Goal: Feedback & Contribution: Contribute content

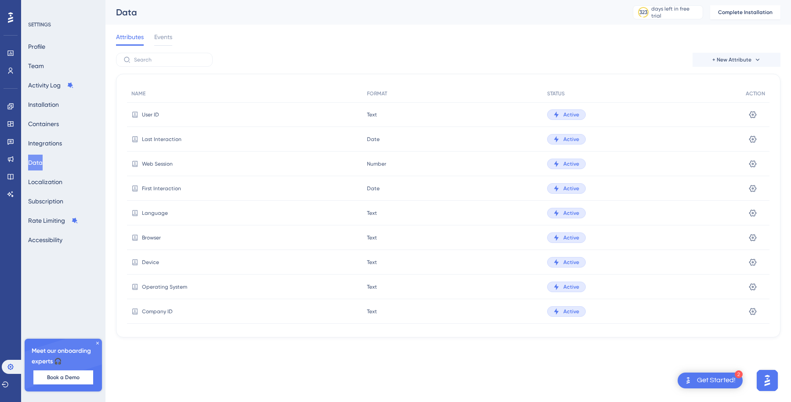
click at [264, 61] on div "+ New Attribute" at bounding box center [448, 60] width 664 height 14
click at [56, 142] on button "Integrations" at bounding box center [45, 143] width 34 height 16
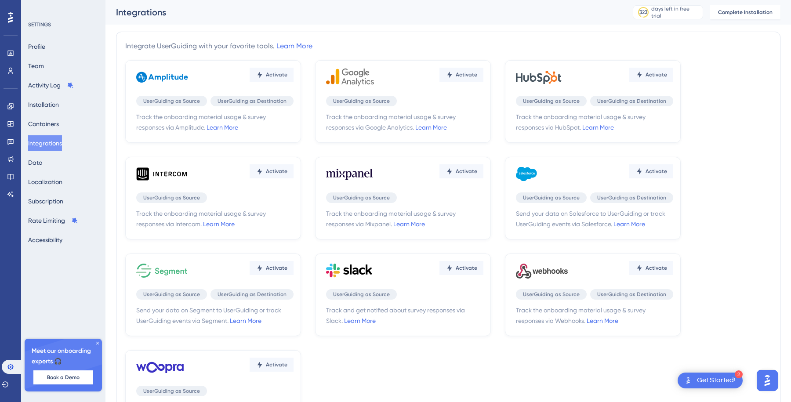
click at [10, 19] on icon at bounding box center [10, 17] width 5 height 11
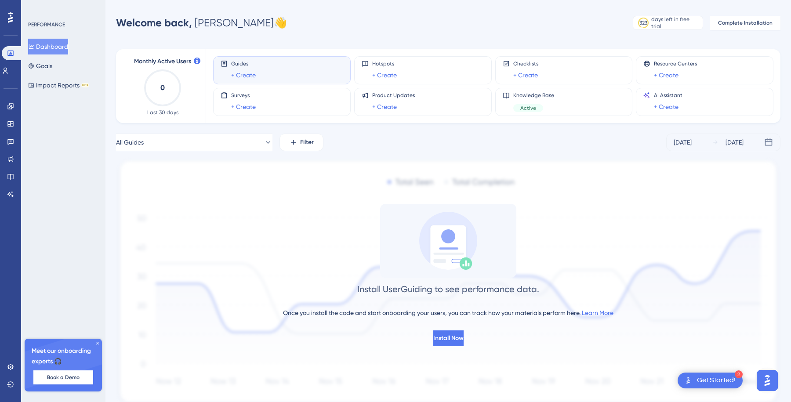
click at [97, 343] on icon at bounding box center [97, 343] width 3 height 3
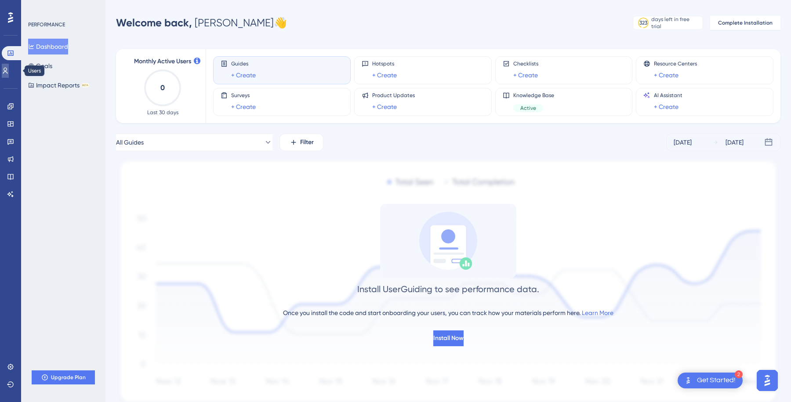
click at [9, 69] on icon at bounding box center [5, 70] width 7 height 7
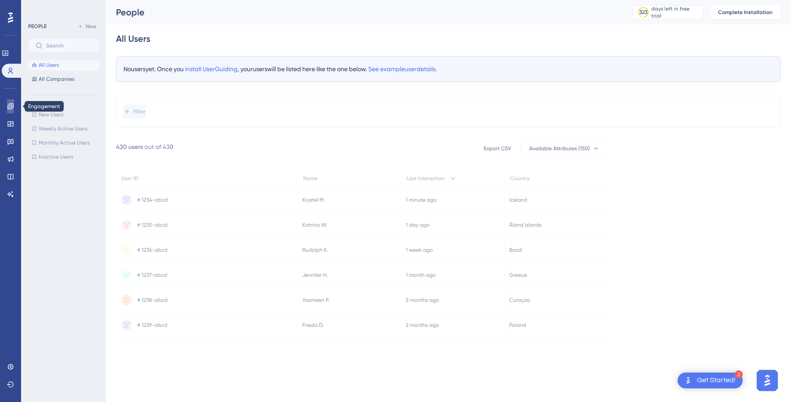
click at [8, 104] on icon at bounding box center [10, 106] width 7 height 7
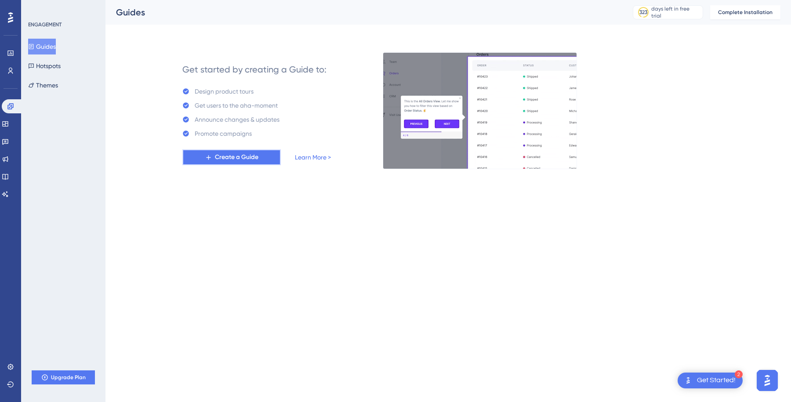
click at [241, 158] on span "Create a Guide" at bounding box center [236, 157] width 43 height 11
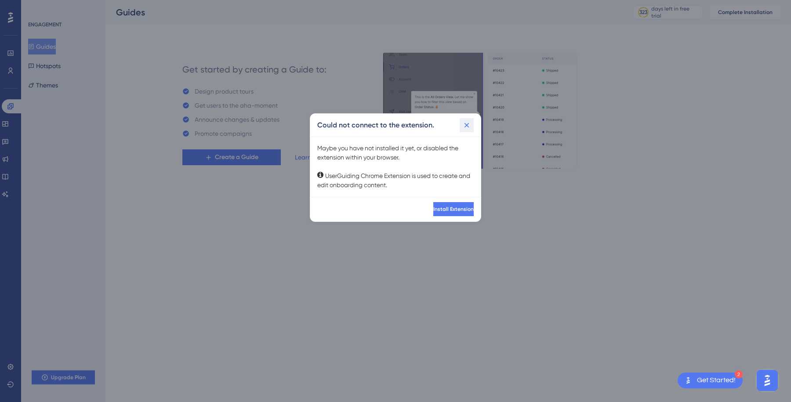
click at [464, 123] on icon at bounding box center [466, 125] width 5 height 5
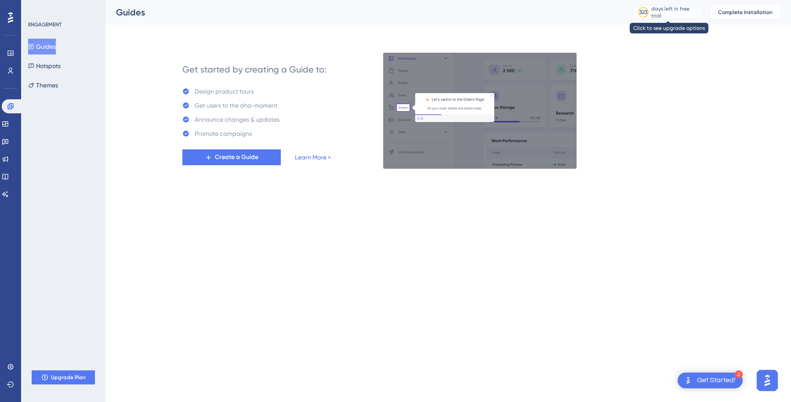
click at [672, 12] on div "days left in free trial" at bounding box center [675, 12] width 49 height 14
click at [9, 123] on link at bounding box center [5, 124] width 7 height 14
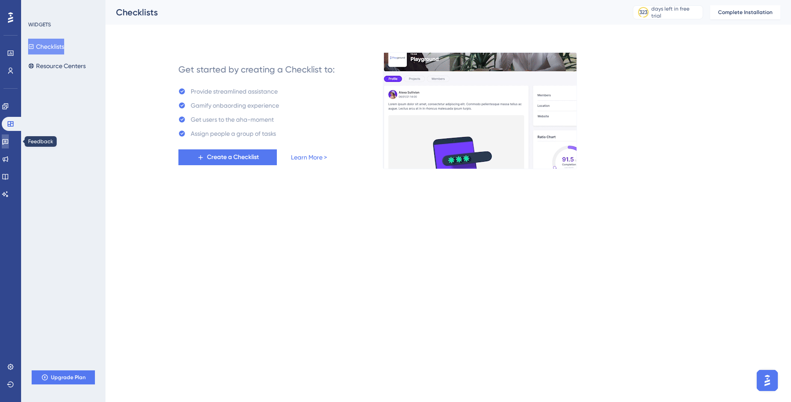
click at [9, 146] on link at bounding box center [5, 141] width 7 height 14
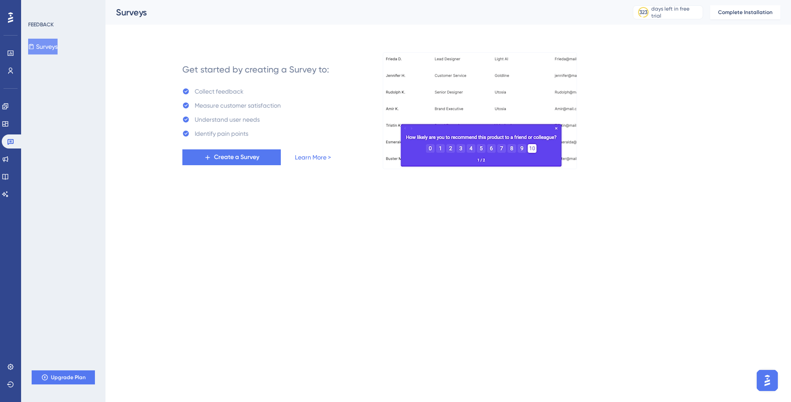
click at [11, 133] on div "Engagement Widgets Feedback Product Updates Knowledge Base AI Assistant" at bounding box center [11, 150] width 18 height 102
click at [9, 127] on icon at bounding box center [5, 123] width 7 height 7
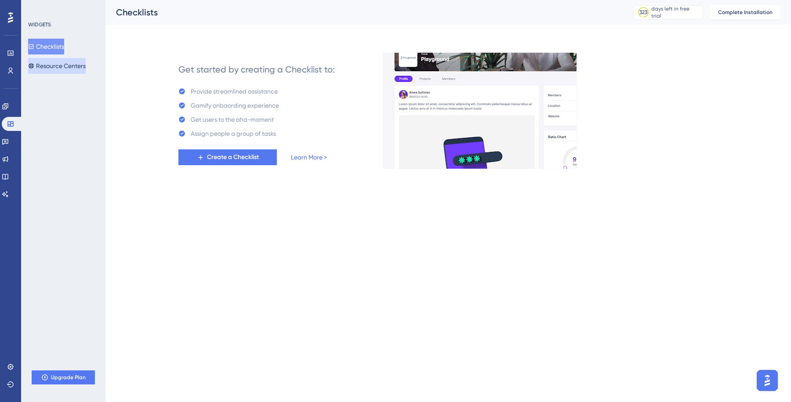
click at [57, 69] on button "Resource Centers" at bounding box center [57, 66] width 58 height 16
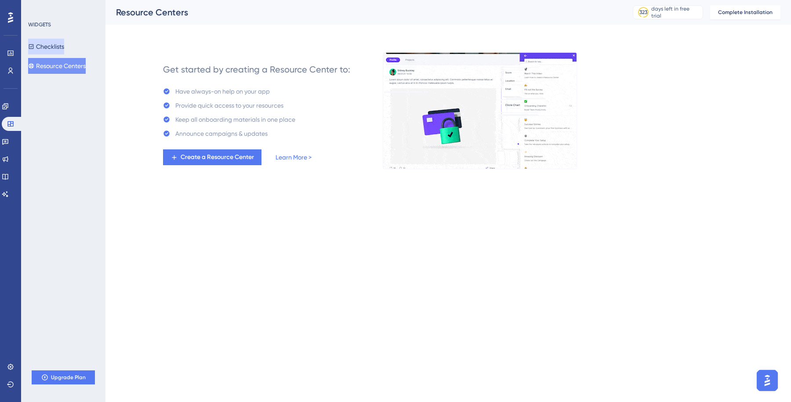
click at [64, 42] on button "Checklists" at bounding box center [46, 47] width 36 height 16
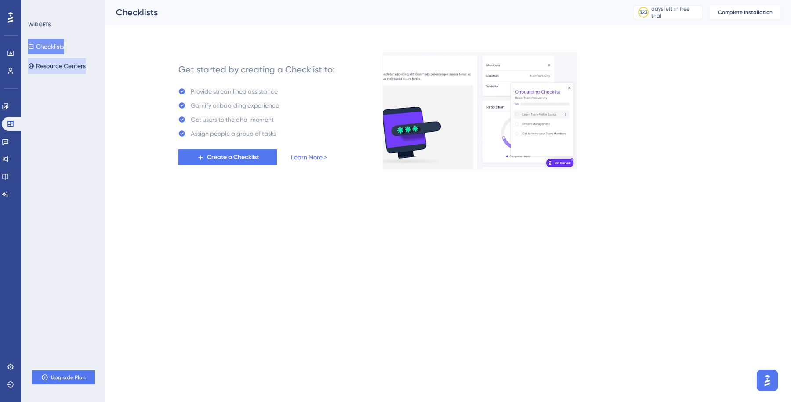
click at [63, 64] on button "Resource Centers" at bounding box center [57, 66] width 58 height 16
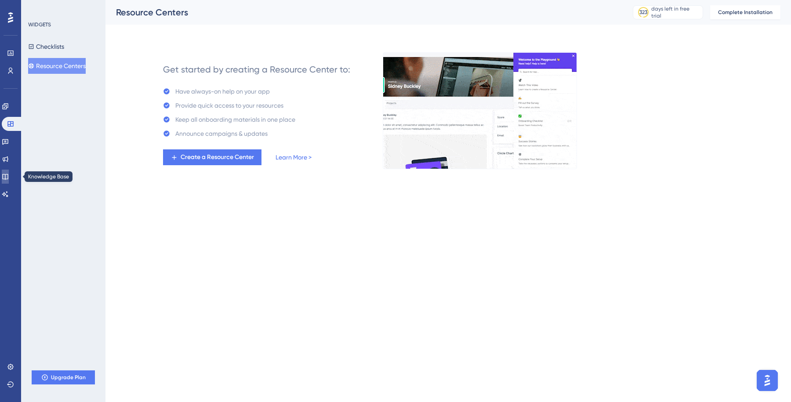
click at [9, 177] on icon at bounding box center [5, 176] width 7 height 7
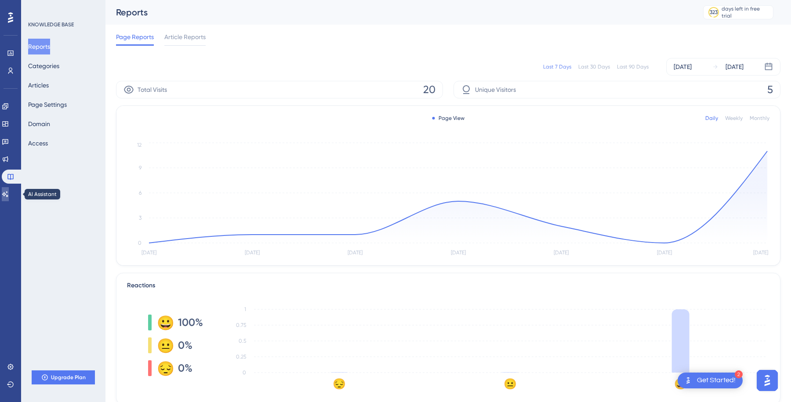
click at [9, 191] on icon at bounding box center [5, 194] width 7 height 7
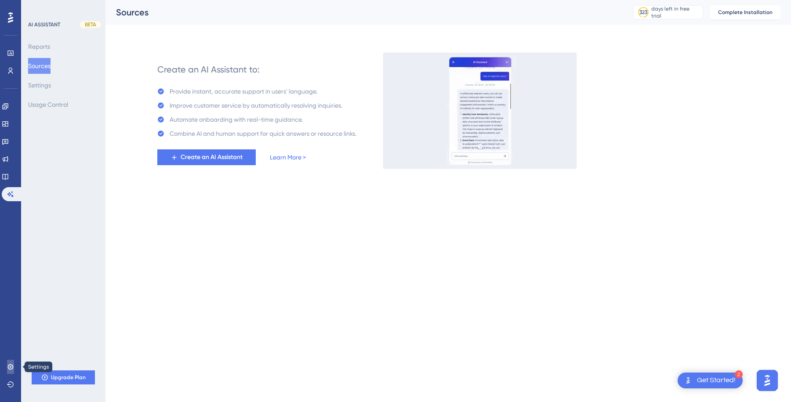
click at [9, 369] on icon at bounding box center [10, 366] width 7 height 7
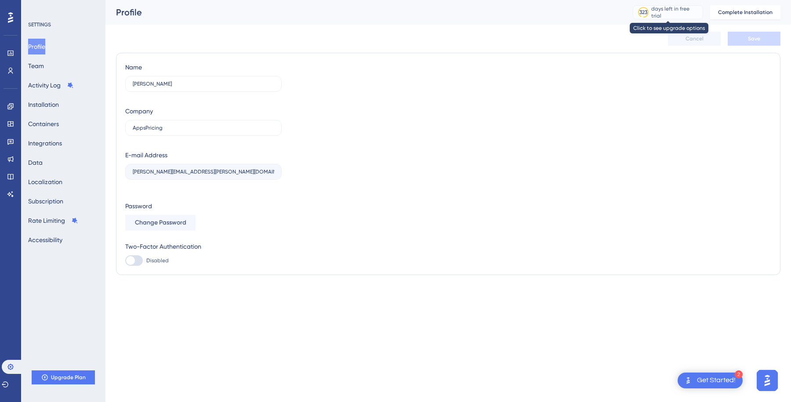
click at [665, 11] on div "days left in free trial" at bounding box center [675, 12] width 49 height 14
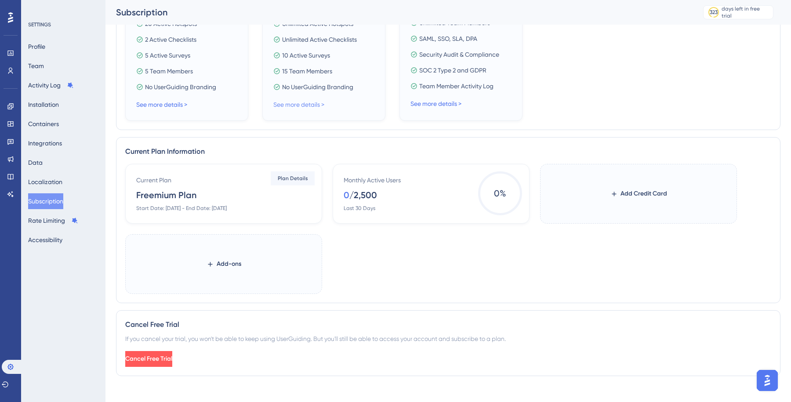
scroll to position [306, 0]
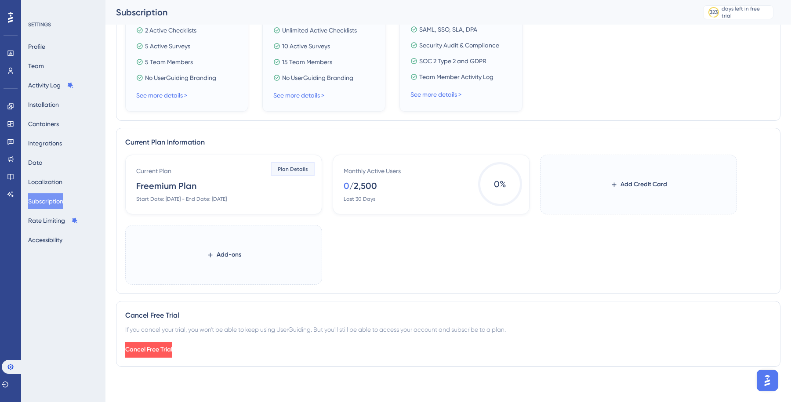
click at [284, 170] on span "Plan Details" at bounding box center [293, 169] width 30 height 7
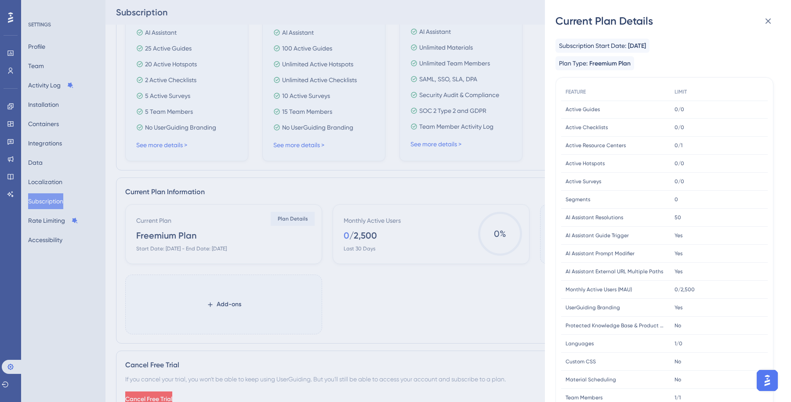
scroll to position [244, 0]
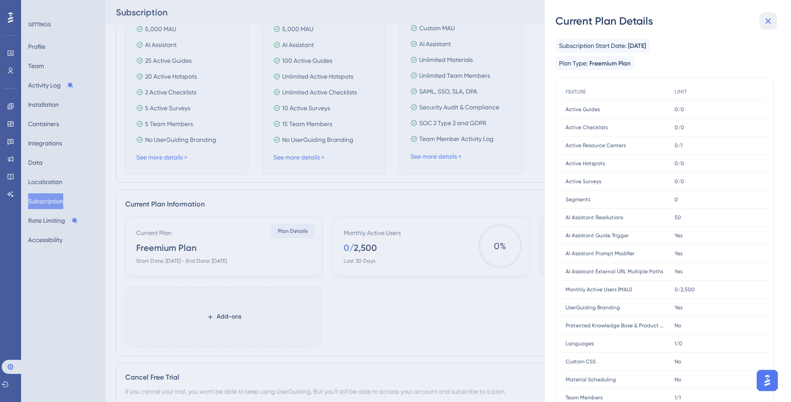
click at [772, 21] on icon at bounding box center [768, 21] width 11 height 11
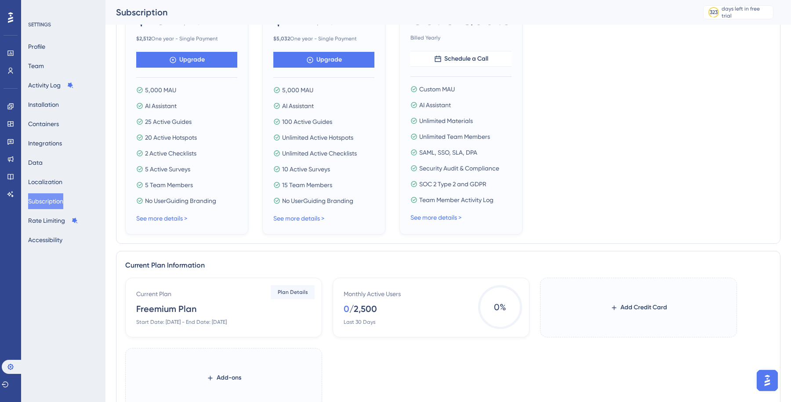
scroll to position [0, 0]
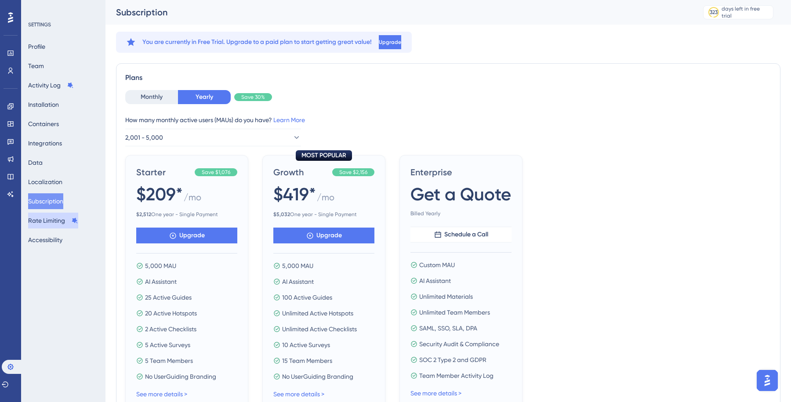
click at [47, 218] on button "Rate Limiting" at bounding box center [53, 221] width 50 height 16
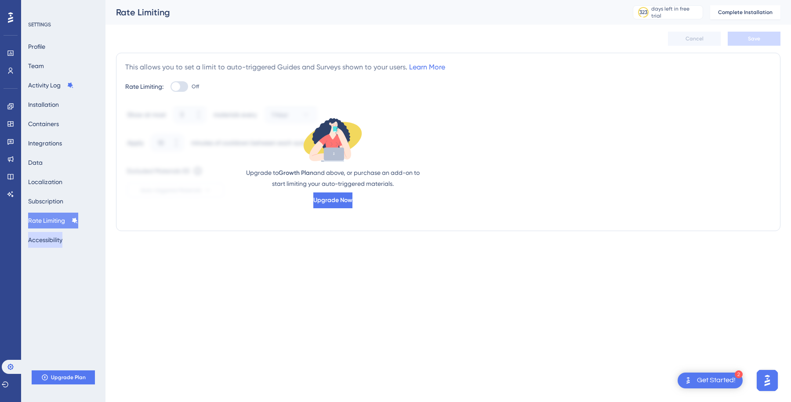
click at [47, 237] on button "Accessibility" at bounding box center [45, 240] width 34 height 16
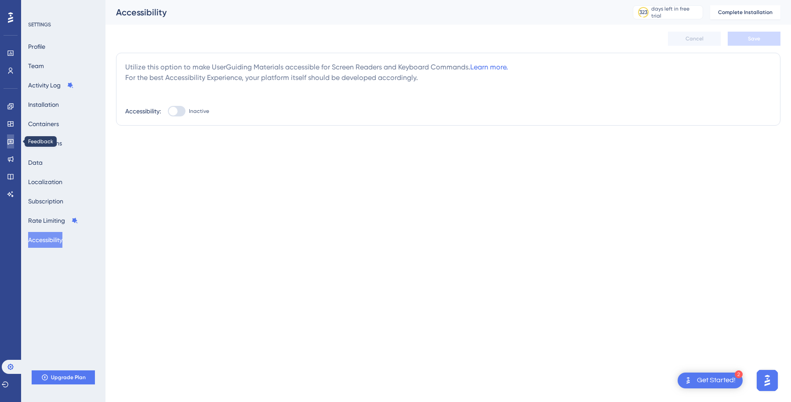
click at [11, 145] on icon at bounding box center [10, 141] width 7 height 7
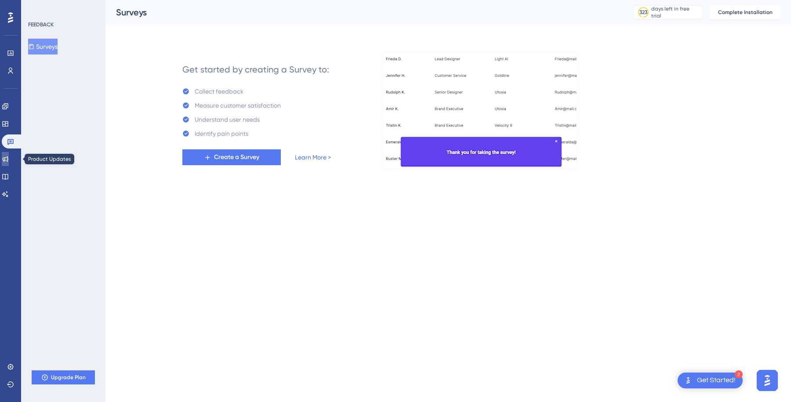
click at [9, 153] on link at bounding box center [5, 159] width 7 height 14
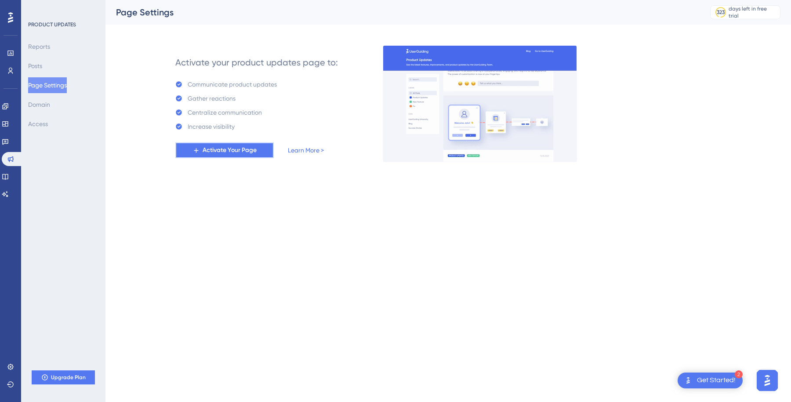
click at [205, 151] on span "Activate Your Page" at bounding box center [229, 150] width 54 height 11
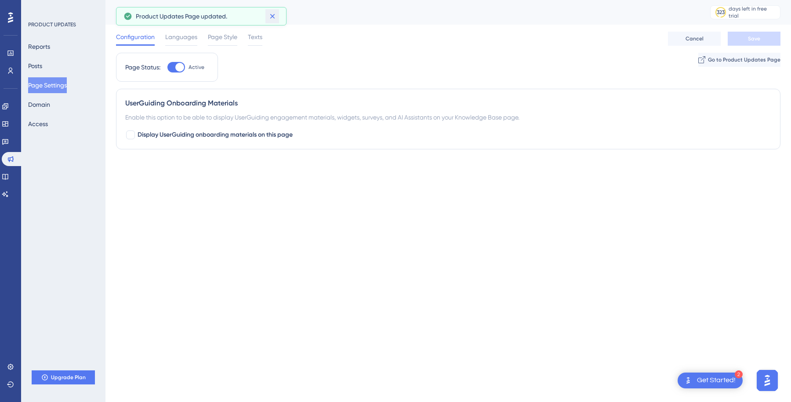
click at [277, 15] on button at bounding box center [272, 16] width 14 height 14
click at [174, 62] on div at bounding box center [176, 67] width 18 height 11
click at [167, 67] on input "Active" at bounding box center [167, 67] width 0 height 0
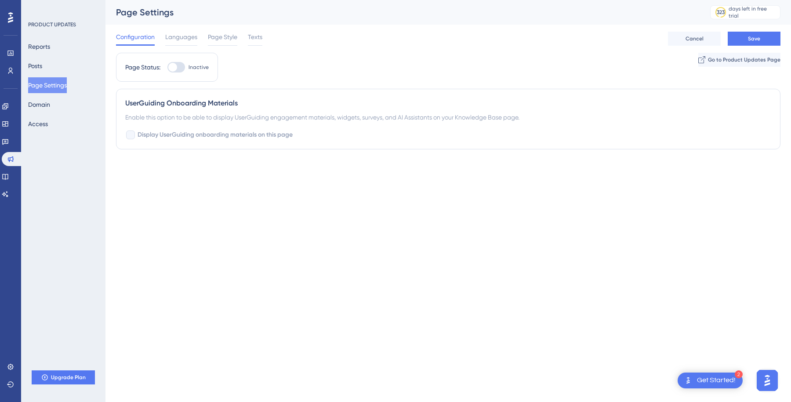
click at [186, 63] on label "Inactive" at bounding box center [187, 67] width 41 height 11
click at [167, 67] on input "Inactive" at bounding box center [167, 67] width 0 height 0
checkbox input "true"
click at [184, 39] on span "Languages" at bounding box center [181, 37] width 32 height 11
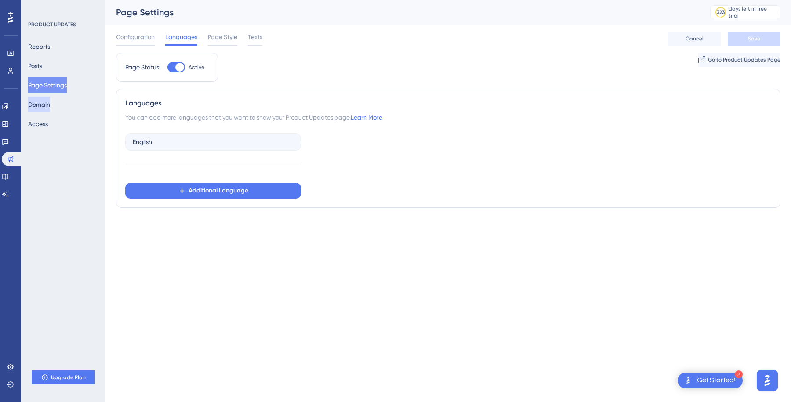
click at [37, 97] on button "Domain" at bounding box center [39, 105] width 22 height 16
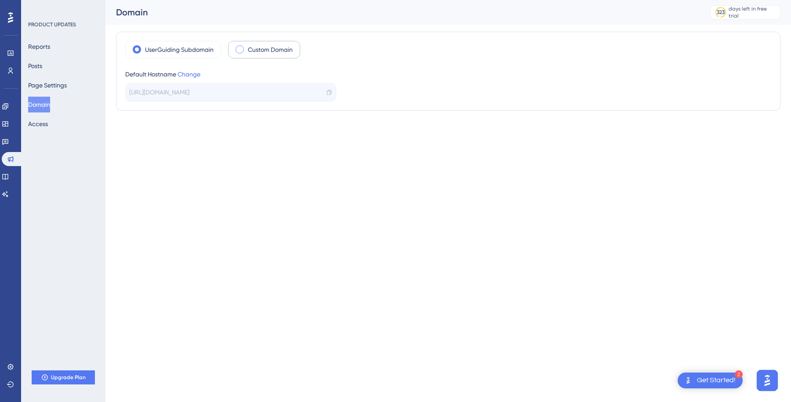
click at [269, 47] on label "Custom Domain" at bounding box center [270, 49] width 45 height 11
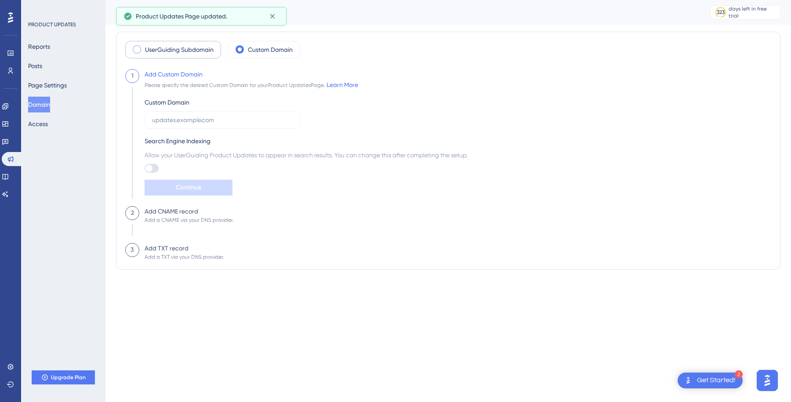
click at [190, 51] on label "UserGuiding Subdomain" at bounding box center [179, 49] width 69 height 11
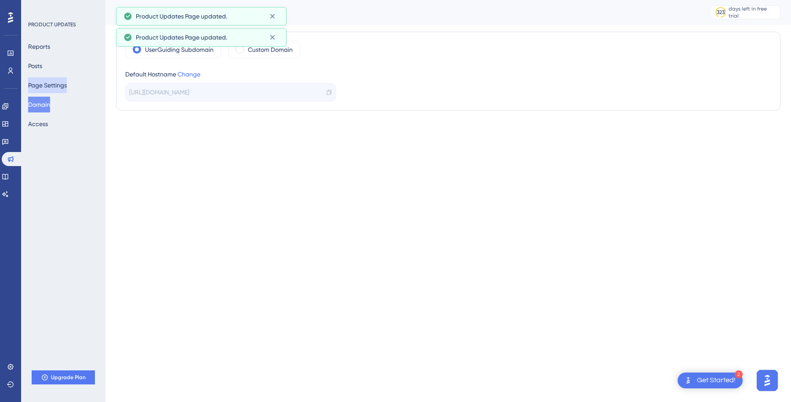
click at [60, 81] on button "Page Settings" at bounding box center [47, 85] width 39 height 16
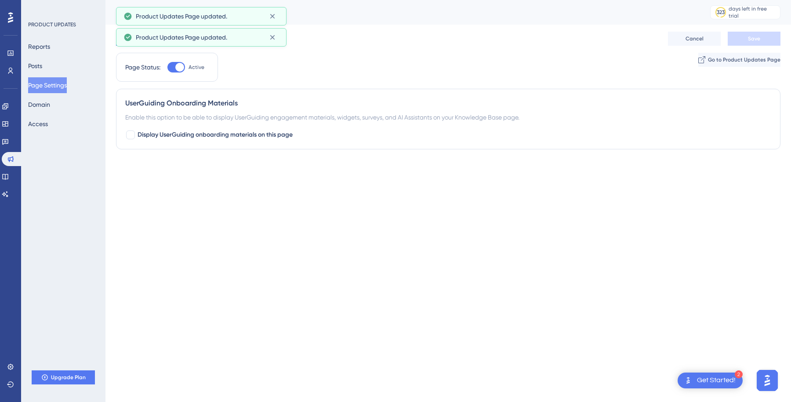
click at [180, 70] on div at bounding box center [179, 67] width 9 height 9
click at [167, 68] on input "Active" at bounding box center [167, 67] width 0 height 0
checkbox input "false"
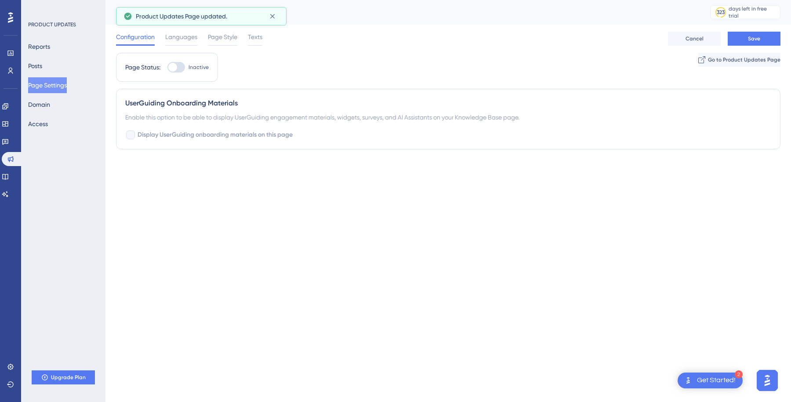
click at [377, 56] on div "Page Status: Inactive Go to Product Updates Page" at bounding box center [448, 71] width 664 height 36
click at [754, 40] on span "Save" at bounding box center [754, 38] width 12 height 7
click at [725, 64] on button "Go to Product Updates Page" at bounding box center [738, 60] width 84 height 14
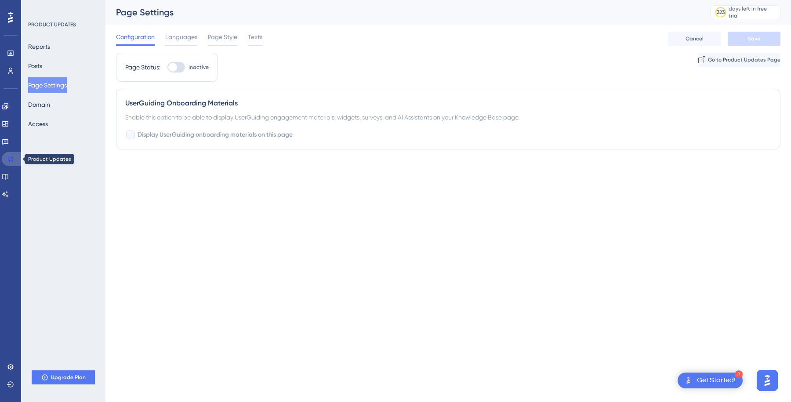
click at [10, 158] on icon at bounding box center [11, 159] width 6 height 6
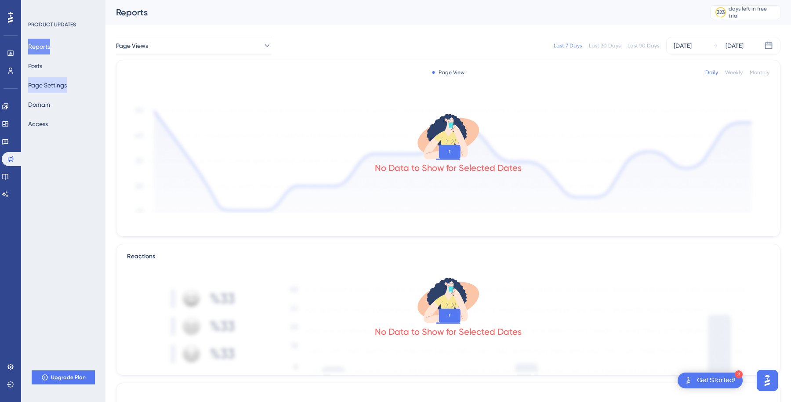
click at [58, 88] on button "Page Settings" at bounding box center [47, 85] width 39 height 16
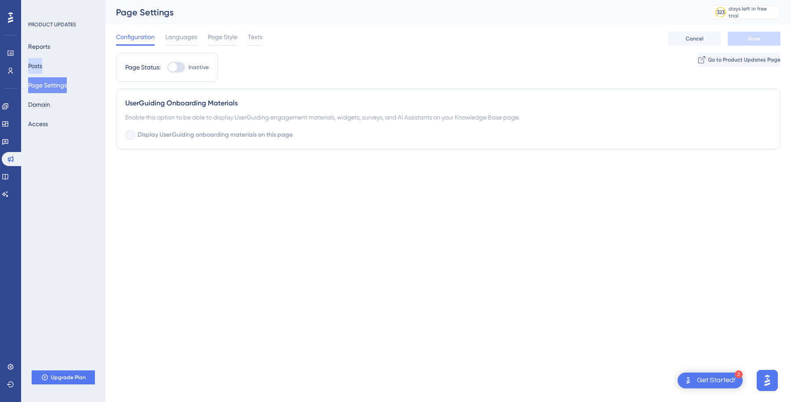
click at [42, 68] on button "Posts" at bounding box center [35, 66] width 14 height 16
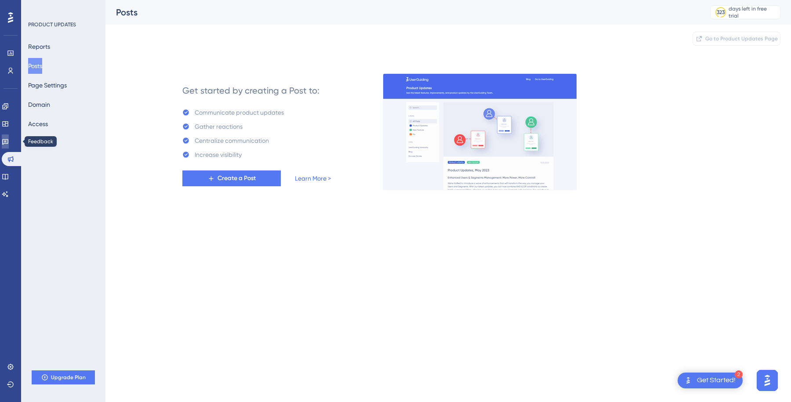
click at [8, 141] on icon at bounding box center [5, 142] width 6 height 6
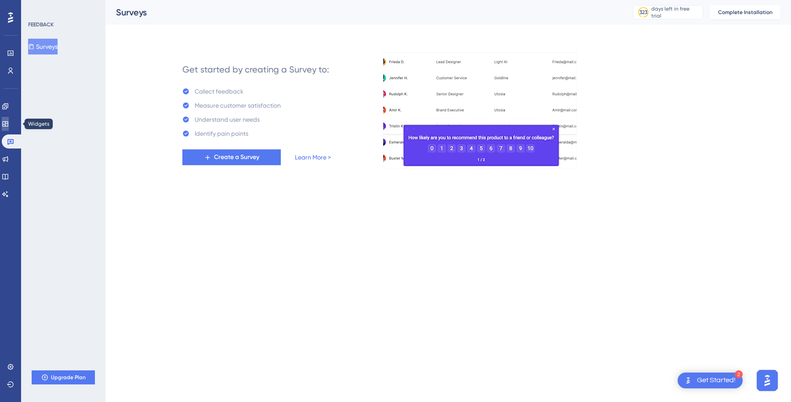
click at [9, 126] on icon at bounding box center [5, 123] width 7 height 7
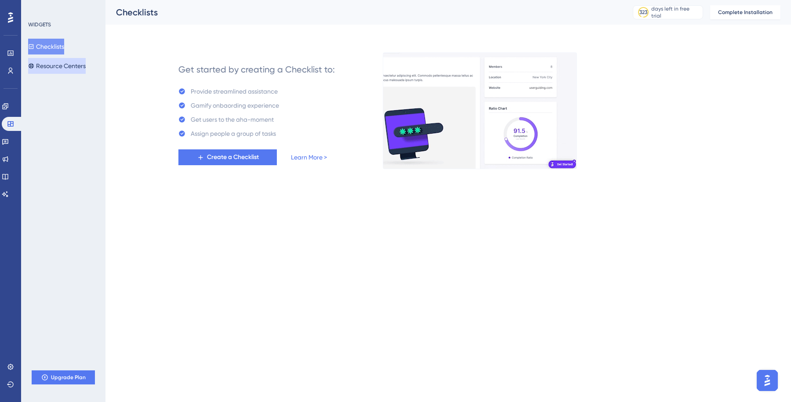
click at [53, 62] on button "Resource Centers" at bounding box center [57, 66] width 58 height 16
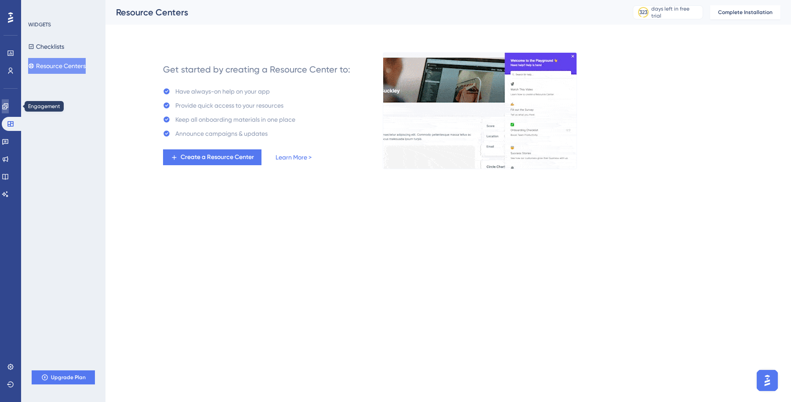
click at [8, 109] on icon at bounding box center [5, 106] width 6 height 6
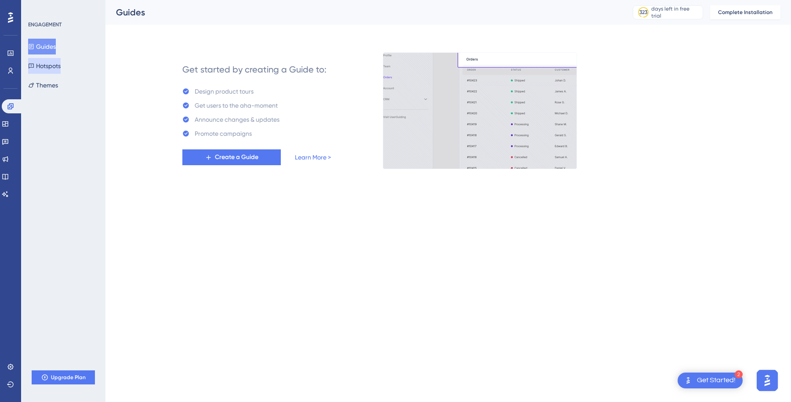
click at [61, 70] on button "Hotspots" at bounding box center [44, 66] width 33 height 16
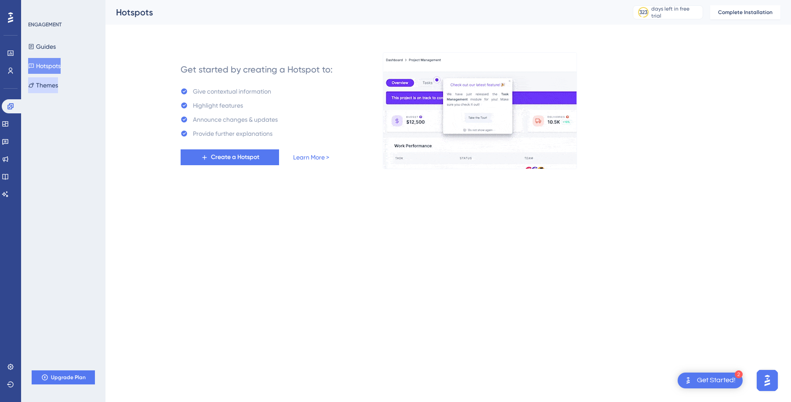
click at [58, 86] on button "Themes" at bounding box center [43, 85] width 30 height 16
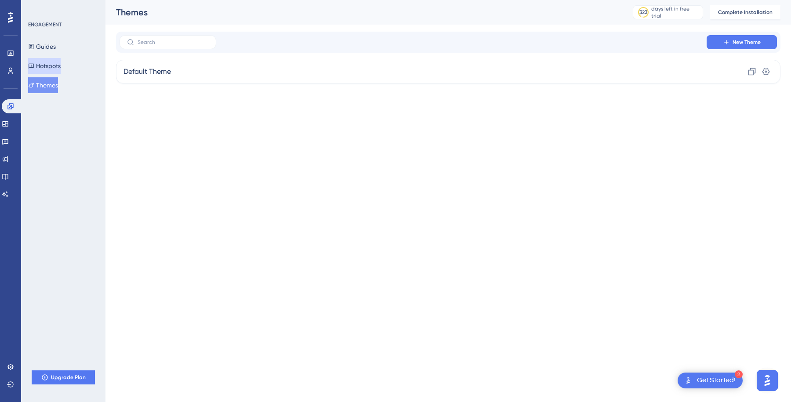
click at [61, 72] on button "Hotspots" at bounding box center [44, 66] width 33 height 16
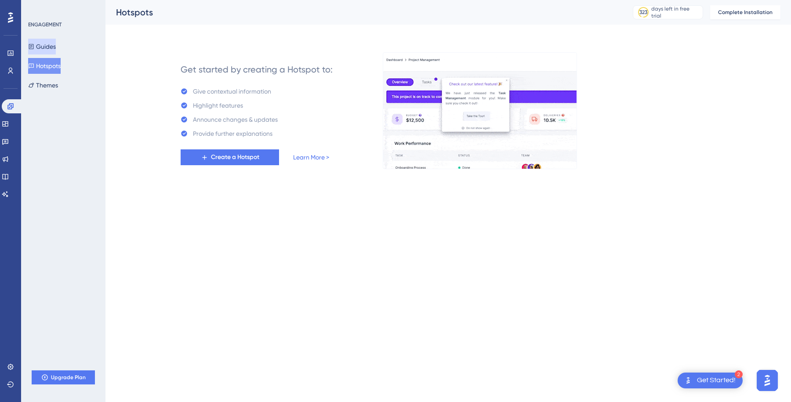
click at [56, 48] on button "Guides" at bounding box center [42, 47] width 28 height 16
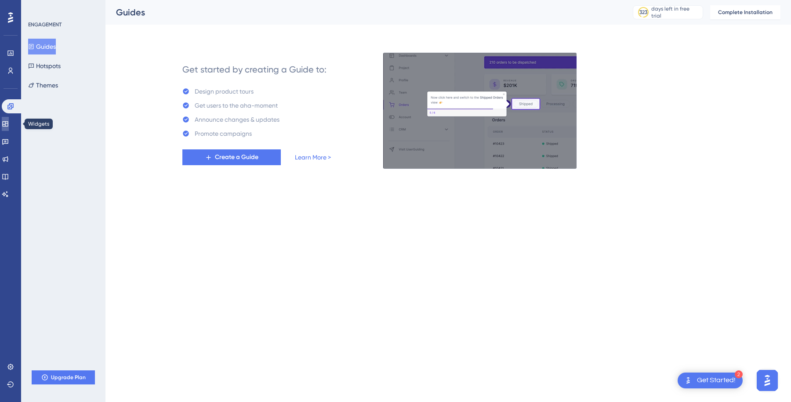
click at [8, 123] on icon at bounding box center [5, 123] width 6 height 5
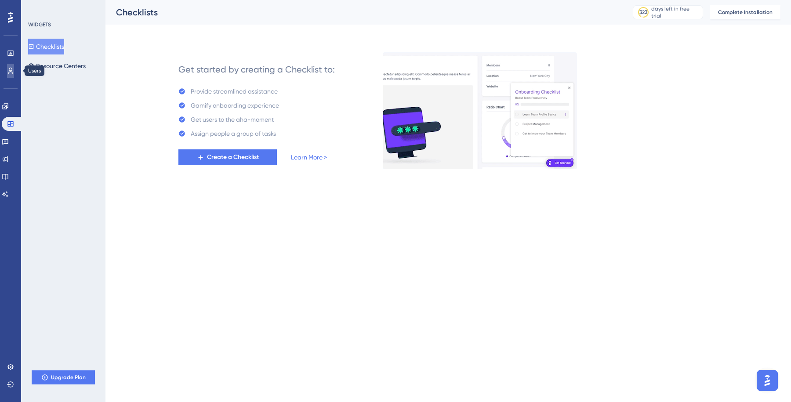
click at [11, 69] on icon at bounding box center [10, 71] width 5 height 6
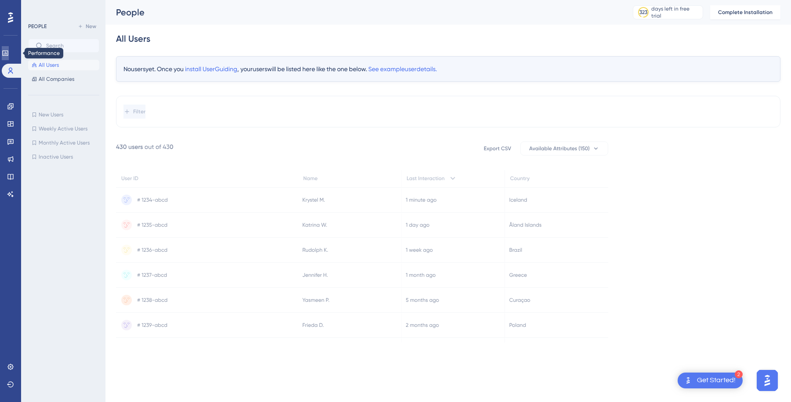
click at [9, 55] on link at bounding box center [5, 53] width 7 height 14
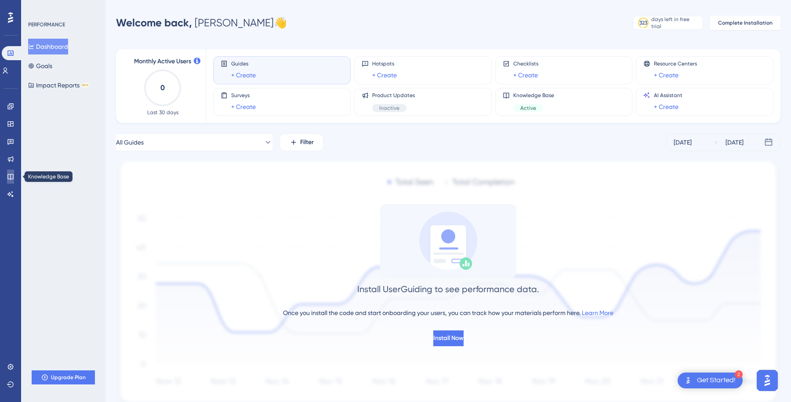
click at [7, 177] on icon at bounding box center [10, 176] width 7 height 7
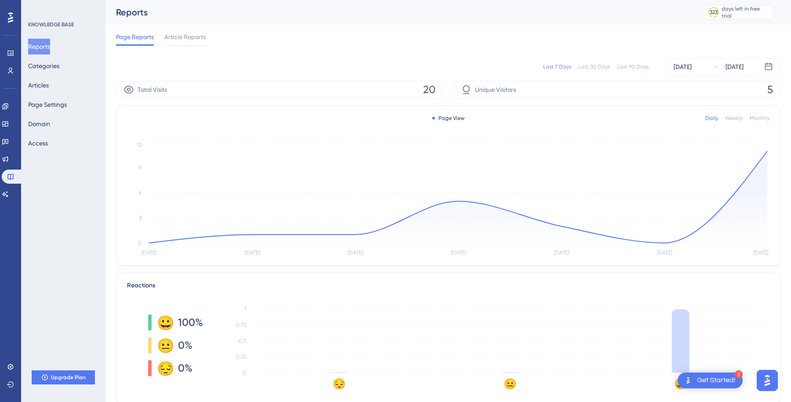
click at [294, 56] on div "Last 7 Days Last 30 Days Last 90 Days Sep 28 2025 Oct 04 2025" at bounding box center [448, 67] width 664 height 28
click at [184, 41] on span "Article Reports" at bounding box center [184, 37] width 41 height 11
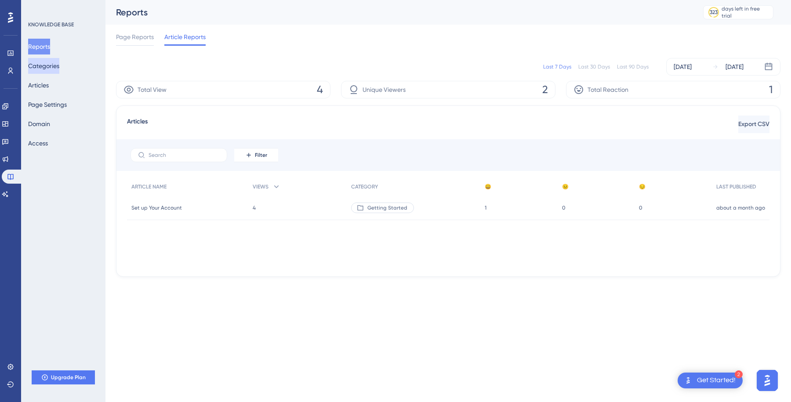
click at [51, 70] on button "Categories" at bounding box center [43, 66] width 31 height 16
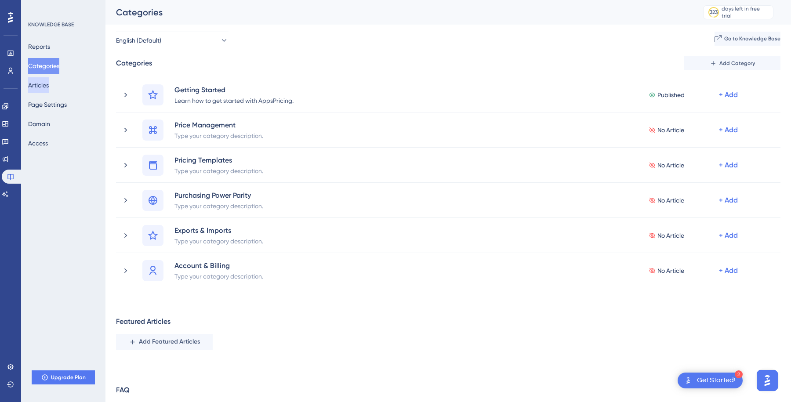
click at [49, 89] on button "Articles" at bounding box center [38, 85] width 21 height 16
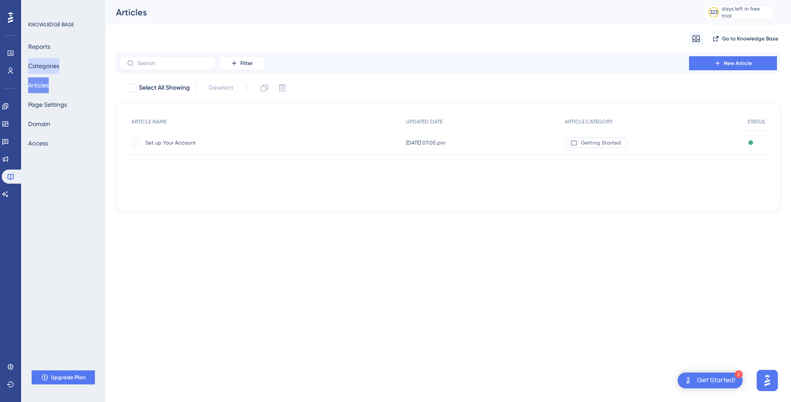
click at [56, 72] on button "Categories" at bounding box center [43, 66] width 31 height 16
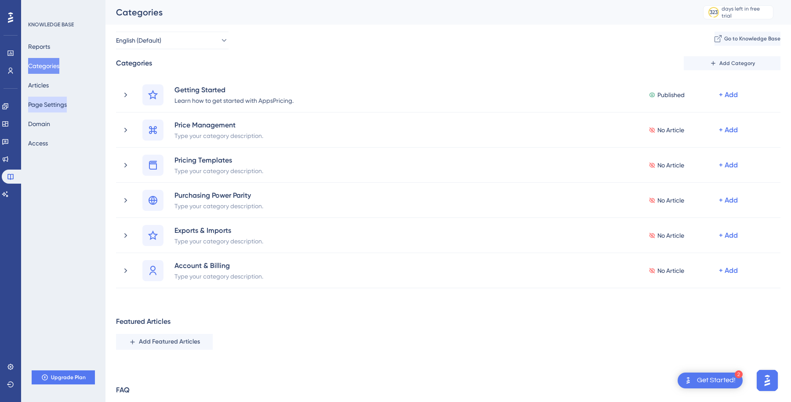
click at [49, 101] on button "Page Settings" at bounding box center [47, 105] width 39 height 16
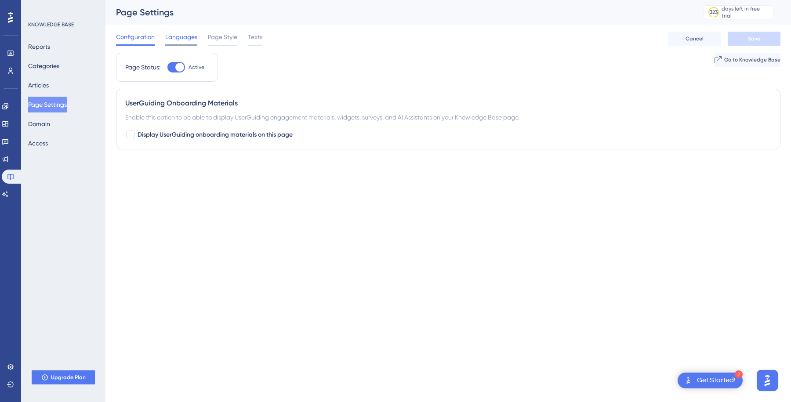
click at [177, 38] on span "Languages" at bounding box center [181, 37] width 32 height 11
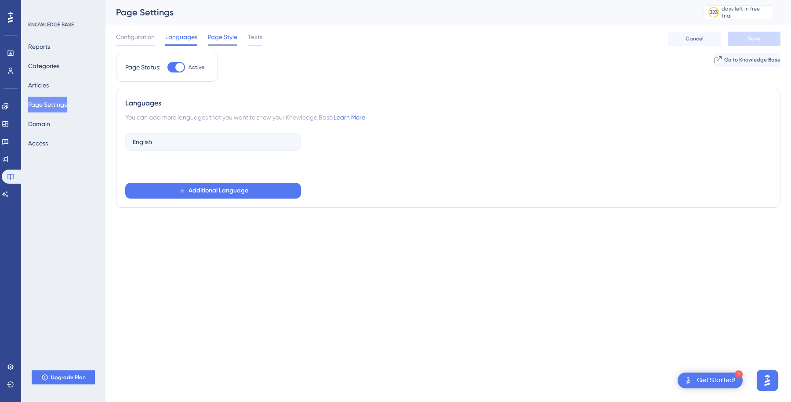
click at [220, 35] on span "Page Style" at bounding box center [222, 37] width 29 height 11
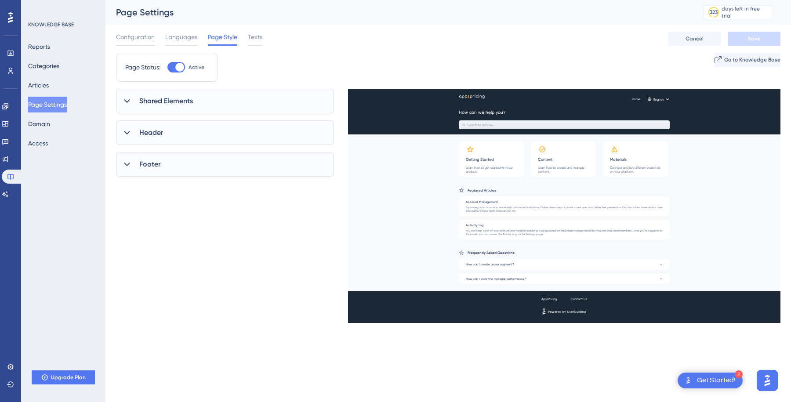
click at [178, 101] on span "Shared Elements" at bounding box center [166, 101] width 54 height 11
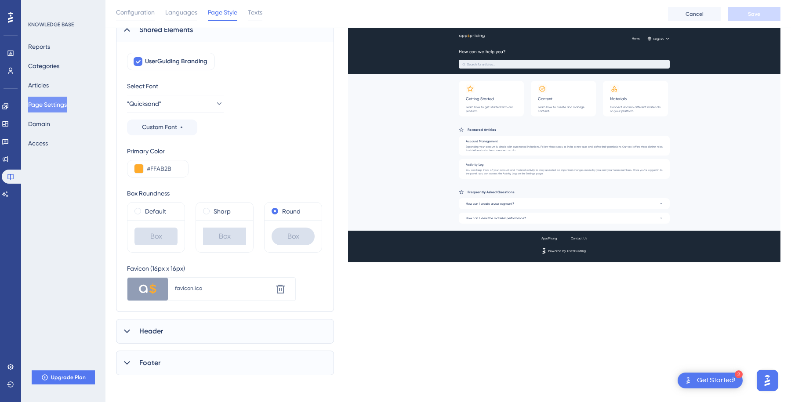
scroll to position [76, 0]
click at [181, 329] on div "Header" at bounding box center [225, 330] width 218 height 25
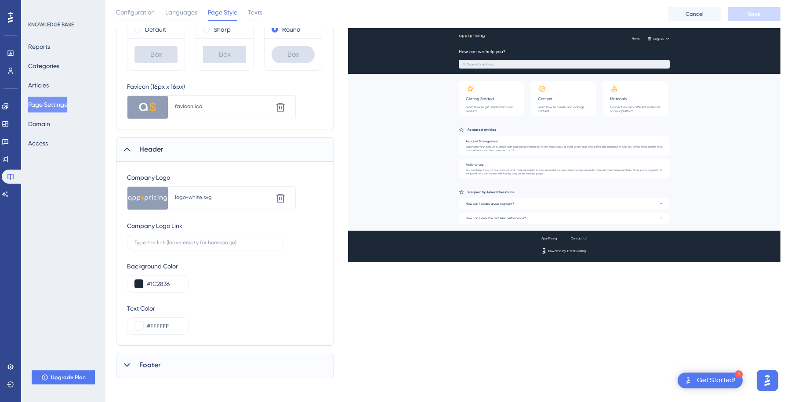
scroll to position [260, 0]
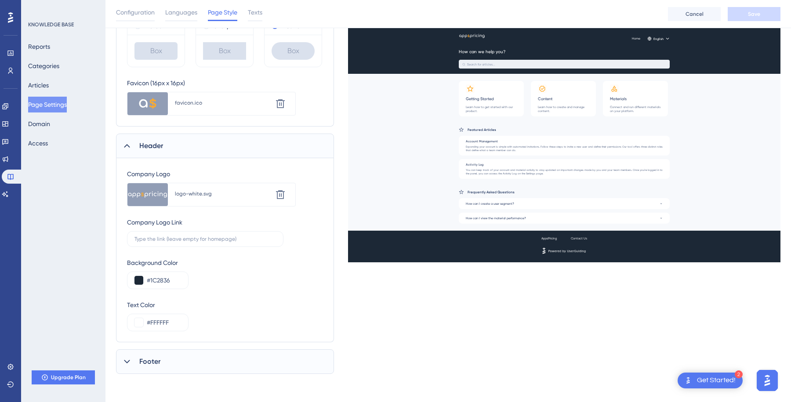
click at [190, 367] on div "Footer" at bounding box center [225, 361] width 218 height 25
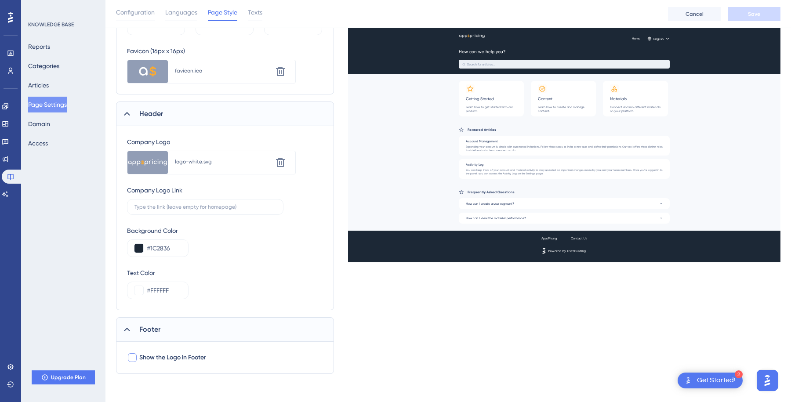
click at [177, 354] on span "Show the Logo in Footer" at bounding box center [172, 357] width 67 height 11
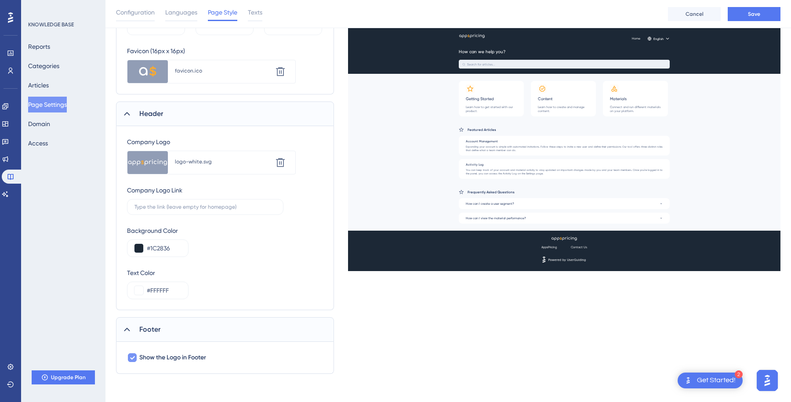
click at [177, 354] on span "Show the Logo in Footer" at bounding box center [172, 357] width 67 height 11
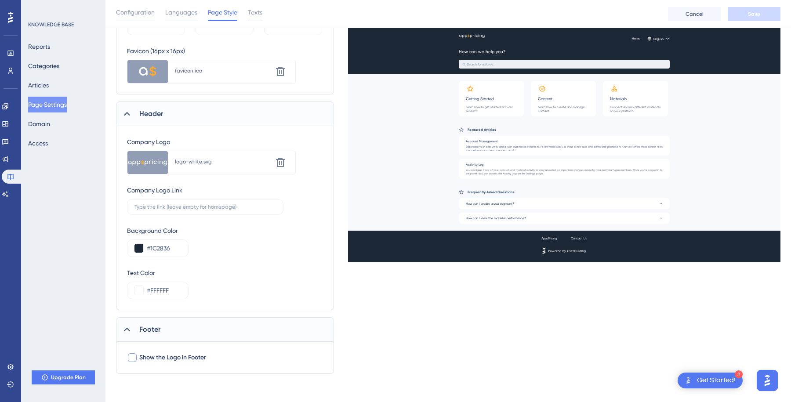
click at [177, 354] on span "Show the Logo in Footer" at bounding box center [172, 357] width 67 height 11
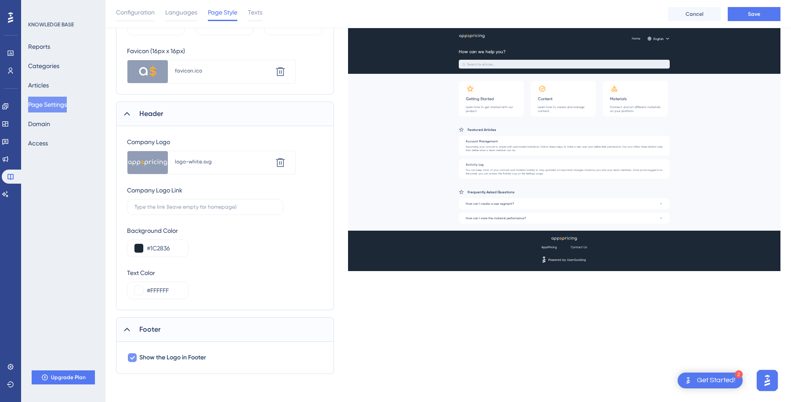
click at [177, 354] on span "Show the Logo in Footer" at bounding box center [172, 357] width 67 height 11
checkbox input "false"
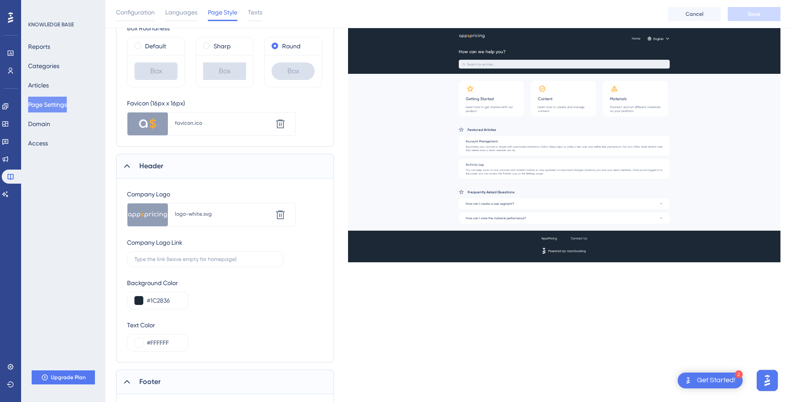
scroll to position [83, 0]
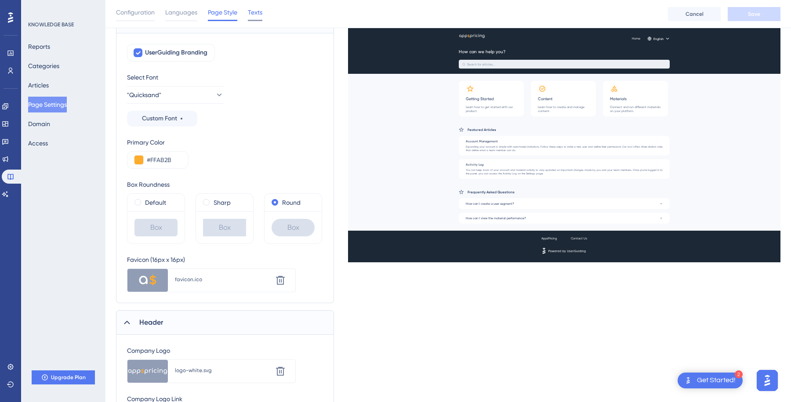
click at [259, 18] on div "Texts" at bounding box center [255, 14] width 14 height 14
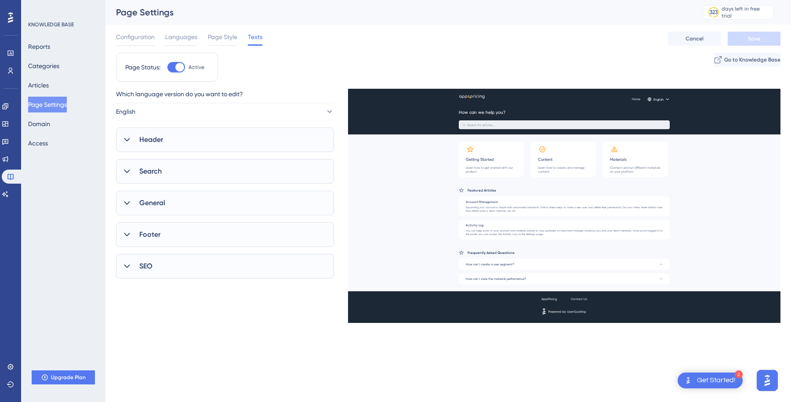
click at [211, 138] on div "Header" at bounding box center [225, 139] width 218 height 25
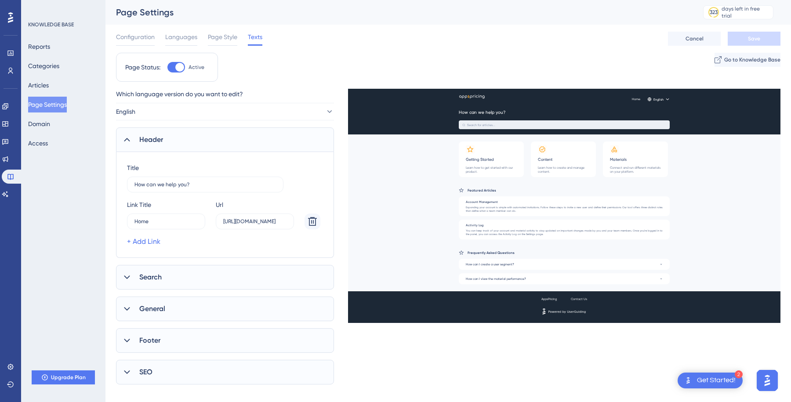
click at [211, 138] on div "Header" at bounding box center [225, 139] width 218 height 25
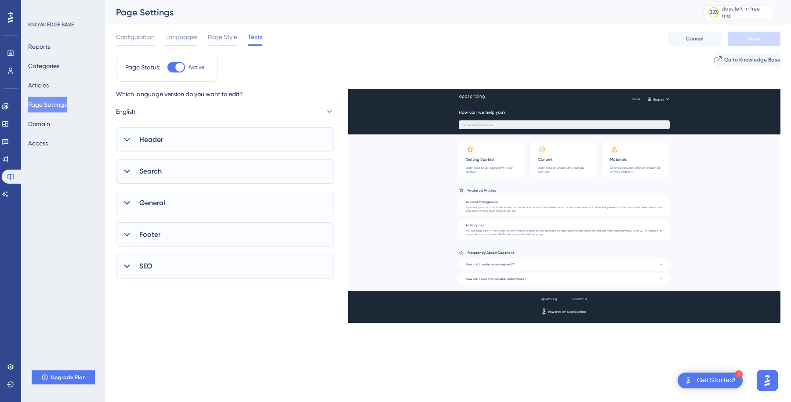
click at [211, 170] on div "Search" at bounding box center [225, 171] width 218 height 25
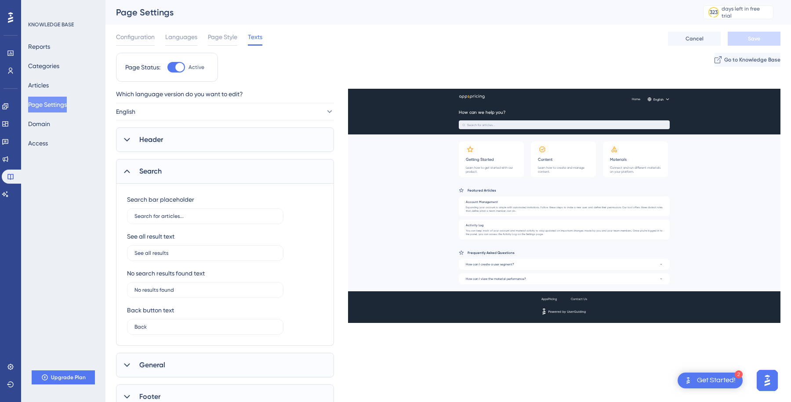
click at [211, 170] on div "Search" at bounding box center [225, 171] width 218 height 25
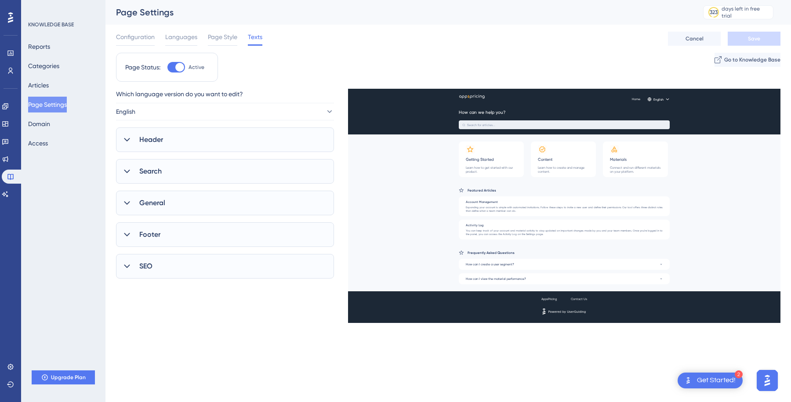
click at [207, 201] on div "General" at bounding box center [225, 203] width 218 height 25
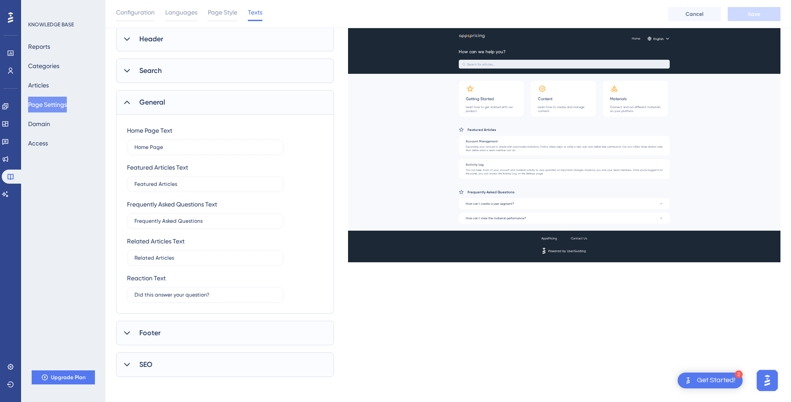
scroll to position [107, 0]
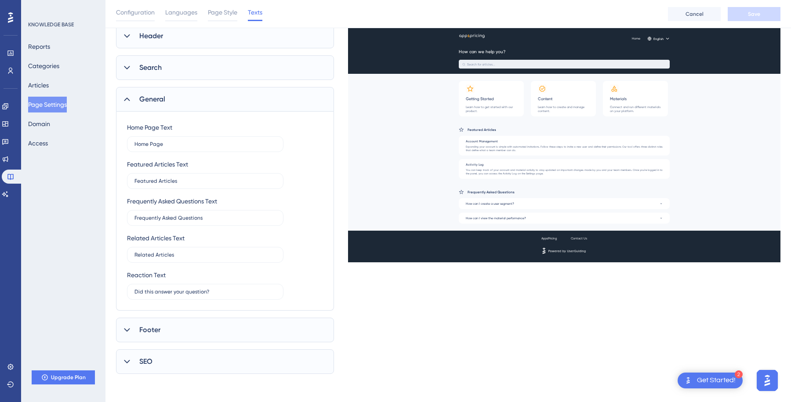
click at [199, 331] on div "Footer" at bounding box center [225, 330] width 218 height 25
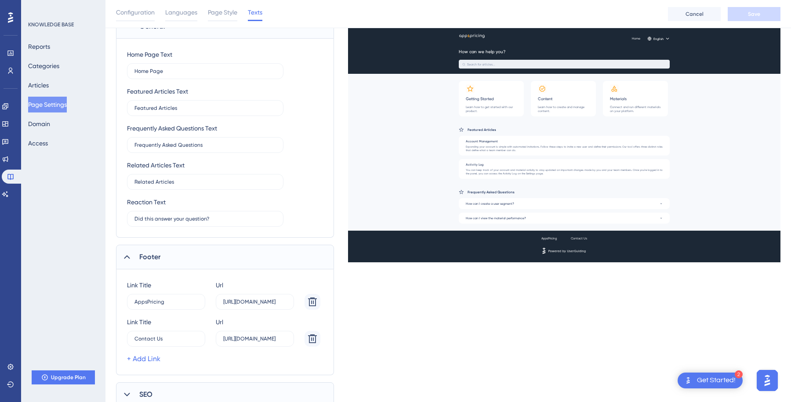
scroll to position [213, 0]
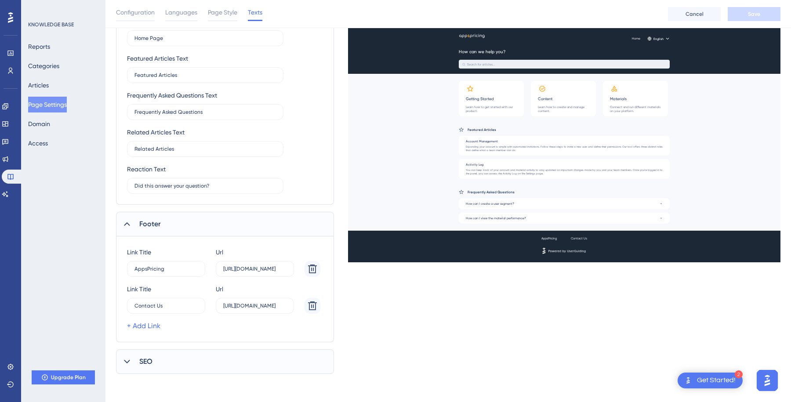
click at [195, 353] on div "SEO" at bounding box center [225, 361] width 218 height 25
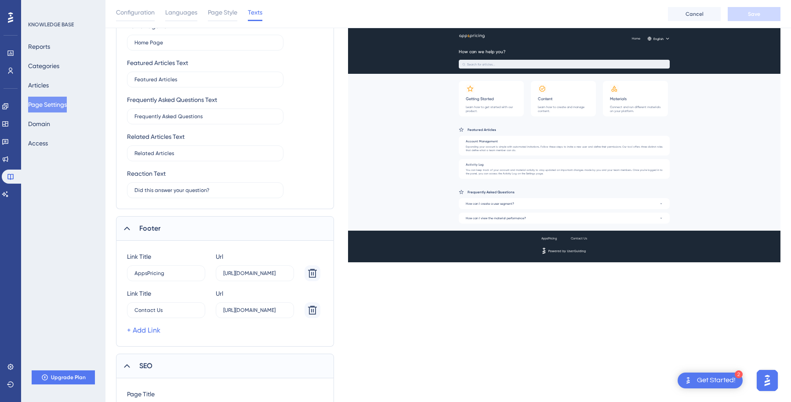
scroll to position [0, 0]
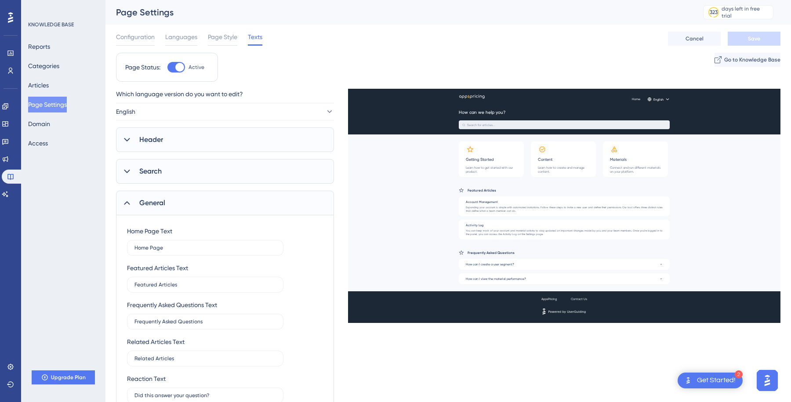
click at [57, 76] on div "Reports Categories Articles Page Settings Domain Access" at bounding box center [63, 95] width 71 height 112
click at [49, 83] on button "Articles" at bounding box center [38, 85] width 21 height 16
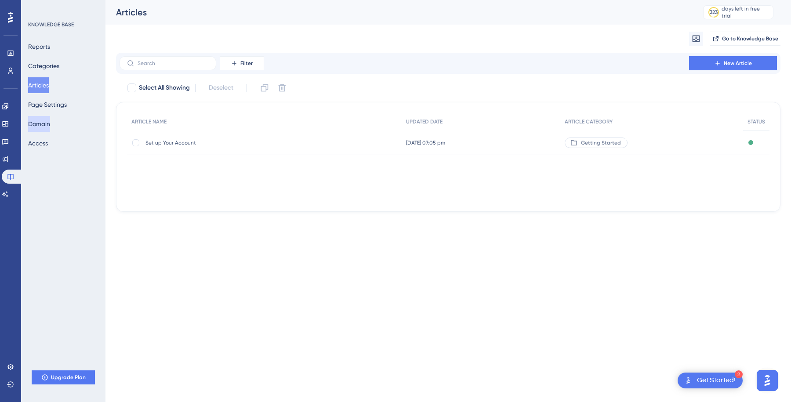
click at [50, 124] on button "Domain" at bounding box center [39, 124] width 22 height 16
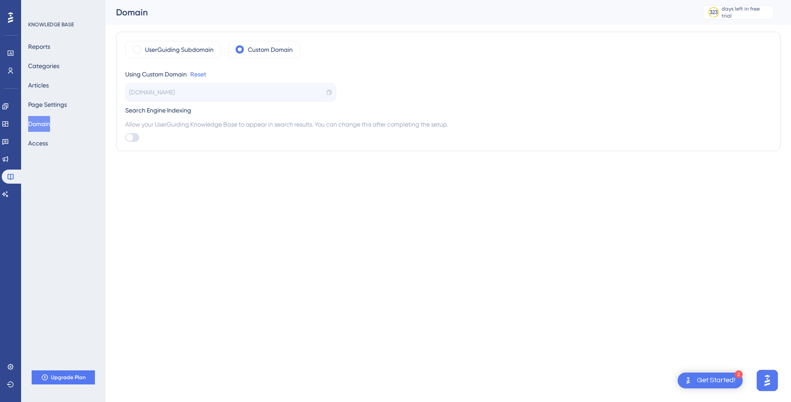
click at [56, 93] on div "Reports Categories Articles Page Settings Domain Access" at bounding box center [63, 95] width 71 height 112
click at [49, 84] on button "Articles" at bounding box center [38, 85] width 21 height 16
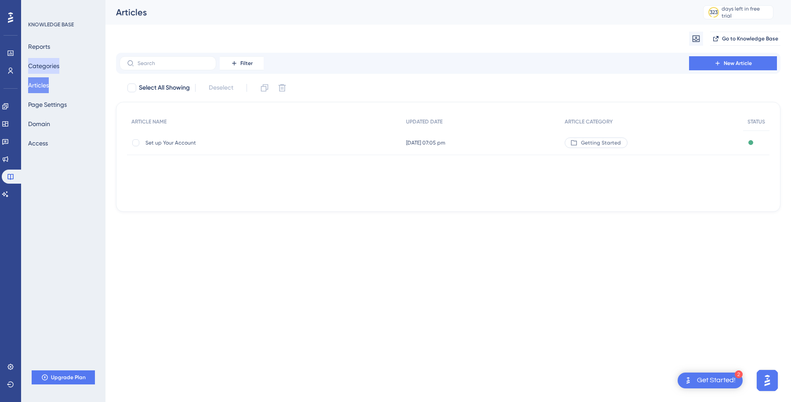
click at [58, 69] on button "Categories" at bounding box center [43, 66] width 31 height 16
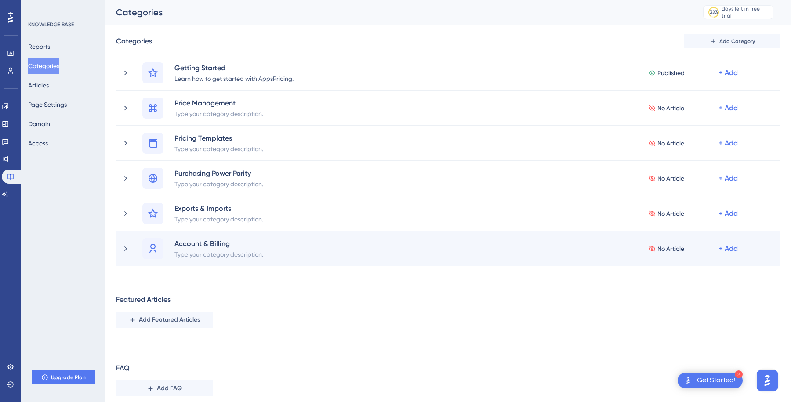
scroll to position [51, 0]
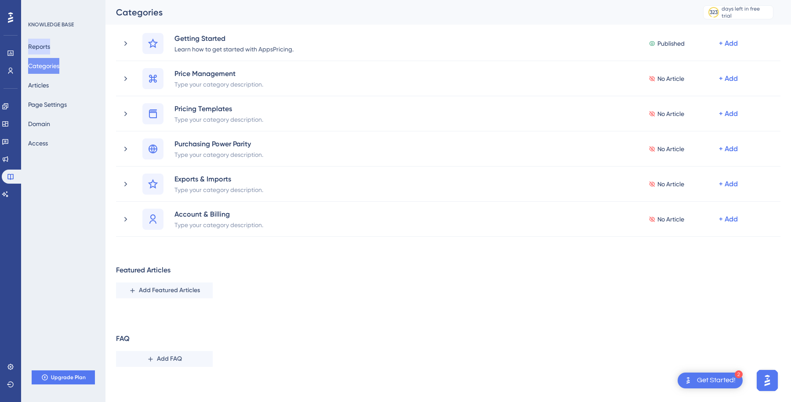
click at [47, 42] on button "Reports" at bounding box center [39, 47] width 22 height 16
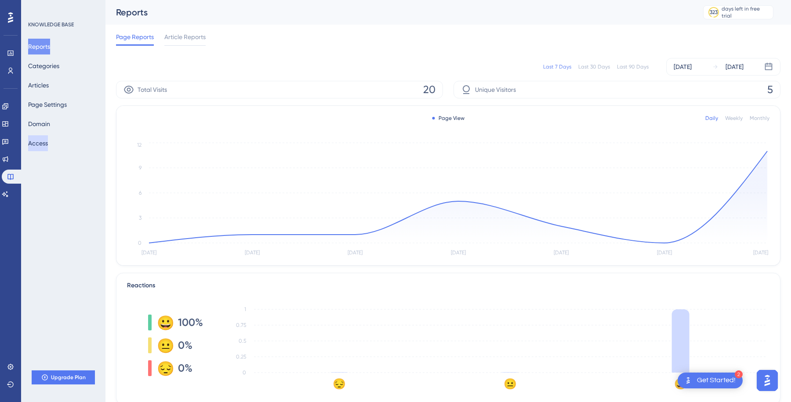
click at [48, 145] on button "Access" at bounding box center [38, 143] width 20 height 16
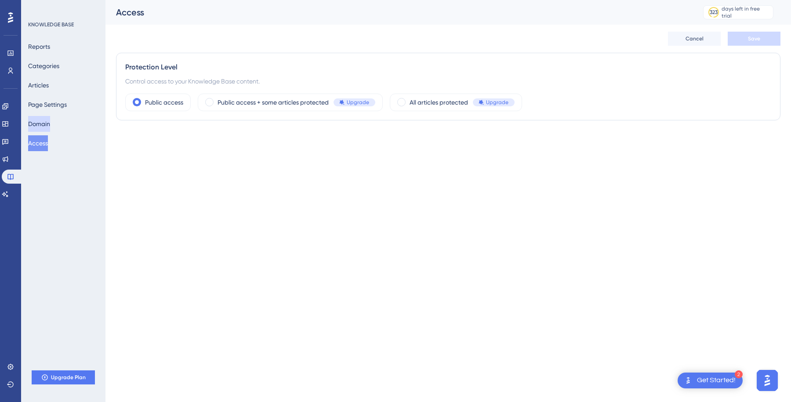
click at [50, 120] on button "Domain" at bounding box center [39, 124] width 22 height 16
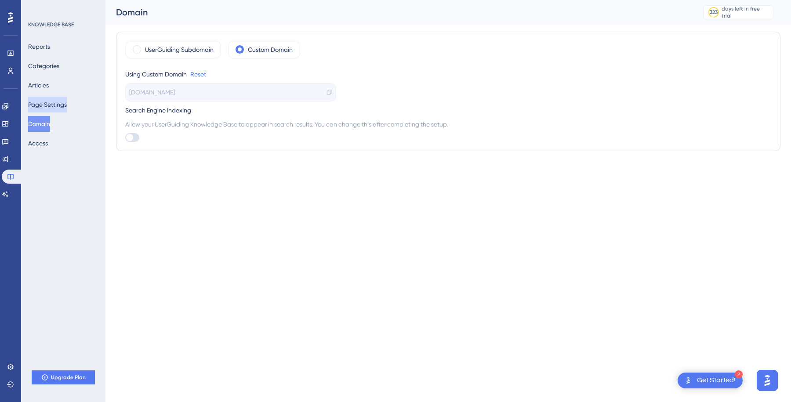
click at [54, 101] on button "Page Settings" at bounding box center [47, 105] width 39 height 16
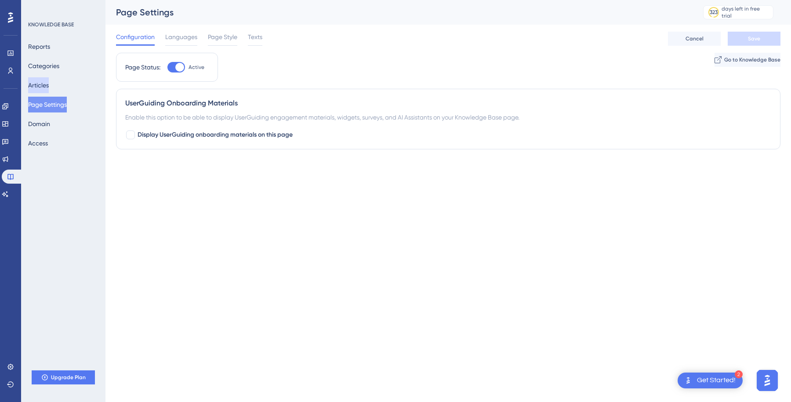
click at [49, 84] on button "Articles" at bounding box center [38, 85] width 21 height 16
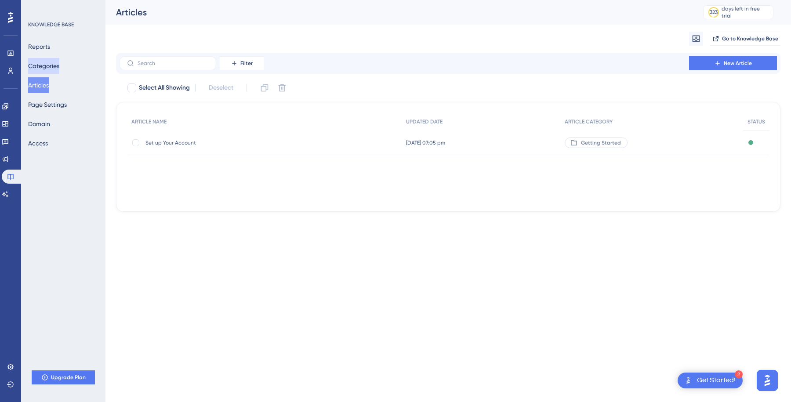
click at [58, 67] on button "Categories" at bounding box center [43, 66] width 31 height 16
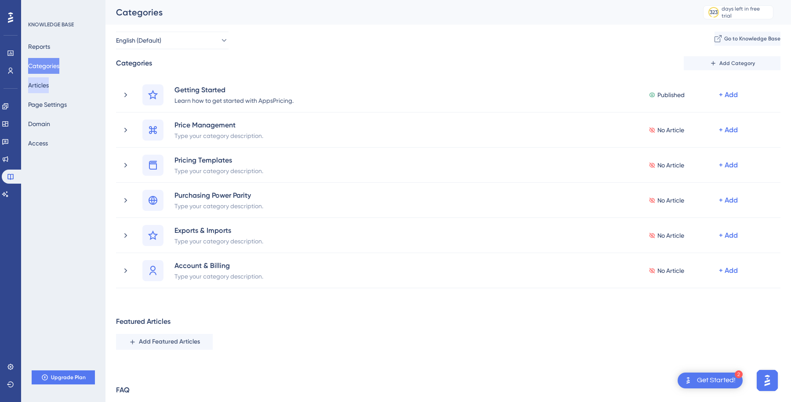
click at [49, 88] on button "Articles" at bounding box center [38, 85] width 21 height 16
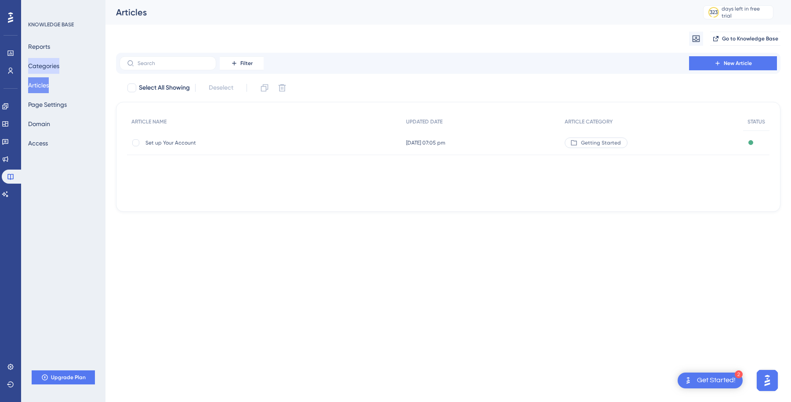
click at [50, 67] on button "Categories" at bounding box center [43, 66] width 31 height 16
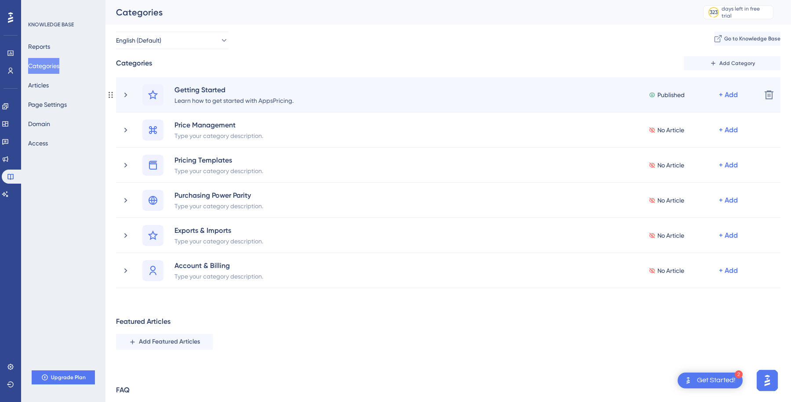
click at [300, 93] on div "Getting Started Learn how to get started with AppsPricing." at bounding box center [237, 94] width 127 height 21
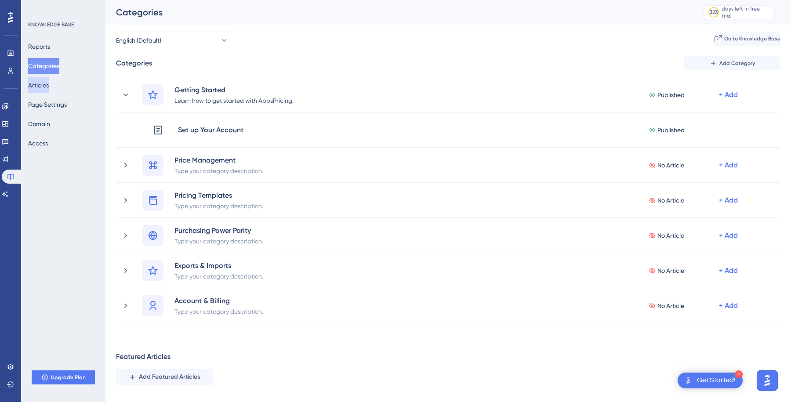
click at [41, 89] on button "Articles" at bounding box center [38, 85] width 21 height 16
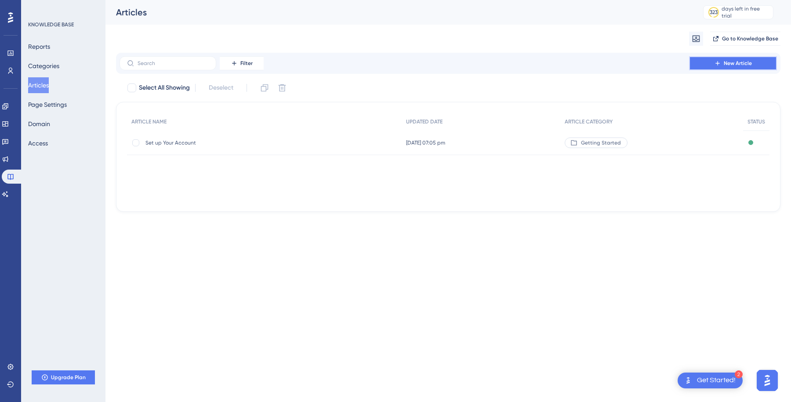
click at [750, 61] on span "New Article" at bounding box center [737, 63] width 28 height 7
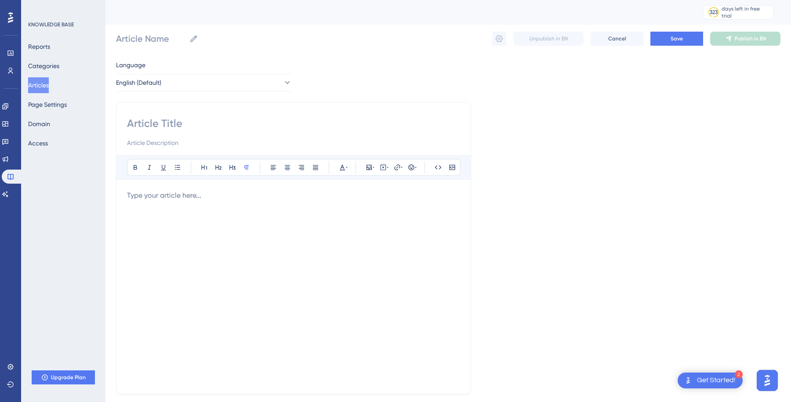
click at [178, 126] on input at bounding box center [293, 123] width 333 height 14
type input "Change your profile details"
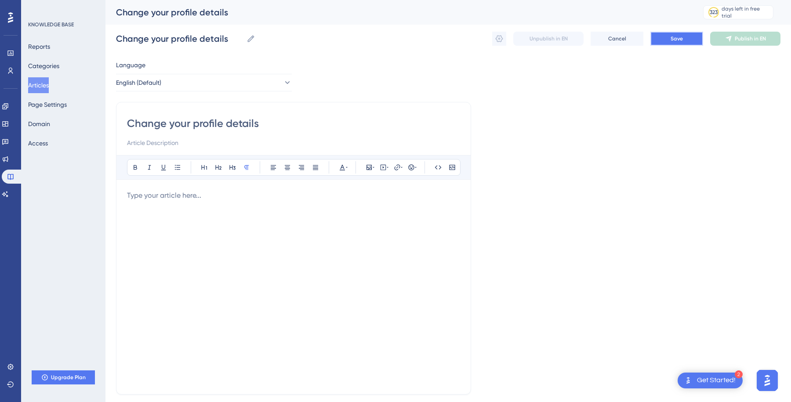
click at [675, 38] on span "Save" at bounding box center [676, 38] width 12 height 7
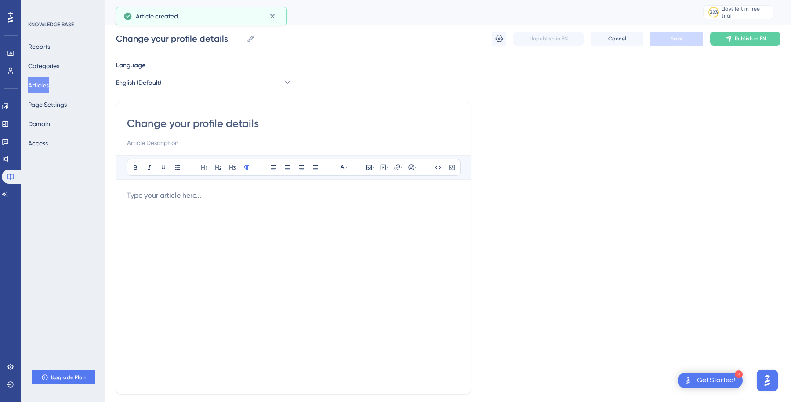
click at [43, 80] on button "Articles" at bounding box center [38, 85] width 21 height 16
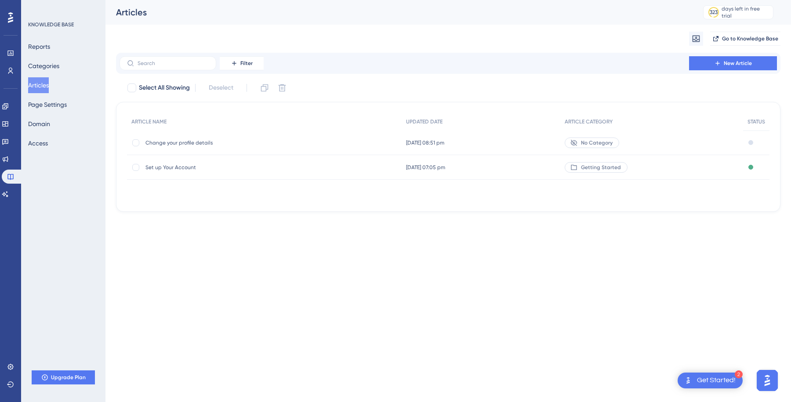
click at [185, 165] on span "Set up Your Account" at bounding box center [215, 167] width 141 height 7
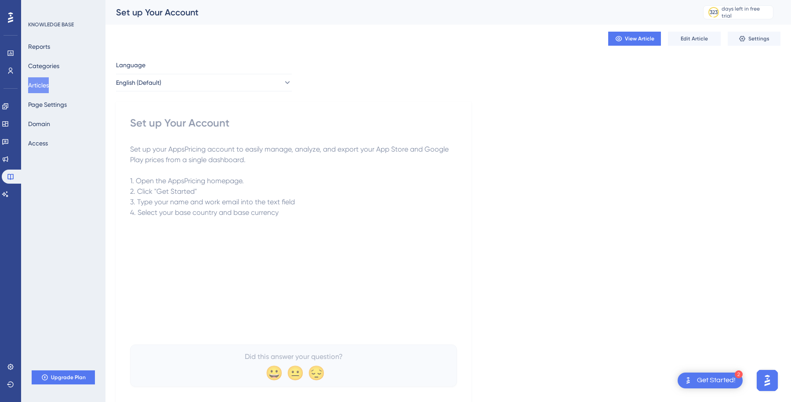
click at [202, 119] on div "Set up Your Account" at bounding box center [293, 123] width 327 height 14
click at [170, 121] on div "Set up Your Account" at bounding box center [293, 123] width 327 height 14
click at [648, 41] on span "View Article" at bounding box center [639, 38] width 29 height 7
click at [40, 86] on button "Articles" at bounding box center [38, 85] width 21 height 16
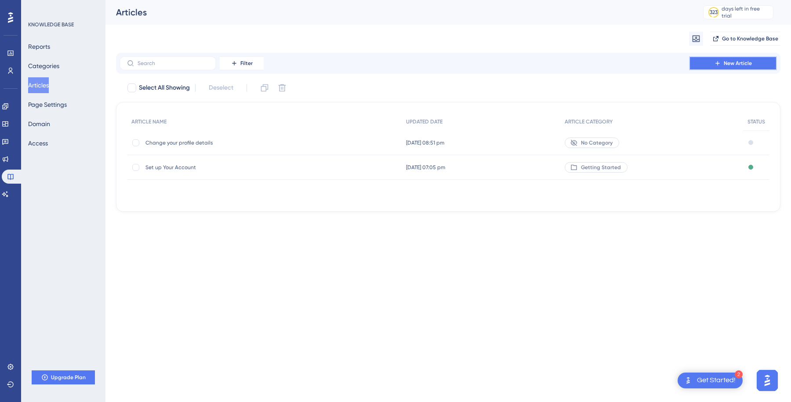
click at [726, 62] on span "New Article" at bounding box center [737, 63] width 28 height 7
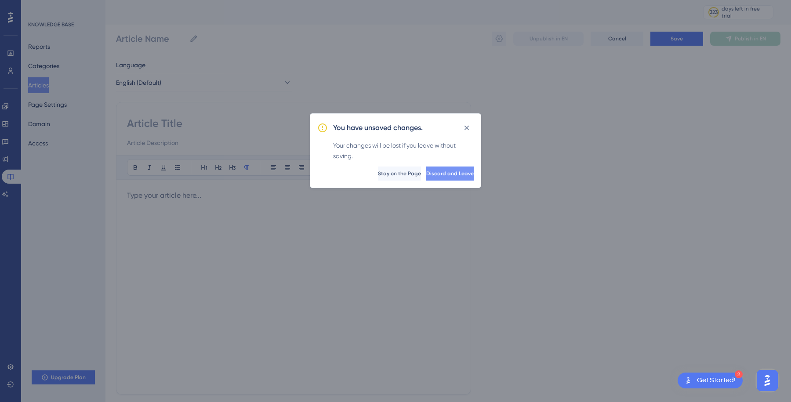
click at [436, 169] on button "Discard and Leave" at bounding box center [449, 173] width 47 height 14
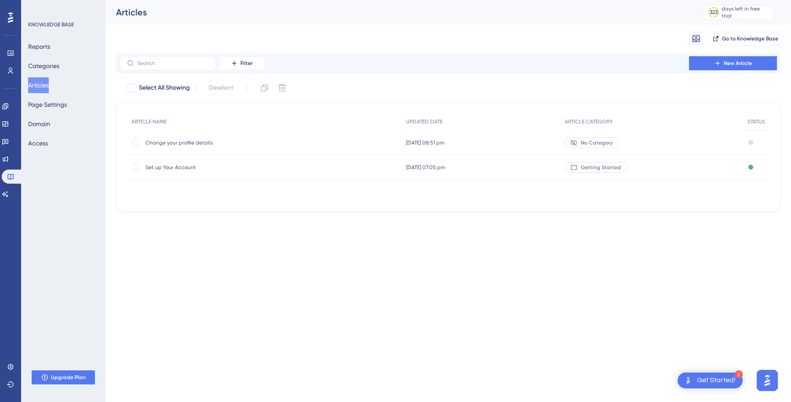
click at [210, 147] on div "Change your profile details Change your profile details" at bounding box center [215, 142] width 141 height 25
click at [219, 136] on div "Change your profile details Change your profile details" at bounding box center [215, 142] width 141 height 25
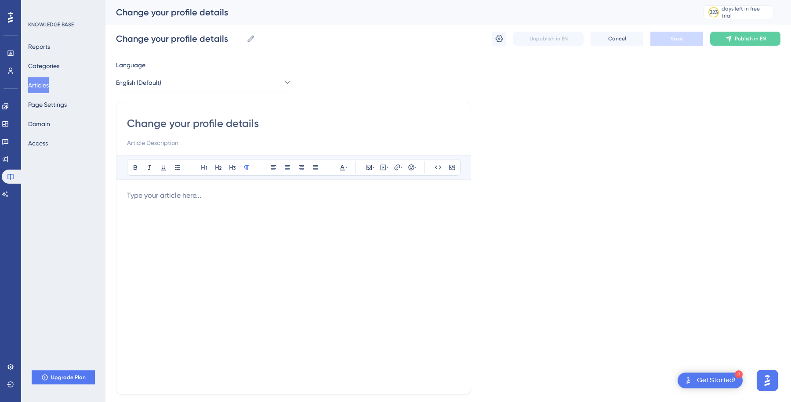
click at [192, 124] on input "Change your profile details" at bounding box center [293, 123] width 333 height 14
click at [208, 123] on input "Change your profile details" at bounding box center [293, 123] width 333 height 14
type input "Change your email details"
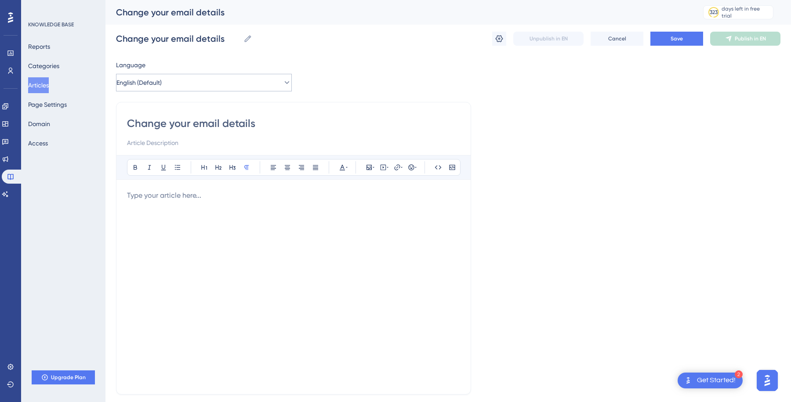
type input "Change your email"
click at [665, 43] on button "Save" at bounding box center [676, 39] width 53 height 14
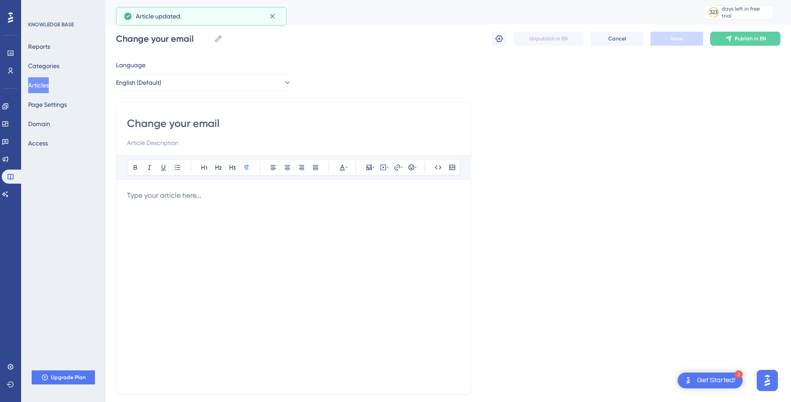
click at [47, 83] on button "Articles" at bounding box center [38, 85] width 21 height 16
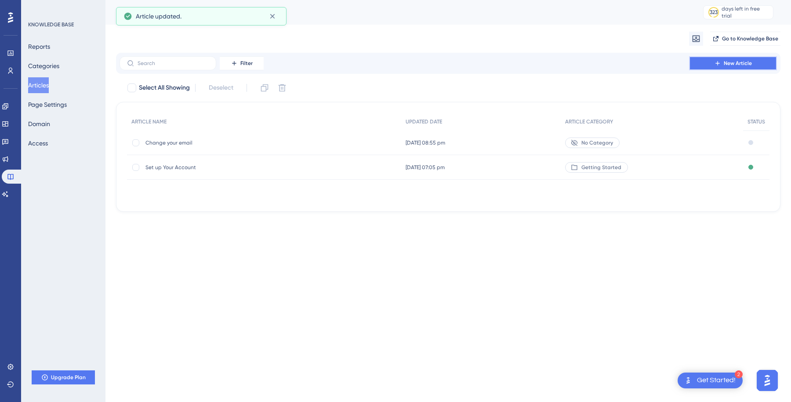
click at [749, 67] on button "New Article" at bounding box center [733, 63] width 88 height 14
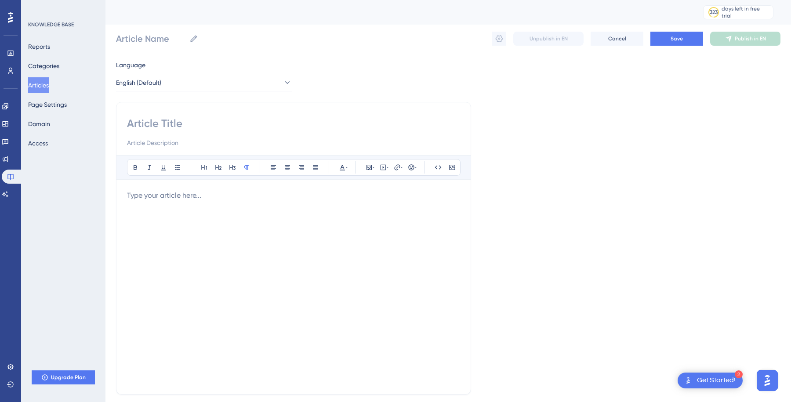
click at [173, 127] on input at bounding box center [293, 123] width 333 height 14
type input "Change your p"
type input "Change your"
type input "Change your passw"
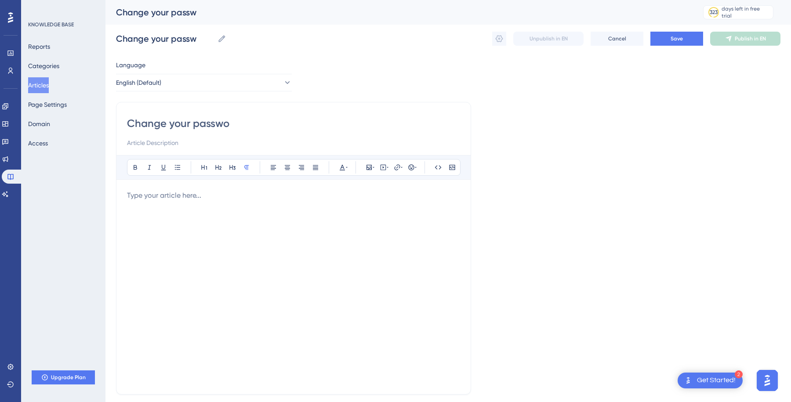
type input "Change your passwor"
type input "Change your password"
click at [170, 116] on div "Change your password Bold Italic Underline Bullet Point Heading 1 Heading 2 Hea…" at bounding box center [293, 248] width 355 height 293
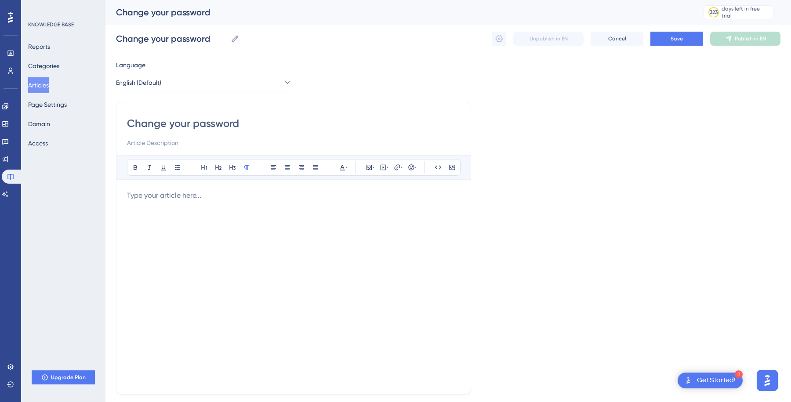
click at [169, 119] on input "Change your password" at bounding box center [293, 123] width 333 height 14
type input "Change or reste your password"
type input "Change or reset your password"
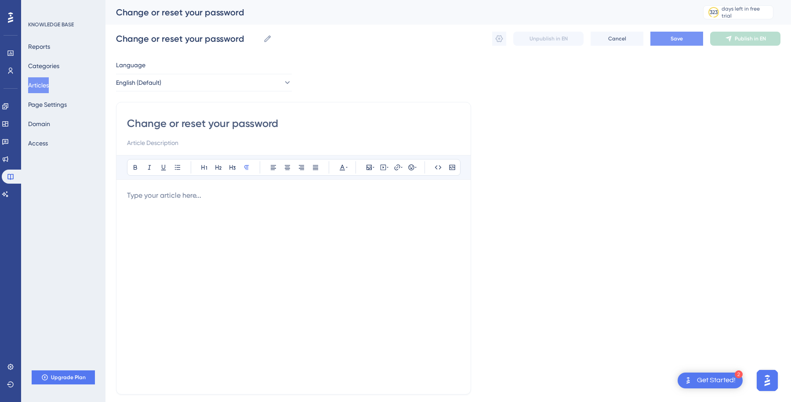
type input "Change or reset your password"
click at [689, 36] on button "Save" at bounding box center [676, 39] width 53 height 14
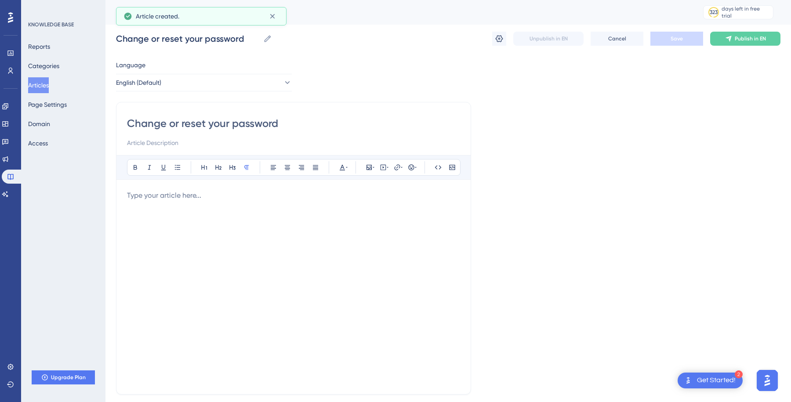
click at [36, 82] on button "Articles" at bounding box center [38, 85] width 21 height 16
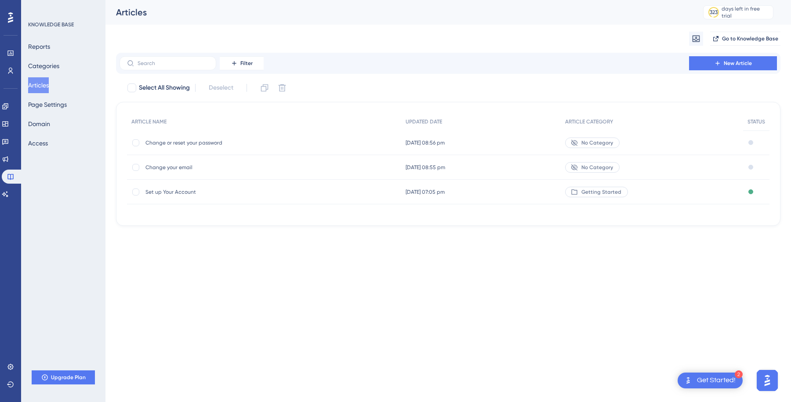
click at [242, 190] on span "Set up Your Account" at bounding box center [215, 191] width 141 height 7
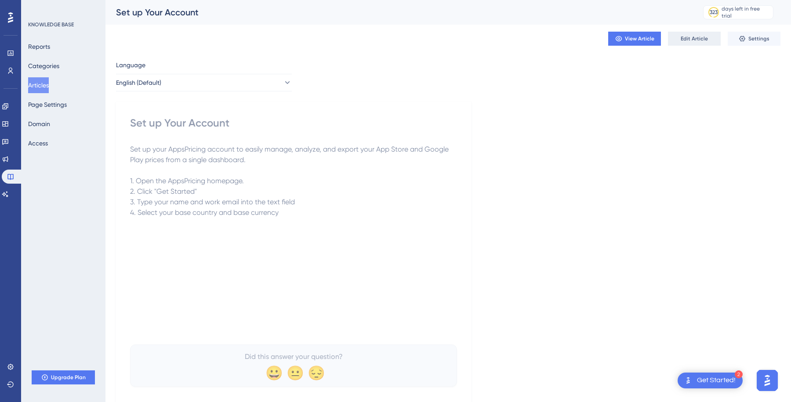
click at [701, 36] on span "Edit Article" at bounding box center [693, 38] width 27 height 7
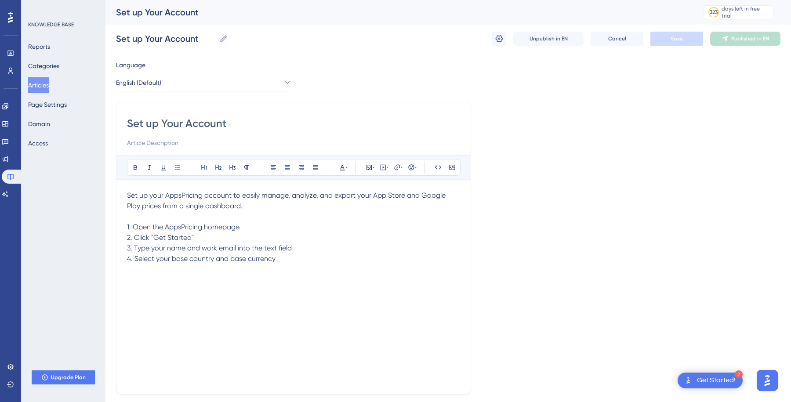
click at [164, 120] on input "Set up Your Account" at bounding box center [293, 123] width 333 height 14
type input "Set up your Account"
click at [192, 120] on input "Set up your Account" at bounding box center [293, 123] width 333 height 14
type input "Set up your account"
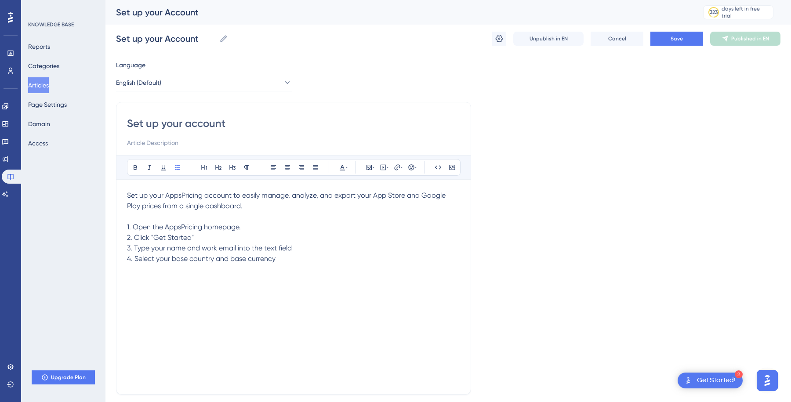
type input "Set up your account"
click at [670, 46] on div "Set up your account Set up your account Unpublish in EN Cancel Save Published i…" at bounding box center [448, 39] width 664 height 28
click at [676, 39] on span "Save" at bounding box center [676, 38] width 12 height 7
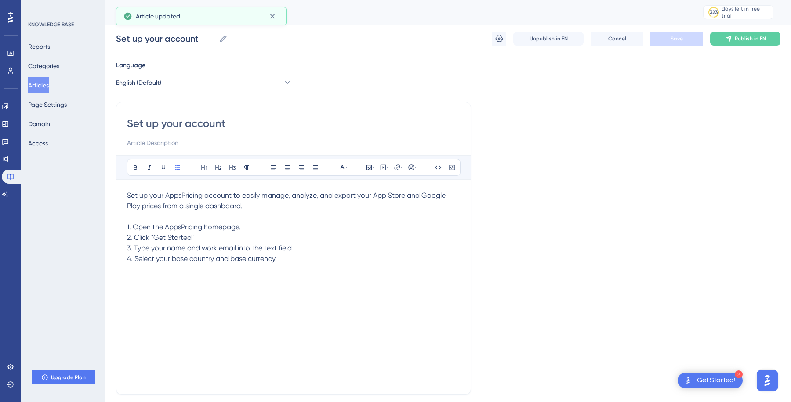
click at [38, 93] on div "Reports Categories Articles Page Settings Domain Access" at bounding box center [63, 95] width 71 height 112
click at [70, 82] on div "Reports Categories Articles Page Settings Domain Access" at bounding box center [63, 95] width 71 height 112
click at [49, 83] on button "Articles" at bounding box center [38, 85] width 21 height 16
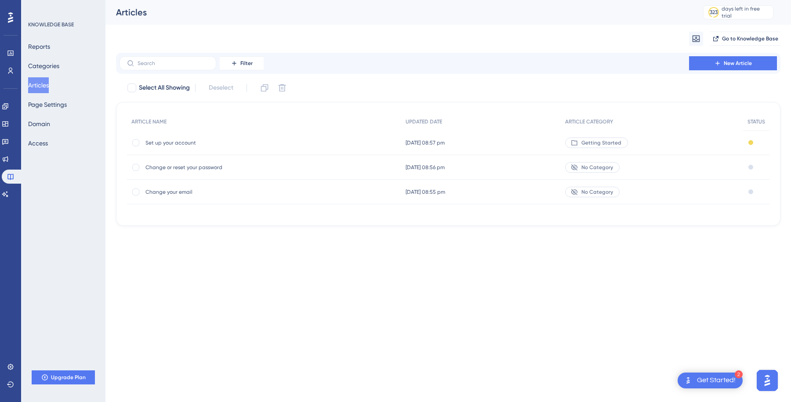
click at [403, 236] on div "Performance Users Engagement Widgets Feedback Product Updates Knowledge Base AI…" at bounding box center [447, 120] width 685 height 240
click at [21, 74] on div "KNOWLEDGE BASE Reports Categories Articles Page Settings Domain Access Upgrade …" at bounding box center [63, 201] width 84 height 402
click at [194, 41] on div "Migrate from Go to Knowledge Base" at bounding box center [448, 39] width 664 height 28
click at [524, 0] on html "2 Get Started! Performance Users Engagement Widgets Feedback Product Updates Kn…" at bounding box center [395, 0] width 791 height 0
click at [337, 84] on div "Select All Showing Deselect" at bounding box center [454, 88] width 654 height 14
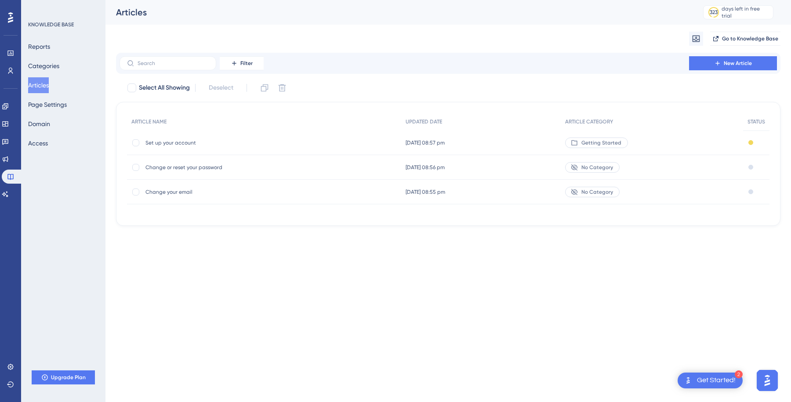
click at [180, 186] on div "Change your email Change your email" at bounding box center [215, 192] width 141 height 25
click at [398, 251] on div "Performance Users Engagement Widgets Feedback Product Updates Knowledge Base AI…" at bounding box center [395, 127] width 791 height 254
click at [187, 0] on html "2 Get Started! Performance Users Engagement Widgets Feedback Product Updates Kn…" at bounding box center [395, 0] width 791 height 0
click at [769, 384] on img "Open AI Assistant Launcher" at bounding box center [767, 380] width 16 height 16
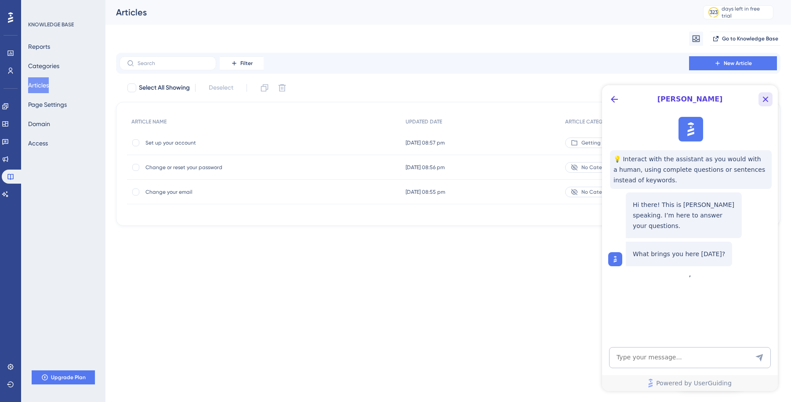
click at [766, 97] on icon "Close Button" at bounding box center [766, 100] width 6 height 6
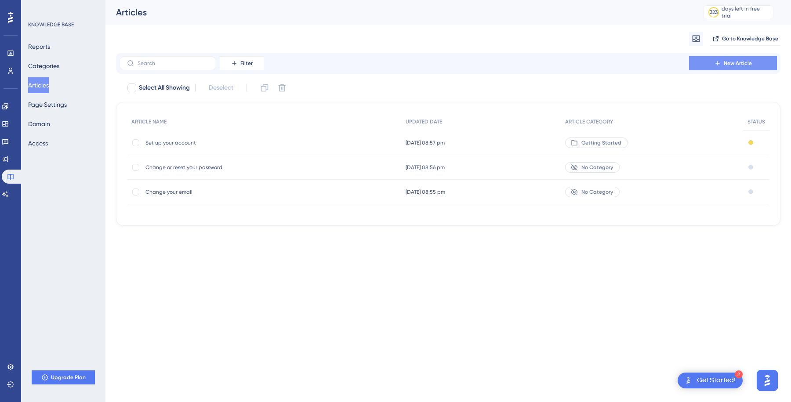
click at [741, 67] on button "New Article" at bounding box center [733, 63] width 88 height 14
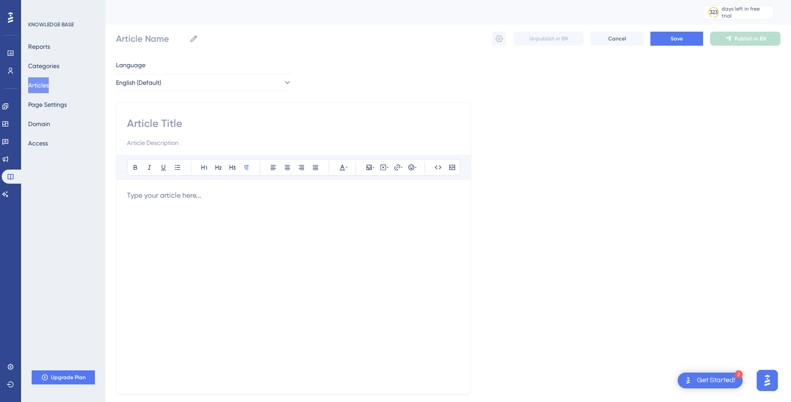
click at [162, 132] on div at bounding box center [293, 132] width 333 height 32
click at [165, 123] on input at bounding box center [293, 123] width 333 height 14
type input "Link A"
type input "Link App Store app"
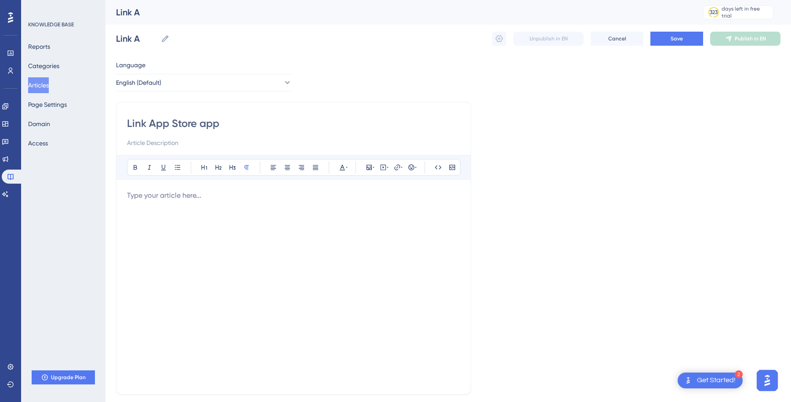
type input "Link App Store app"
click at [152, 122] on input "Link App Store app" at bounding box center [293, 123] width 333 height 14
type input "Link app"
type input "Link app in"
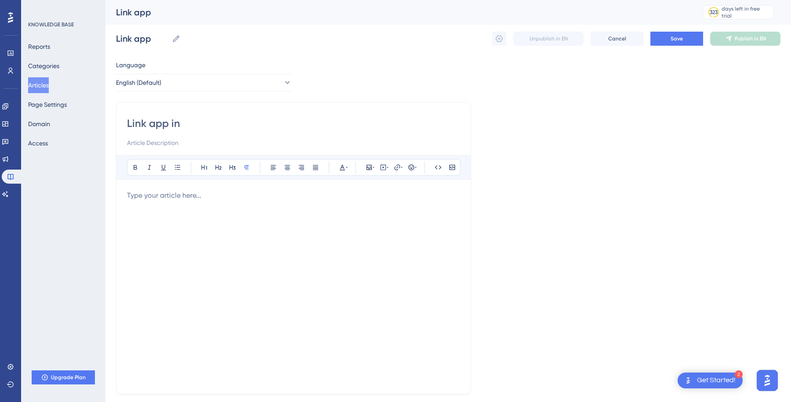
type input "Link app in"
type input "Link app from App Store"
click at [666, 38] on button "Save" at bounding box center [676, 39] width 53 height 14
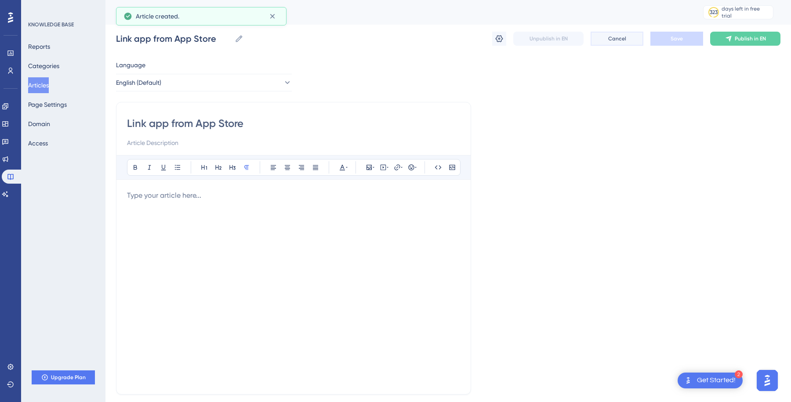
click at [622, 38] on span "Cancel" at bounding box center [617, 38] width 18 height 7
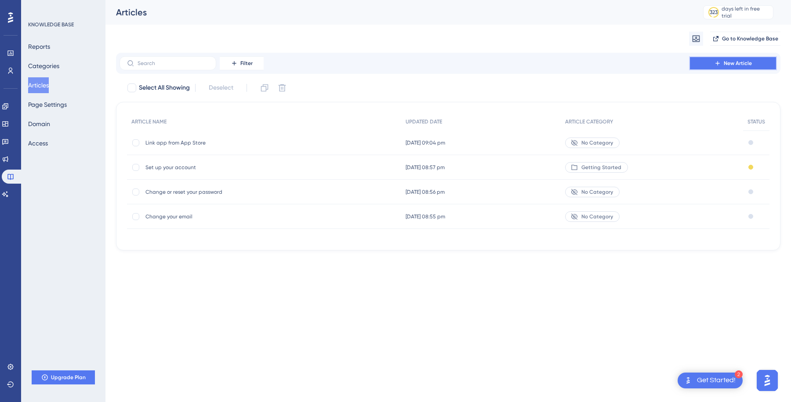
click at [733, 57] on button "New Article" at bounding box center [733, 63] width 88 height 14
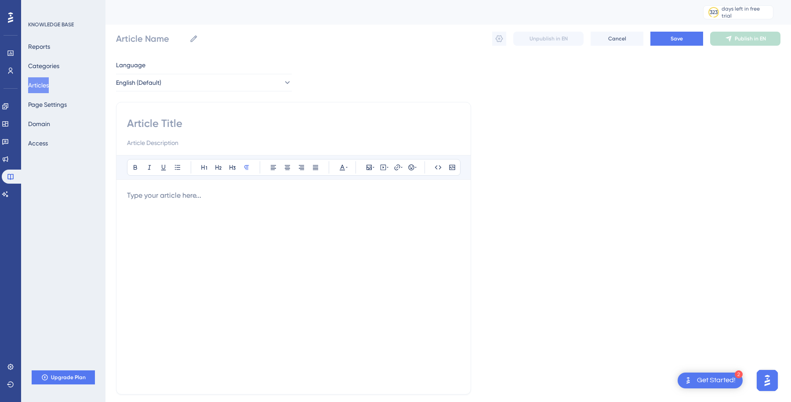
click at [195, 132] on div at bounding box center [293, 132] width 333 height 32
click at [190, 123] on input at bounding box center [293, 123] width 333 height 14
type input "Lin"
type input "Link"
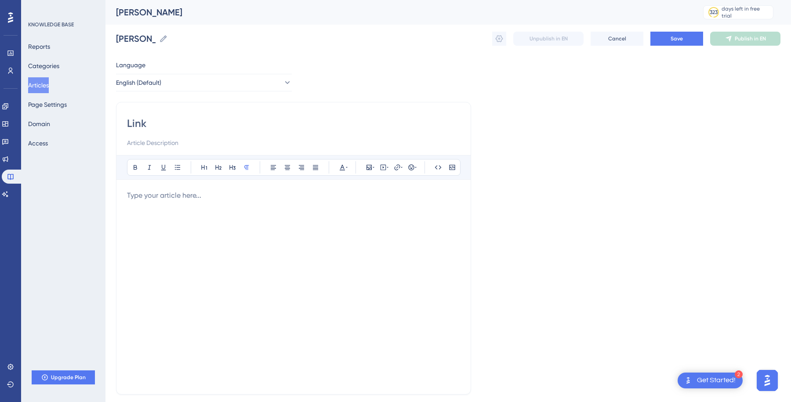
type input "Link"
type input "Link app from Google Play"
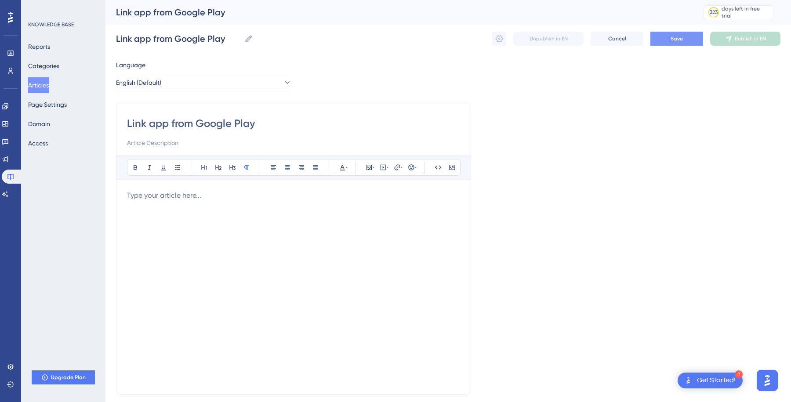
type input "Link app from Google Play"
click at [678, 38] on span "Save" at bounding box center [676, 38] width 12 height 7
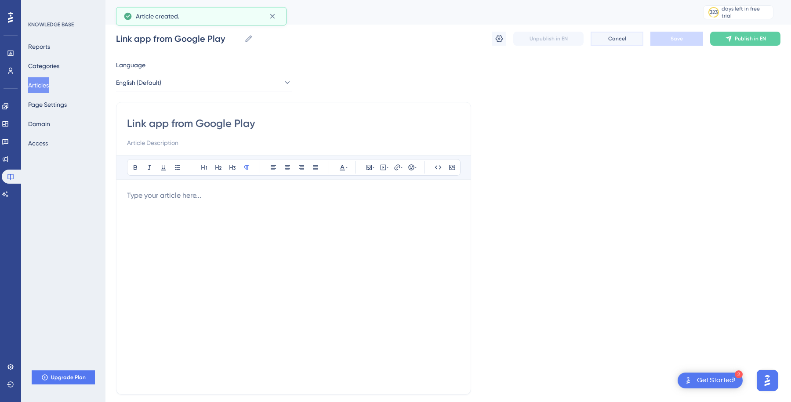
click at [606, 39] on button "Cancel" at bounding box center [616, 39] width 53 height 14
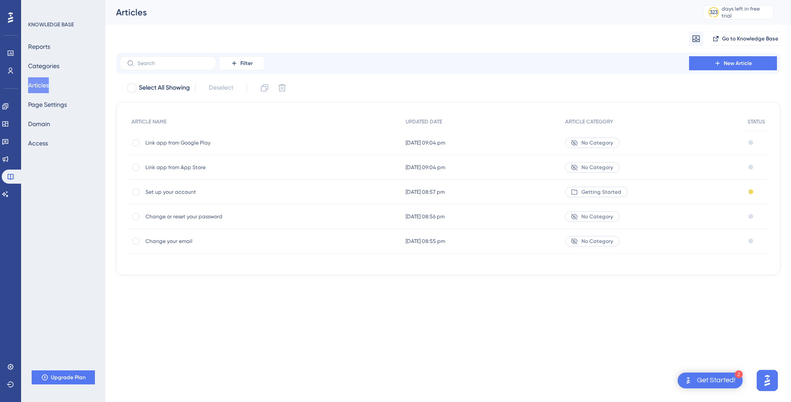
click at [242, 214] on span "Change or reset your password" at bounding box center [215, 216] width 141 height 7
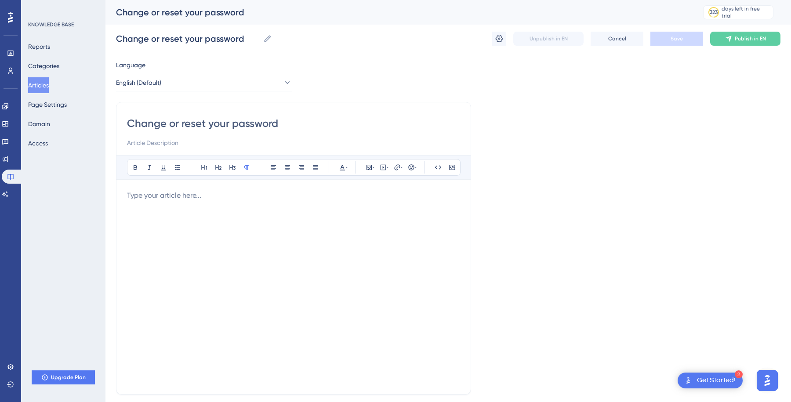
click at [202, 116] on input "Change or reset your password" at bounding box center [293, 123] width 333 height 14
click at [213, 116] on input "Change or reset your password" at bounding box center [293, 123] width 333 height 14
click at [209, 118] on input "Change or reset your password" at bounding box center [293, 123] width 333 height 14
click at [171, 120] on input "Change or reset your password" at bounding box center [293, 123] width 333 height 14
type input "Change your password"
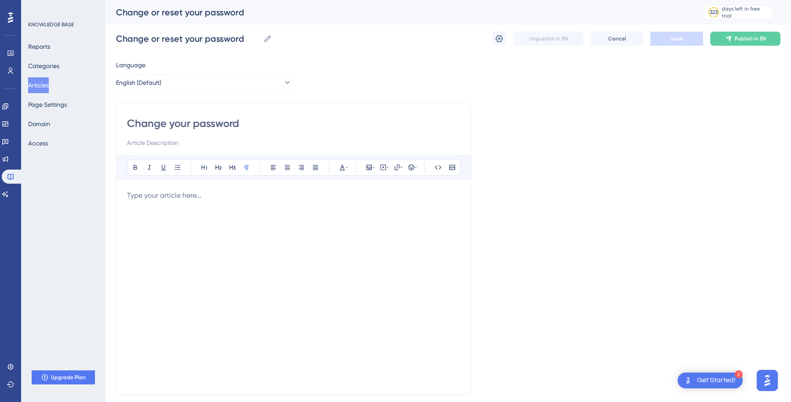
type input "Change your password"
click at [679, 39] on span "Save" at bounding box center [676, 38] width 12 height 7
click at [33, 85] on button "Articles" at bounding box center [38, 85] width 21 height 16
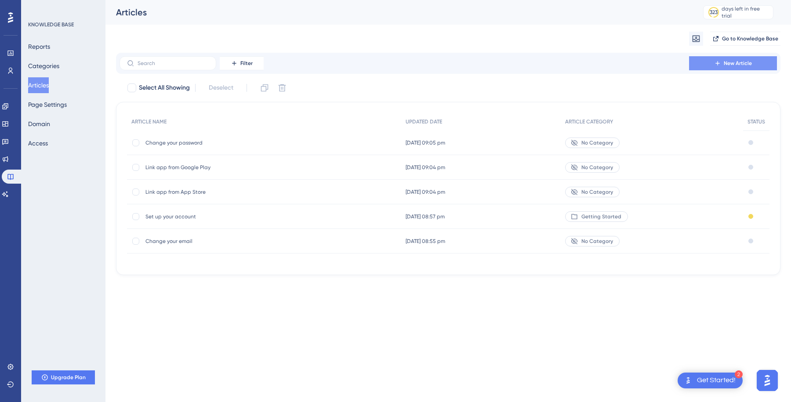
click at [723, 61] on button "New Article" at bounding box center [733, 63] width 88 height 14
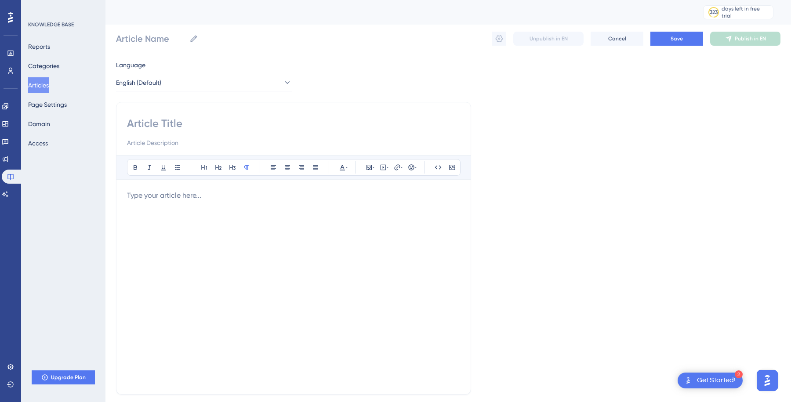
click at [239, 127] on input at bounding box center [293, 123] width 333 height 14
type input "Reset forgotten password"
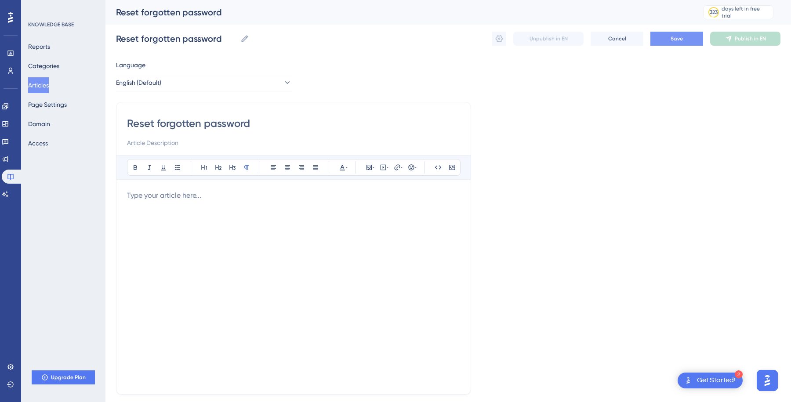
type input "Reset forgotten password"
click at [676, 42] on button "Save" at bounding box center [676, 39] width 53 height 14
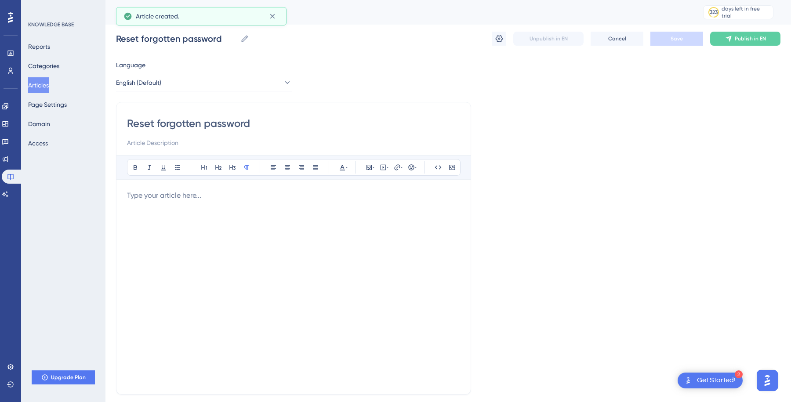
click at [40, 80] on button "Articles" at bounding box center [38, 85] width 21 height 16
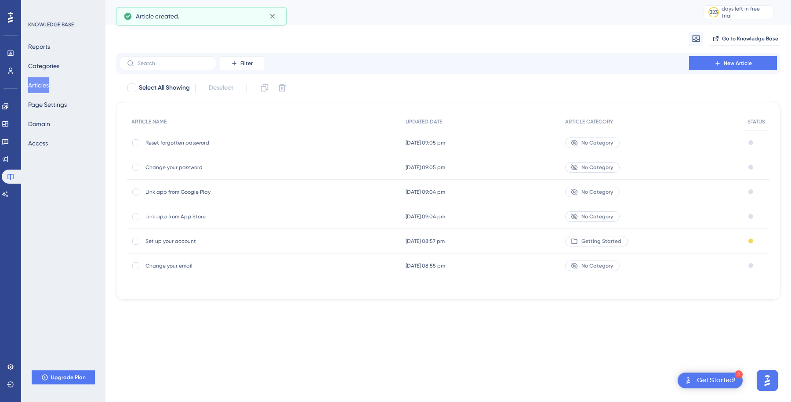
click at [284, 0] on html "2 Get Started! Performance Users Engagement Widgets Feedback Product Updates Kn…" at bounding box center [395, 0] width 791 height 0
click at [737, 63] on span "New Article" at bounding box center [737, 63] width 28 height 7
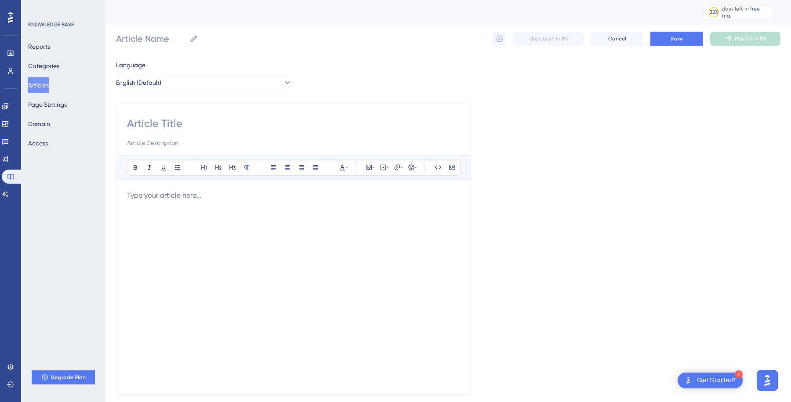
click at [211, 120] on input at bounding box center [293, 123] width 333 height 14
type input "What is Purchasing Power Parity?"
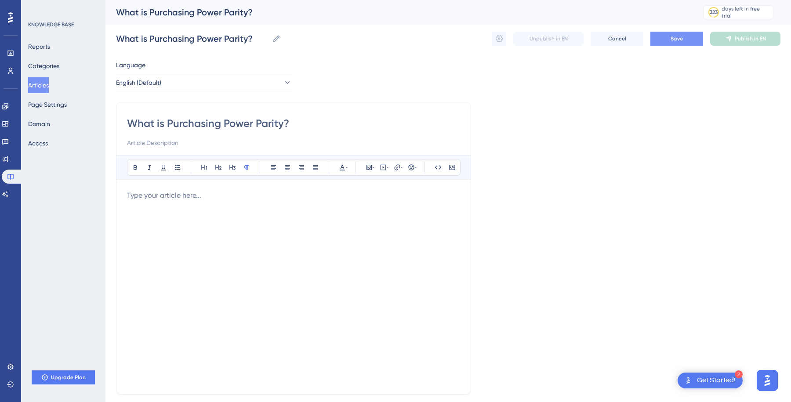
type input "What is Purchasing Power Parity?"
click at [669, 37] on button "Save" at bounding box center [676, 39] width 53 height 14
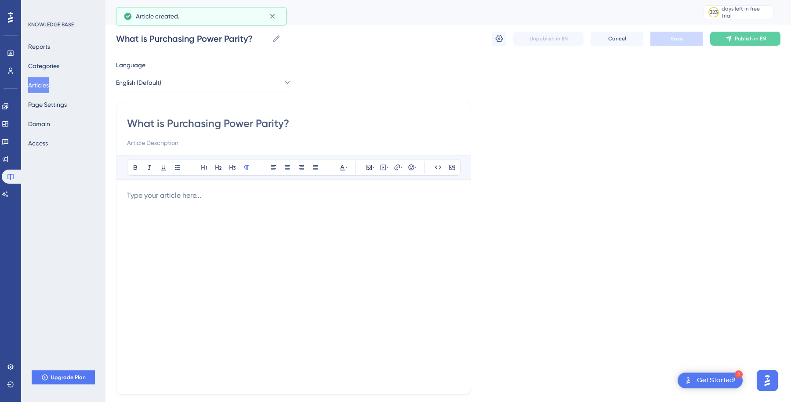
click at [46, 83] on button "Articles" at bounding box center [38, 85] width 21 height 16
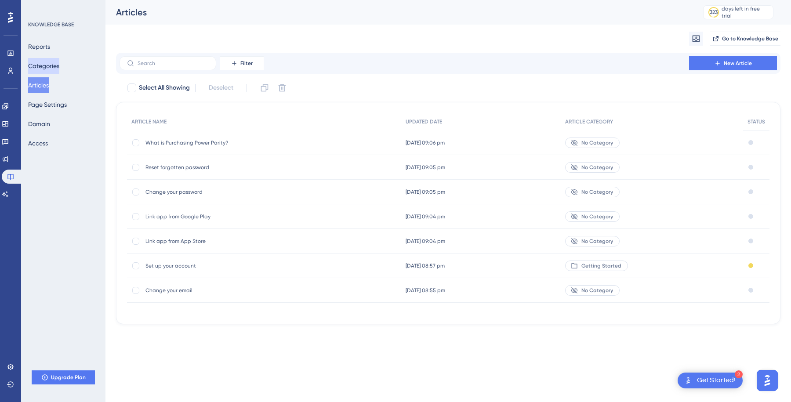
click at [49, 66] on button "Categories" at bounding box center [43, 66] width 31 height 16
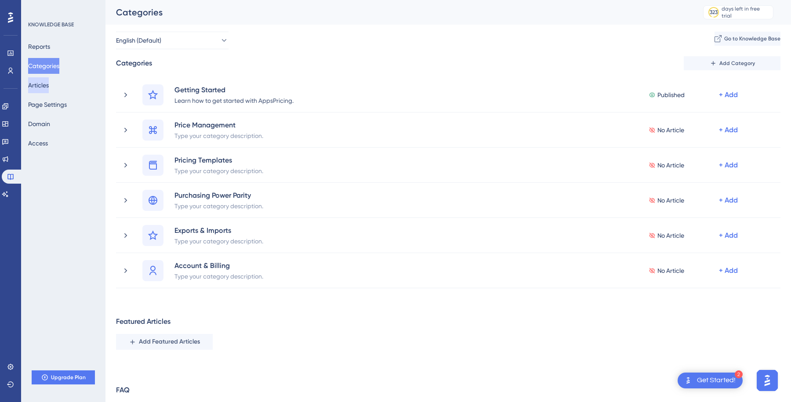
click at [41, 86] on button "Articles" at bounding box center [38, 85] width 21 height 16
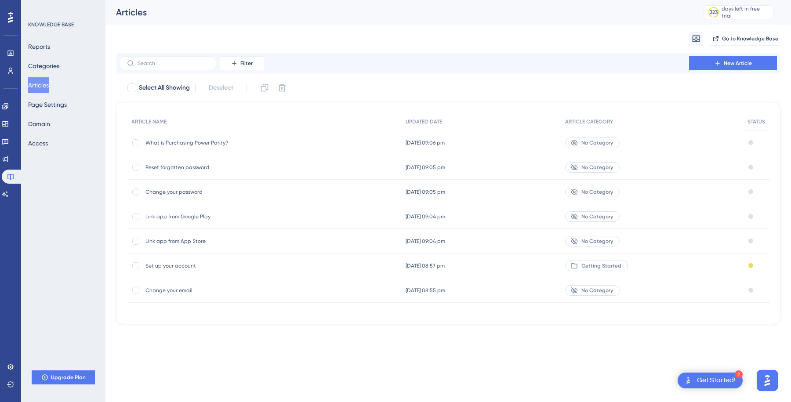
click at [419, 61] on div "Filter New Article" at bounding box center [447, 63] width 657 height 14
click at [720, 58] on button "New Article" at bounding box center [733, 63] width 88 height 14
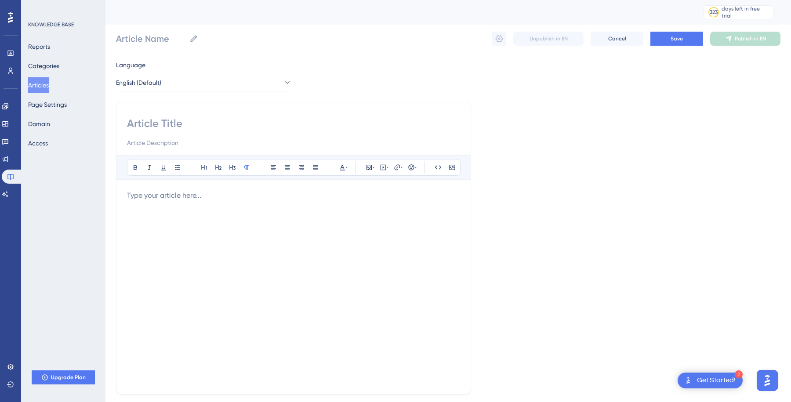
click at [203, 127] on input at bounding box center [293, 123] width 333 height 14
type input "How can"
type input "How can I"
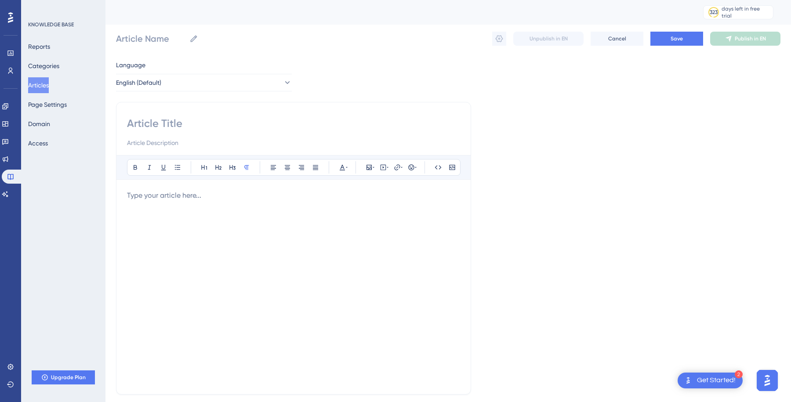
click at [33, 83] on button "Articles" at bounding box center [38, 85] width 21 height 16
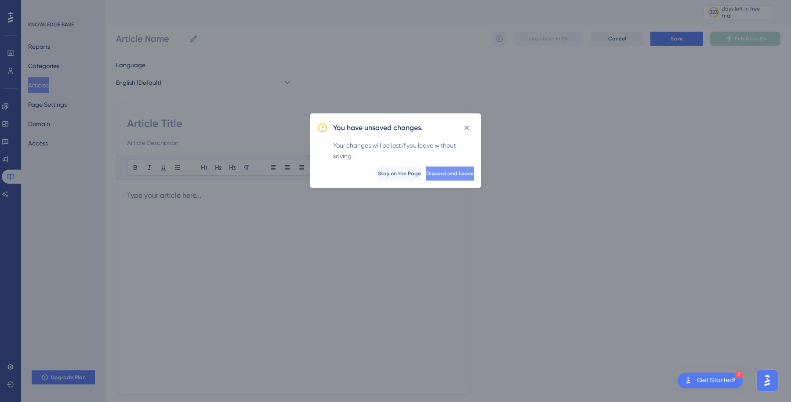
click at [442, 173] on span "Discard and Leave" at bounding box center [449, 173] width 47 height 7
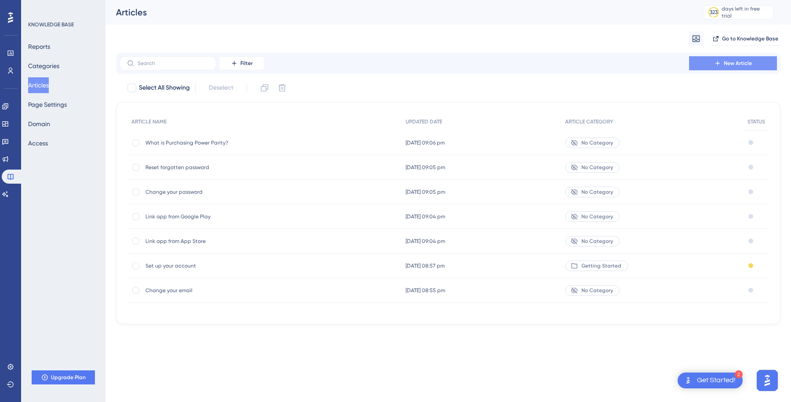
click at [722, 65] on button "New Article" at bounding box center [733, 63] width 88 height 14
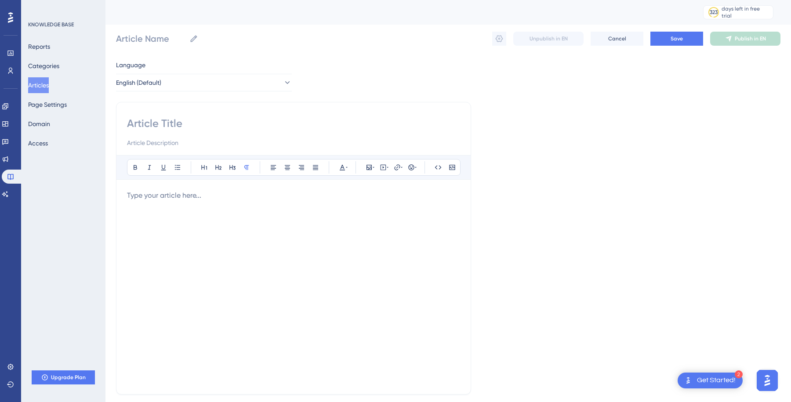
click at [192, 118] on input at bounding box center [293, 123] width 333 height 14
type input "Export in-app subscription prices"
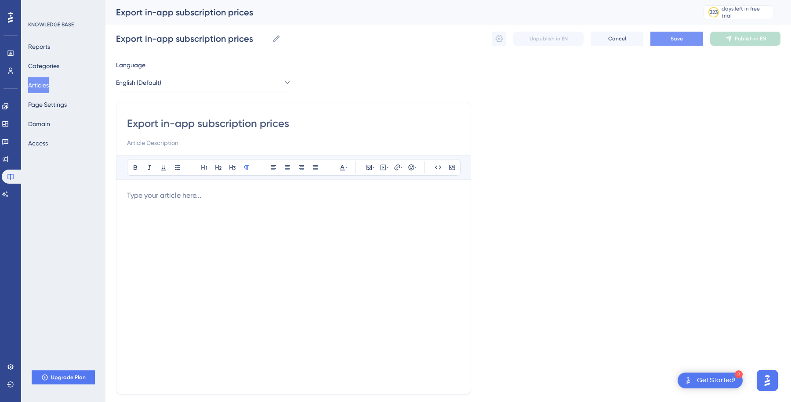
type input "Export in-app subscription prices"
click at [669, 38] on button "Save" at bounding box center [676, 39] width 53 height 14
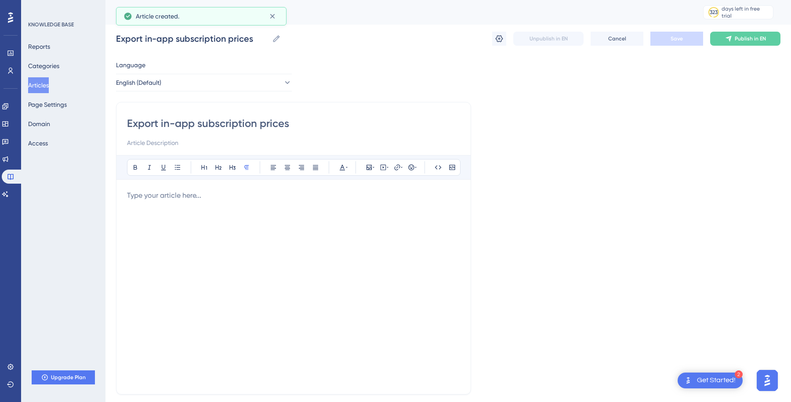
click at [44, 81] on button "Articles" at bounding box center [38, 85] width 21 height 16
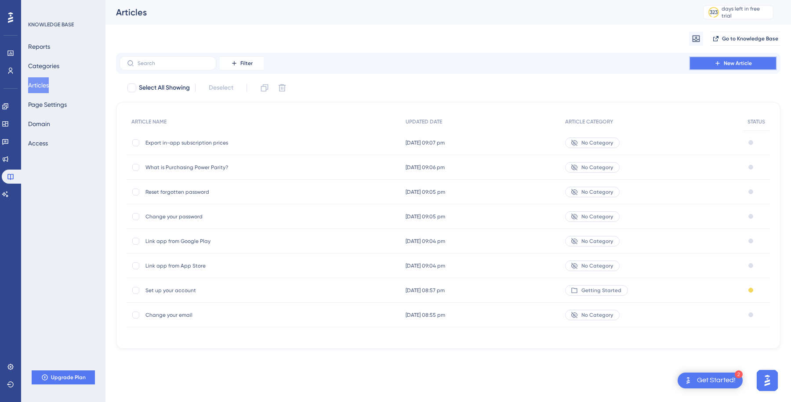
click at [737, 61] on span "New Article" at bounding box center [737, 63] width 28 height 7
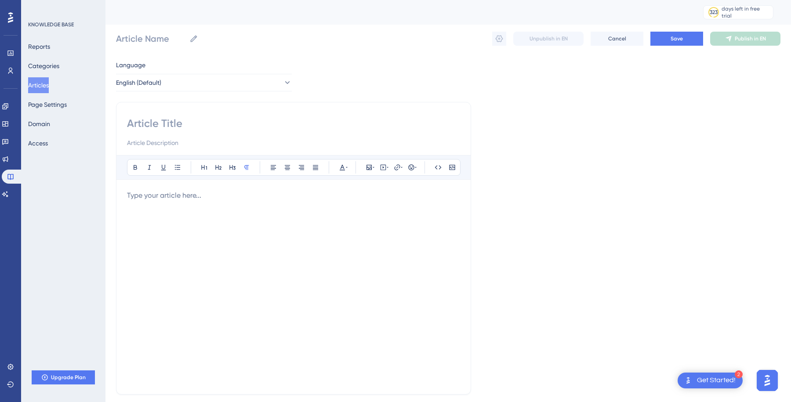
click at [263, 115] on div "Bold Italic Underline Bullet Point Heading 1 Heading 2 Heading 3 Normal Align L…" at bounding box center [293, 248] width 355 height 293
click at [248, 120] on input at bounding box center [293, 123] width 333 height 14
type input "Export"
paste input "the latest exchange rates"
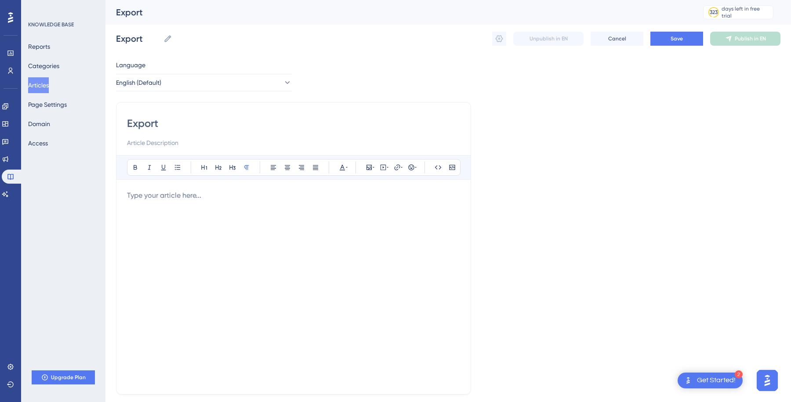
type input "Export the latest exchange rates"
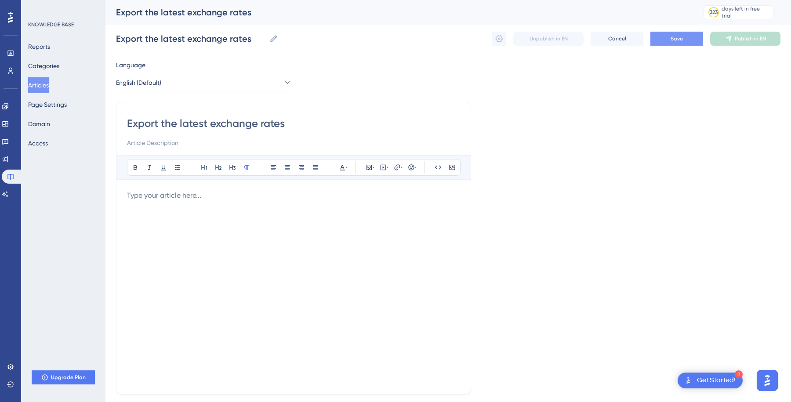
type input "Export the latest exchange rates"
click at [677, 38] on span "Save" at bounding box center [676, 38] width 12 height 7
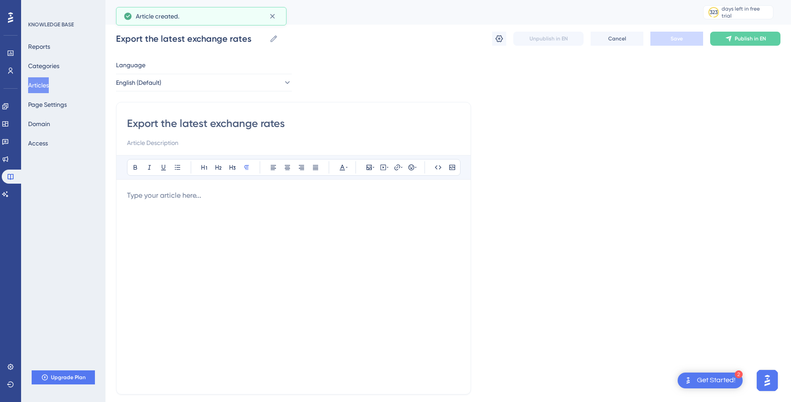
click at [43, 86] on button "Articles" at bounding box center [38, 85] width 21 height 16
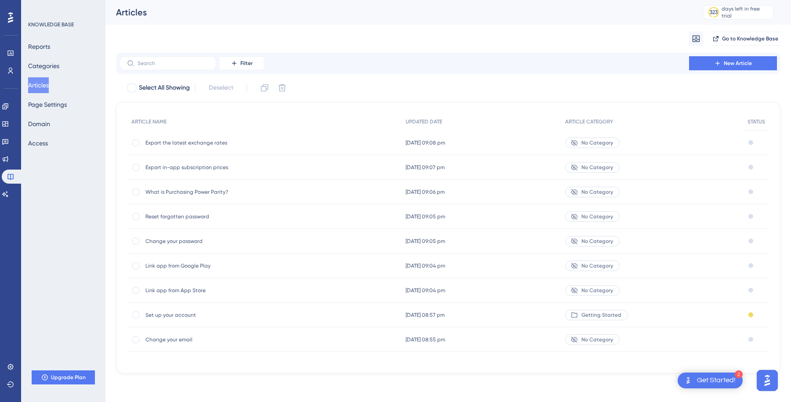
click at [240, 142] on span "Export the latest exchange rates" at bounding box center [215, 142] width 141 height 7
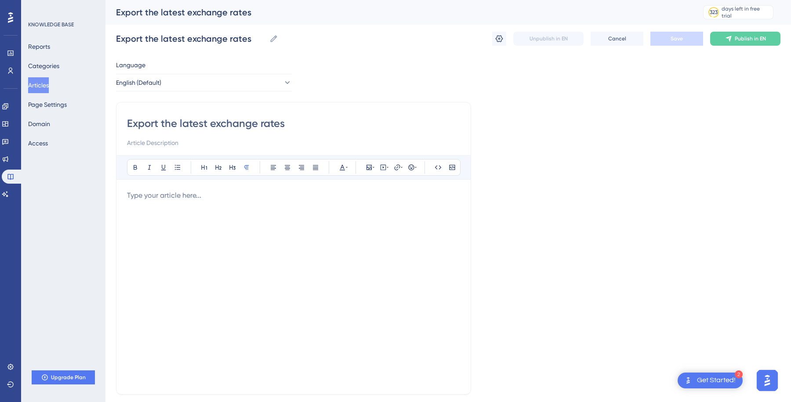
click at [180, 122] on input "Export the latest exchange rates" at bounding box center [293, 123] width 333 height 14
type input "Export latest exchange rates"
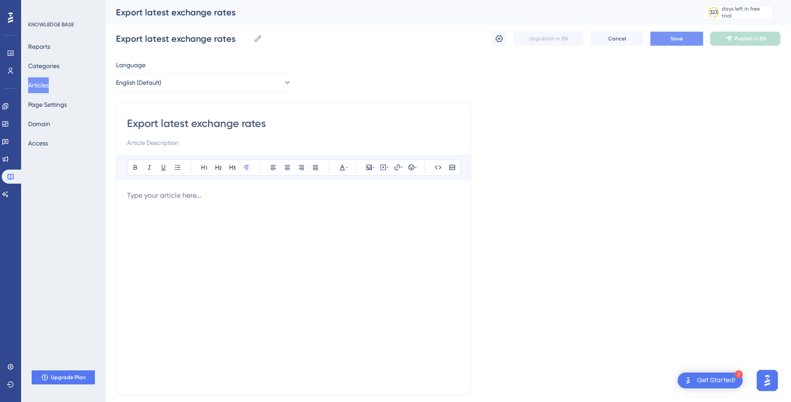
type input "Export latest exchange rates"
click at [683, 39] on button "Save" at bounding box center [676, 39] width 53 height 14
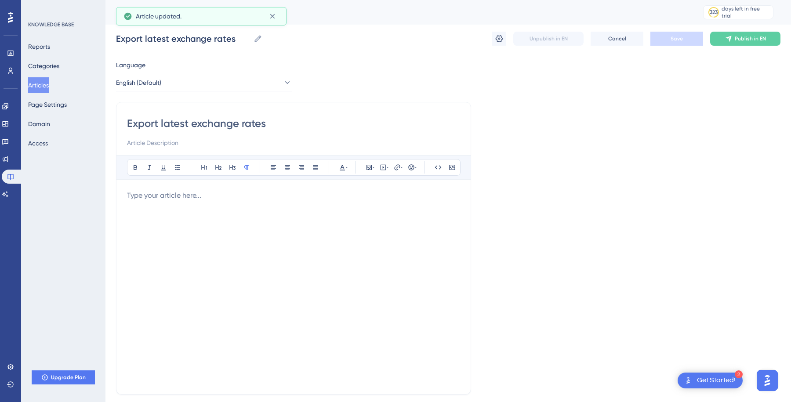
click at [47, 89] on button "Articles" at bounding box center [38, 85] width 21 height 16
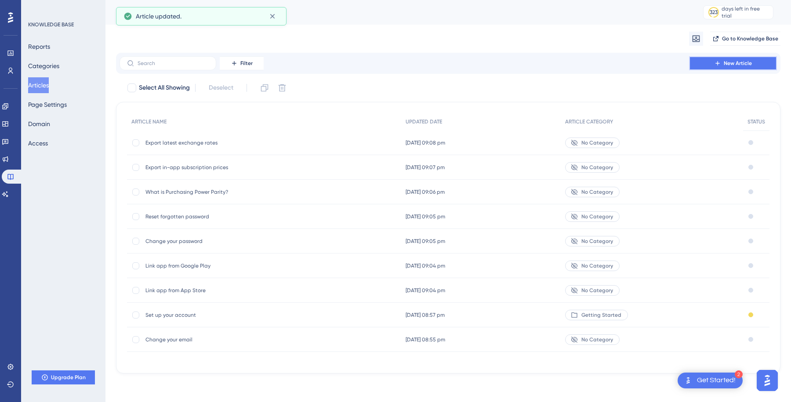
click at [728, 60] on span "New Article" at bounding box center [737, 63] width 28 height 7
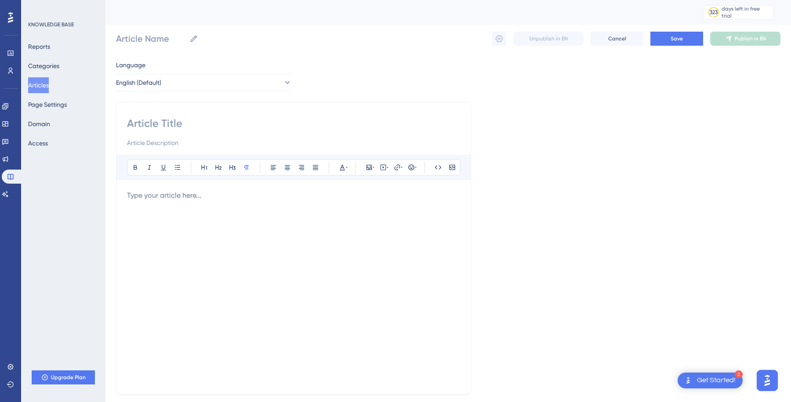
click at [210, 124] on input at bounding box center [293, 123] width 333 height 14
type input "Export PPP"
type input "Export"
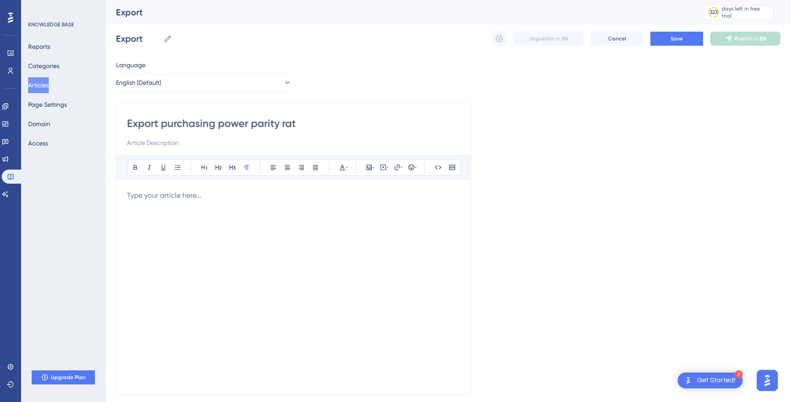
type input "Export purchasing power parity rate"
click at [677, 33] on button "Save" at bounding box center [676, 39] width 53 height 14
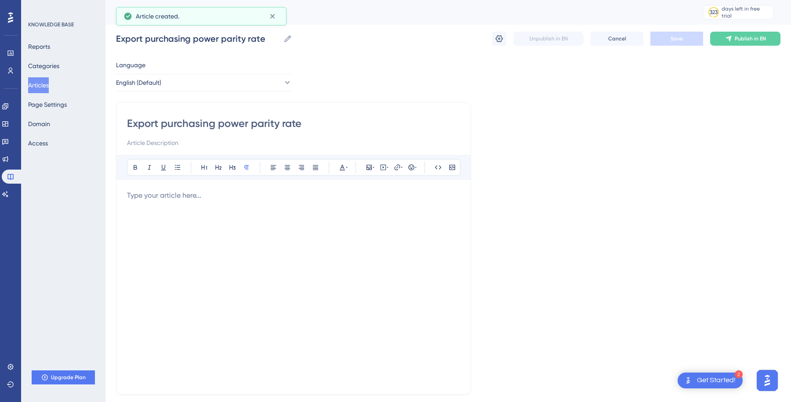
click at [38, 86] on button "Articles" at bounding box center [38, 85] width 21 height 16
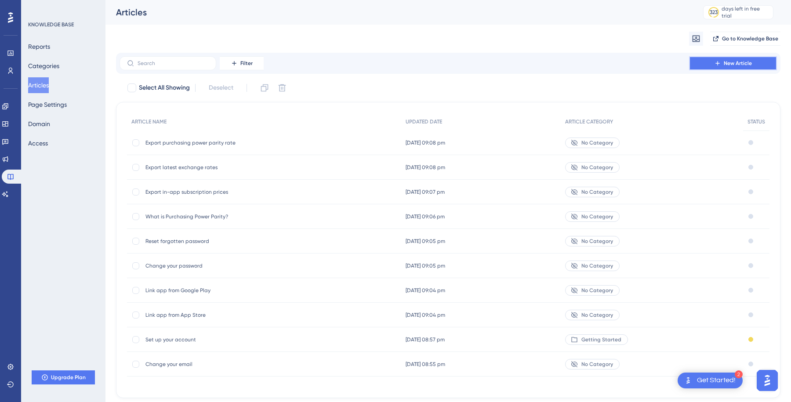
click at [741, 62] on span "New Article" at bounding box center [737, 63] width 28 height 7
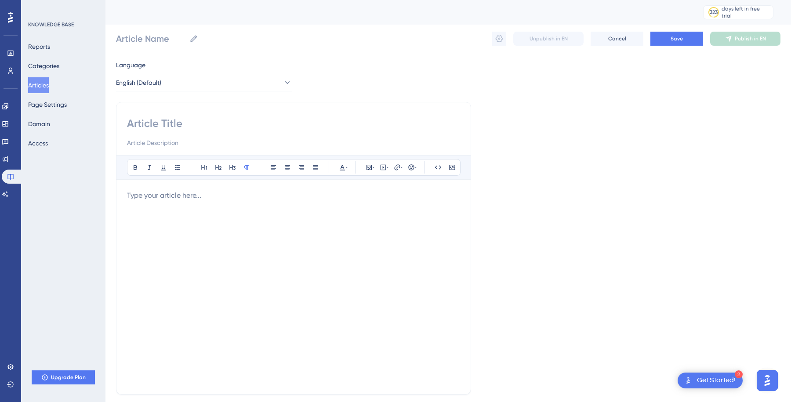
click at [293, 121] on input at bounding box center [293, 123] width 333 height 14
type input "Export"
paste input "available countries and corresponding currencies"
type input "Export available countries and corresponding currencies"
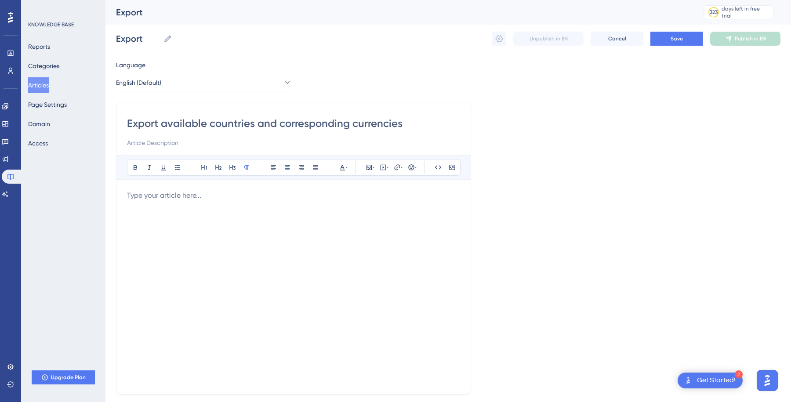
type input "Export available countries and corresponding currencies"
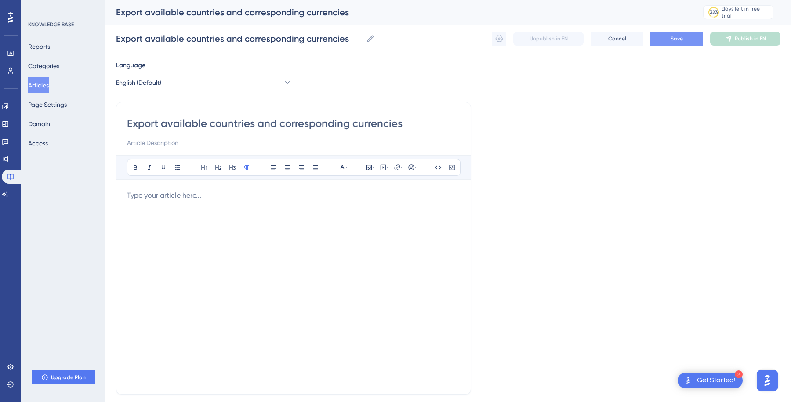
type input "Export available countries and corresponding currencies"
click at [669, 36] on button "Save" at bounding box center [676, 39] width 53 height 14
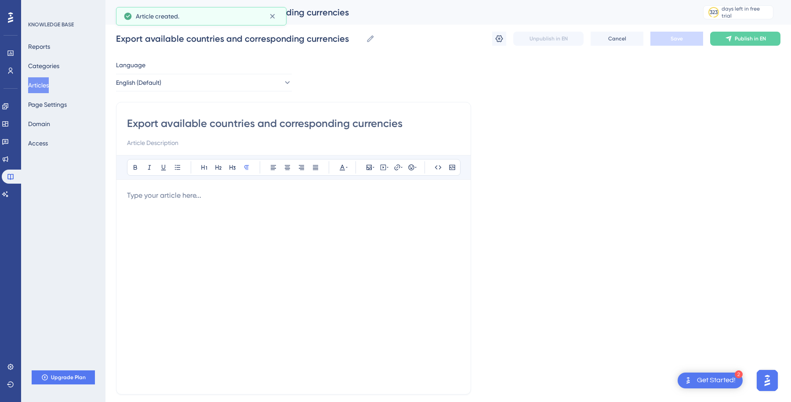
click at [45, 82] on button "Articles" at bounding box center [38, 85] width 21 height 16
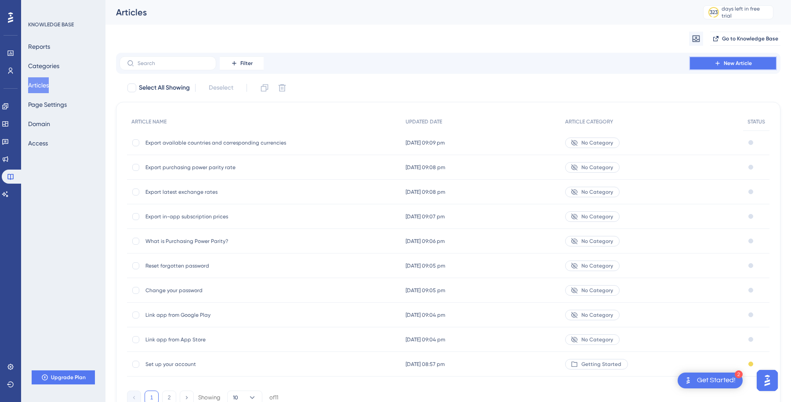
click at [710, 62] on button "New Article" at bounding box center [733, 63] width 88 height 14
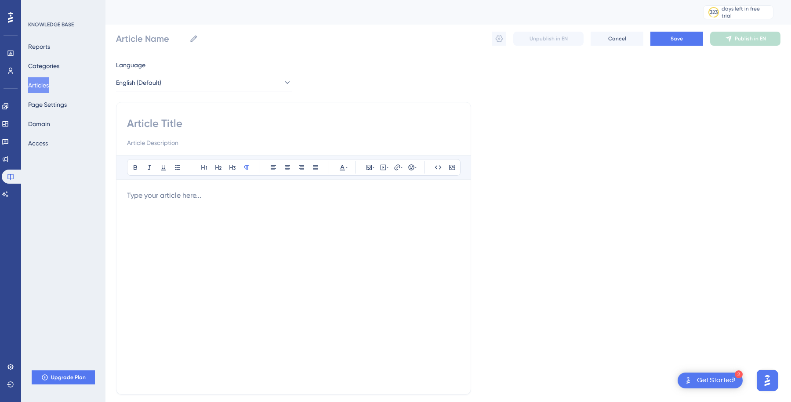
click at [191, 123] on input at bounding box center [293, 123] width 333 height 14
type input "Import"
type input "Import i"
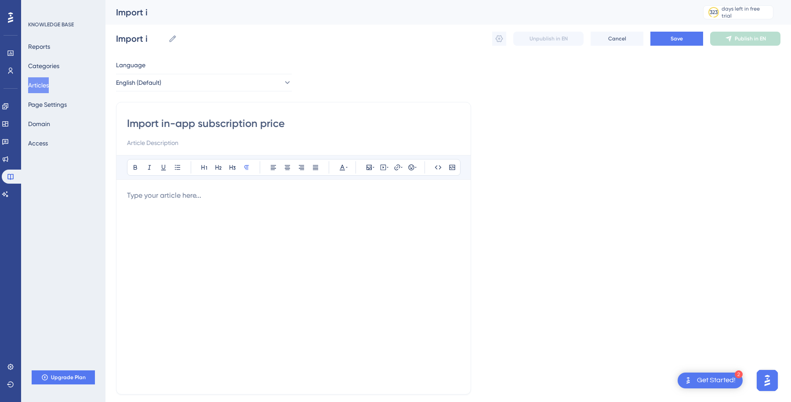
type input "Import in-app subscription prices"
click at [666, 33] on button "Save" at bounding box center [676, 39] width 53 height 14
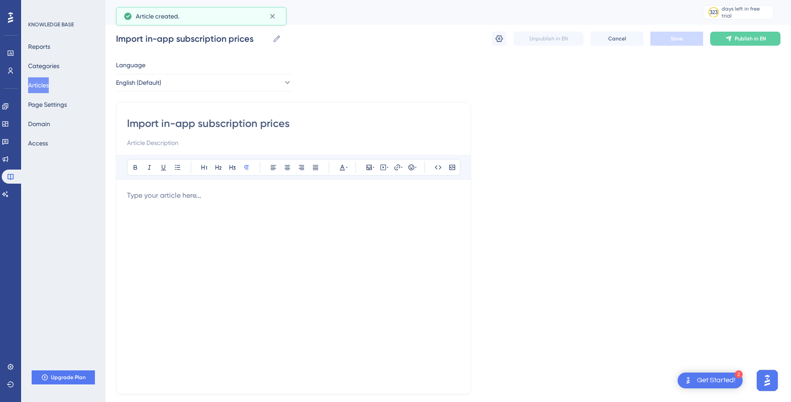
click at [44, 84] on button "Articles" at bounding box center [38, 85] width 21 height 16
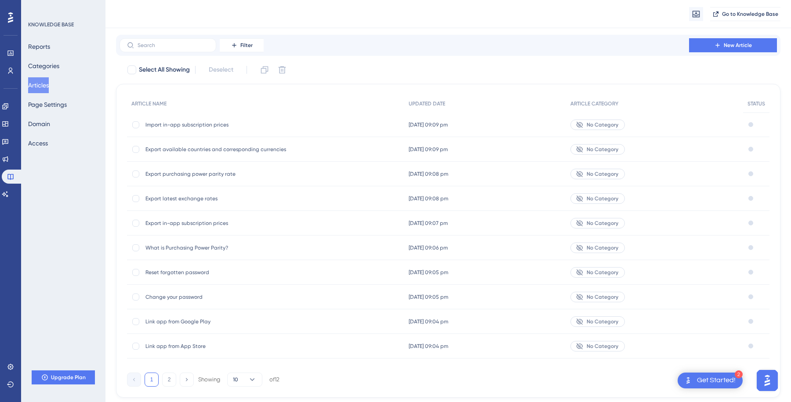
scroll to position [45, 0]
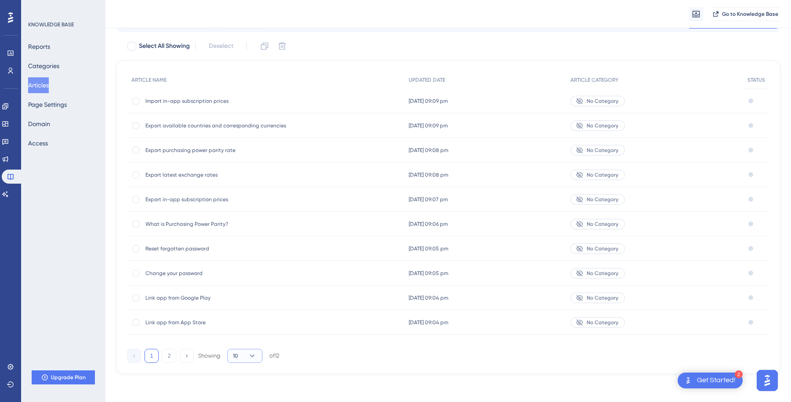
click at [255, 356] on icon at bounding box center [252, 355] width 9 height 9
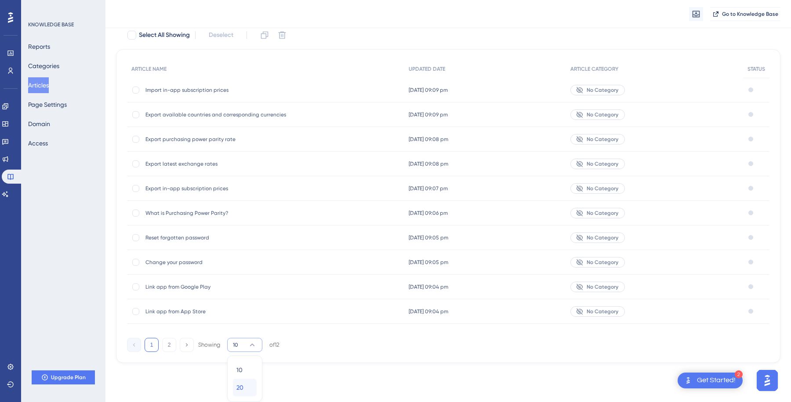
click at [244, 386] on div "20 20" at bounding box center [244, 388] width 17 height 18
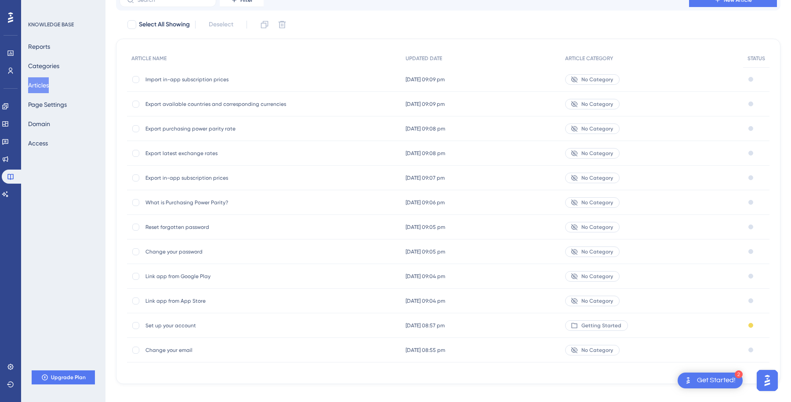
scroll to position [77, 0]
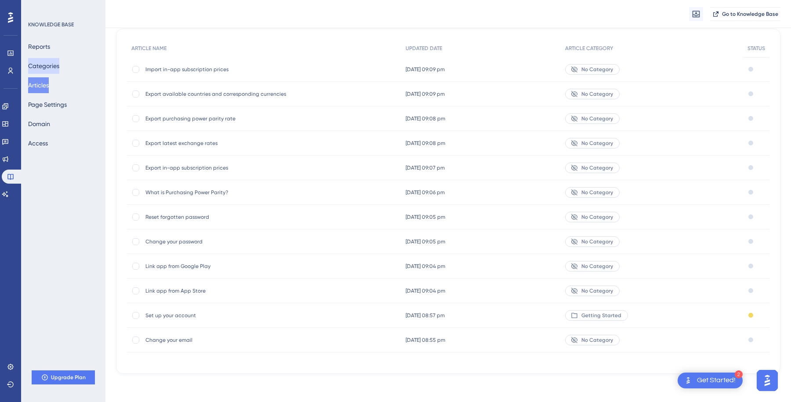
click at [47, 72] on button "Categories" at bounding box center [43, 66] width 31 height 16
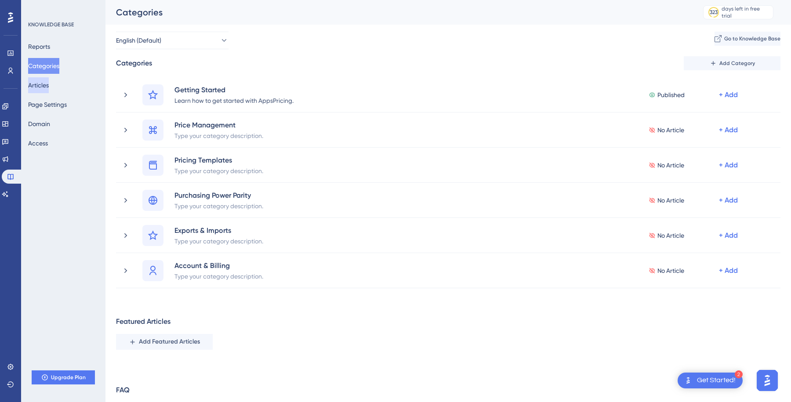
click at [48, 82] on button "Articles" at bounding box center [38, 85] width 21 height 16
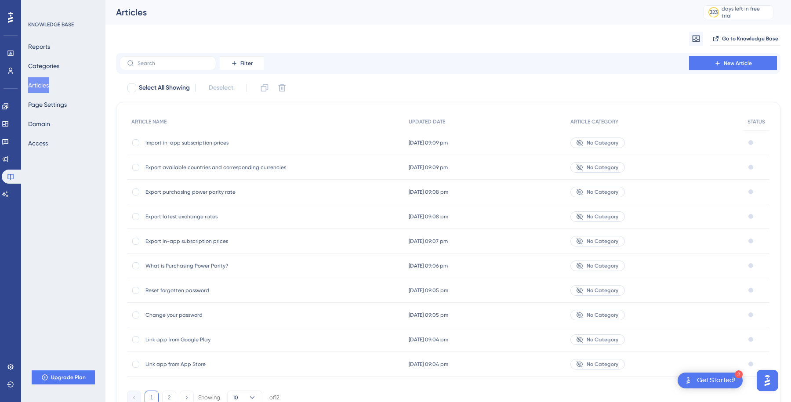
click at [609, 338] on span "No Category" at bounding box center [602, 339] width 32 height 7
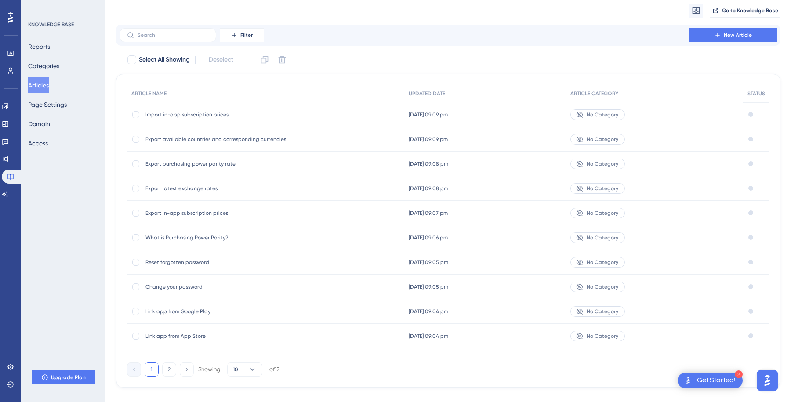
scroll to position [45, 0]
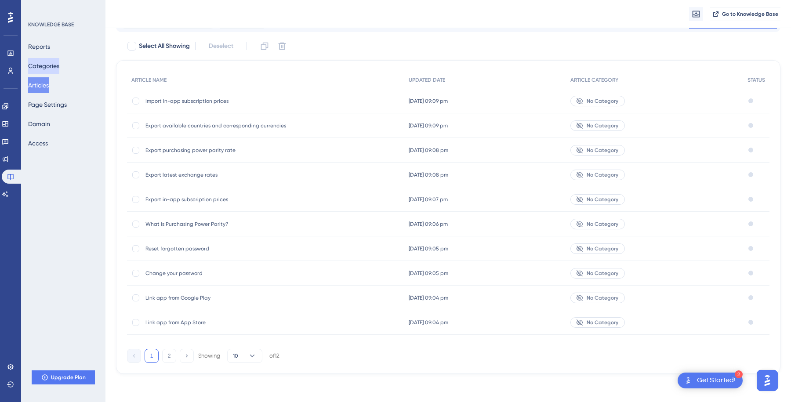
click at [58, 61] on button "Categories" at bounding box center [43, 66] width 31 height 16
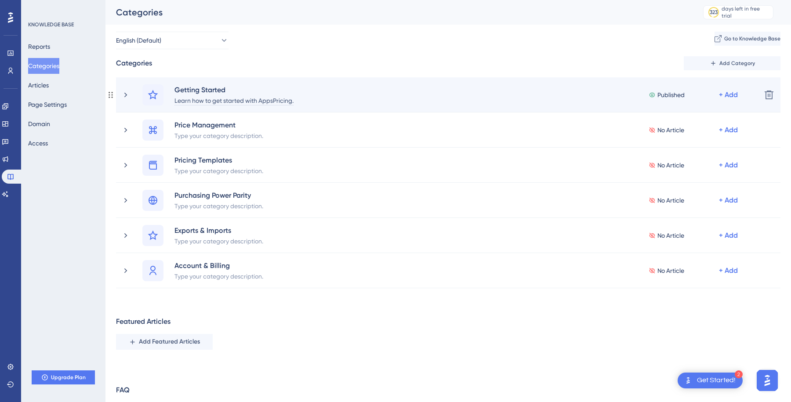
click at [224, 100] on div "Learn how to get started with AppsPricing." at bounding box center [234, 100] width 120 height 11
click at [264, 101] on div "Learn how to get started with AppsPricing." at bounding box center [234, 100] width 120 height 11
click at [314, 108] on div "Getting Started Learn how to get started with AppsPricing. Published + Add Dele…" at bounding box center [448, 94] width 664 height 35
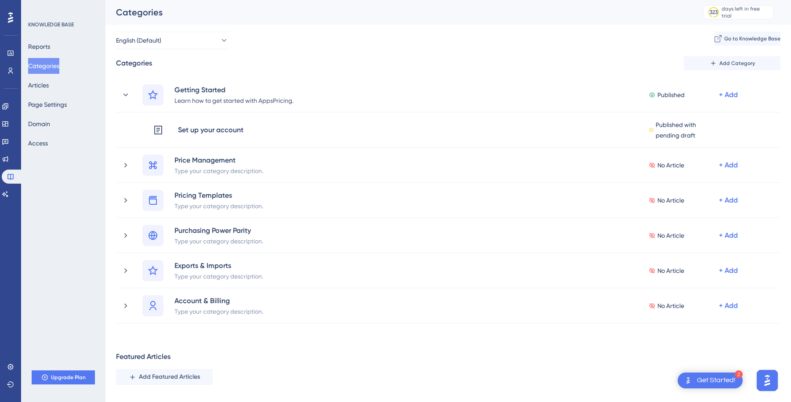
click at [48, 69] on button "Categories" at bounding box center [43, 66] width 31 height 16
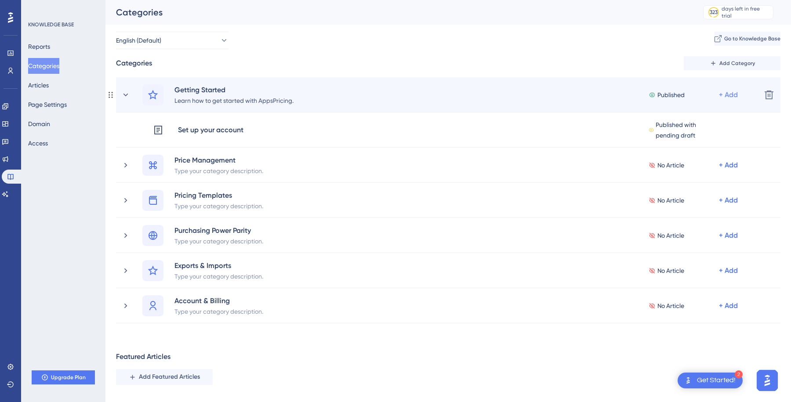
click at [725, 96] on div "+ Add" at bounding box center [728, 95] width 19 height 11
click at [688, 131] on span "Add Articles" at bounding box center [679, 135] width 34 height 11
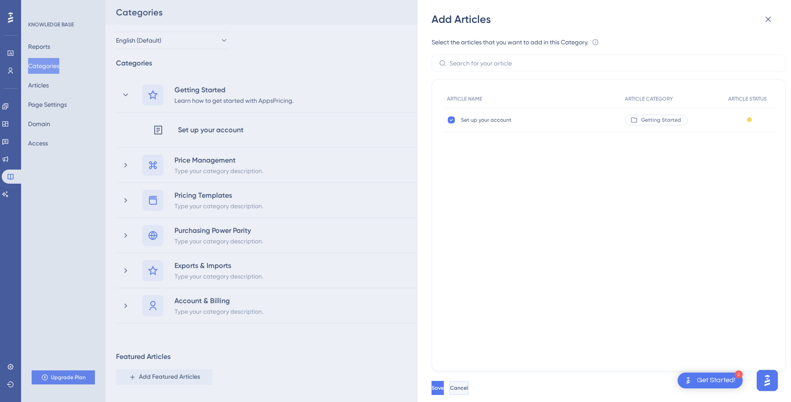
click at [469, 383] on button "Cancel" at bounding box center [459, 388] width 20 height 14
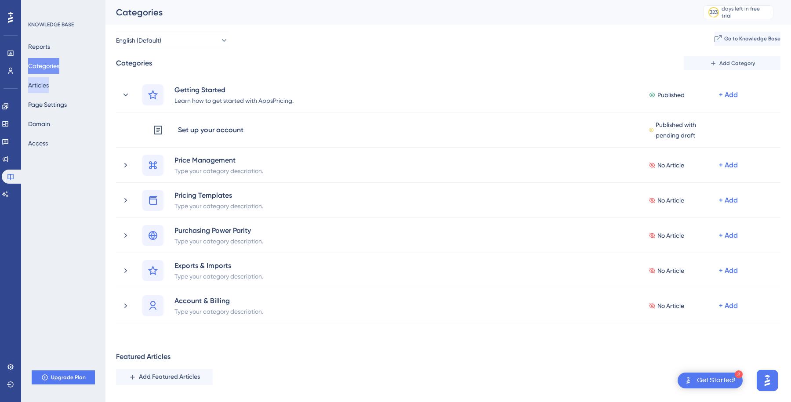
click at [49, 79] on button "Articles" at bounding box center [38, 85] width 21 height 16
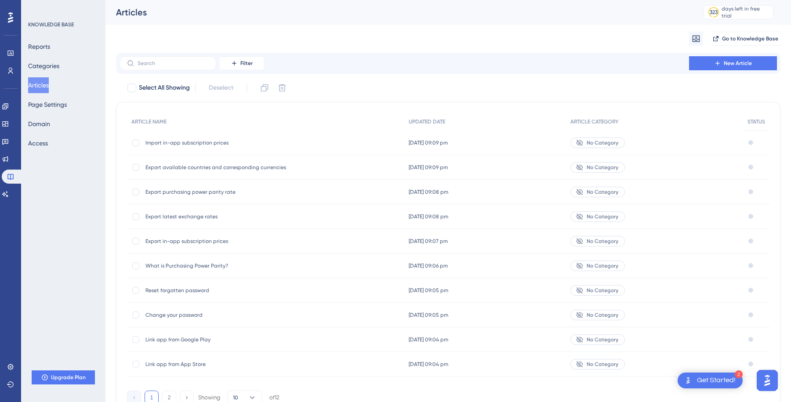
scroll to position [45, 0]
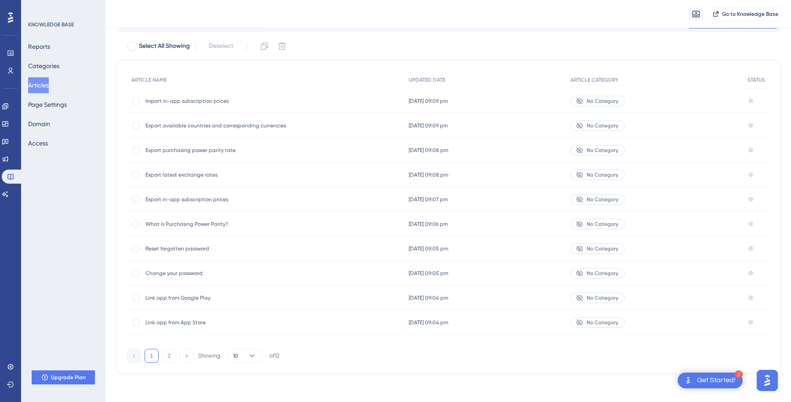
click at [193, 324] on span "Link app from App Store" at bounding box center [215, 322] width 141 height 7
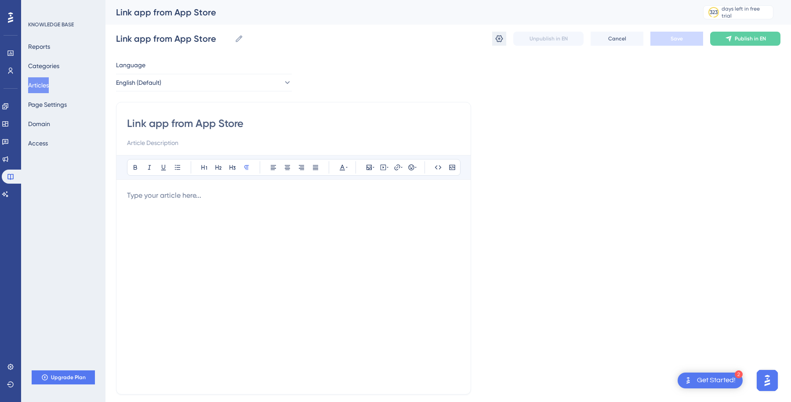
click at [495, 38] on icon at bounding box center [499, 38] width 9 height 9
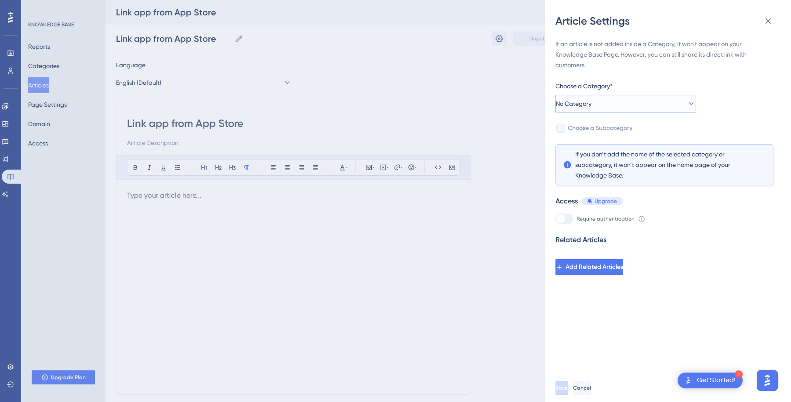
click at [598, 109] on button "No Category" at bounding box center [625, 104] width 141 height 18
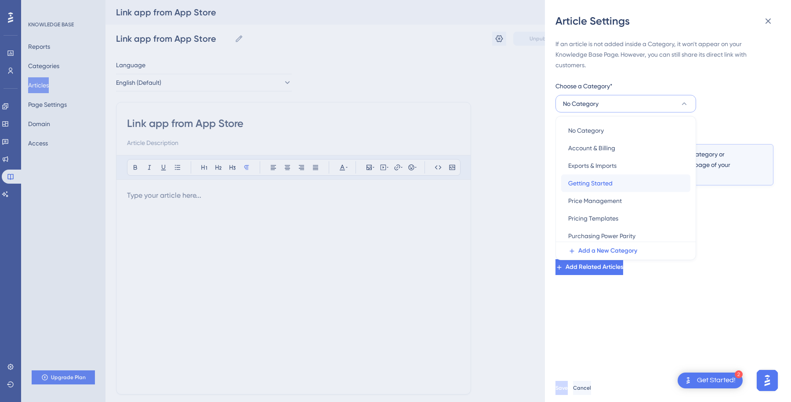
click at [607, 178] on span "Getting Started" at bounding box center [590, 183] width 44 height 11
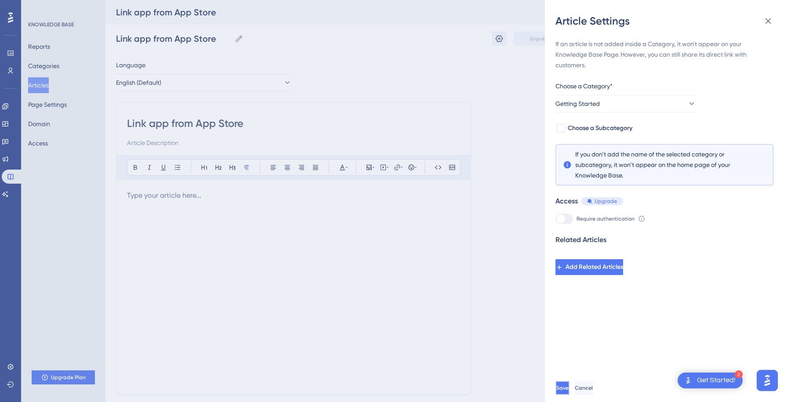
click at [568, 387] on span "Save" at bounding box center [562, 387] width 12 height 7
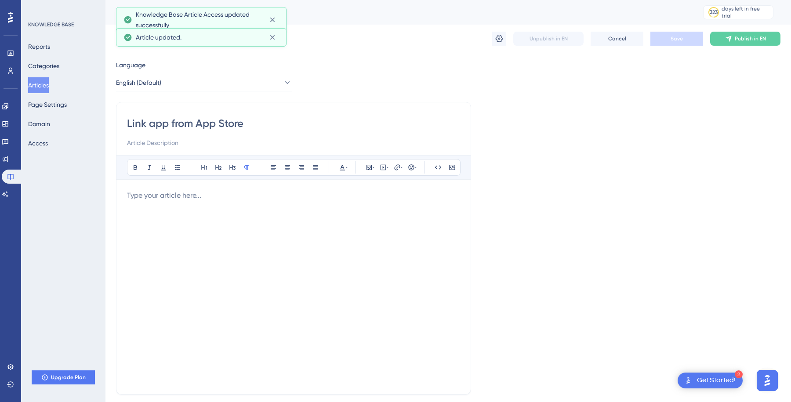
click at [43, 87] on button "Articles" at bounding box center [38, 85] width 21 height 16
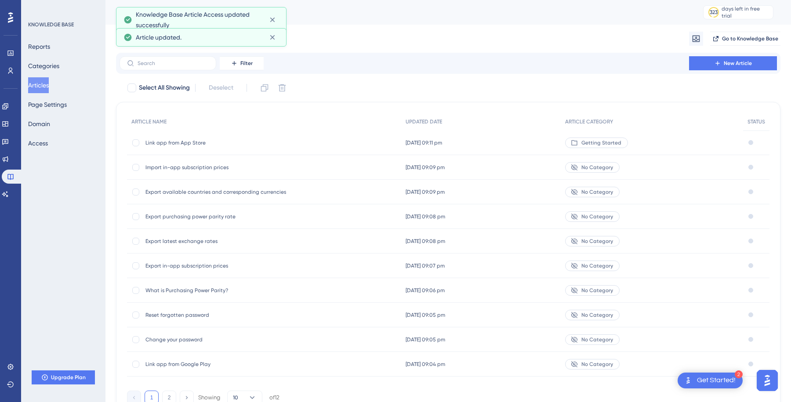
scroll to position [45, 0]
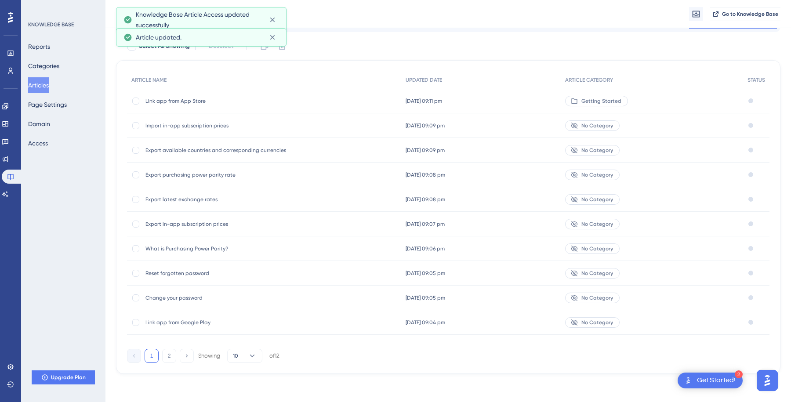
click at [220, 355] on div "Showing 10 of 12" at bounding box center [238, 356] width 81 height 14
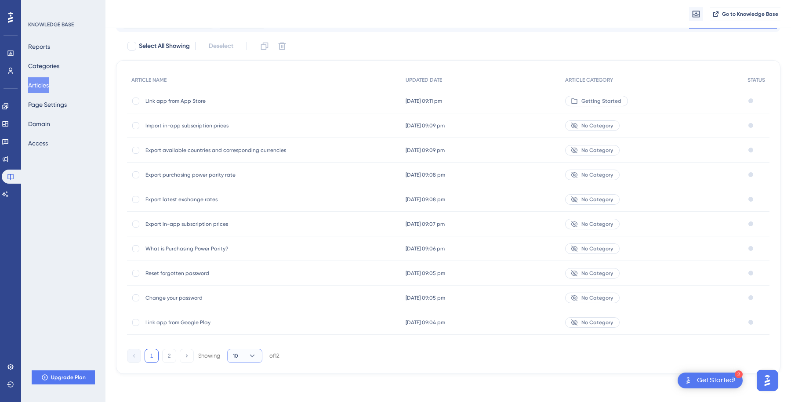
click at [238, 354] on span "10" at bounding box center [235, 355] width 5 height 7
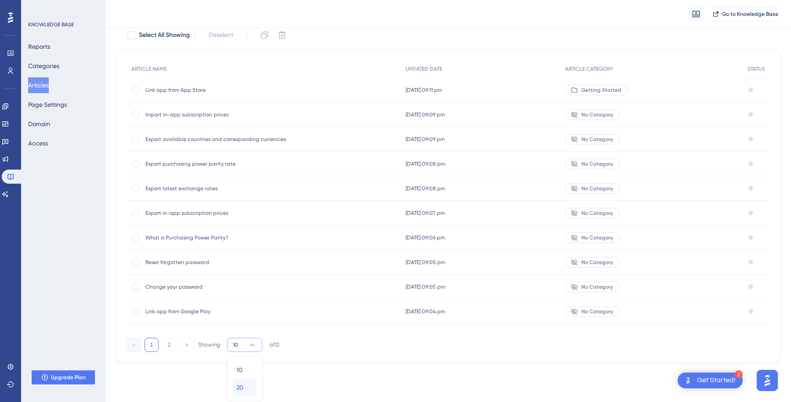
click at [246, 386] on div "20 20" at bounding box center [244, 388] width 17 height 18
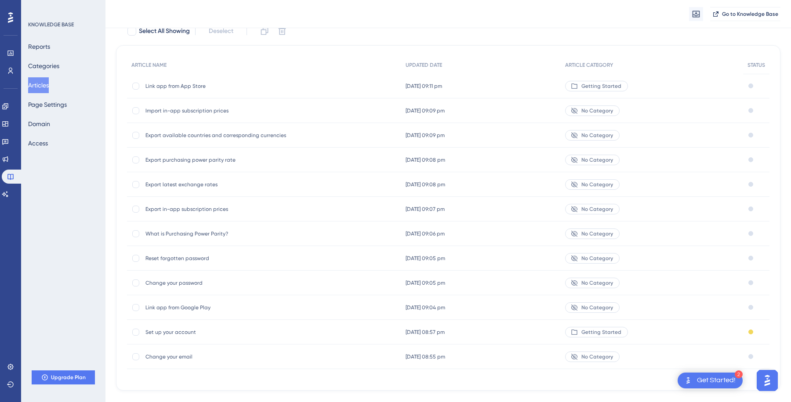
scroll to position [61, 0]
click at [188, 309] on span "Link app from Google Play" at bounding box center [215, 306] width 141 height 7
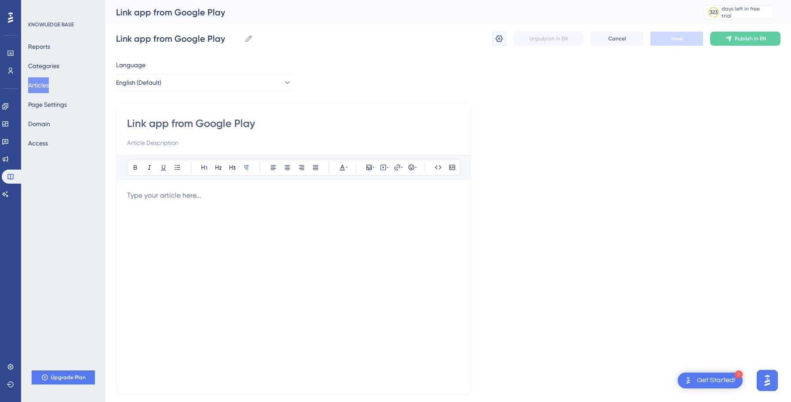
click at [500, 39] on icon at bounding box center [499, 38] width 9 height 9
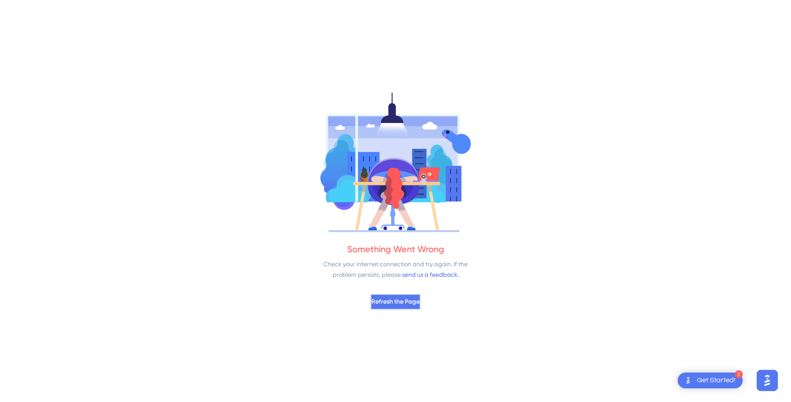
click at [408, 295] on button "Refresh the Page" at bounding box center [395, 302] width 50 height 16
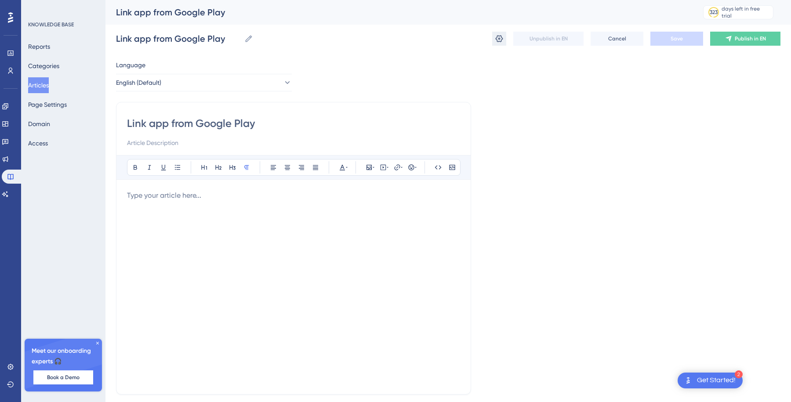
click at [499, 40] on icon at bounding box center [499, 38] width 9 height 9
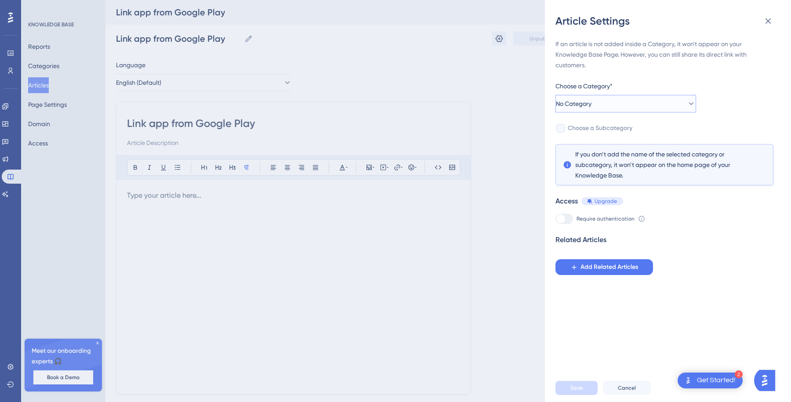
click at [610, 101] on button "No Category" at bounding box center [625, 104] width 141 height 18
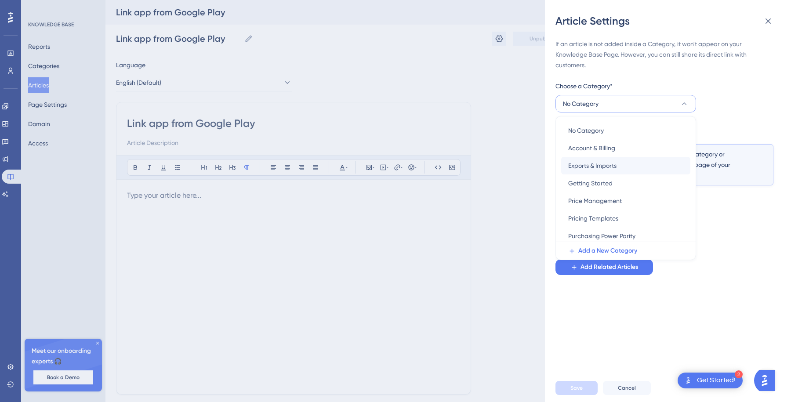
scroll to position [3, 0]
click at [608, 183] on span "Getting Started" at bounding box center [590, 180] width 44 height 11
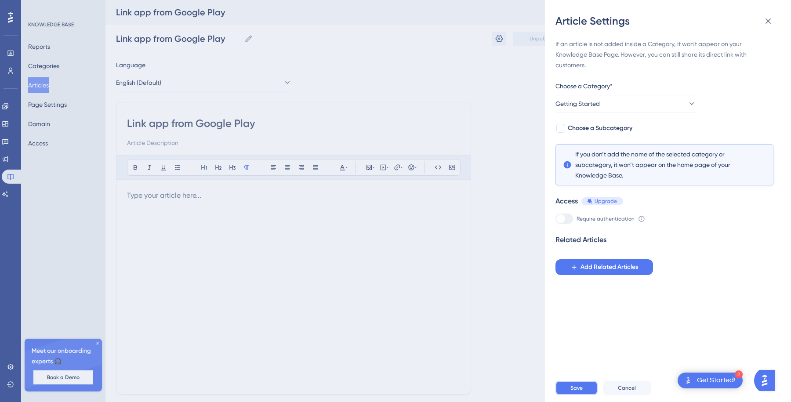
click at [576, 385] on span "Save" at bounding box center [576, 387] width 12 height 7
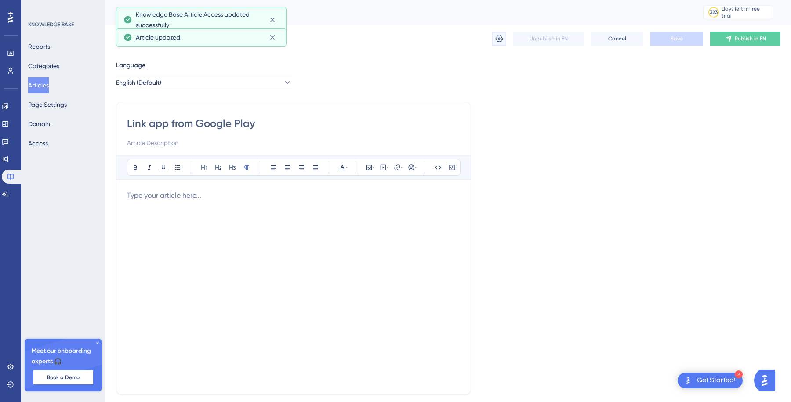
click at [494, 39] on button at bounding box center [499, 39] width 14 height 14
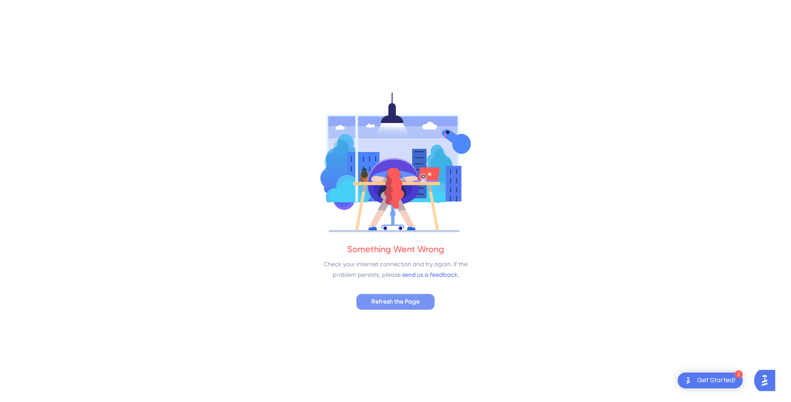
click at [382, 302] on span "Refresh the Page" at bounding box center [395, 301] width 48 height 11
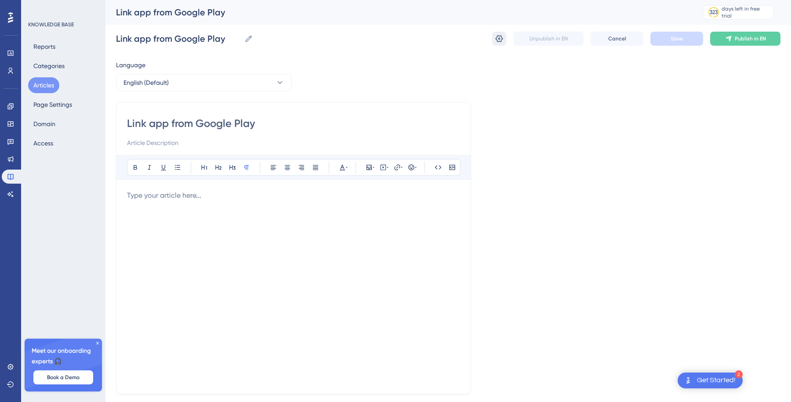
click at [494, 39] on button at bounding box center [499, 39] width 14 height 14
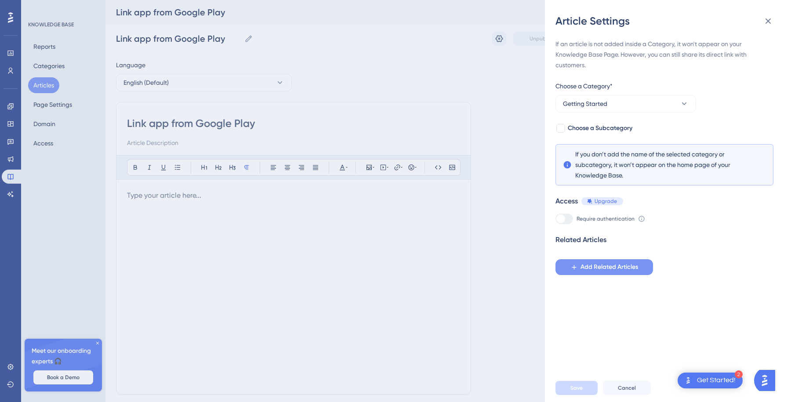
click at [585, 264] on span "Add Related Articles" at bounding box center [609, 267] width 58 height 11
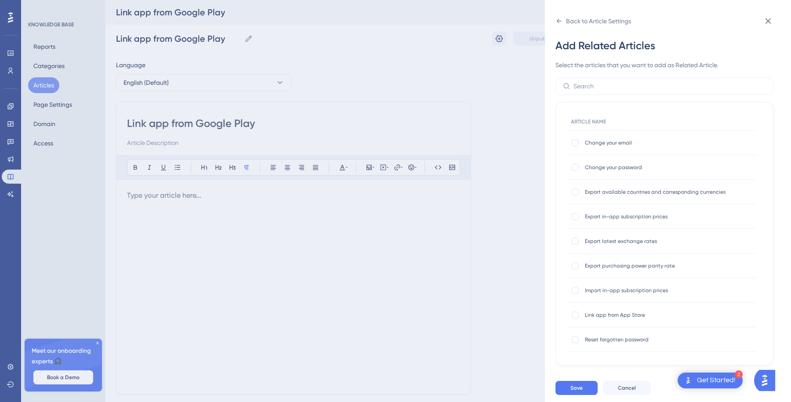
scroll to position [57, 0]
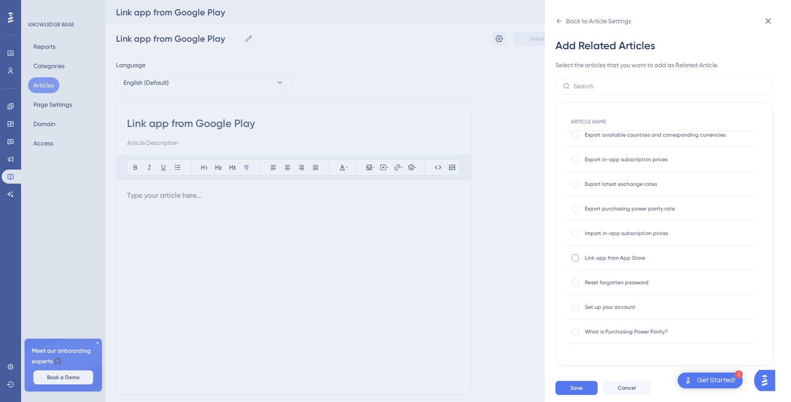
click at [576, 259] on div at bounding box center [574, 257] width 7 height 7
checkbox input "true"
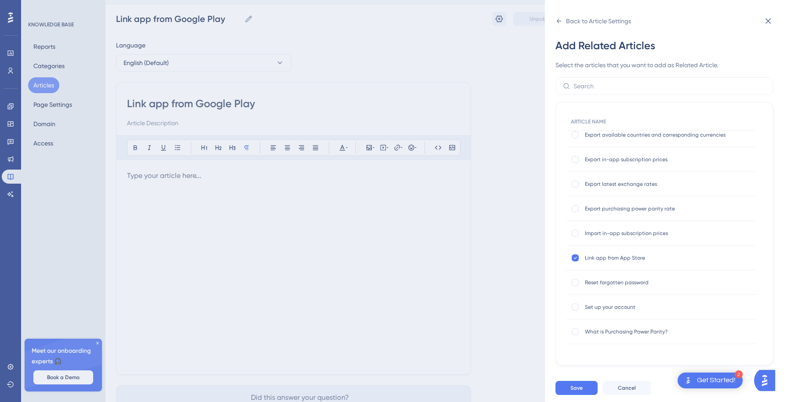
scroll to position [31, 0]
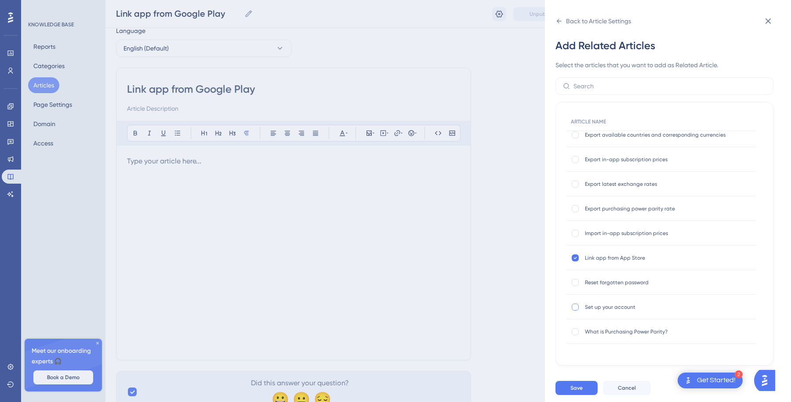
click at [579, 308] on label at bounding box center [576, 307] width 11 height 9
checkbox input "true"
click at [577, 390] on span "Save" at bounding box center [576, 387] width 12 height 7
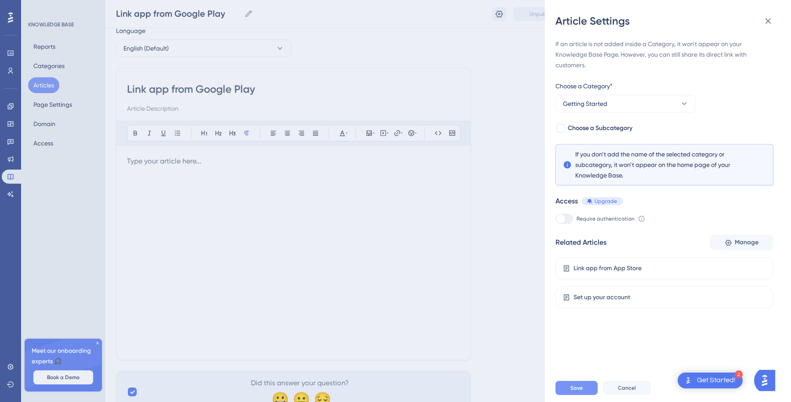
click at [575, 387] on span "Save" at bounding box center [576, 387] width 12 height 7
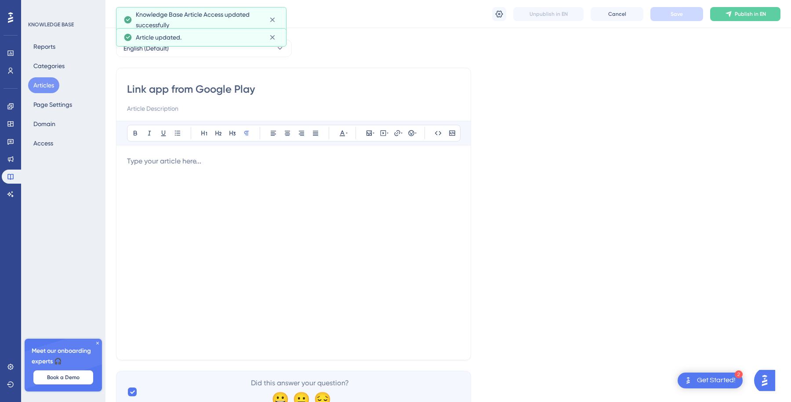
click at [525, 202] on div "Language English (Default) Link app from Google Play Bold Italic Underline Bull…" at bounding box center [448, 218] width 664 height 387
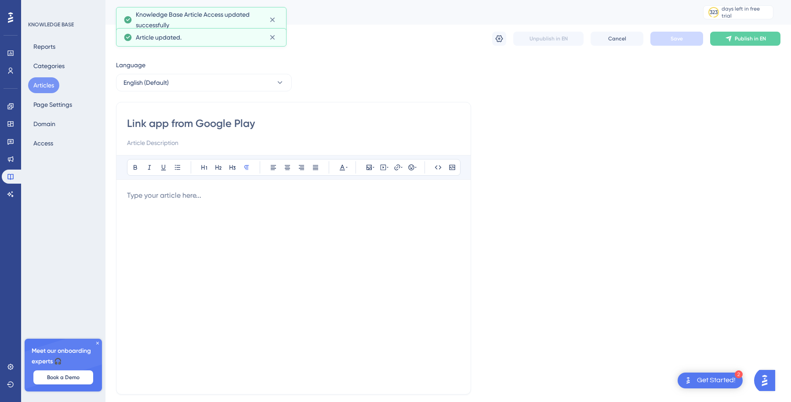
click at [51, 86] on button "Articles" at bounding box center [43, 85] width 31 height 16
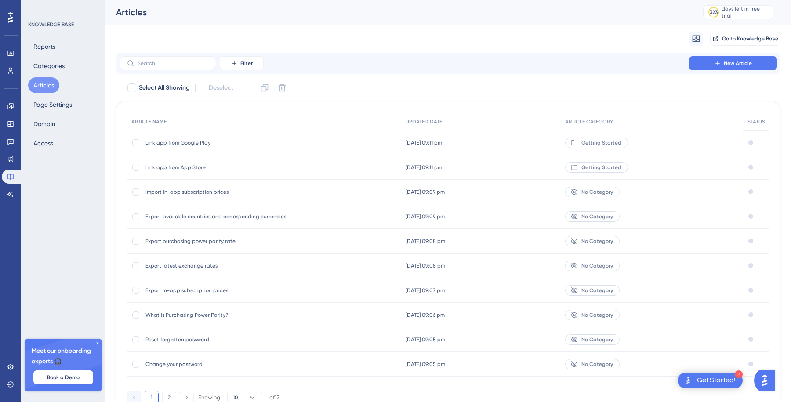
scroll to position [45, 0]
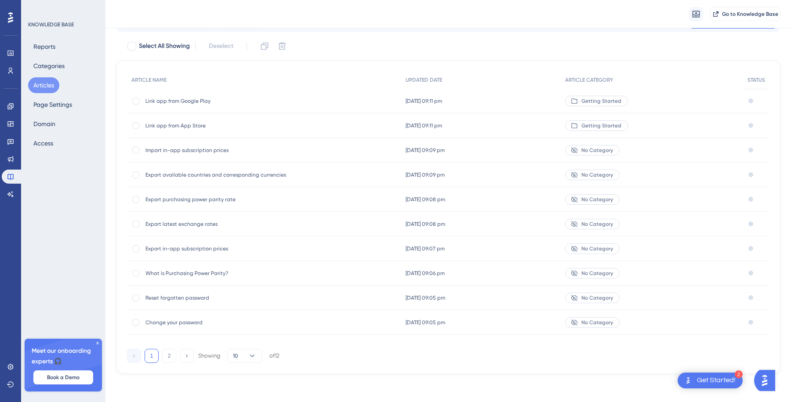
click at [184, 95] on div "Link app from Google Play Link app from Google Play" at bounding box center [215, 101] width 141 height 25
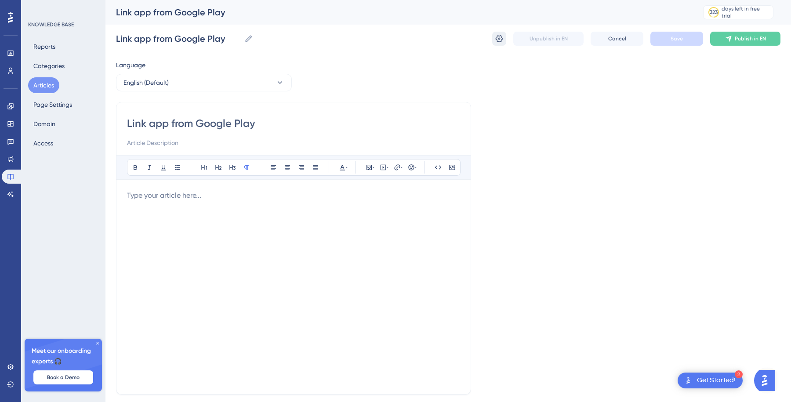
click at [499, 36] on icon at bounding box center [499, 38] width 9 height 9
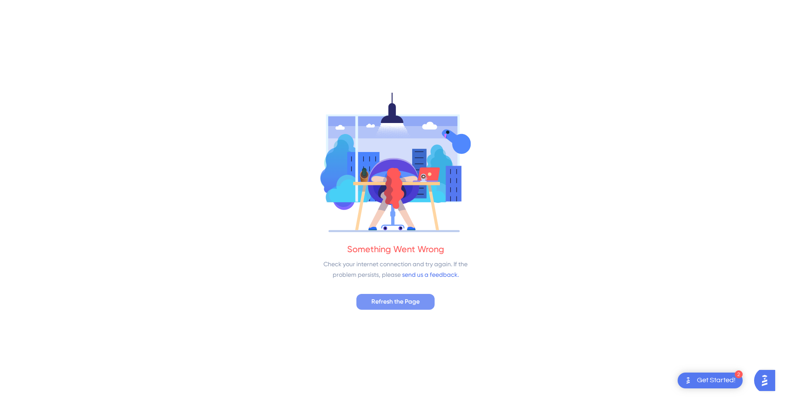
click at [408, 308] on button "Refresh the Page" at bounding box center [395, 302] width 78 height 16
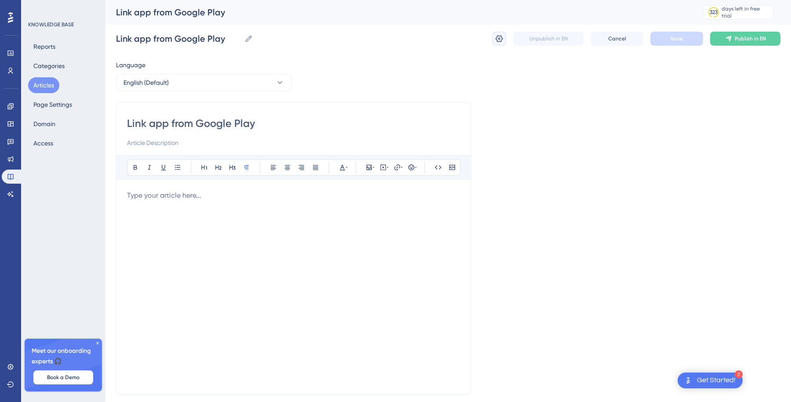
click at [502, 37] on icon at bounding box center [499, 38] width 9 height 9
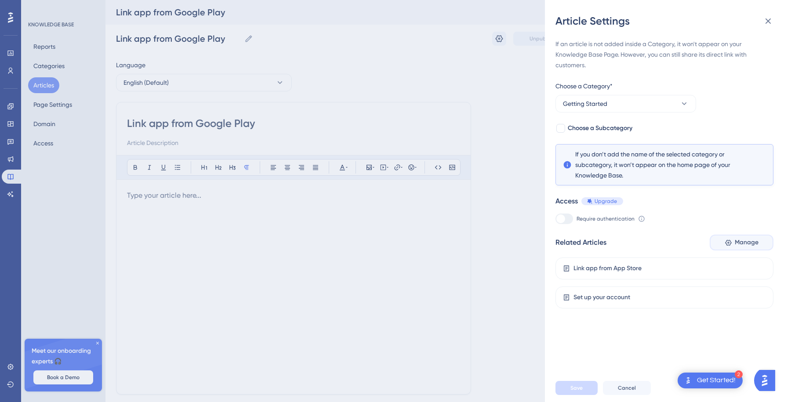
click at [746, 240] on span "Manage" at bounding box center [746, 242] width 24 height 11
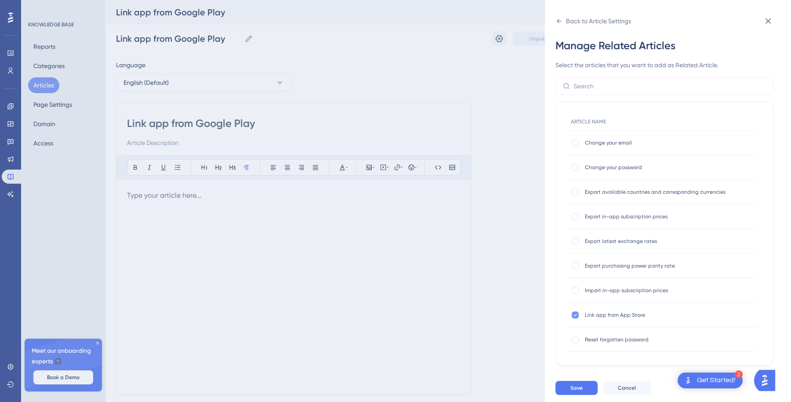
click at [576, 314] on icon at bounding box center [575, 315] width 3 height 2
checkbox input "false"
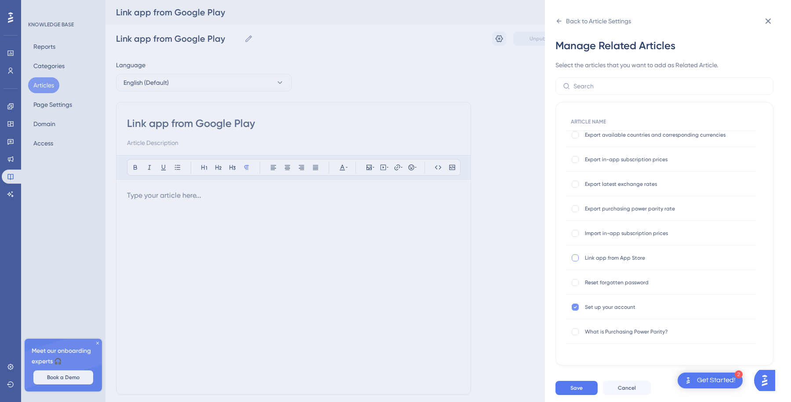
click at [575, 304] on icon at bounding box center [575, 307] width 4 height 7
checkbox input "false"
click at [575, 385] on span "Save" at bounding box center [576, 387] width 12 height 7
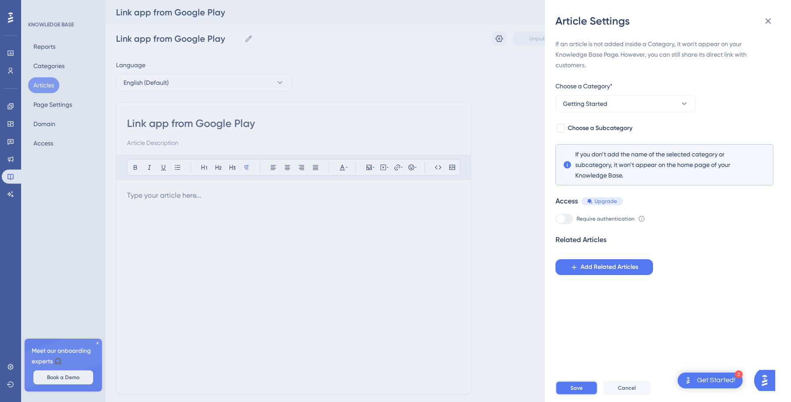
click at [570, 384] on button "Save" at bounding box center [576, 388] width 42 height 14
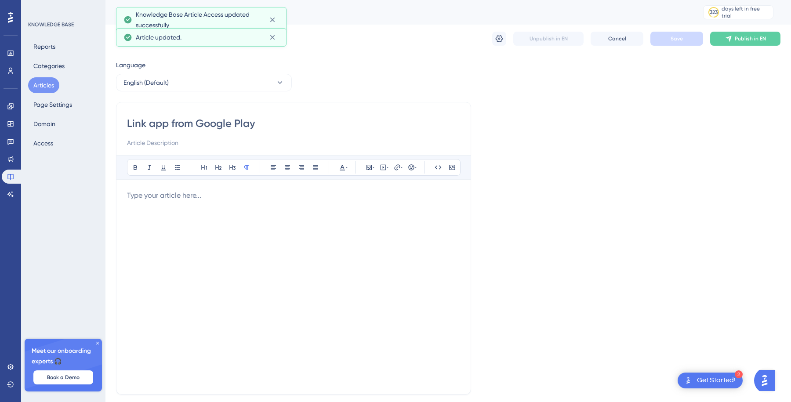
click at [517, 343] on div "Language English (Default) Link app from Google Play Bold Italic Underline Bull…" at bounding box center [448, 253] width 664 height 387
click at [37, 88] on button "Articles" at bounding box center [43, 85] width 31 height 16
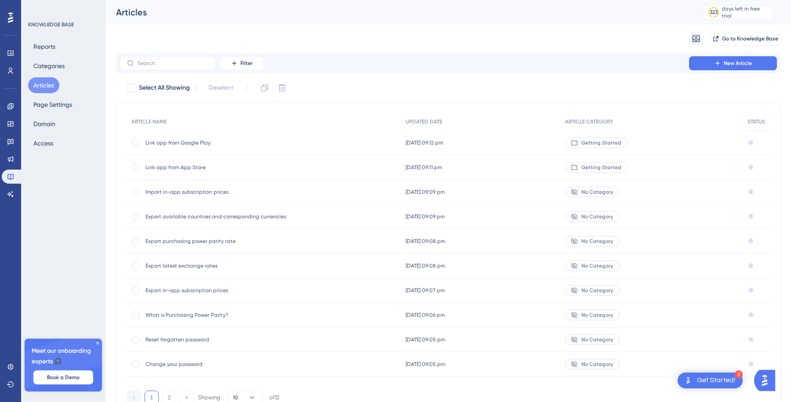
scroll to position [45, 0]
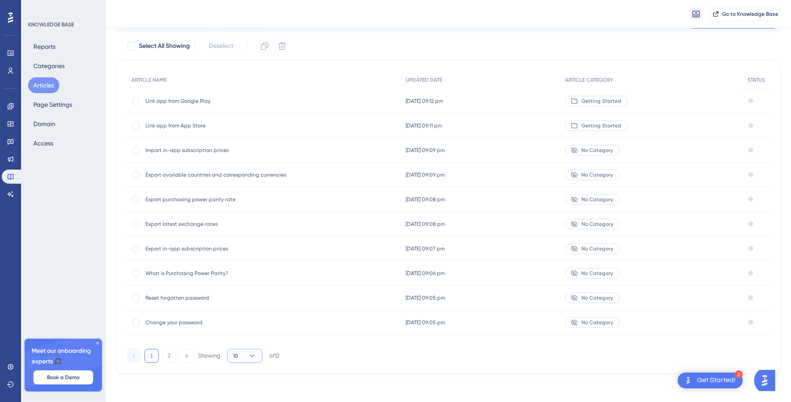
click at [247, 360] on button "10" at bounding box center [244, 356] width 35 height 14
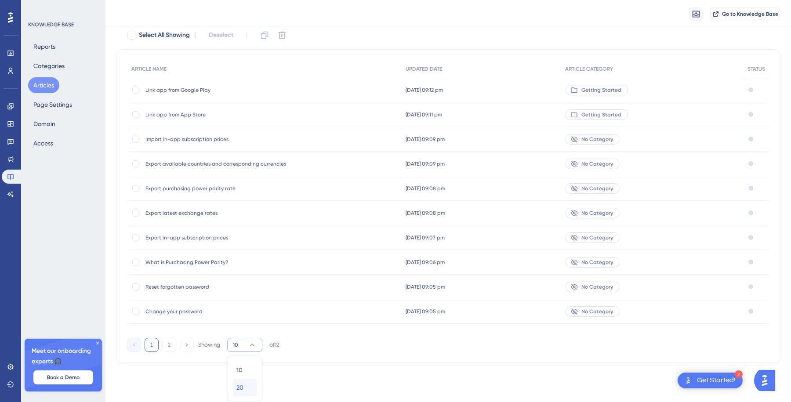
click at [246, 385] on div "20 20" at bounding box center [244, 388] width 17 height 18
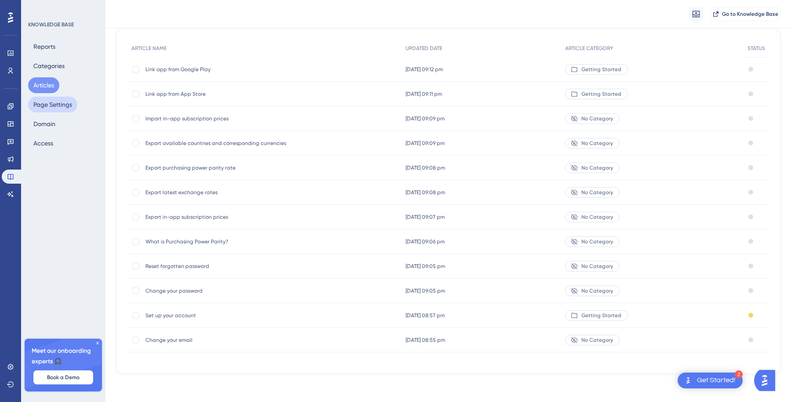
click at [68, 101] on button "Page Settings" at bounding box center [52, 105] width 49 height 16
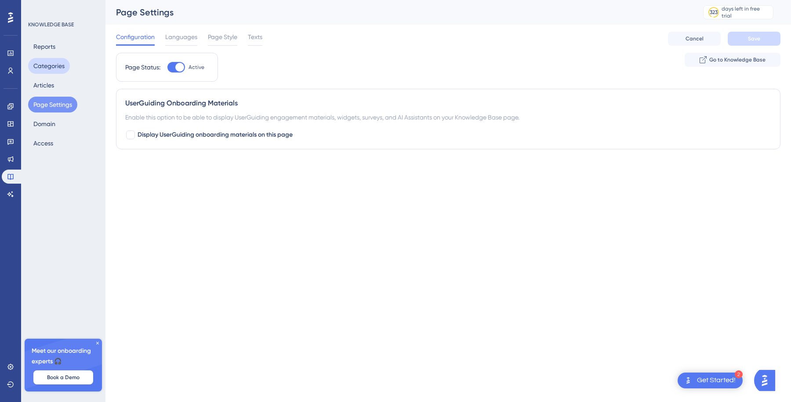
click at [61, 69] on button "Categories" at bounding box center [49, 66] width 42 height 16
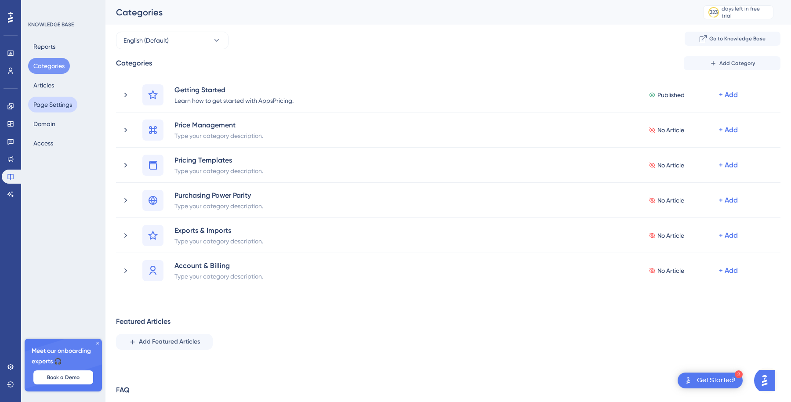
click at [57, 104] on button "Page Settings" at bounding box center [52, 105] width 49 height 16
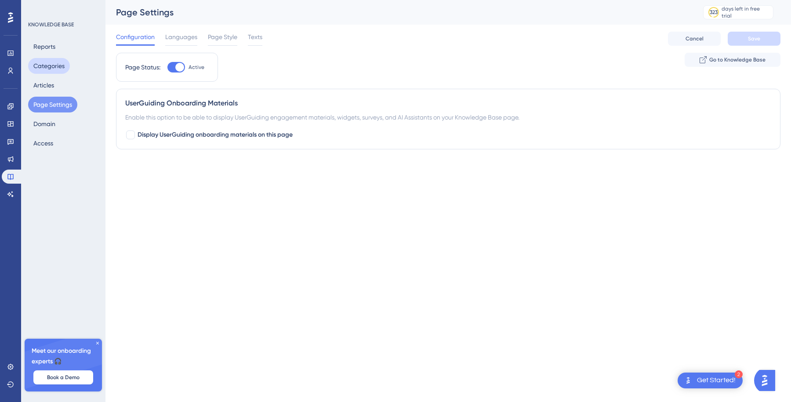
click at [68, 64] on button "Categories" at bounding box center [49, 66] width 42 height 16
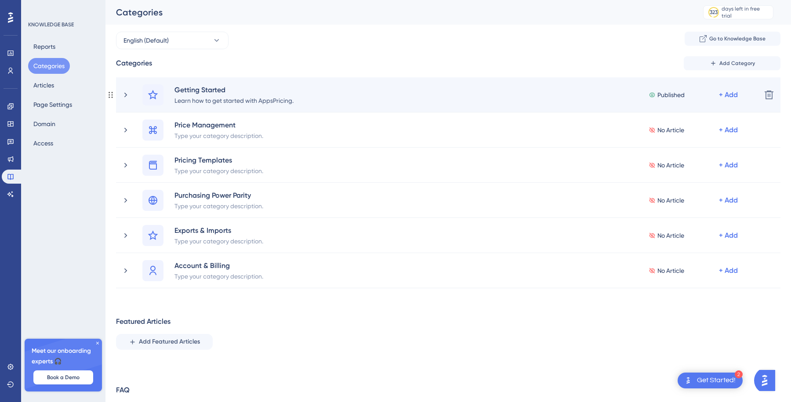
click at [117, 94] on div "Getting Started Learn how to get started with AppsPricing. Published + Add Dele…" at bounding box center [448, 94] width 664 height 35
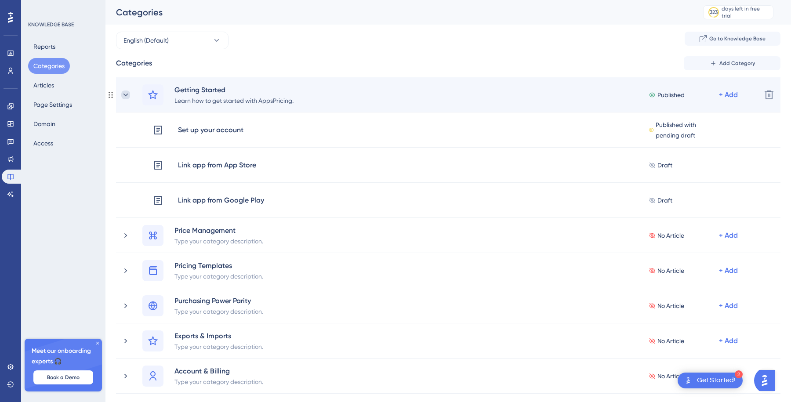
click at [121, 94] on icon at bounding box center [125, 94] width 9 height 9
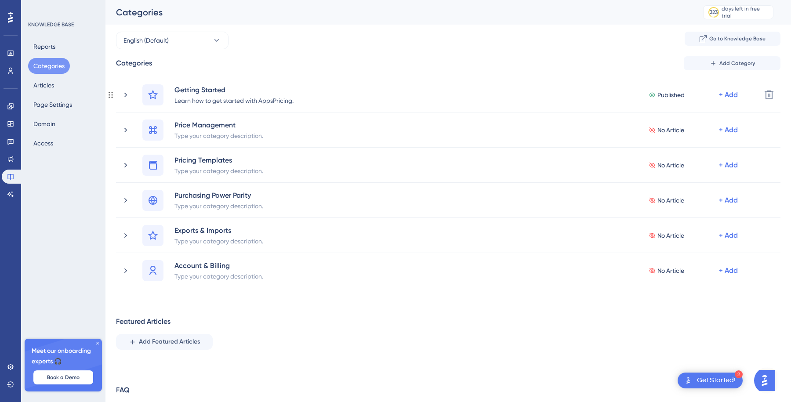
click at [121, 94] on icon at bounding box center [125, 94] width 9 height 9
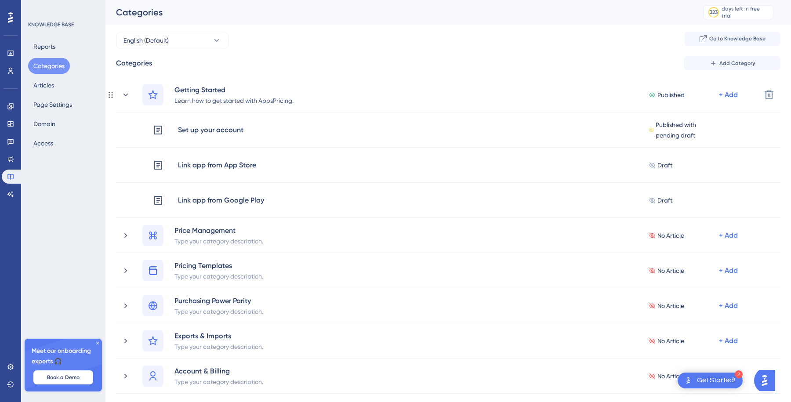
click at [121, 94] on icon at bounding box center [125, 94] width 9 height 9
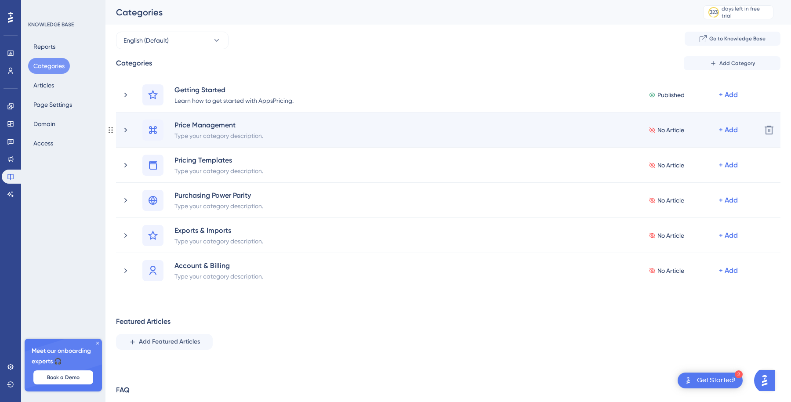
click at [125, 135] on div "Price Management Type your category description. No Article + Add" at bounding box center [437, 129] width 633 height 21
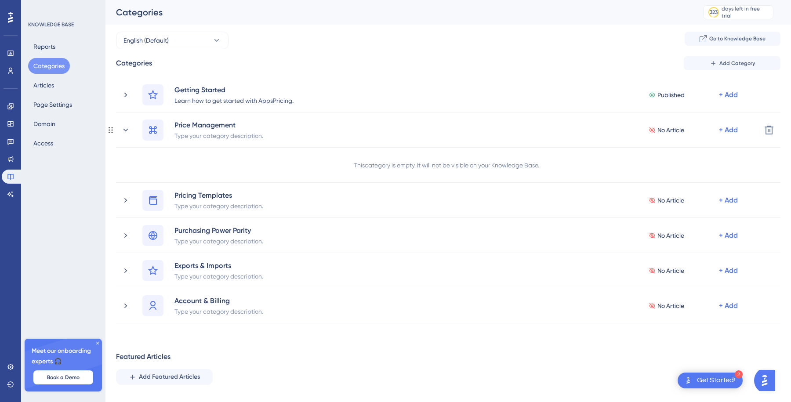
click at [125, 135] on div "Price Management Type your category description. No Article + Add" at bounding box center [437, 129] width 633 height 21
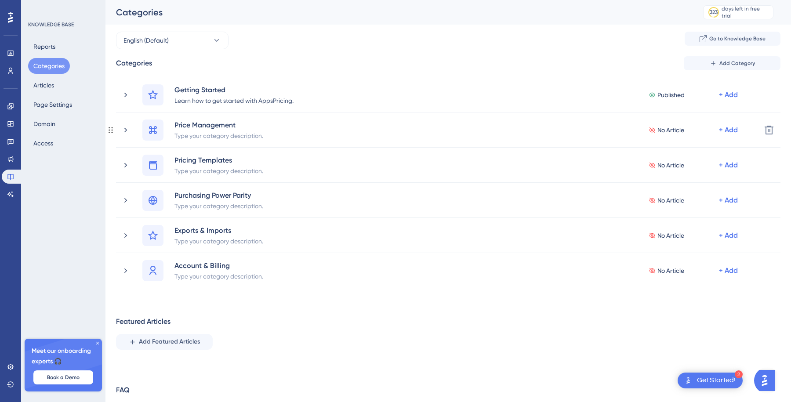
click at [125, 135] on div "Price Management Type your category description. No Article + Add" at bounding box center [437, 129] width 633 height 21
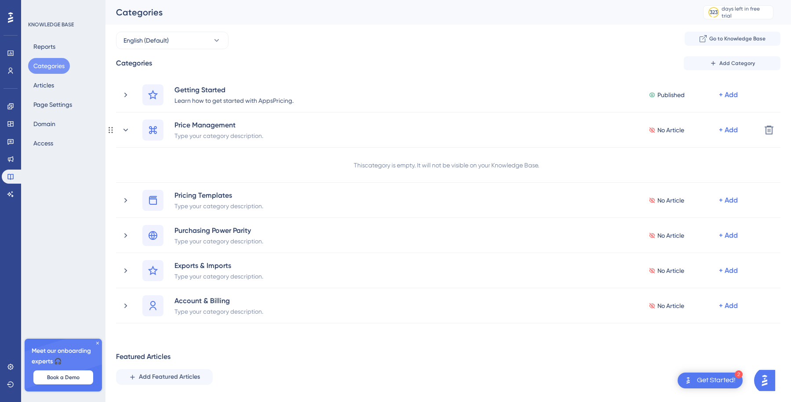
click at [125, 135] on div "Price Management Type your category description. No Article + Add" at bounding box center [437, 129] width 633 height 21
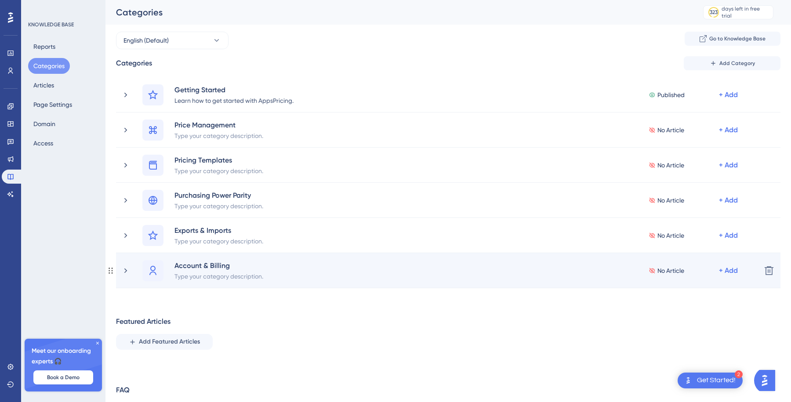
click at [122, 276] on div "Account & Billing Type your category description. No Article + Add" at bounding box center [437, 270] width 633 height 21
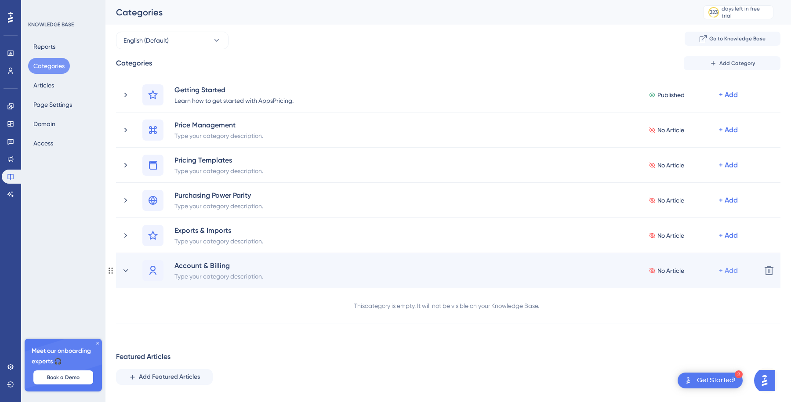
click at [736, 269] on div "+ Add" at bounding box center [728, 270] width 19 height 11
click at [672, 309] on span "Add Articles" at bounding box center [679, 311] width 34 height 11
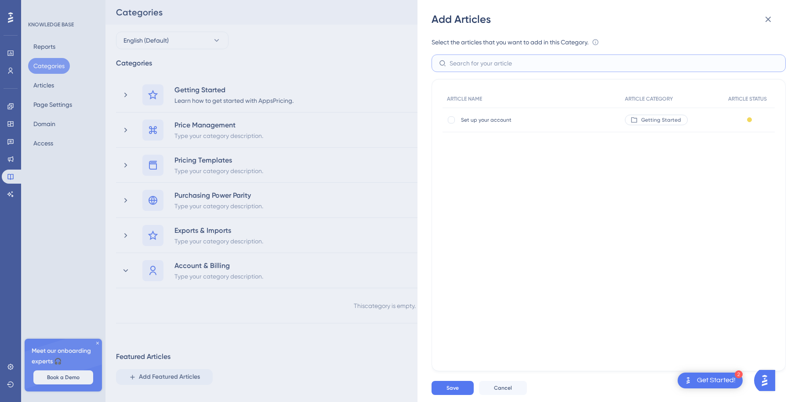
click at [504, 64] on input "text" at bounding box center [613, 63] width 329 height 10
type input "a"
click at [614, 65] on input "text" at bounding box center [613, 63] width 329 height 10
type input "a"
type input "set"
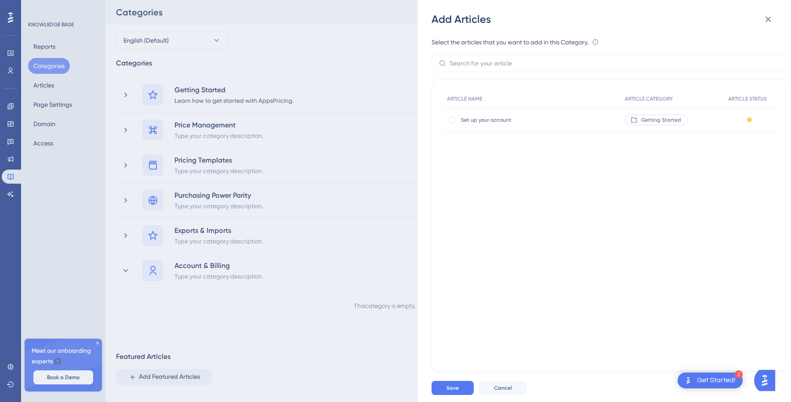
click at [640, 177] on div "ARTICLE NAME ARTICLE CATEGORY ARTICLE STATUS Set up your account Set up your ac…" at bounding box center [608, 134] width 332 height 88
click at [770, 24] on icon at bounding box center [768, 19] width 11 height 11
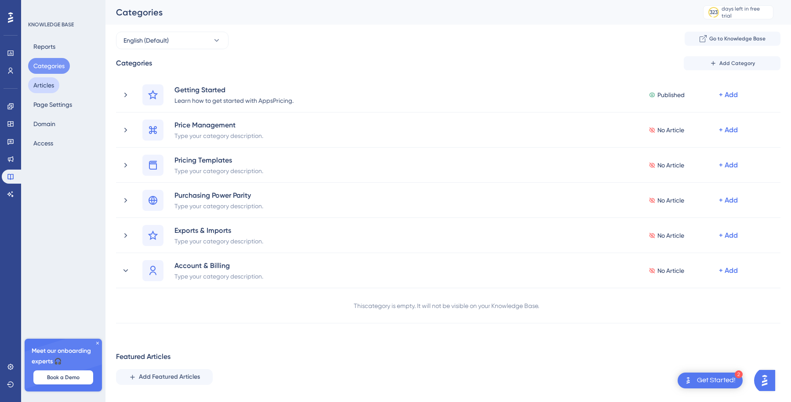
click at [40, 79] on button "Articles" at bounding box center [43, 85] width 31 height 16
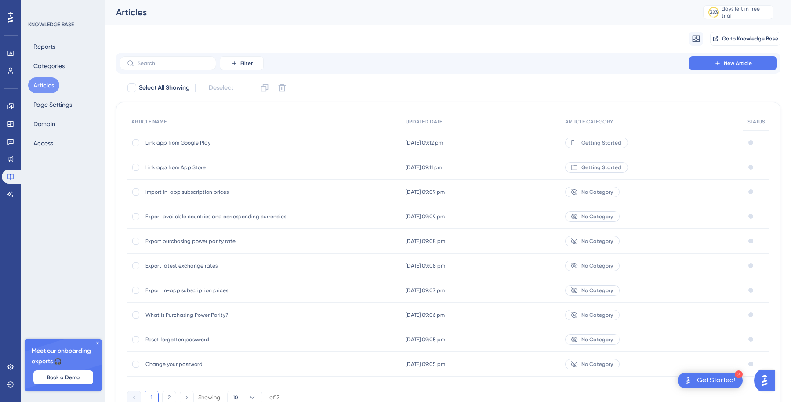
scroll to position [45, 0]
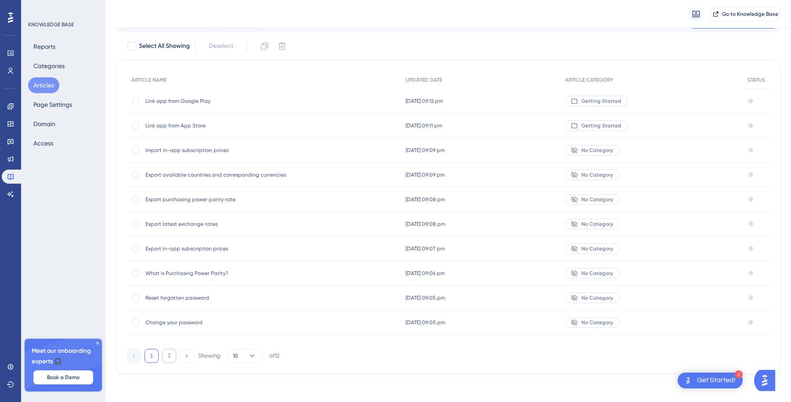
click at [169, 354] on button "2" at bounding box center [169, 356] width 14 height 14
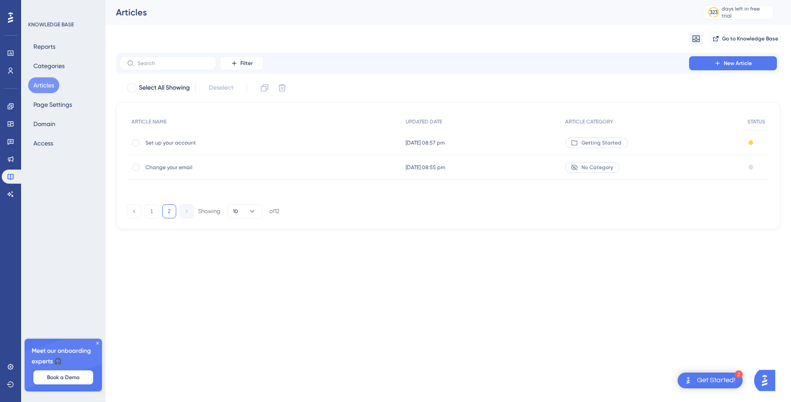
click at [586, 164] on span "No Category" at bounding box center [597, 167] width 32 height 7
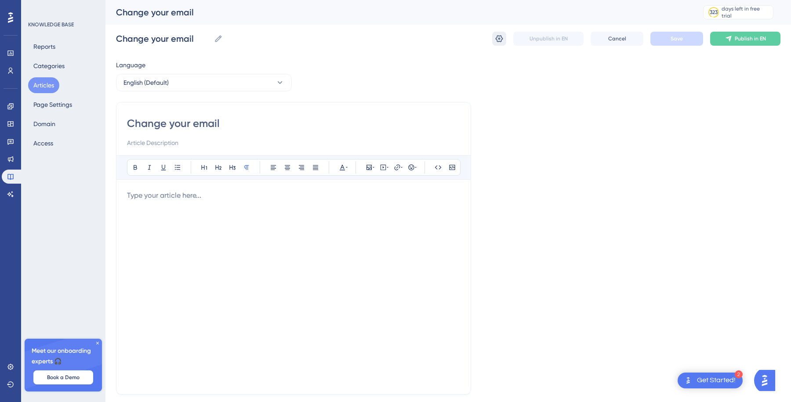
click at [505, 36] on button at bounding box center [499, 39] width 14 height 14
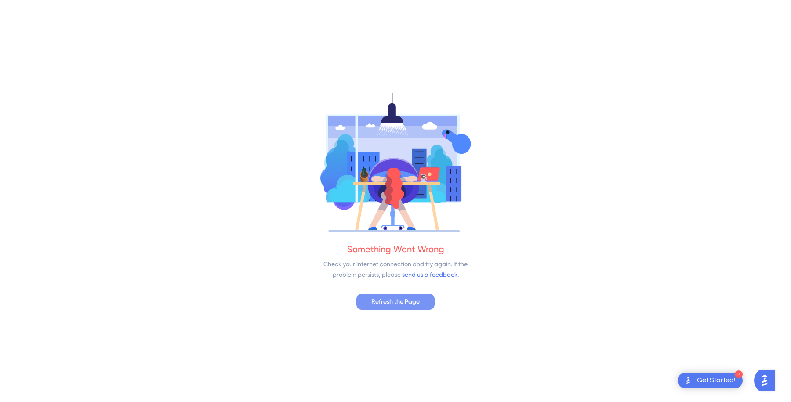
click at [408, 300] on span "Refresh the Page" at bounding box center [395, 301] width 48 height 11
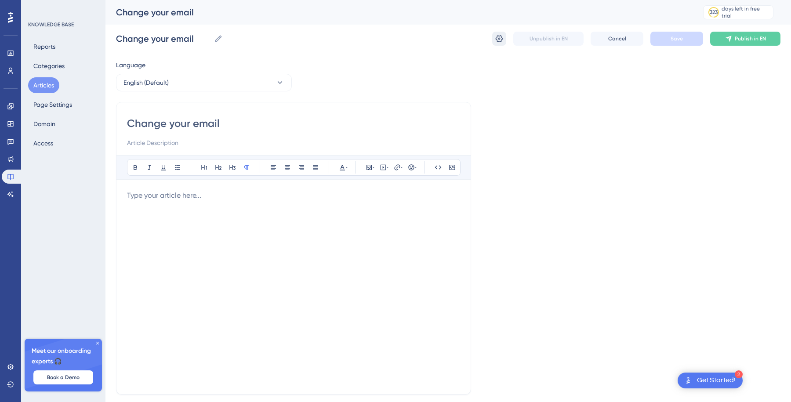
click at [496, 34] on icon at bounding box center [499, 38] width 9 height 9
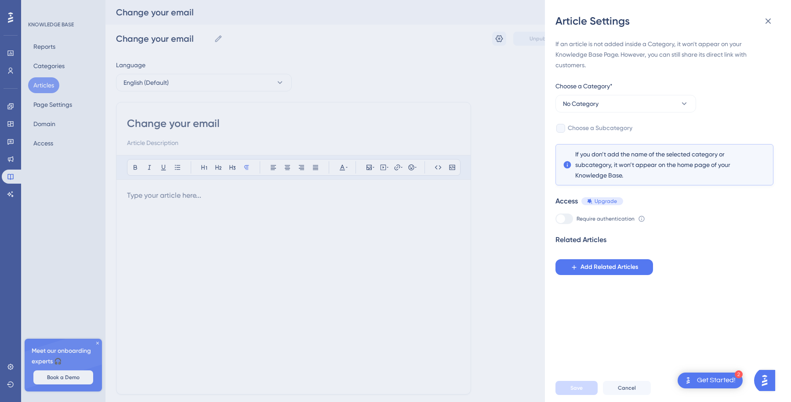
click at [611, 94] on div "Choose a Category*" at bounding box center [625, 88] width 141 height 14
click at [609, 102] on button "No Category" at bounding box center [625, 104] width 141 height 18
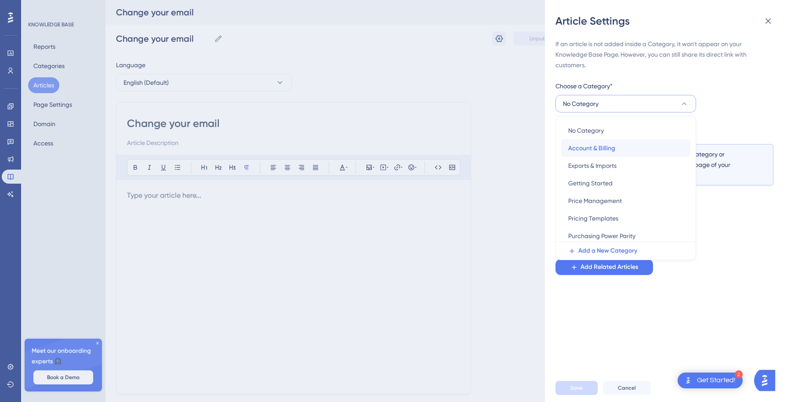
click at [602, 148] on span "Account & Billing" at bounding box center [591, 148] width 47 height 11
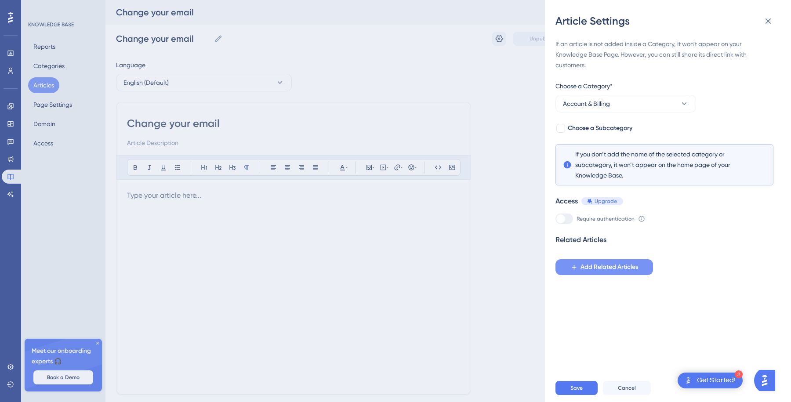
click at [593, 260] on button "Add Related Articles" at bounding box center [604, 267] width 98 height 16
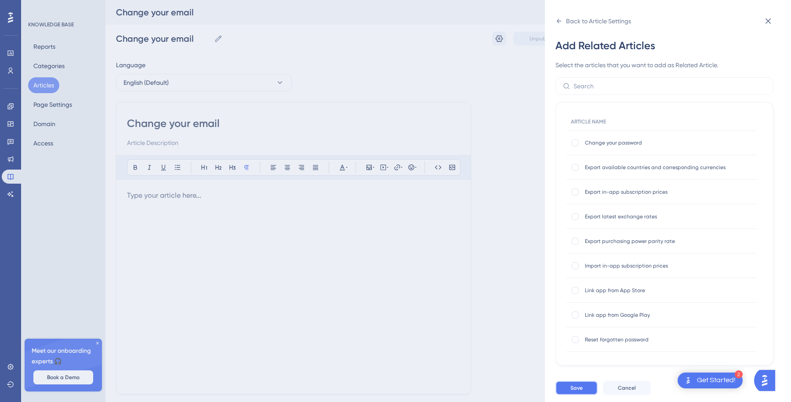
click at [571, 383] on button "Save" at bounding box center [576, 388] width 42 height 14
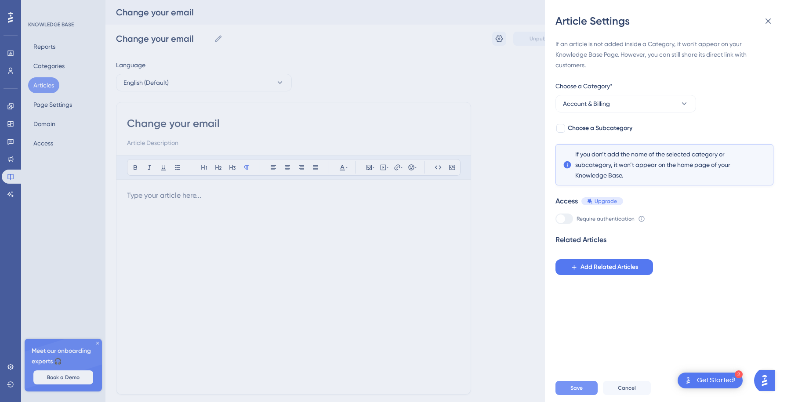
click at [577, 392] on button "Save" at bounding box center [576, 388] width 42 height 14
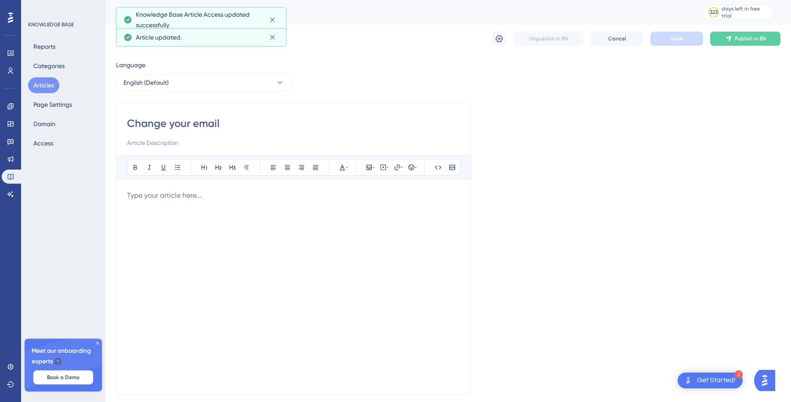
click at [47, 92] on button "Articles" at bounding box center [43, 85] width 31 height 16
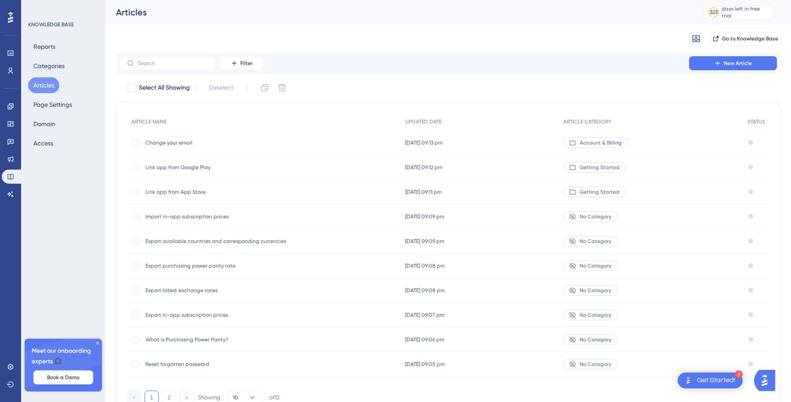
click at [228, 141] on span "Change your email" at bounding box center [215, 142] width 141 height 7
click at [515, 142] on div "04 Oct 2025 09:13 pm 04 Oct 2025 09:13 pm" at bounding box center [480, 142] width 159 height 25
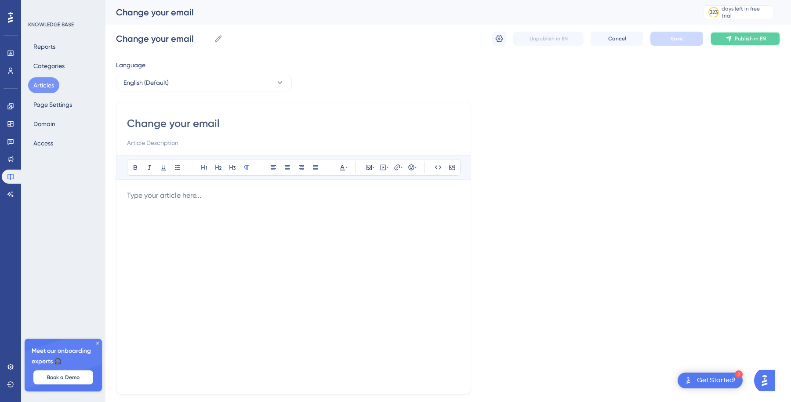
click at [734, 32] on button "Publish in EN" at bounding box center [745, 39] width 70 height 14
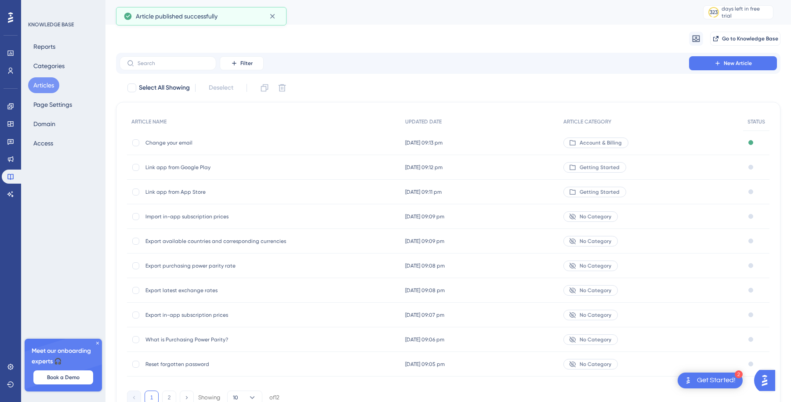
click at [502, 163] on div "04 Oct 2025 09:12 pm 04 Oct 2025 09:12 pm" at bounding box center [480, 167] width 159 height 25
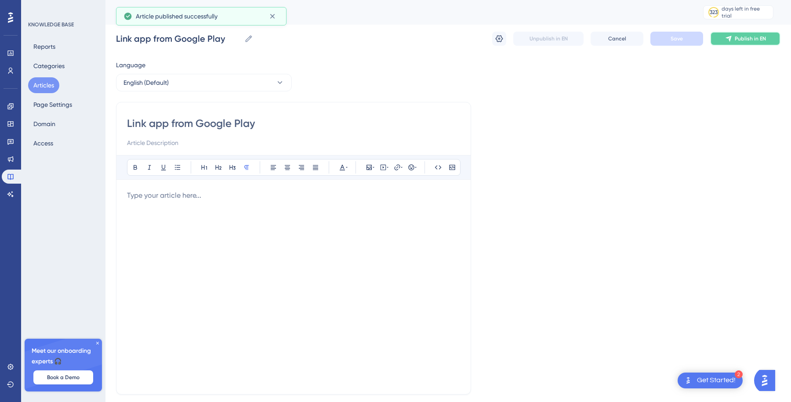
click at [755, 33] on button "Publish in EN" at bounding box center [745, 39] width 70 height 14
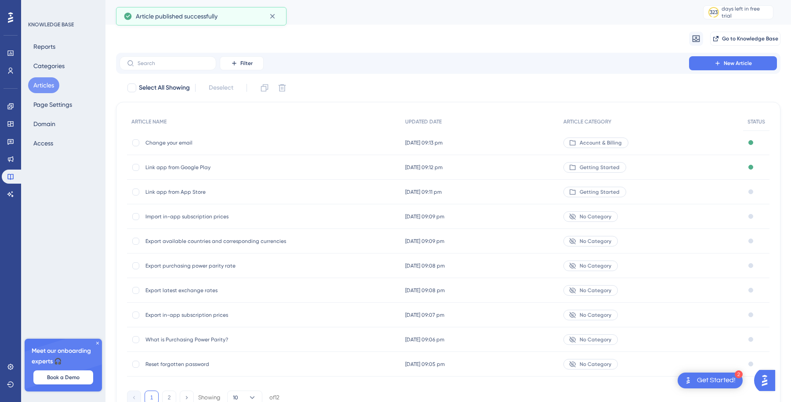
click at [531, 189] on div "04 Oct 2025 09:11 pm 04 Oct 2025 09:11 pm" at bounding box center [480, 192] width 159 height 25
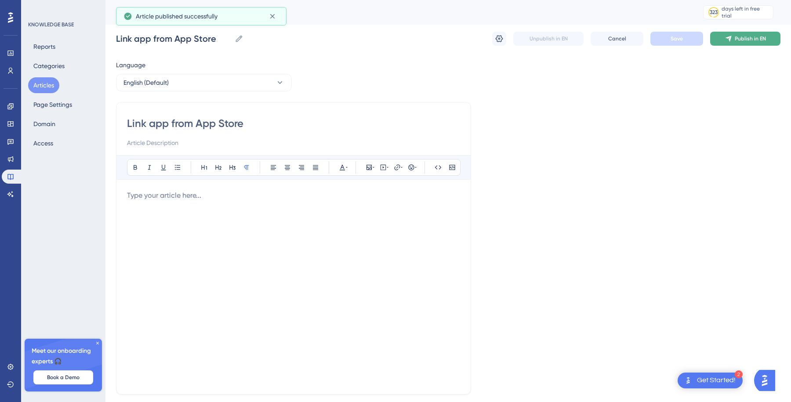
click at [739, 42] on button "Publish in EN" at bounding box center [745, 39] width 70 height 14
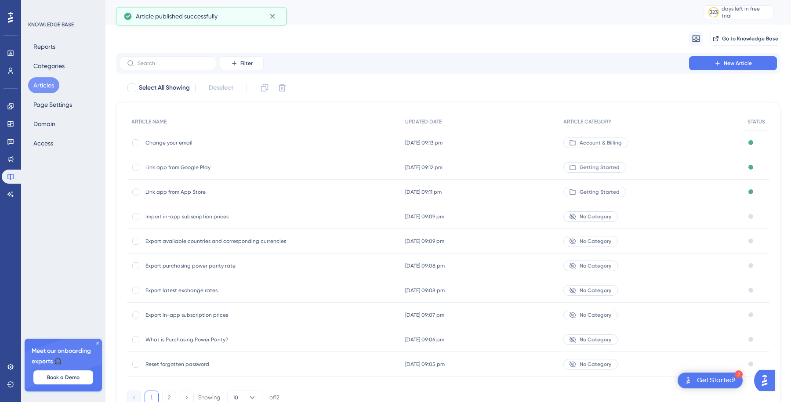
click at [516, 209] on div "04 Oct 2025 09:09 pm 04 Oct 2025 09:09 pm" at bounding box center [480, 216] width 159 height 25
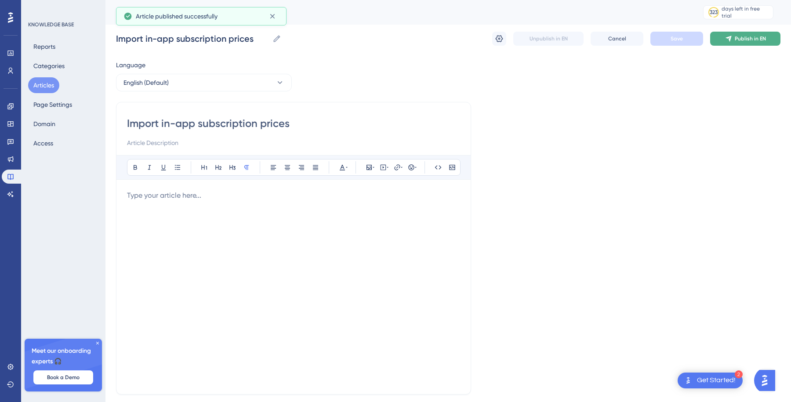
click at [748, 35] on span "Publish in EN" at bounding box center [749, 38] width 31 height 7
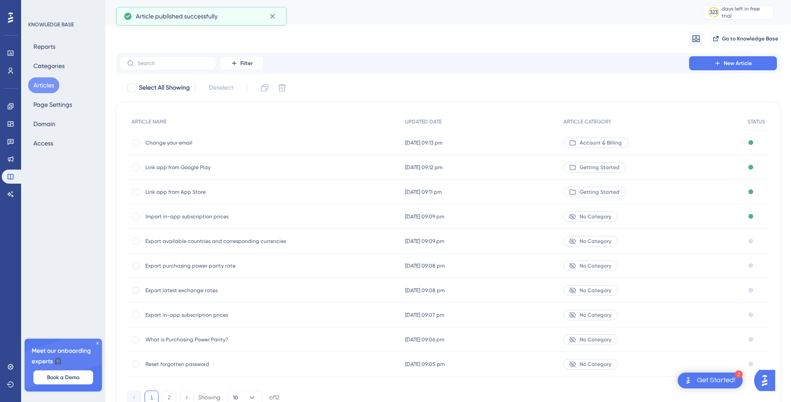
click at [492, 246] on div "04 Oct 2025 09:09 pm 04 Oct 2025 09:09 pm" at bounding box center [480, 241] width 159 height 25
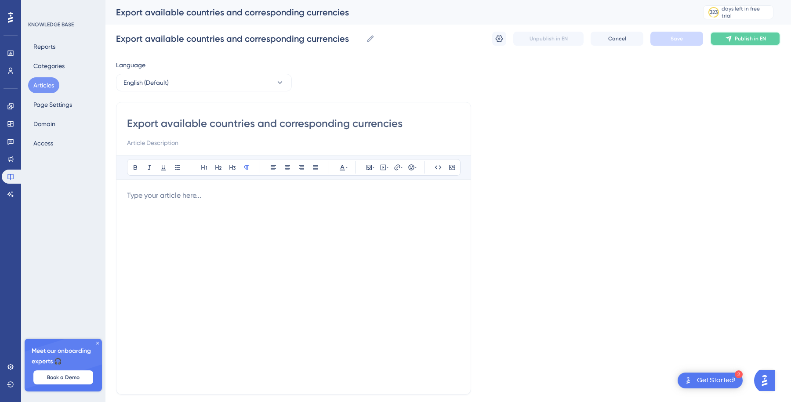
click at [718, 33] on button "Publish in EN" at bounding box center [745, 39] width 70 height 14
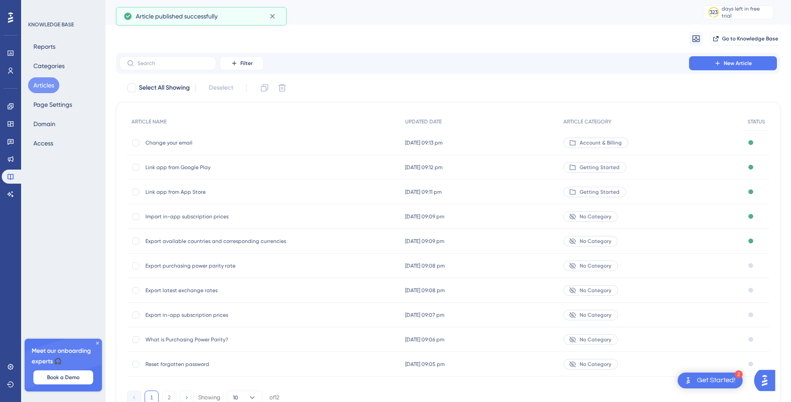
click at [473, 267] on div "04 Oct 2025 09:08 pm 04 Oct 2025 09:08 pm" at bounding box center [480, 265] width 159 height 25
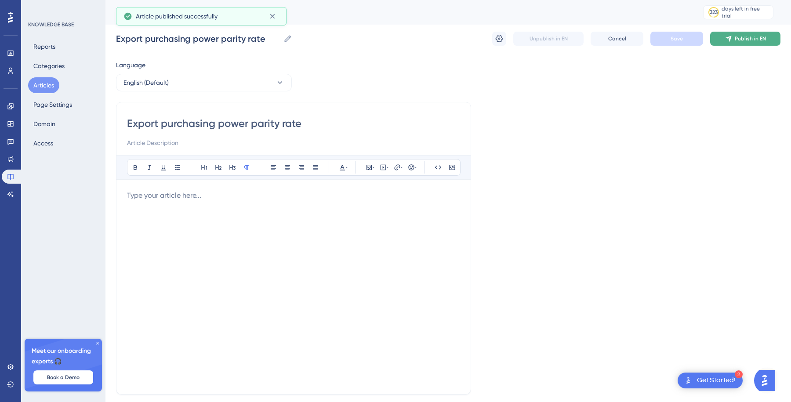
click at [739, 43] on button "Publish in EN" at bounding box center [745, 39] width 70 height 14
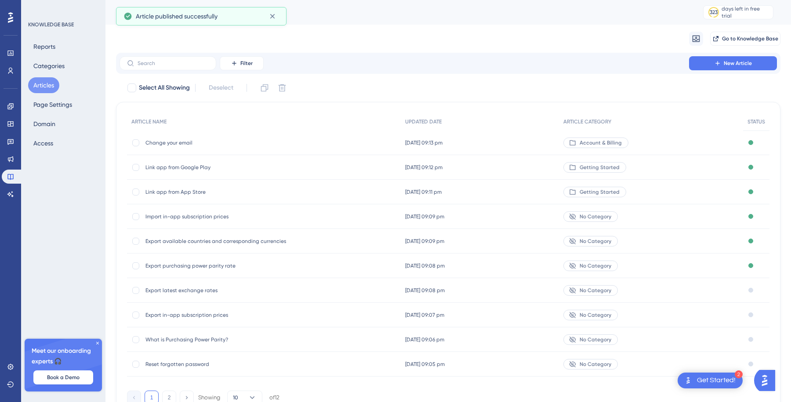
click at [522, 297] on div "04 Oct 2025 09:08 pm 04 Oct 2025 09:08 pm" at bounding box center [480, 290] width 159 height 25
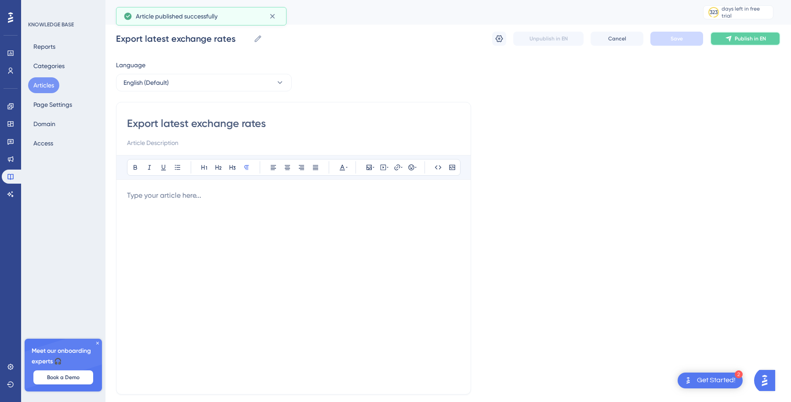
click at [739, 40] on span "Publish in EN" at bounding box center [749, 38] width 31 height 7
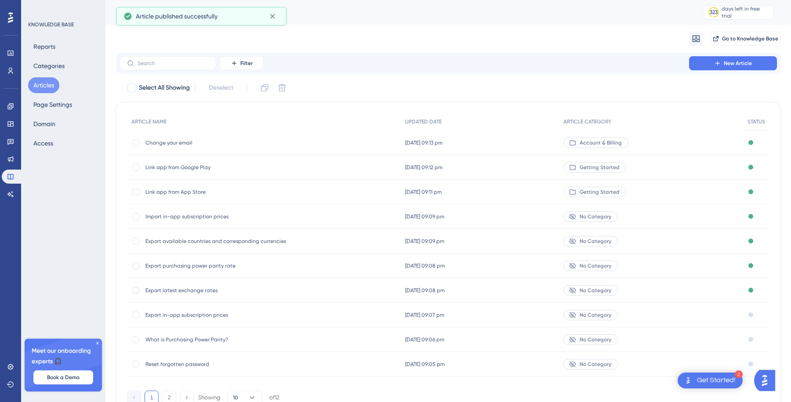
click at [485, 309] on div "04 Oct 2025 09:07 pm 04 Oct 2025 09:07 pm" at bounding box center [480, 315] width 159 height 25
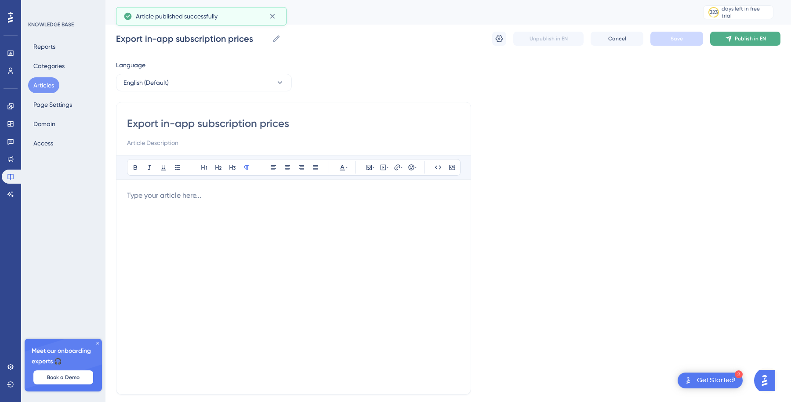
click at [733, 39] on button "Publish in EN" at bounding box center [745, 39] width 70 height 14
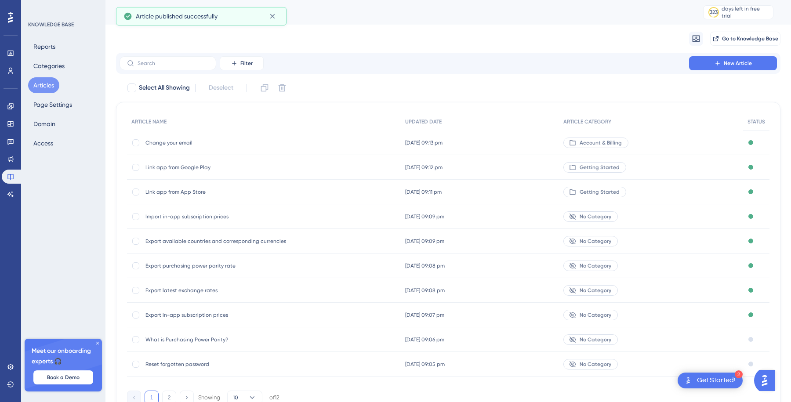
click at [517, 338] on div "04 Oct 2025 09:06 pm 04 Oct 2025 09:06 pm" at bounding box center [480, 339] width 159 height 25
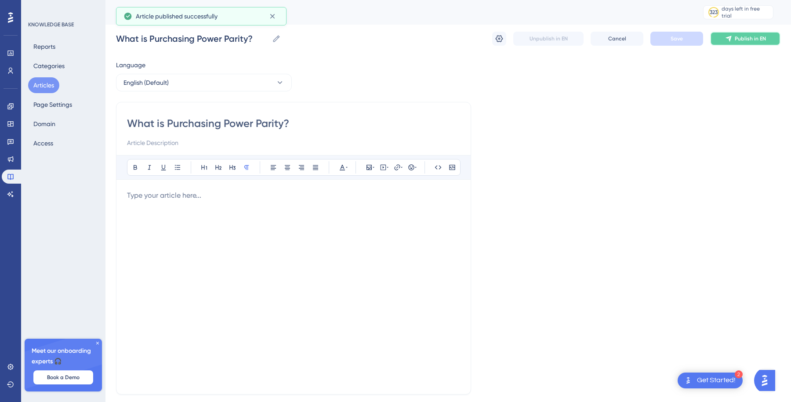
click at [749, 40] on span "Publish in EN" at bounding box center [749, 38] width 31 height 7
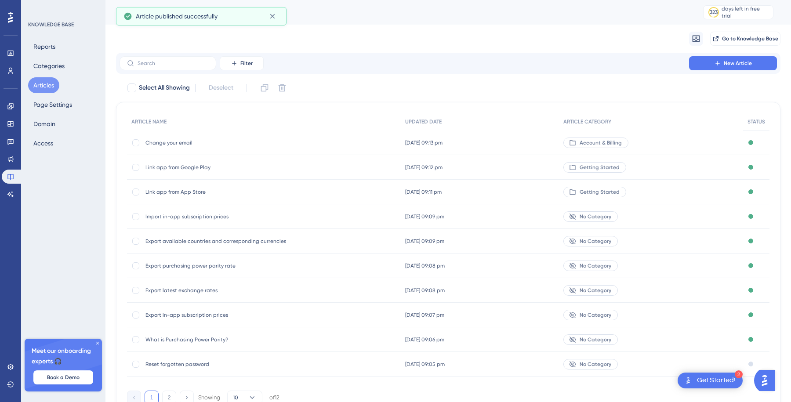
click at [533, 354] on div "04 Oct 2025 09:05 pm 04 Oct 2025 09:05 pm" at bounding box center [480, 364] width 159 height 25
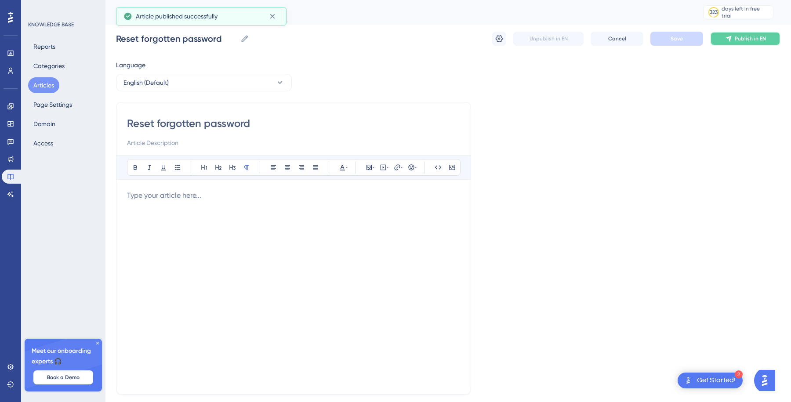
click at [734, 41] on button "Publish in EN" at bounding box center [745, 39] width 70 height 14
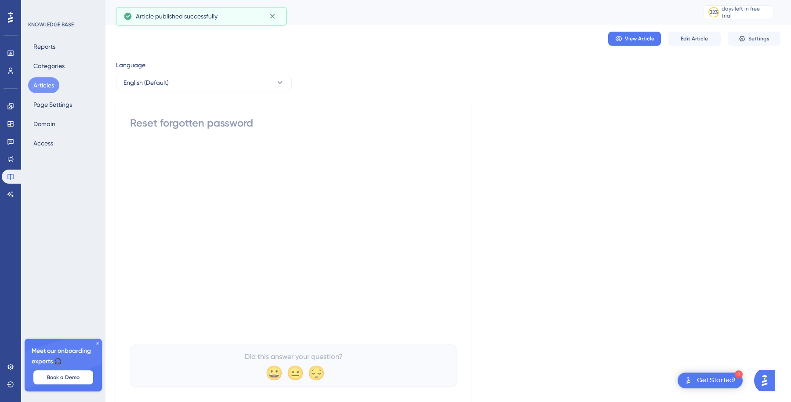
click at [508, 235] on div "Language English (Default) Reset forgotten password Did this answer your questi…" at bounding box center [448, 231] width 664 height 343
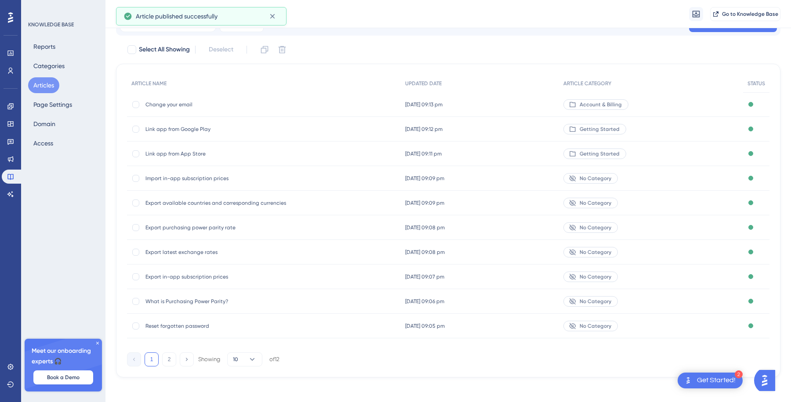
scroll to position [45, 0]
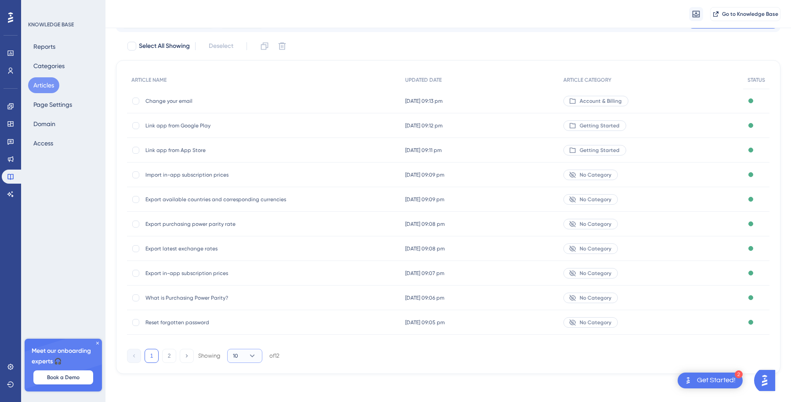
click at [240, 357] on button "10" at bounding box center [244, 356] width 35 height 14
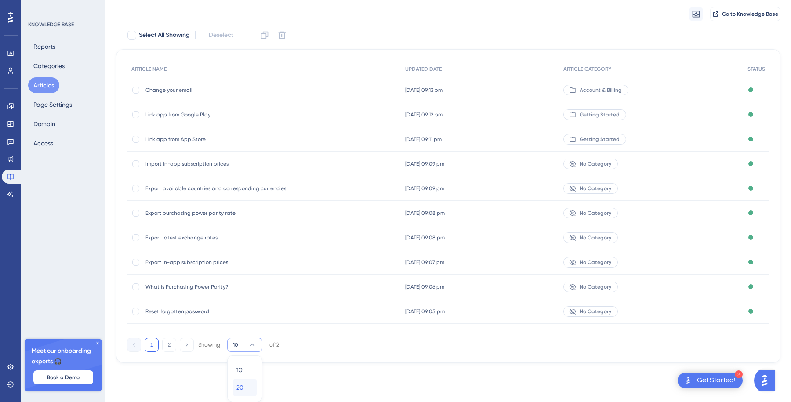
click at [241, 383] on span "20" at bounding box center [239, 387] width 7 height 11
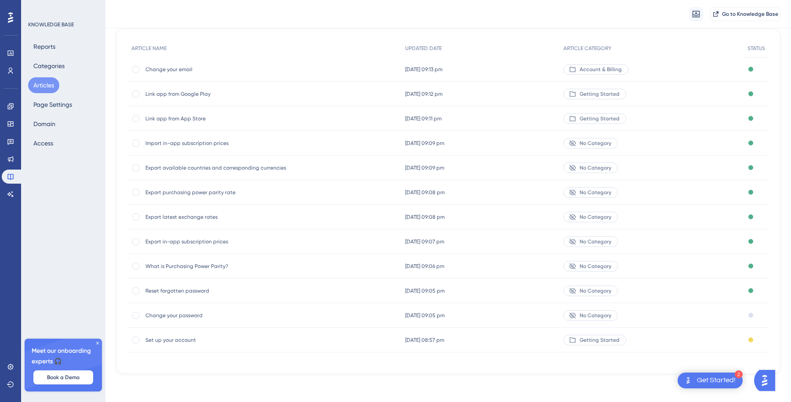
click at [484, 317] on div "04 Oct 2025 09:05 pm 04 Oct 2025 09:05 pm" at bounding box center [480, 315] width 159 height 25
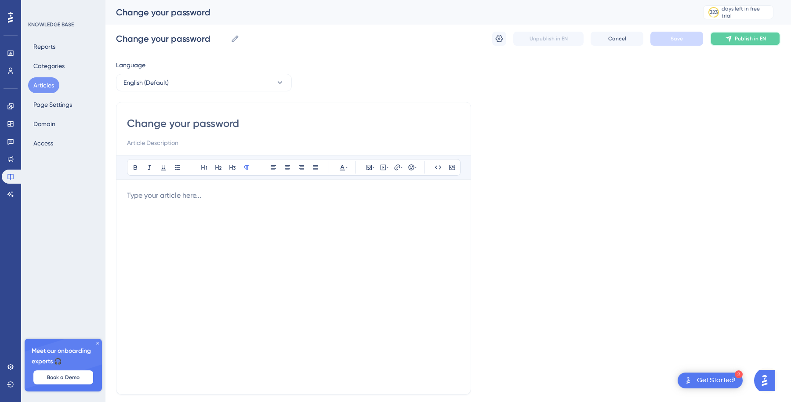
click at [744, 40] on span "Publish in EN" at bounding box center [749, 38] width 31 height 7
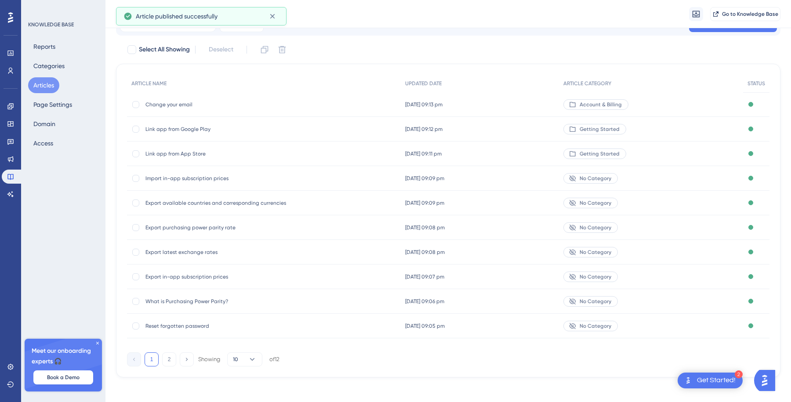
scroll to position [45, 0]
click at [237, 355] on span "10" at bounding box center [235, 355] width 5 height 7
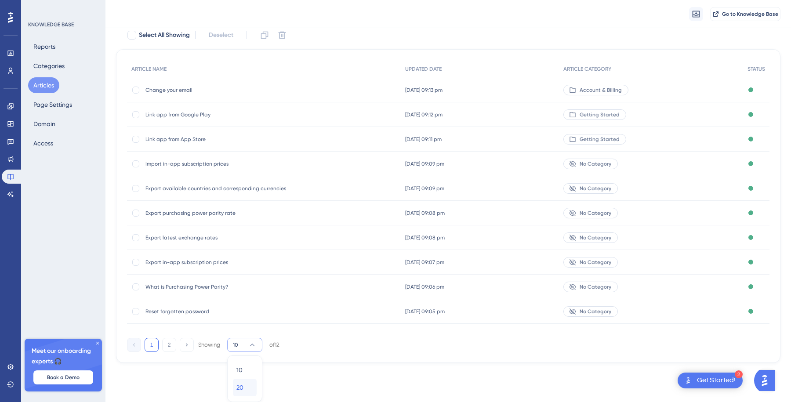
click at [237, 379] on div "20 20" at bounding box center [244, 388] width 17 height 18
click at [208, 362] on span "Set up your account" at bounding box center [215, 360] width 141 height 7
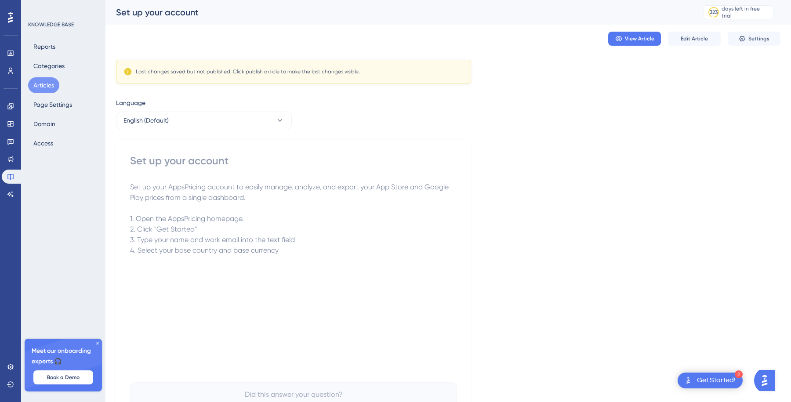
click at [350, 77] on div "Last changes saved but not published. Click publish article to make the last ch…" at bounding box center [293, 72] width 355 height 24
click at [698, 39] on span "Edit Article" at bounding box center [693, 38] width 27 height 7
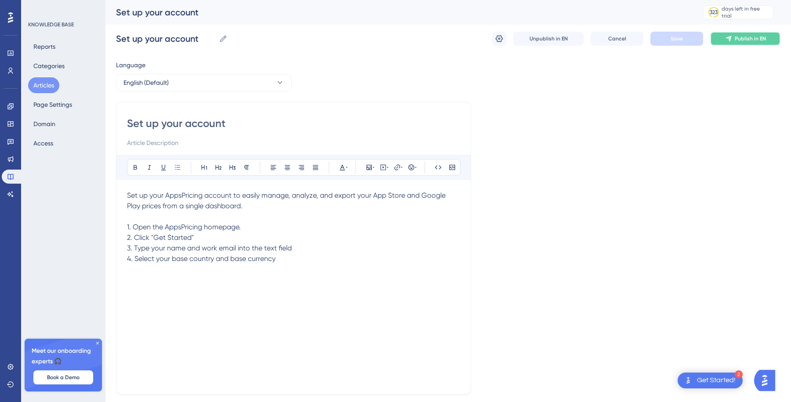
click at [723, 37] on button "Publish in EN" at bounding box center [745, 39] width 70 height 14
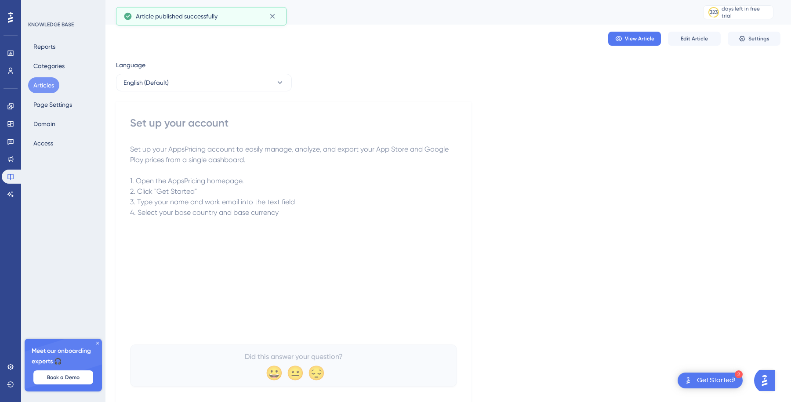
click at [40, 83] on button "Articles" at bounding box center [43, 85] width 31 height 16
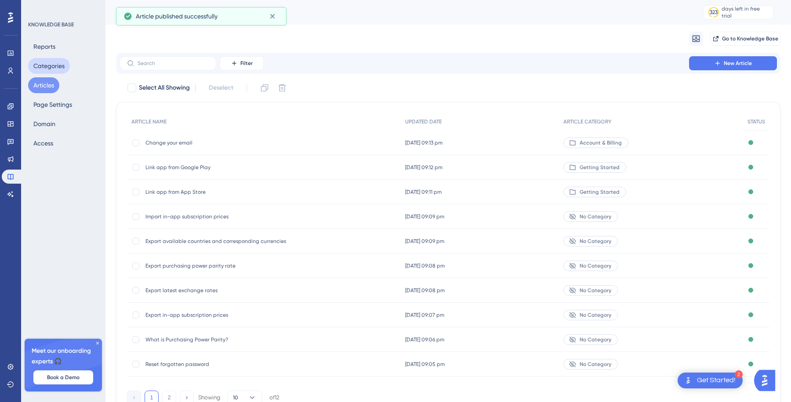
click at [63, 69] on button "Categories" at bounding box center [49, 66] width 42 height 16
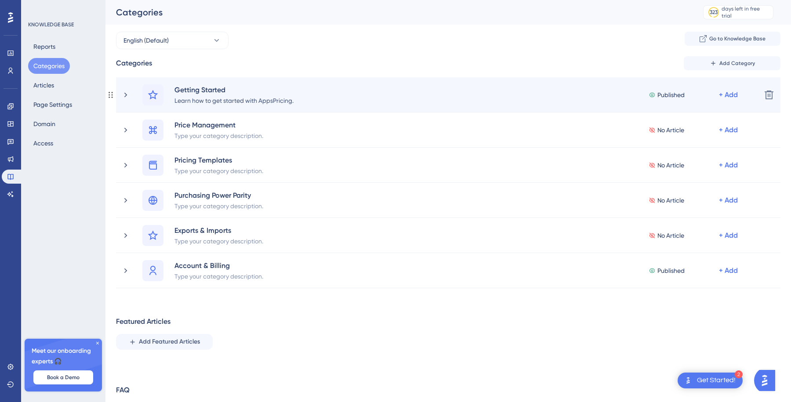
click at [308, 88] on div "Getting Started Learn how to get started with AppsPricing. Published + Add" at bounding box center [447, 94] width 611 height 21
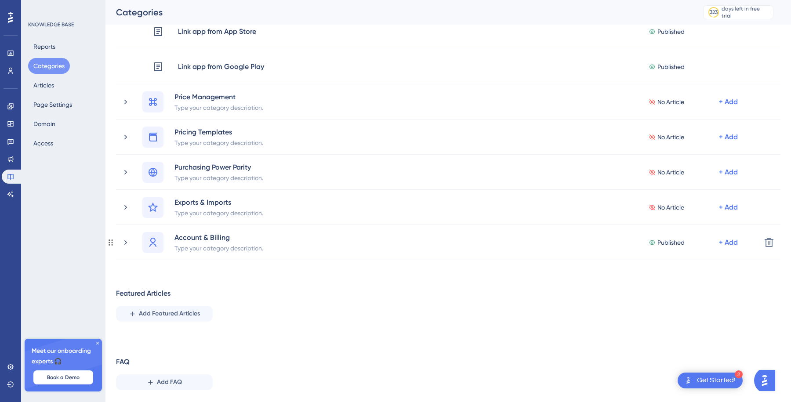
scroll to position [148, 0]
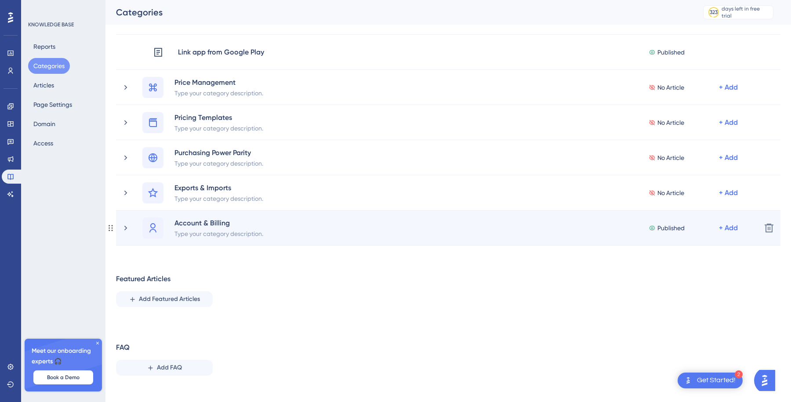
click at [291, 238] on div "Account & Billing Type your category description. Published + Add" at bounding box center [447, 227] width 611 height 21
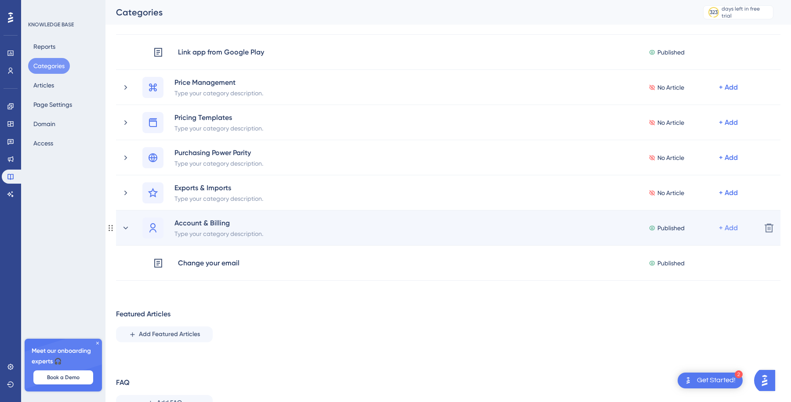
click at [729, 230] on div "+ Add" at bounding box center [728, 228] width 19 height 11
click at [685, 274] on div "Add Articles Add Articles" at bounding box center [693, 269] width 62 height 18
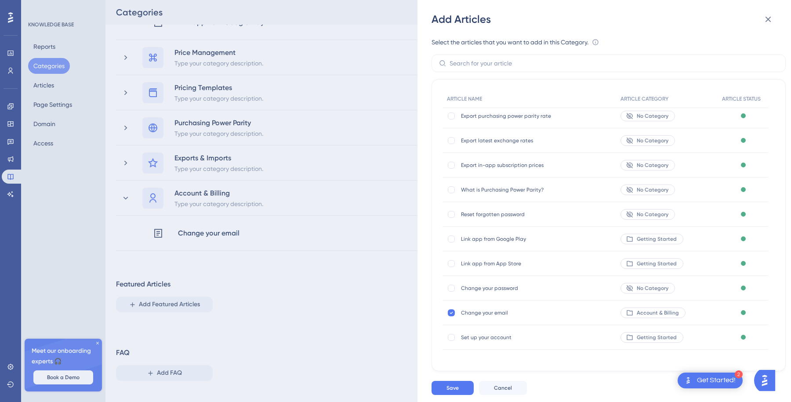
scroll to position [188, 0]
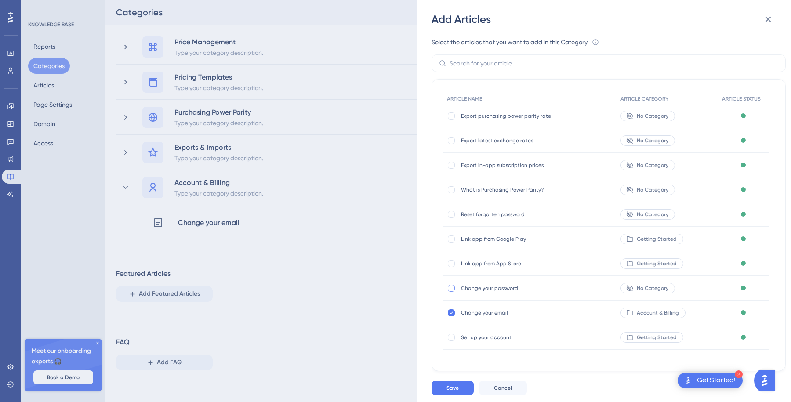
click at [452, 289] on div at bounding box center [451, 288] width 7 height 7
checkbox input "true"
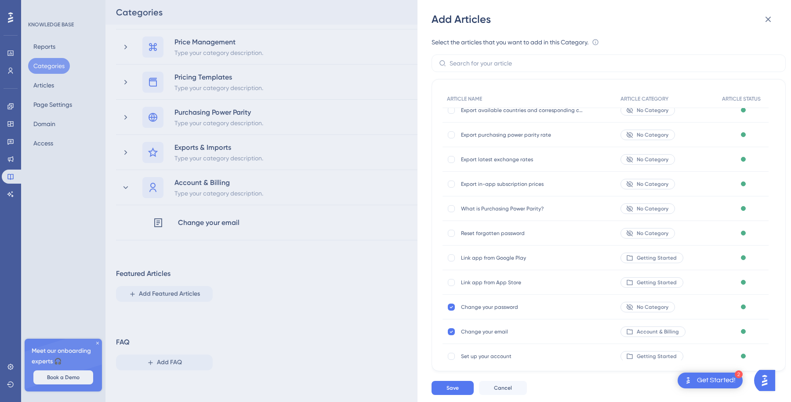
scroll to position [31, 0]
click at [450, 236] on div at bounding box center [451, 236] width 7 height 7
checkbox input "true"
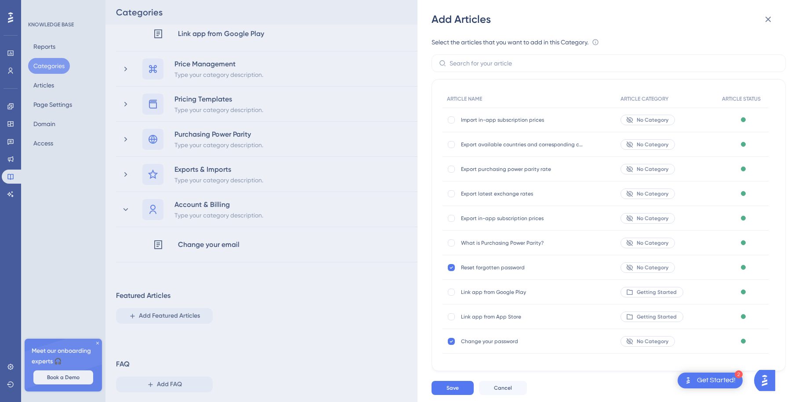
scroll to position [163, 0]
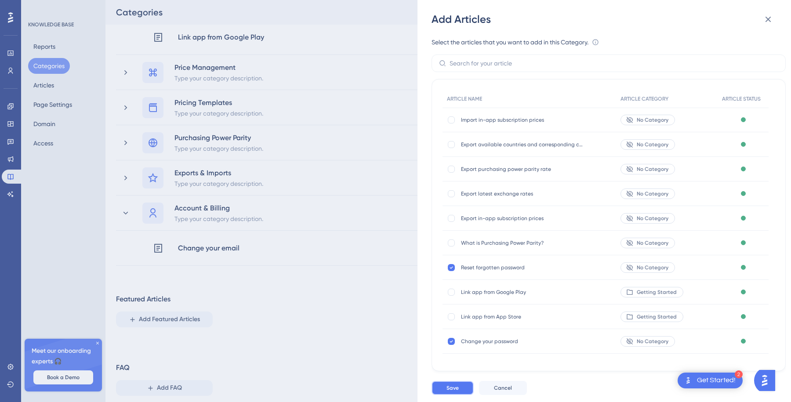
click at [454, 389] on span "Save" at bounding box center [452, 387] width 12 height 7
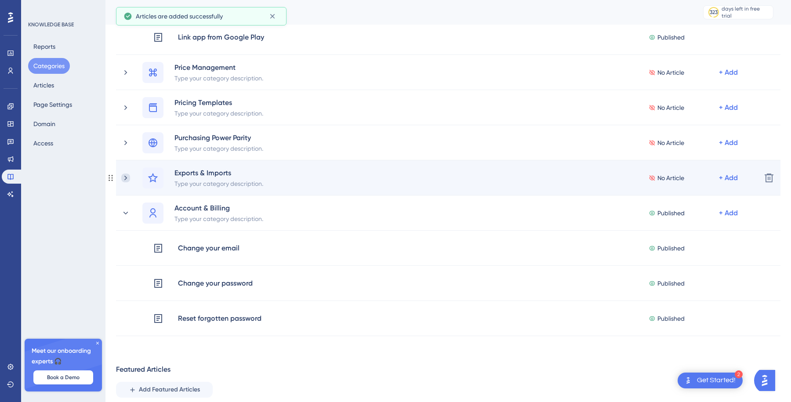
click at [126, 176] on icon at bounding box center [125, 177] width 9 height 9
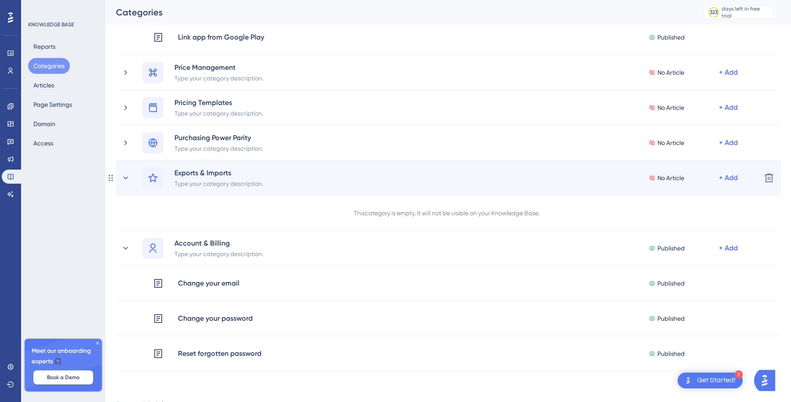
click at [731, 183] on div "No Article + Add" at bounding box center [693, 177] width 91 height 21
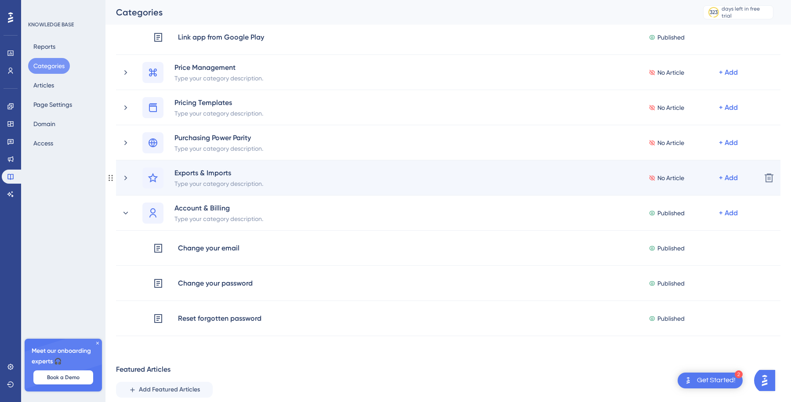
click at [573, 184] on div "Exports & Imports Type your category description. No Article + Add" at bounding box center [447, 177] width 611 height 21
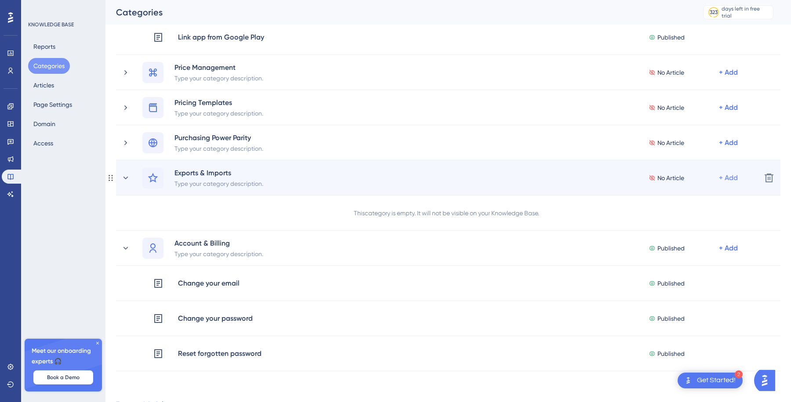
click at [725, 175] on div "+ Add" at bounding box center [728, 178] width 19 height 11
click at [680, 215] on span "Add Articles" at bounding box center [679, 218] width 34 height 11
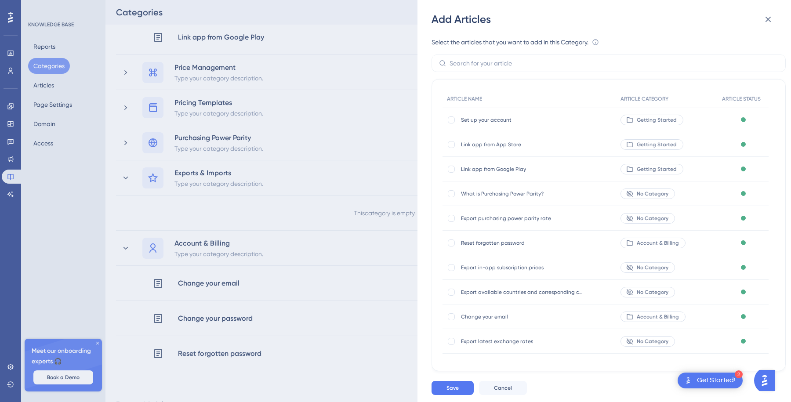
scroll to position [53, 0]
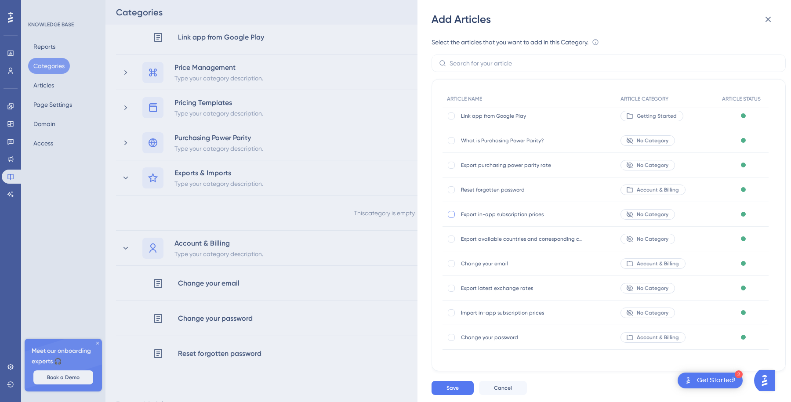
click at [452, 214] on div at bounding box center [451, 214] width 7 height 7
checkbox input "true"
click at [451, 237] on div at bounding box center [451, 238] width 7 height 7
checkbox input "true"
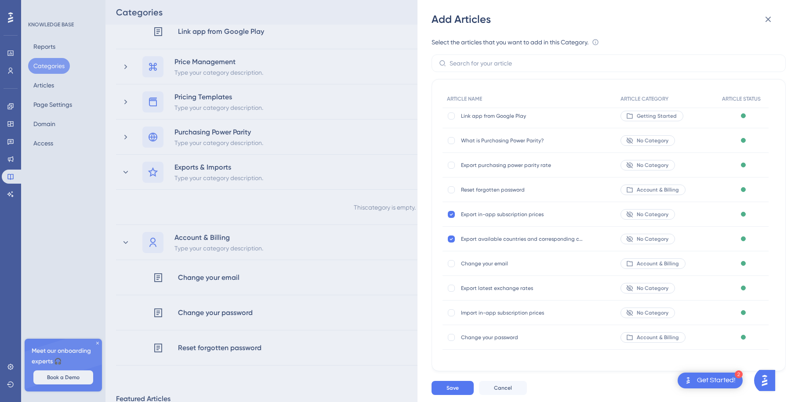
scroll to position [169, 0]
click at [449, 162] on div at bounding box center [451, 165] width 7 height 7
checkbox input "true"
click at [452, 287] on div at bounding box center [451, 288] width 7 height 7
checkbox input "true"
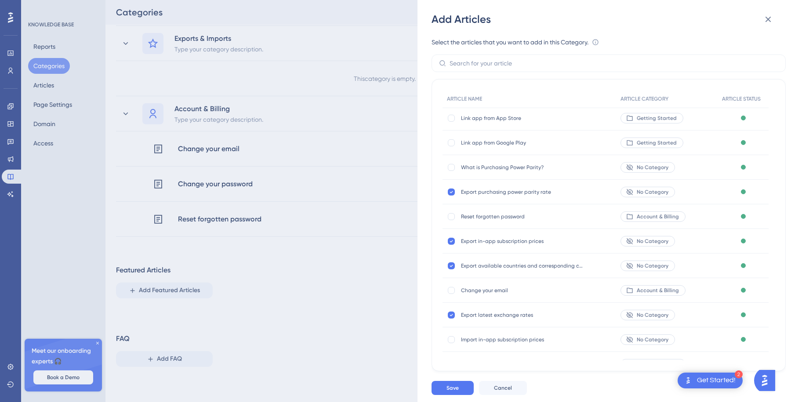
scroll to position [53, 0]
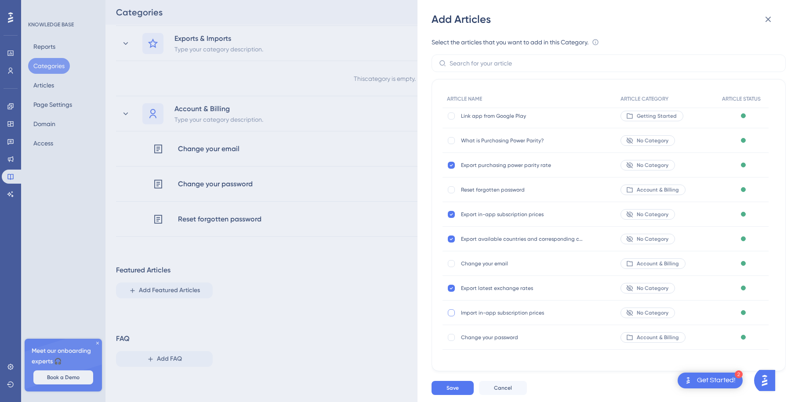
click at [452, 312] on div at bounding box center [451, 312] width 7 height 7
checkbox input "true"
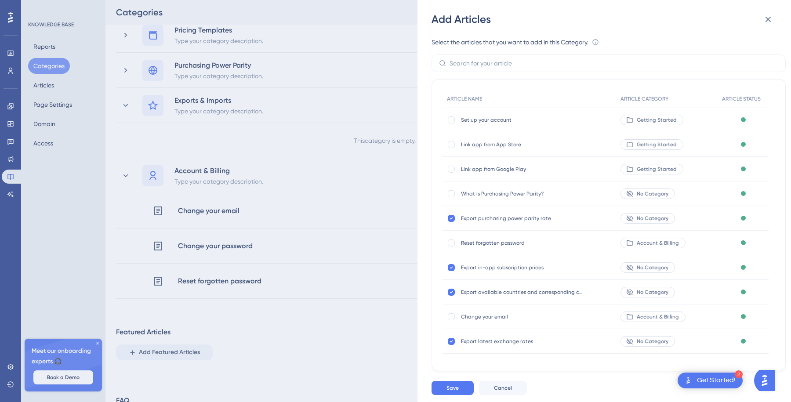
scroll to position [214, 0]
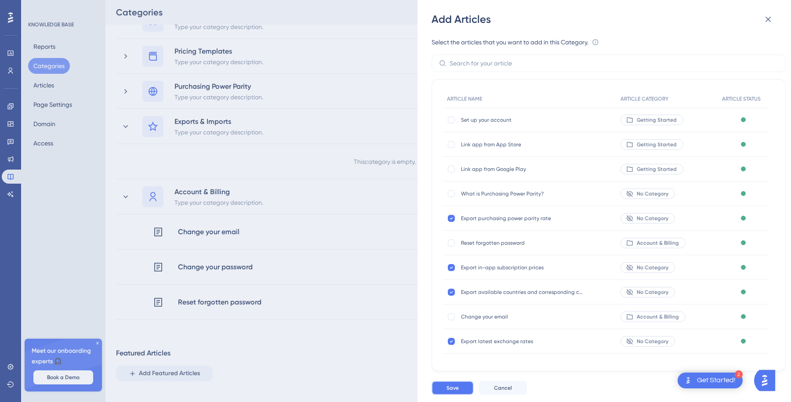
click at [452, 394] on button "Save" at bounding box center [452, 388] width 42 height 14
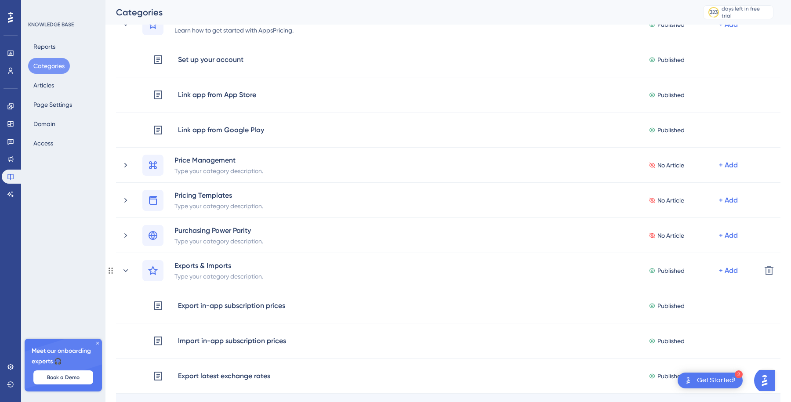
scroll to position [68, 0]
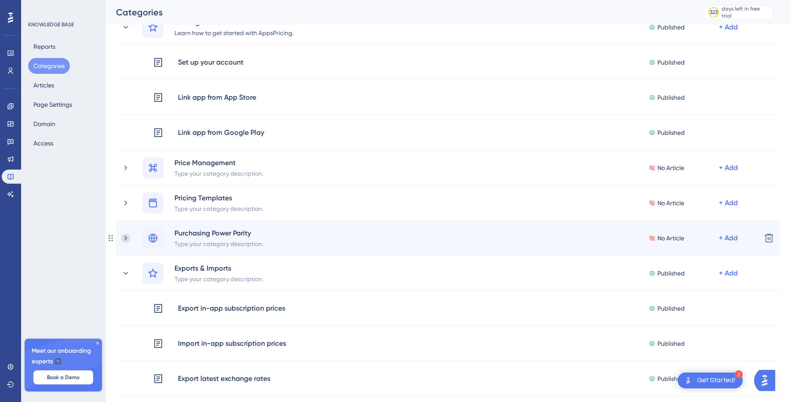
click at [123, 236] on icon at bounding box center [125, 238] width 9 height 9
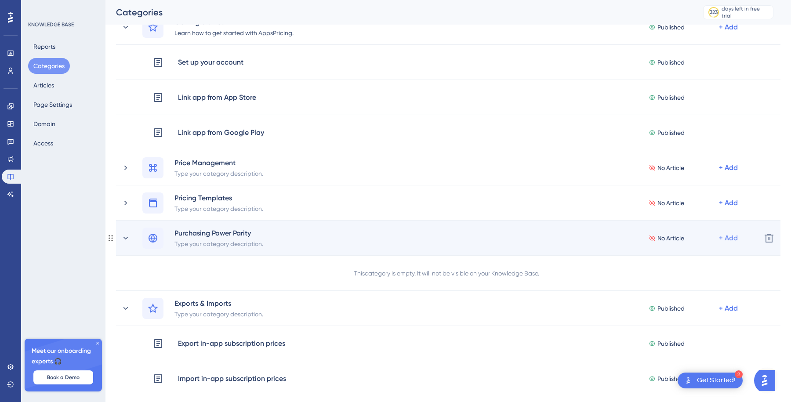
click at [727, 238] on div "+ Add" at bounding box center [728, 238] width 19 height 11
click at [693, 279] on span "Add Articles" at bounding box center [679, 279] width 34 height 11
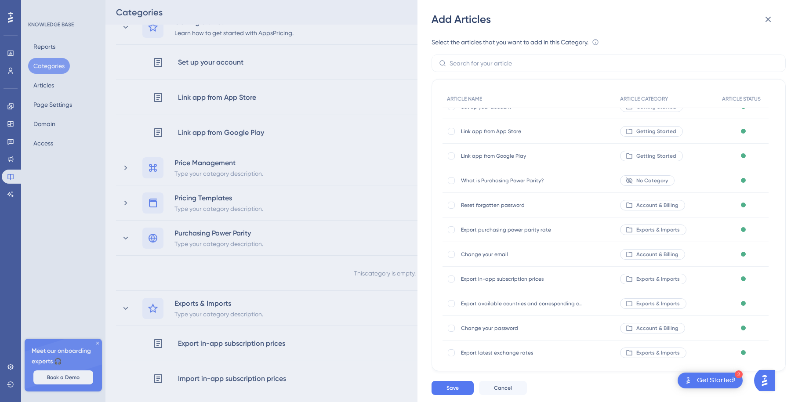
scroll to position [14, 0]
click at [453, 179] on div at bounding box center [451, 179] width 7 height 7
checkbox input "true"
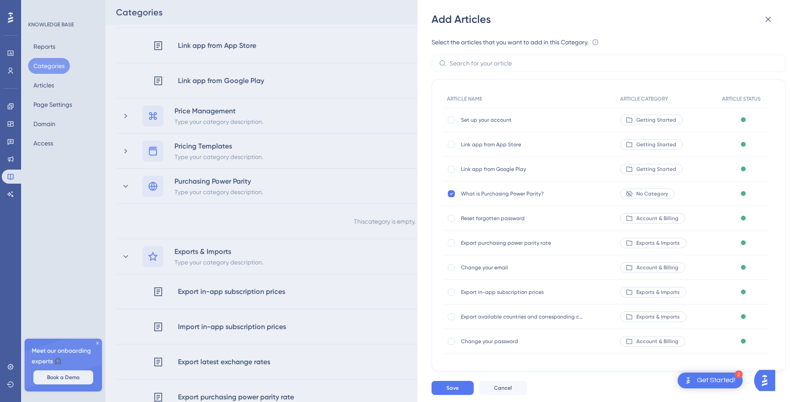
scroll to position [53, 0]
click at [451, 188] on div at bounding box center [451, 189] width 7 height 7
checkbox input "true"
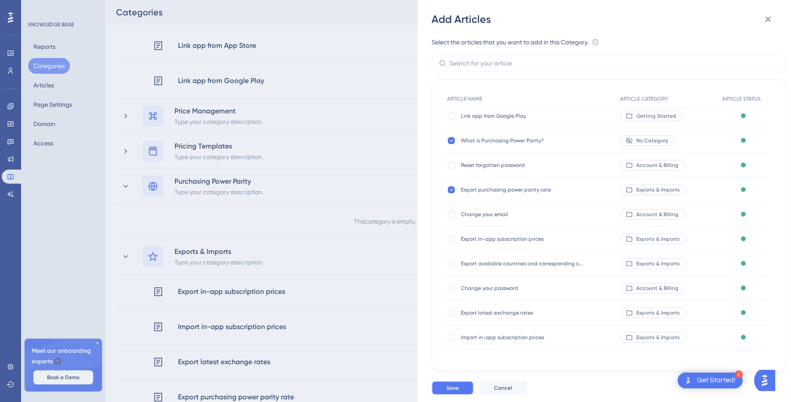
click at [453, 390] on span "Save" at bounding box center [452, 387] width 12 height 7
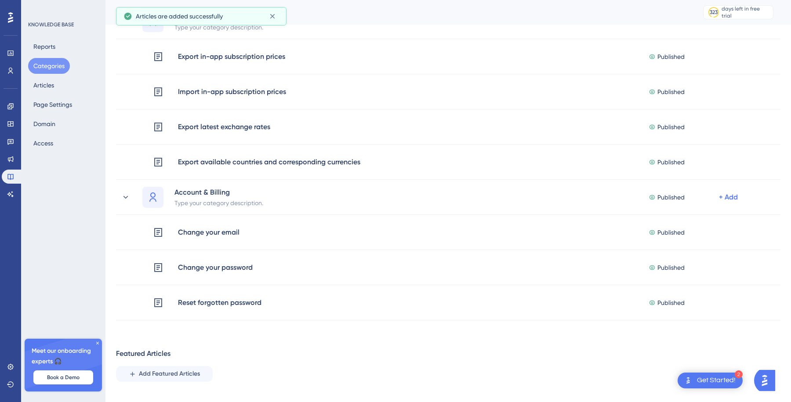
scroll to position [387, 0]
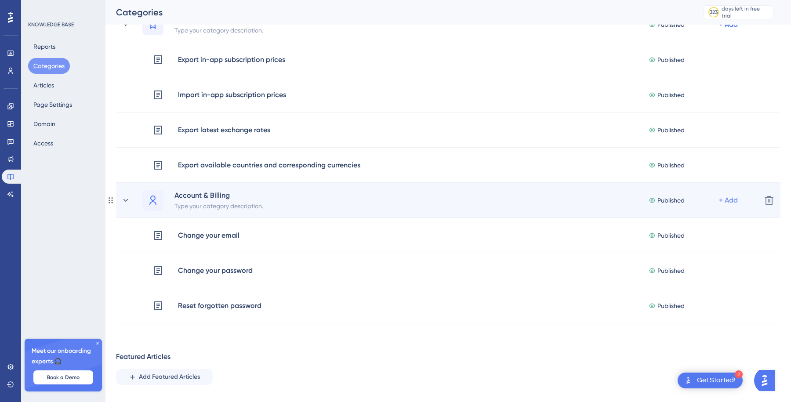
click at [733, 204] on div "+ Add" at bounding box center [728, 200] width 19 height 11
click at [696, 240] on div "Add Articles Add Articles" at bounding box center [693, 241] width 62 height 18
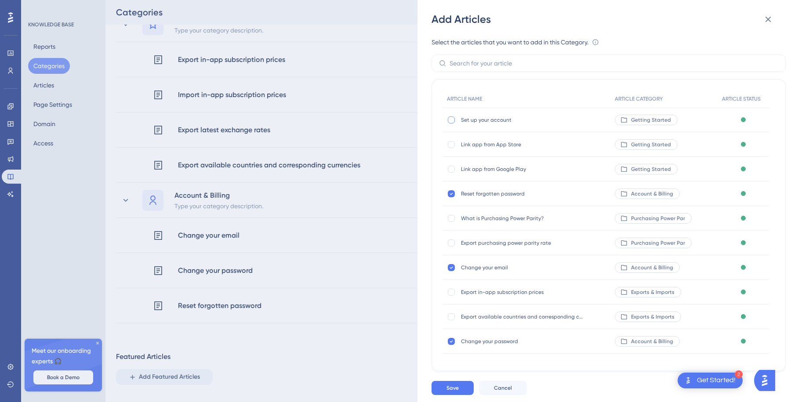
click at [452, 121] on div at bounding box center [451, 119] width 7 height 7
checkbox input "true"
click at [450, 383] on button "Save" at bounding box center [452, 388] width 42 height 14
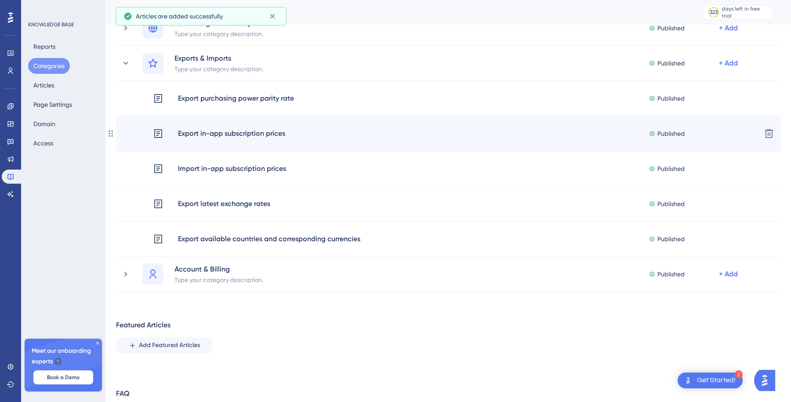
scroll to position [207, 0]
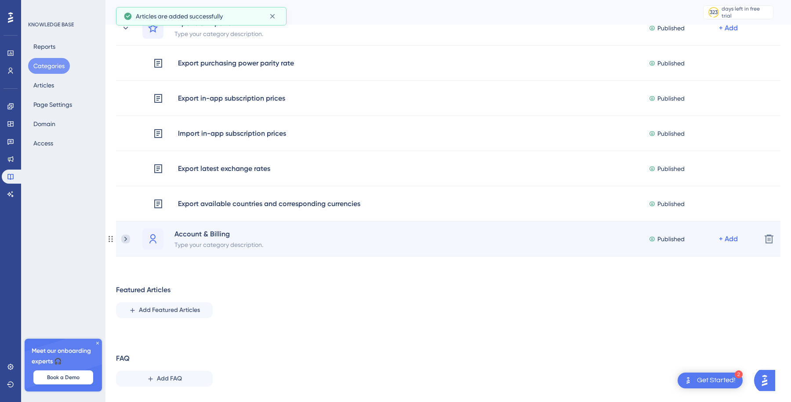
click at [127, 238] on icon at bounding box center [125, 239] width 9 height 9
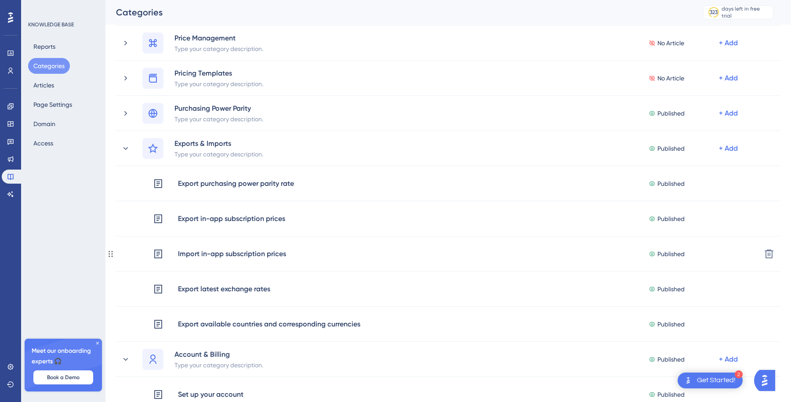
scroll to position [0, 0]
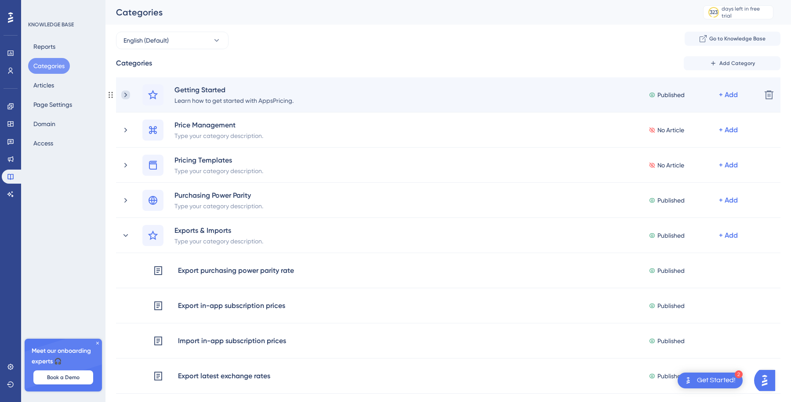
click at [123, 96] on icon at bounding box center [125, 94] width 9 height 9
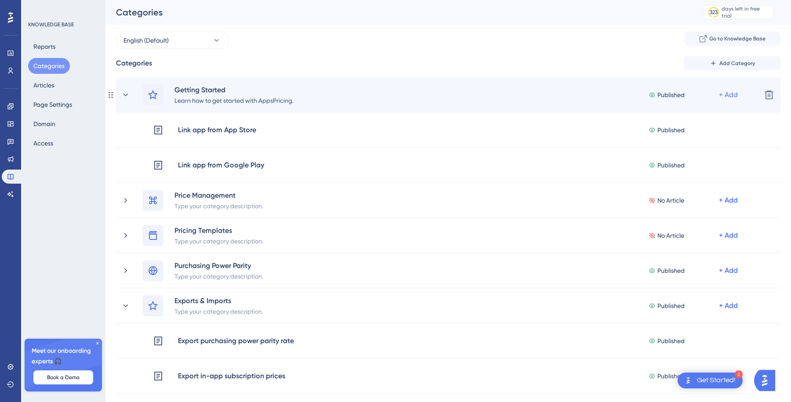
click at [734, 92] on div "+ Add" at bounding box center [728, 95] width 19 height 11
click at [684, 143] on div "Add Articles Add Articles" at bounding box center [693, 136] width 62 height 18
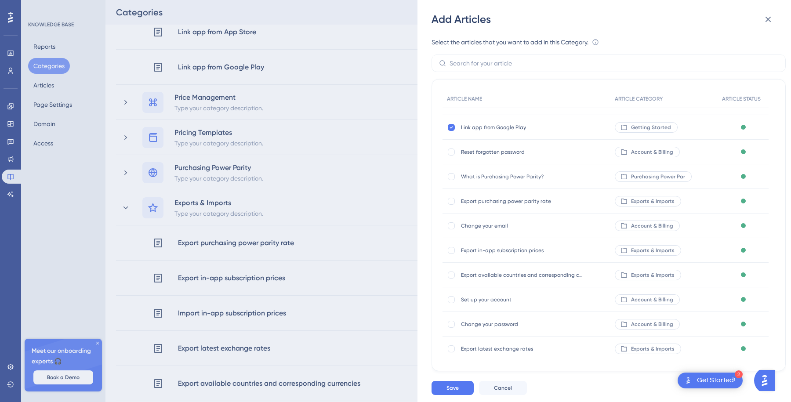
scroll to position [20, 0]
click at [450, 294] on div at bounding box center [451, 296] width 7 height 7
checkbox input "true"
click at [448, 388] on span "Save" at bounding box center [452, 387] width 12 height 7
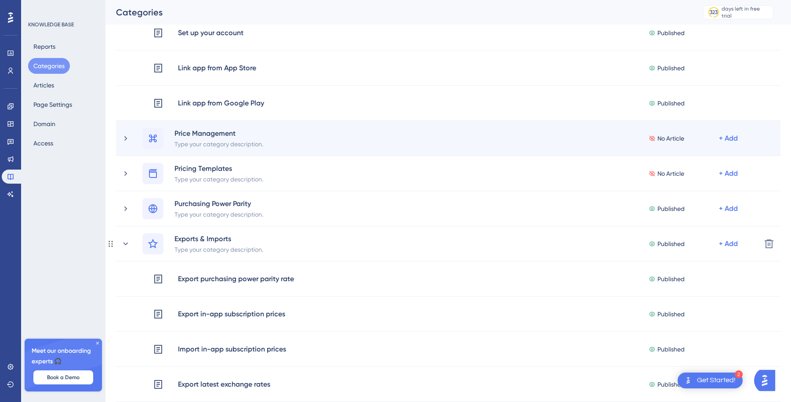
scroll to position [98, 0]
click at [125, 136] on icon at bounding box center [125, 138] width 9 height 9
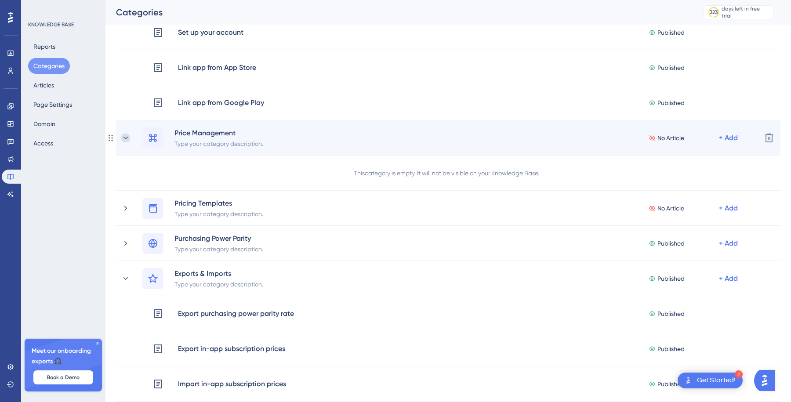
click at [124, 140] on icon at bounding box center [125, 138] width 9 height 9
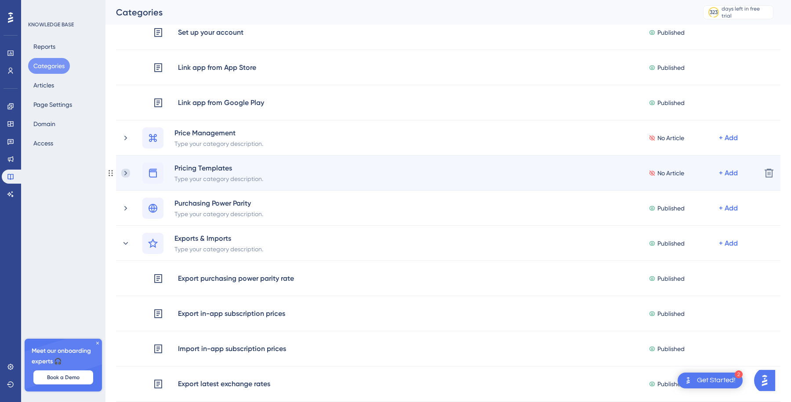
click at [128, 172] on icon at bounding box center [125, 173] width 9 height 9
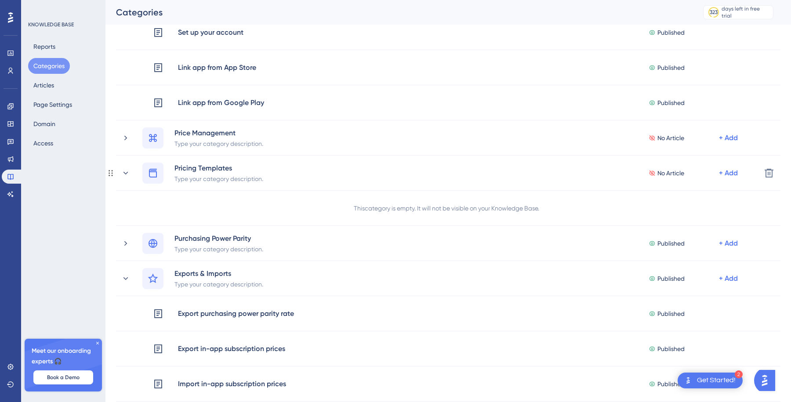
click at [128, 172] on icon at bounding box center [125, 173] width 9 height 9
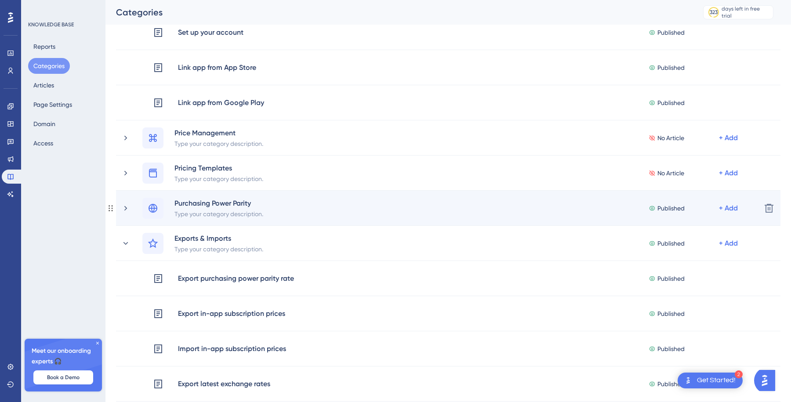
click at [132, 196] on div "Purchasing Power Parity Type your category description. Published + Add Delete" at bounding box center [448, 208] width 664 height 35
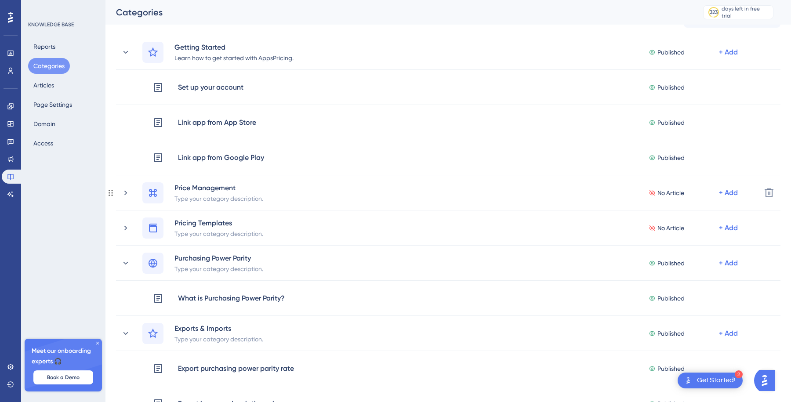
scroll to position [41, 0]
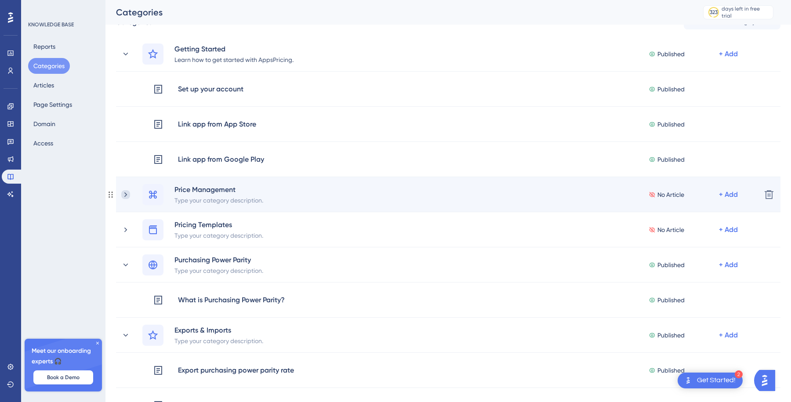
click at [126, 194] on icon at bounding box center [125, 194] width 3 height 5
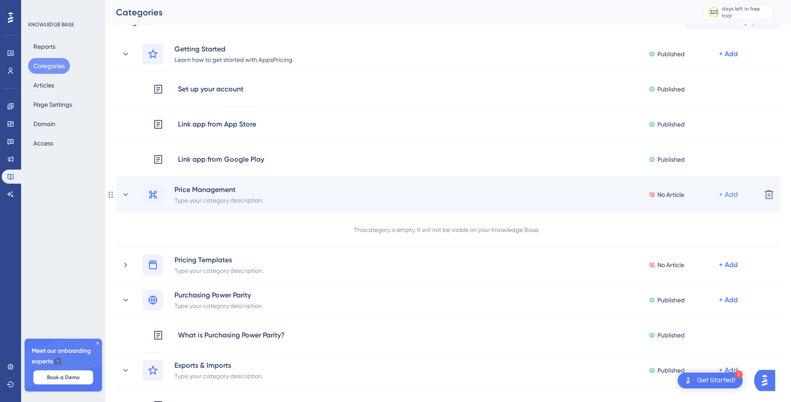
click at [720, 195] on div "+ Add" at bounding box center [728, 194] width 19 height 11
click at [692, 238] on span "Add Articles" at bounding box center [679, 235] width 34 height 11
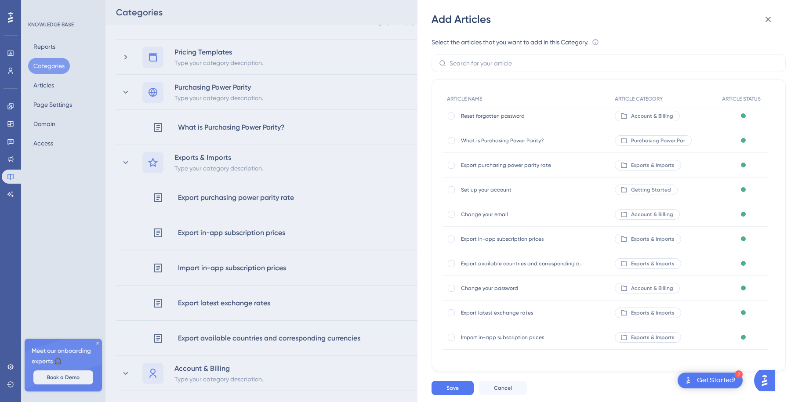
scroll to position [261, 0]
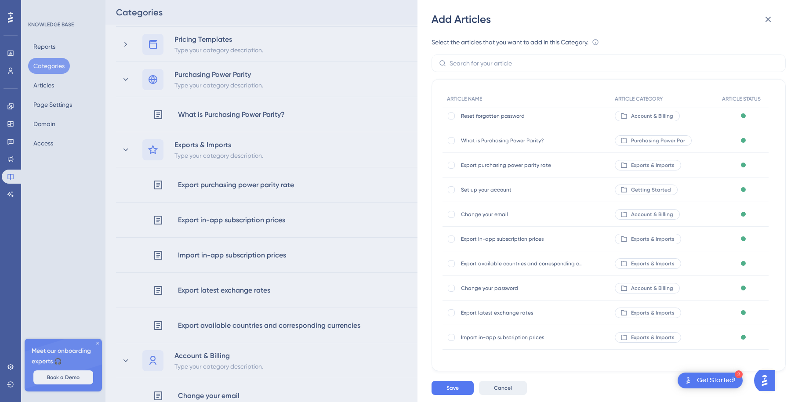
click at [501, 383] on button "Cancel" at bounding box center [503, 388] width 48 height 14
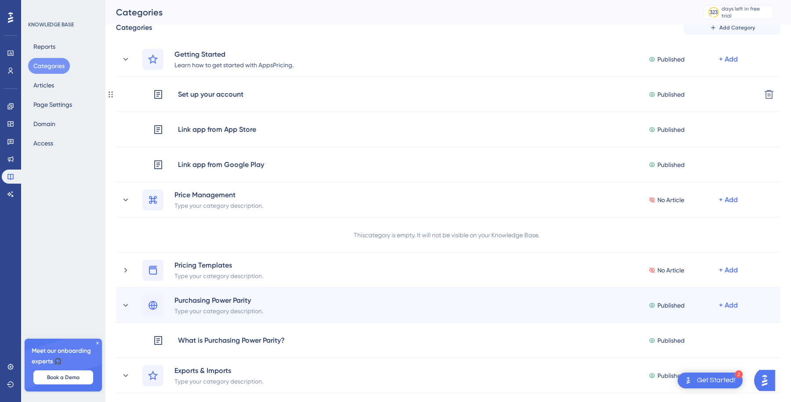
scroll to position [0, 0]
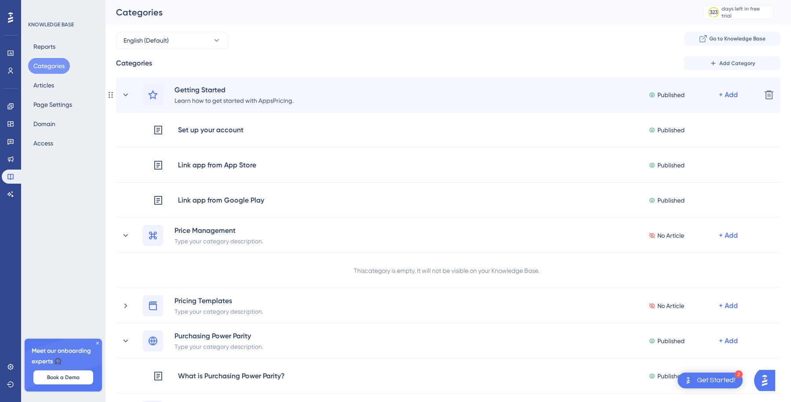
click at [131, 91] on div "Getting Started Learn how to get started with AppsPricing. Published + Add" at bounding box center [437, 94] width 633 height 21
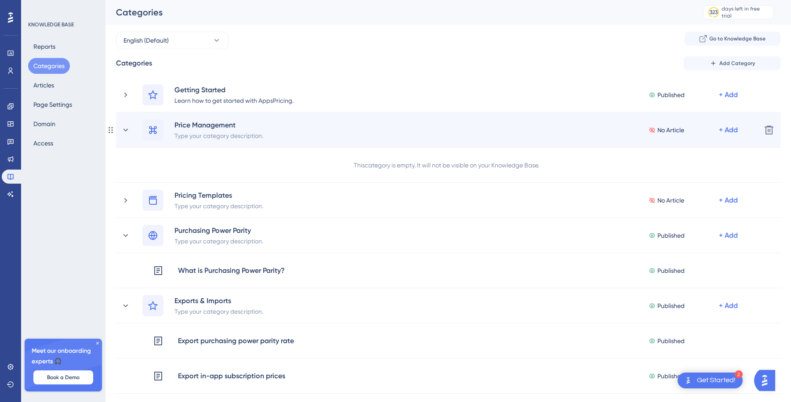
click at [126, 136] on div "Price Management Type your category description. No Article + Add" at bounding box center [437, 129] width 633 height 21
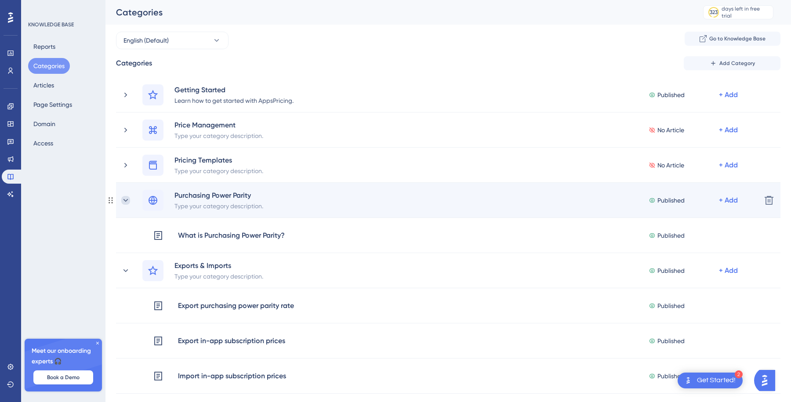
click at [122, 202] on icon at bounding box center [125, 200] width 9 height 9
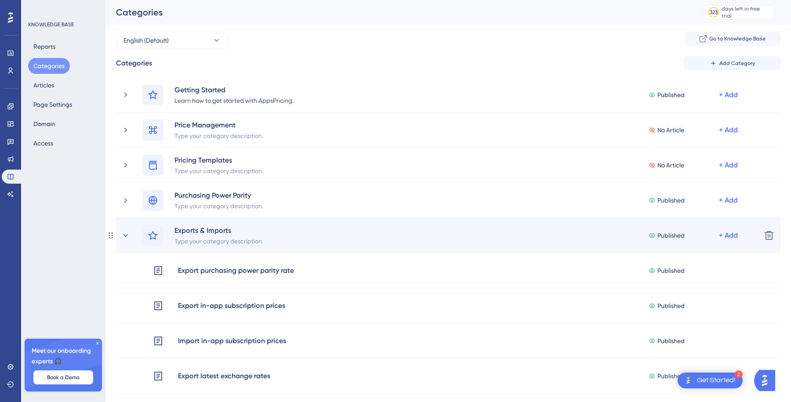
click at [121, 228] on div "Exports & Imports Type your category description. Published + Add" at bounding box center [437, 235] width 633 height 21
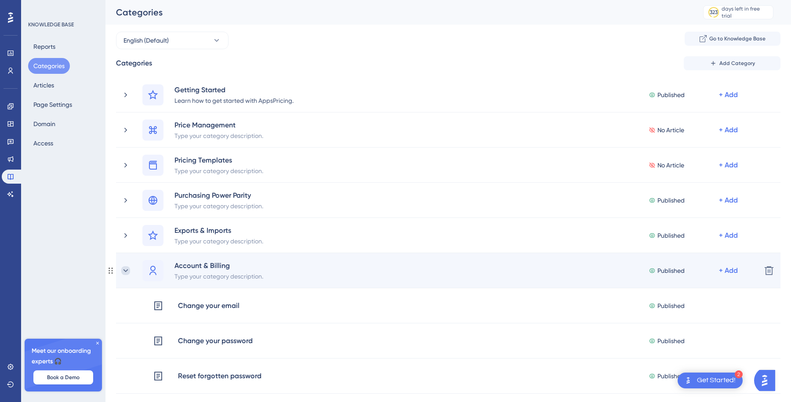
click at [124, 267] on icon at bounding box center [125, 270] width 9 height 9
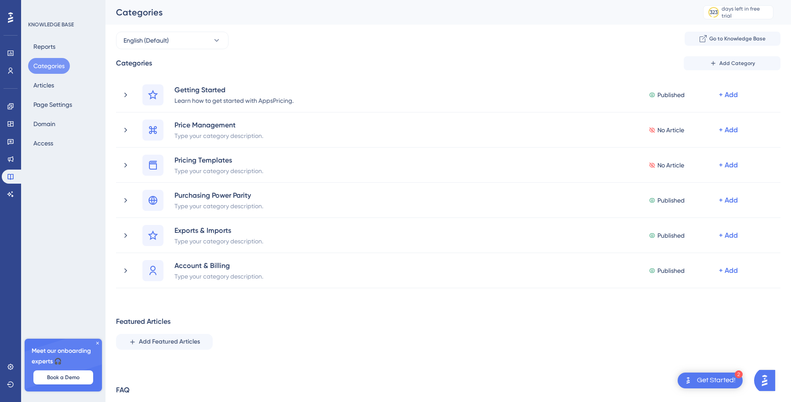
click at [369, 52] on div "English (Default) Go to Knowledge Base Categories Add Category Getting Started …" at bounding box center [448, 229] width 664 height 394
click at [316, 38] on div "English (Default) Go to Knowledge Base" at bounding box center [448, 41] width 664 height 18
click at [41, 83] on button "Articles" at bounding box center [38, 85] width 21 height 16
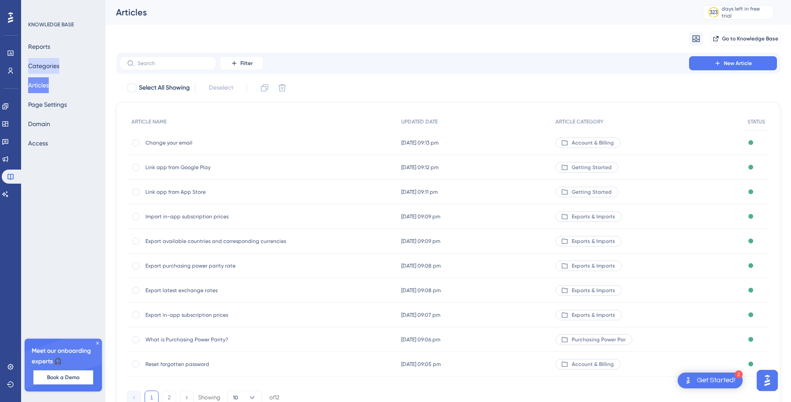
click at [53, 64] on button "Categories" at bounding box center [43, 66] width 31 height 16
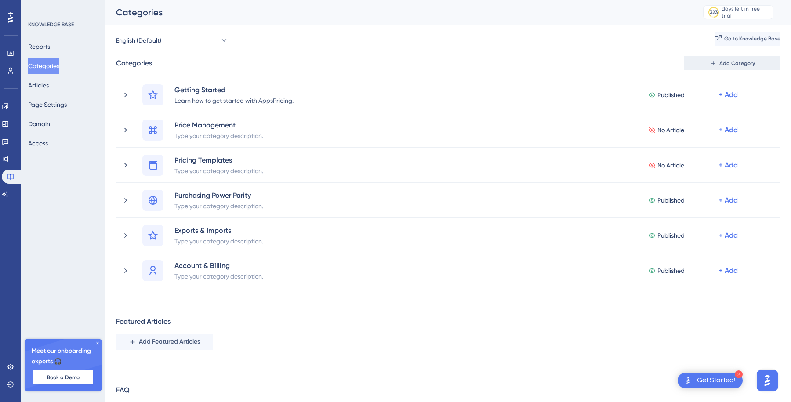
click at [739, 64] on span "Add Category" at bounding box center [737, 63] width 36 height 7
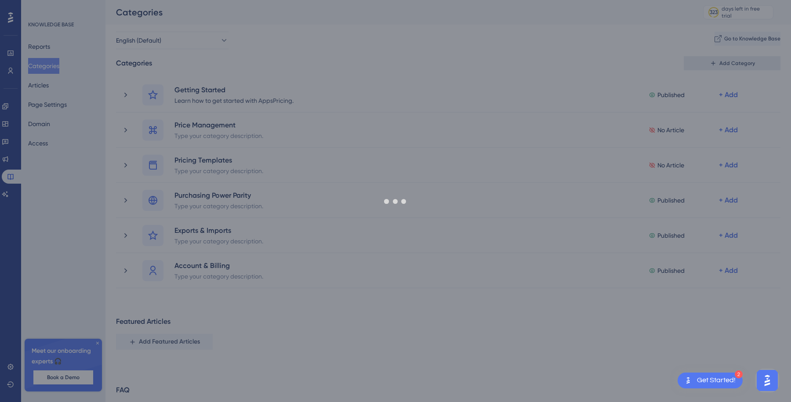
scroll to position [51, 0]
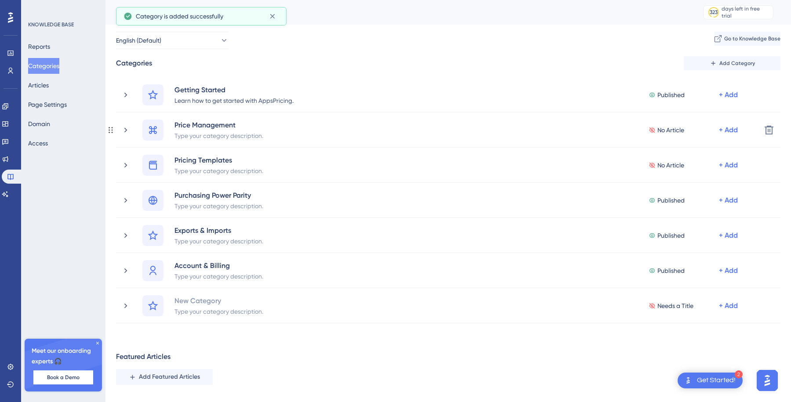
scroll to position [51, 0]
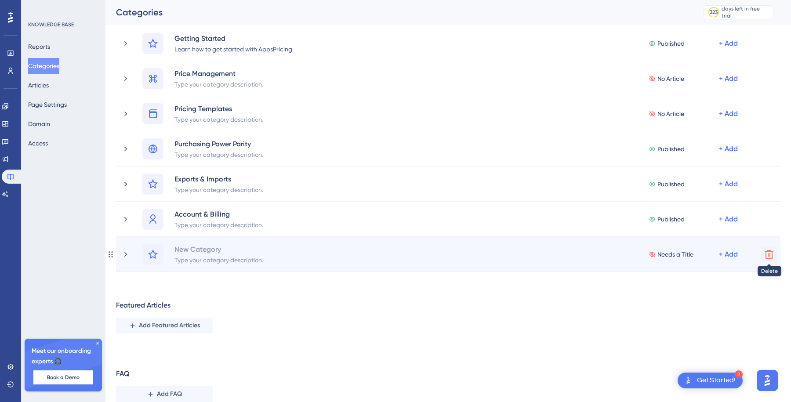
click at [767, 254] on icon at bounding box center [768, 254] width 9 height 9
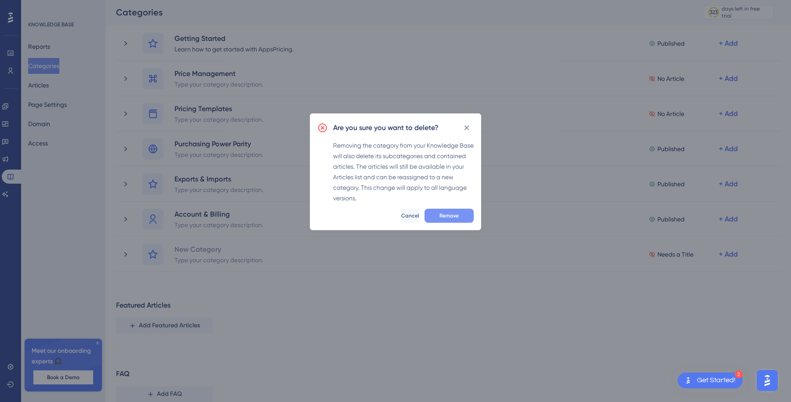
click at [446, 217] on span "Remove" at bounding box center [448, 215] width 19 height 7
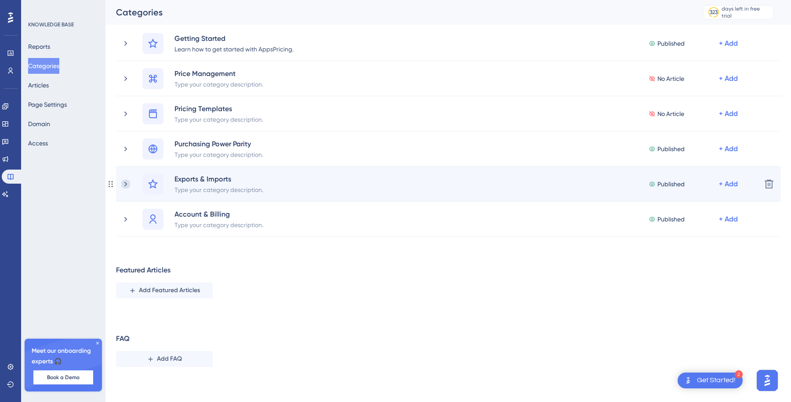
click at [127, 182] on icon at bounding box center [125, 184] width 9 height 9
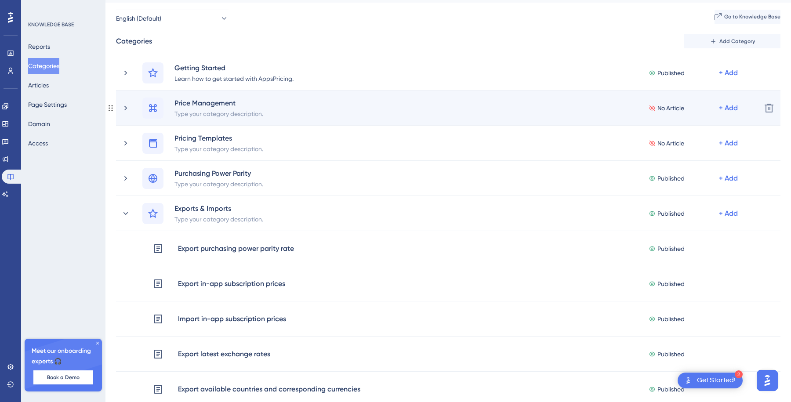
scroll to position [33, 0]
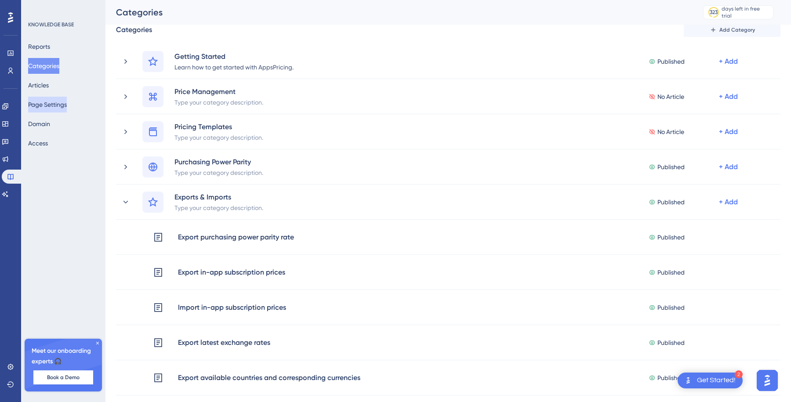
click at [46, 108] on button "Page Settings" at bounding box center [47, 105] width 39 height 16
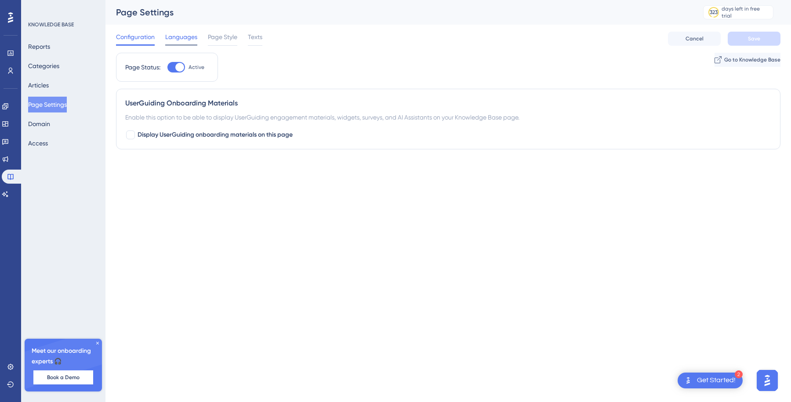
click at [186, 42] on div "Languages" at bounding box center [181, 39] width 32 height 14
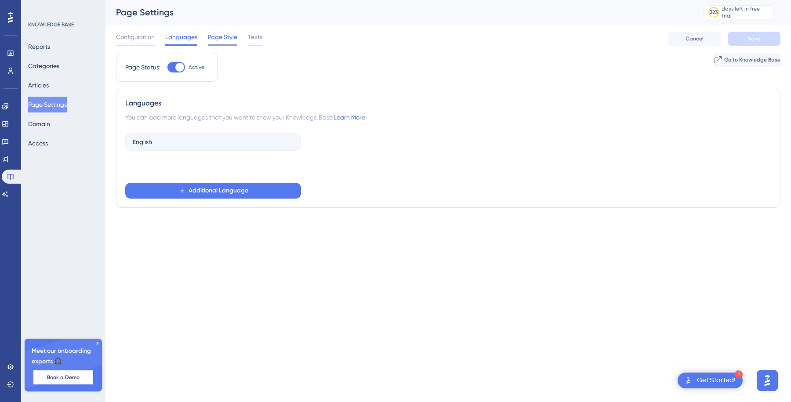
click at [231, 33] on span "Page Style" at bounding box center [222, 37] width 29 height 11
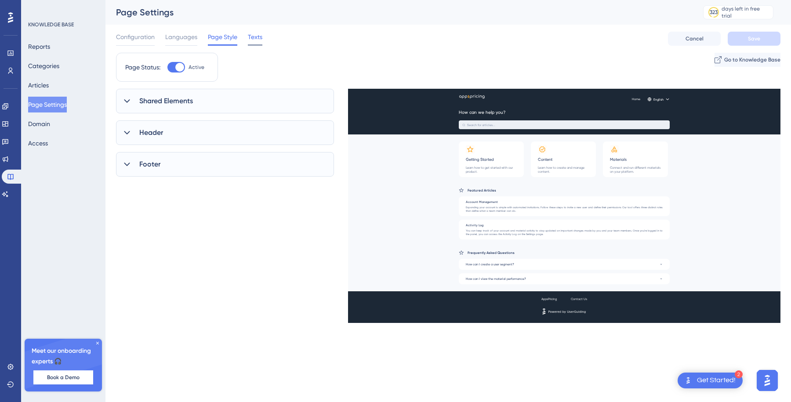
click at [262, 33] on span "Texts" at bounding box center [255, 37] width 14 height 11
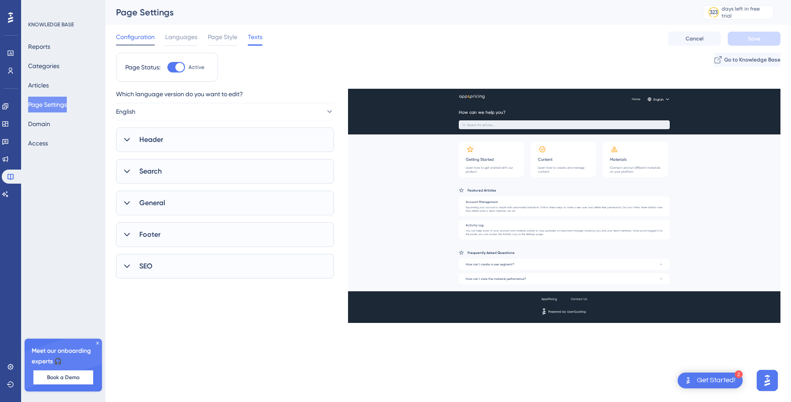
click at [135, 36] on span "Configuration" at bounding box center [135, 37] width 39 height 11
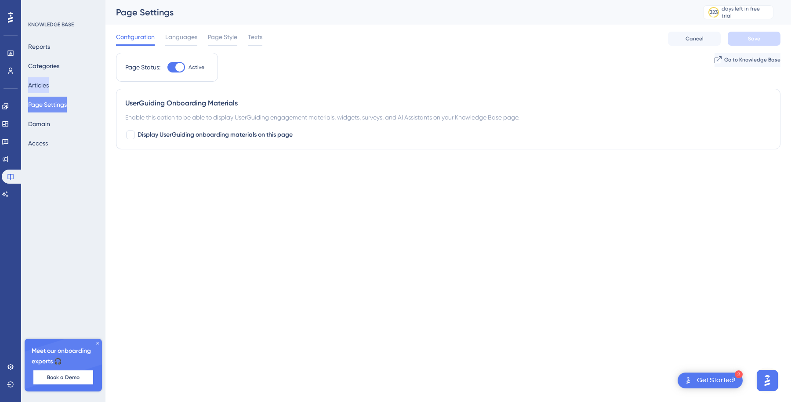
click at [49, 85] on button "Articles" at bounding box center [38, 85] width 21 height 16
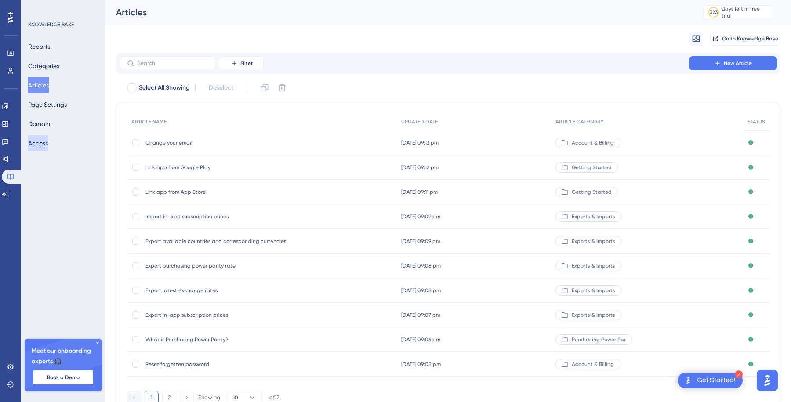
click at [43, 143] on button "Access" at bounding box center [38, 143] width 20 height 16
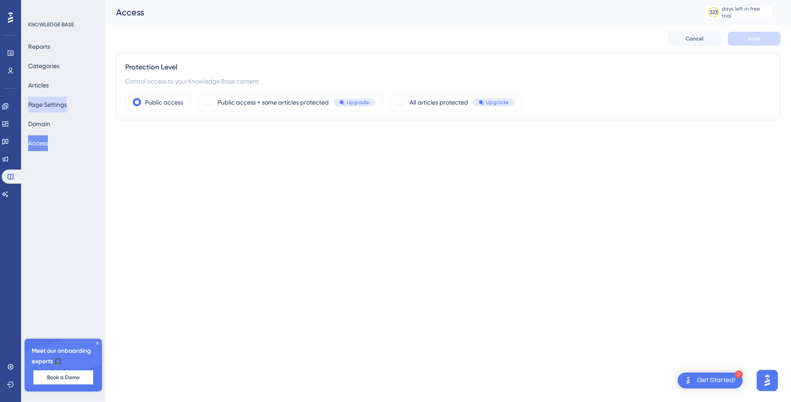
click at [50, 103] on button "Page Settings" at bounding box center [47, 105] width 39 height 16
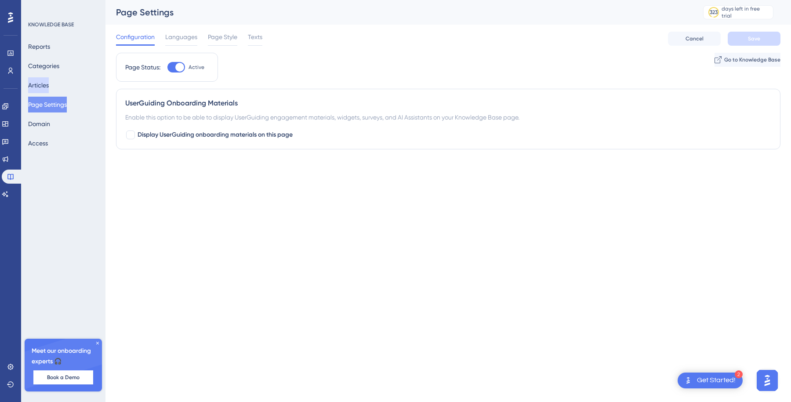
click at [42, 80] on button "Articles" at bounding box center [38, 85] width 21 height 16
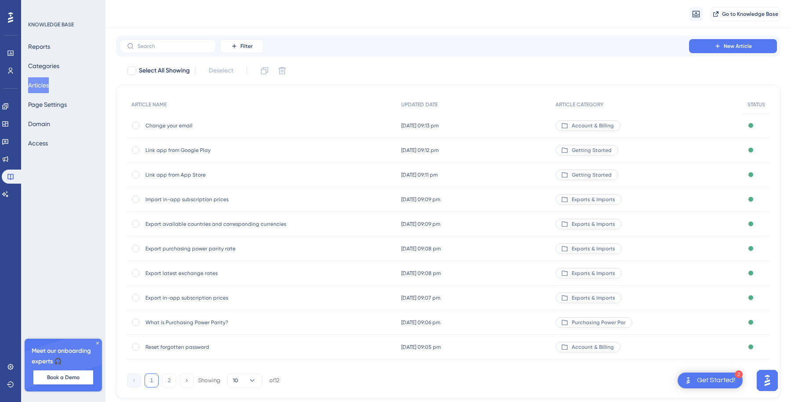
scroll to position [45, 0]
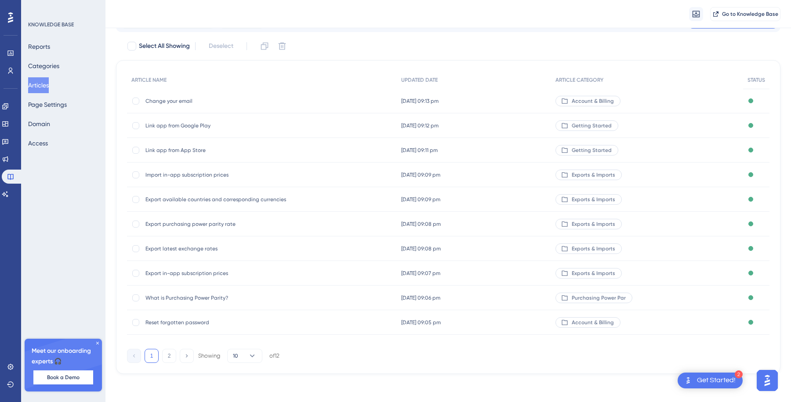
click at [386, 47] on div "Select All Showing Deselect" at bounding box center [454, 46] width 654 height 14
click at [48, 66] on button "Categories" at bounding box center [43, 66] width 31 height 16
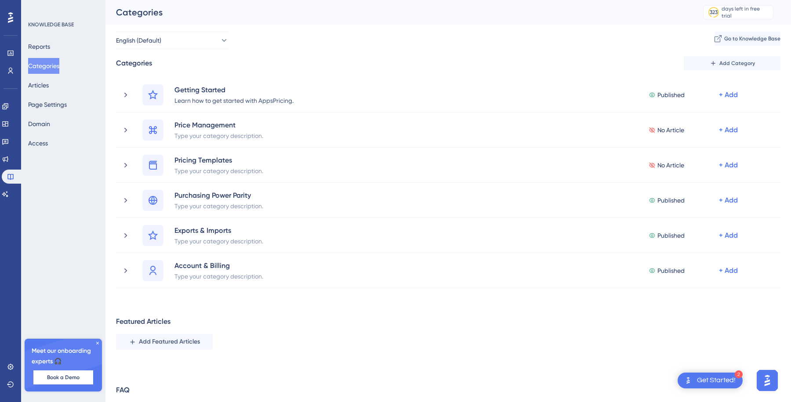
click at [266, 37] on div "English (Default) Go to Knowledge Base" at bounding box center [448, 41] width 664 height 18
click at [49, 84] on button "Articles" at bounding box center [38, 85] width 21 height 16
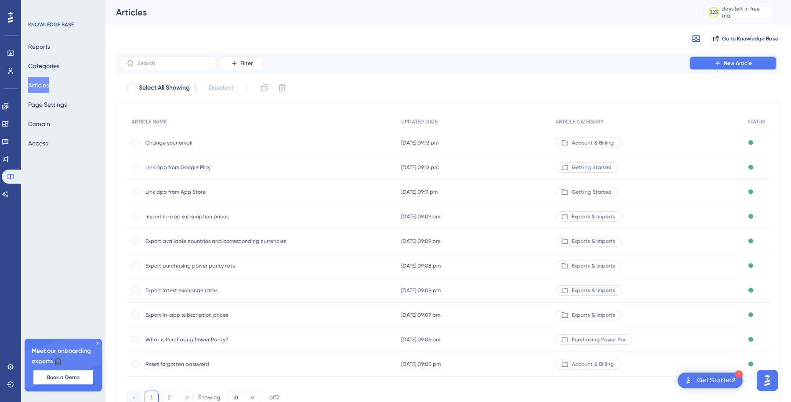
click at [724, 67] on button "New Article" at bounding box center [733, 63] width 88 height 14
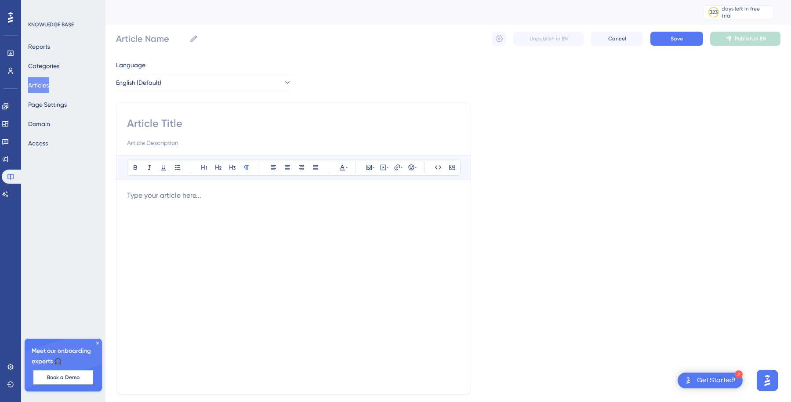
click at [160, 122] on input at bounding box center [293, 123] width 333 height 14
type input "Ch"
type input "C"
type input "Un"
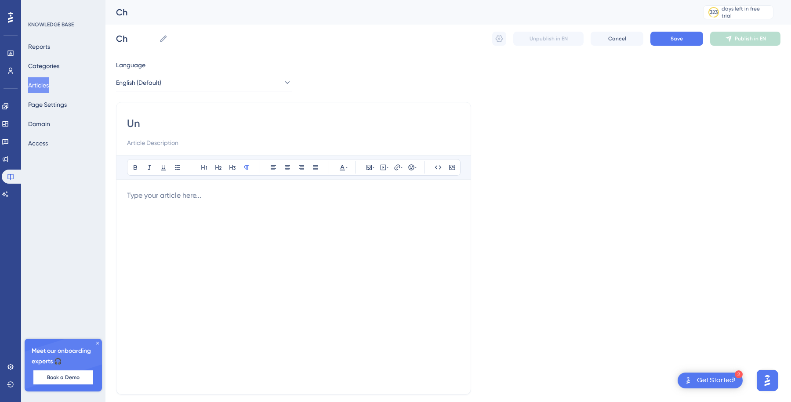
type input "Un"
type input "U"
type input "Remove"
type input "u"
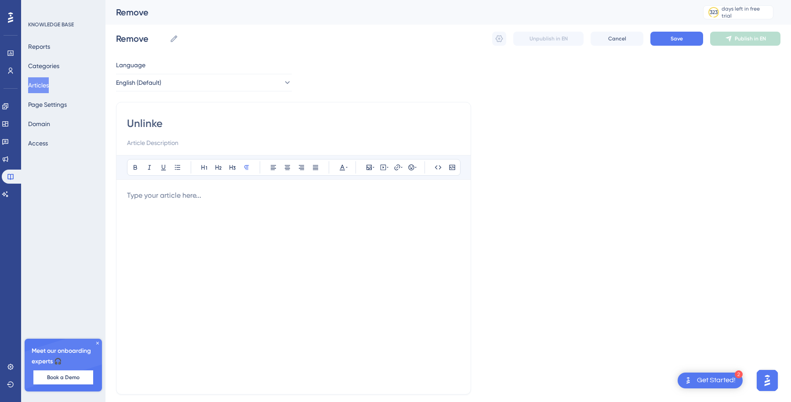
type input "Unlink"
type input "Unlinke"
type input "Unlink"
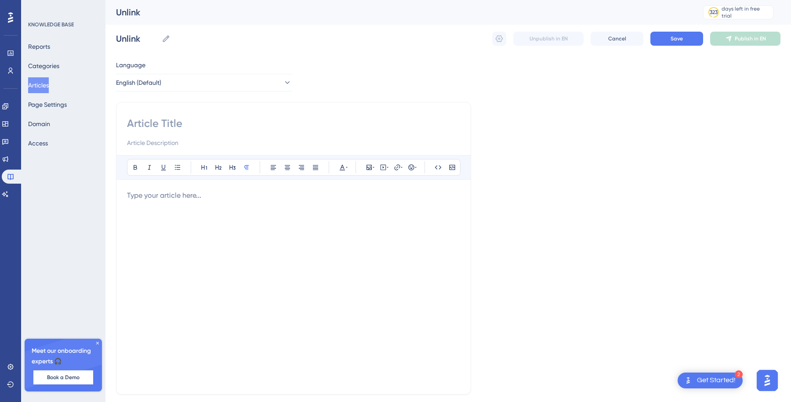
type input "C"
type input "Change"
click at [172, 223] on div at bounding box center [293, 286] width 333 height 193
click at [45, 98] on button "Page Settings" at bounding box center [47, 105] width 39 height 16
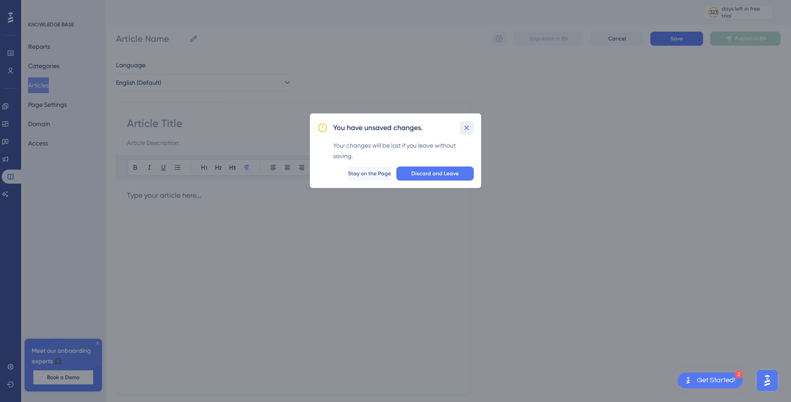
click at [465, 125] on icon at bounding box center [466, 127] width 9 height 9
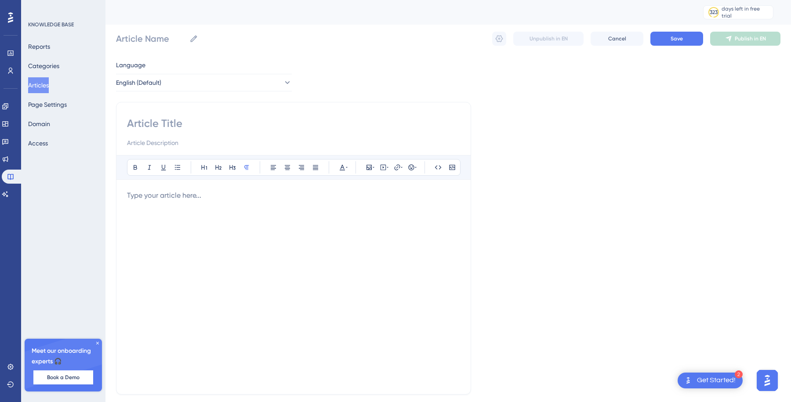
click at [198, 100] on div "Language English (Default) Bold Italic Underline Bullet Point Heading 1 Heading…" at bounding box center [448, 253] width 664 height 387
click at [196, 116] on div "Bold Italic Underline Bullet Point Heading 1 Heading 2 Heading 3 Normal Align L…" at bounding box center [293, 248] width 355 height 293
click at [190, 123] on input at bounding box center [293, 123] width 333 height 14
type input "Upgrade you"
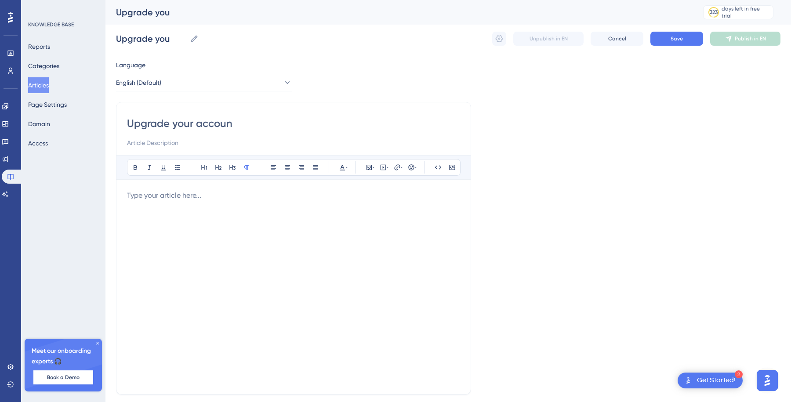
type input "Upgrade your account"
click at [676, 41] on span "Save" at bounding box center [676, 38] width 12 height 7
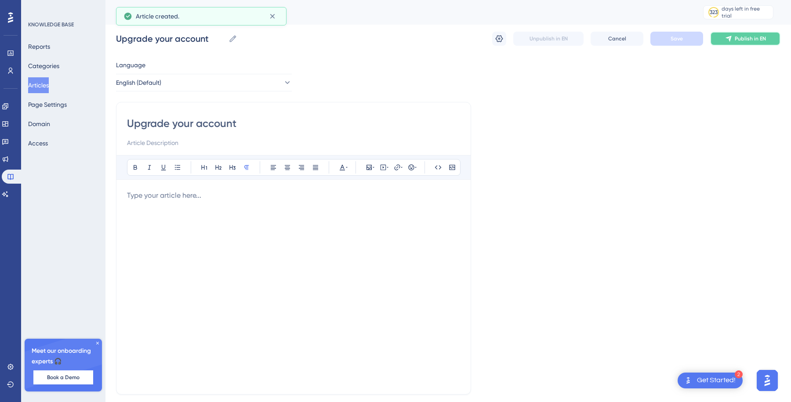
click at [744, 41] on span "Publish in EN" at bounding box center [749, 38] width 31 height 7
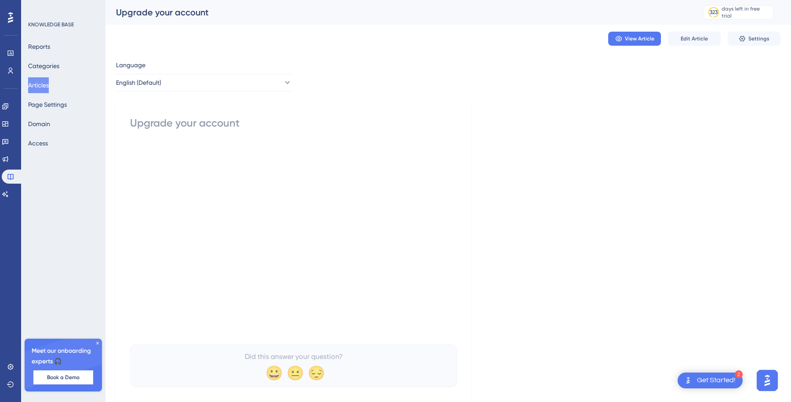
click at [49, 83] on button "Articles" at bounding box center [38, 85] width 21 height 16
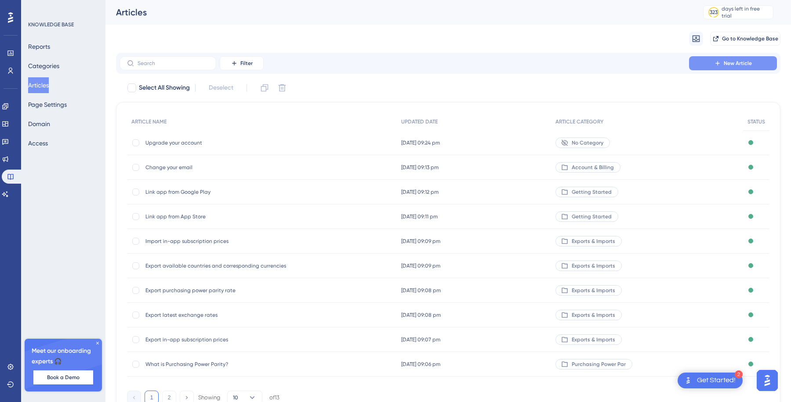
click at [716, 61] on icon at bounding box center [717, 63] width 7 height 7
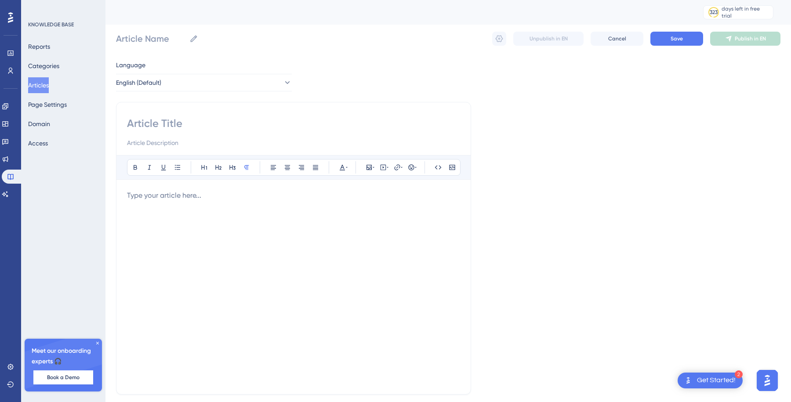
click at [221, 120] on input at bounding box center [293, 123] width 333 height 14
type input "Ca"
type input "Can"
type input "C"
type input "Pause"
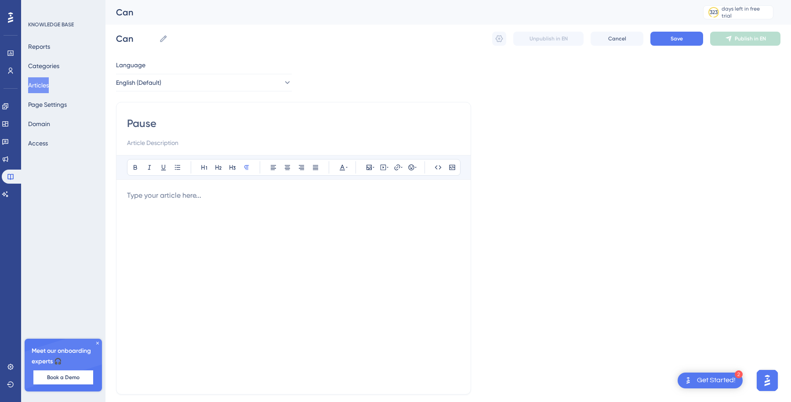
type input "Pause"
type input "Pause subscription"
click at [676, 41] on span "Save" at bounding box center [676, 38] width 12 height 7
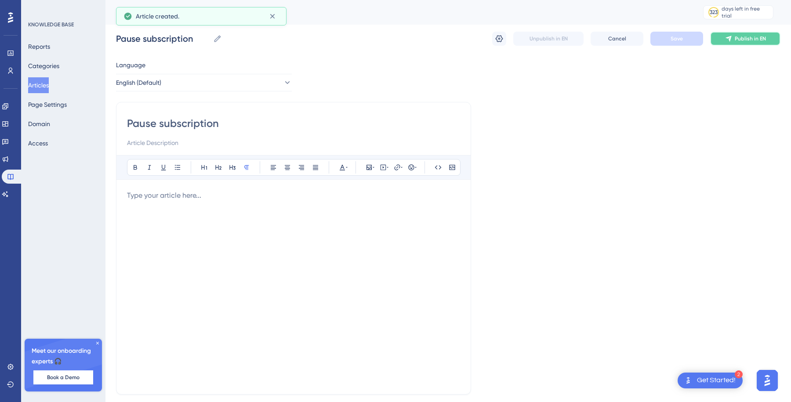
click at [735, 41] on span "Publish in EN" at bounding box center [749, 38] width 31 height 7
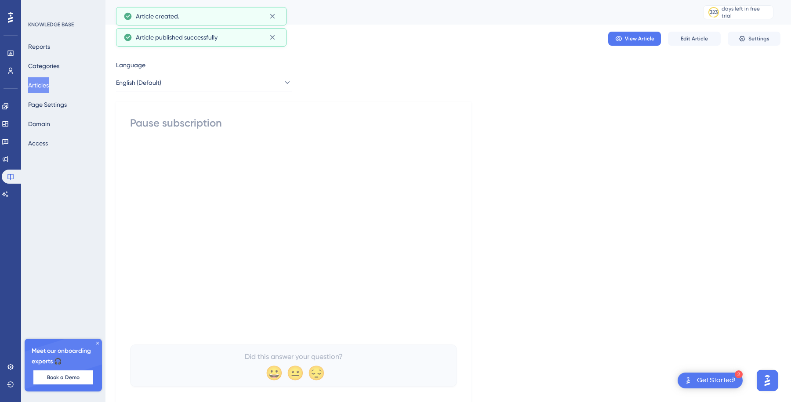
click at [220, 127] on div "Pause subscription" at bounding box center [293, 123] width 327 height 14
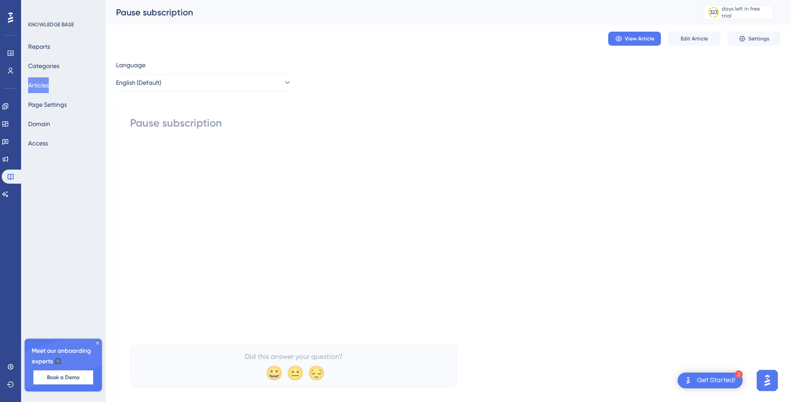
click at [31, 83] on button "Articles" at bounding box center [38, 85] width 21 height 16
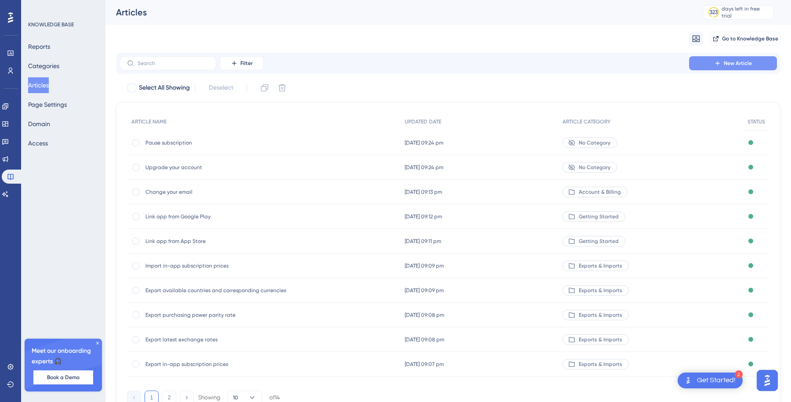
click at [734, 64] on span "New Article" at bounding box center [737, 63] width 28 height 7
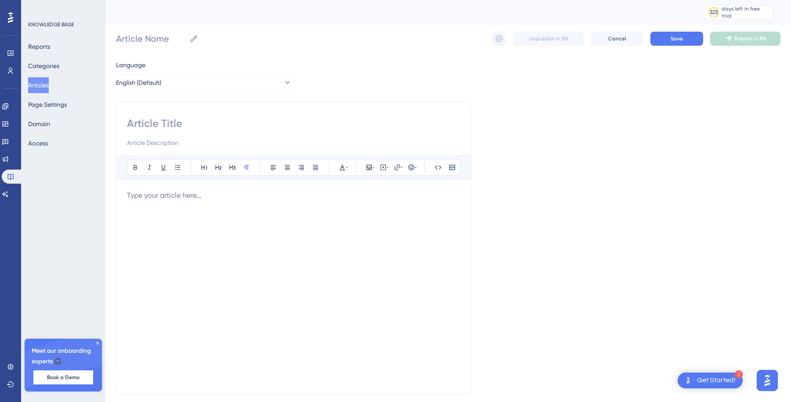
click at [252, 113] on div "Bold Italic Underline Bullet Point Heading 1 Heading 2 Heading 3 Normal Align L…" at bounding box center [293, 248] width 355 height 293
click at [234, 125] on input at bounding box center [293, 123] width 333 height 14
type input "Cancel"
type input "Cancel subscription"
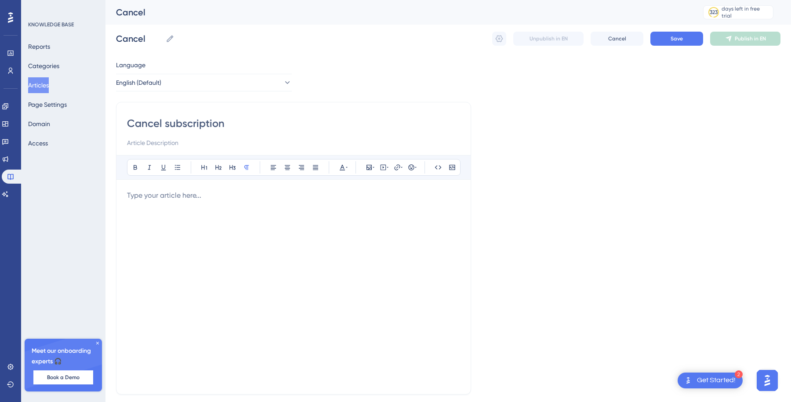
type input "Cancel subscription"
click at [684, 35] on button "Save" at bounding box center [676, 39] width 53 height 14
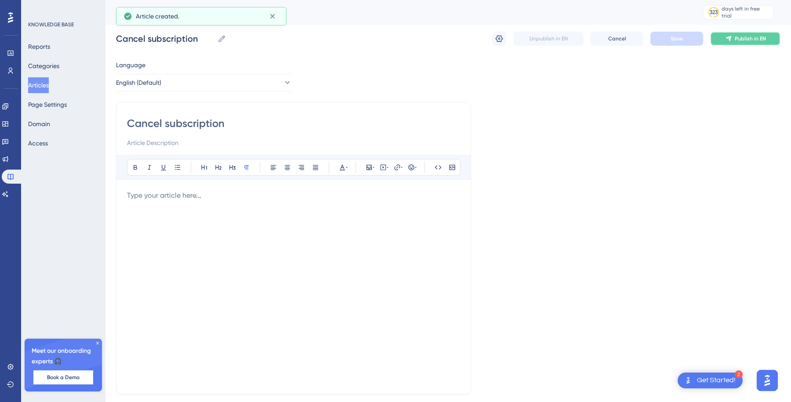
click at [741, 37] on span "Publish in EN" at bounding box center [749, 38] width 31 height 7
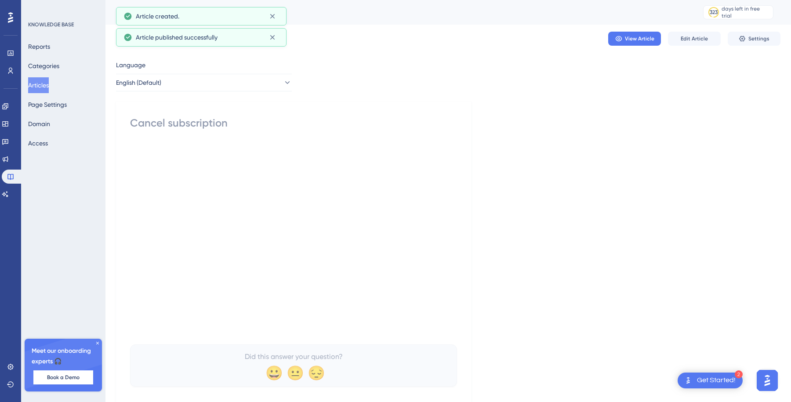
click at [46, 80] on button "Articles" at bounding box center [38, 85] width 21 height 16
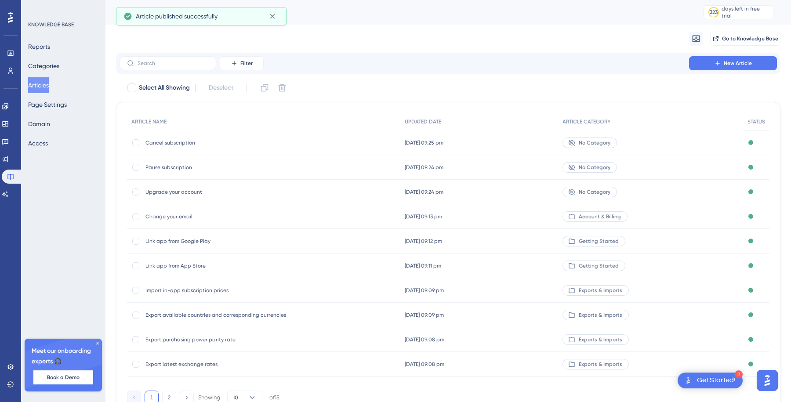
scroll to position [14, 0]
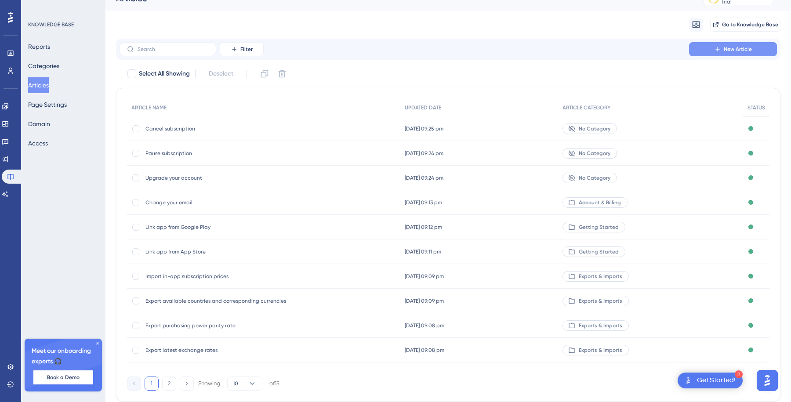
click at [698, 51] on button "New Article" at bounding box center [733, 49] width 88 height 14
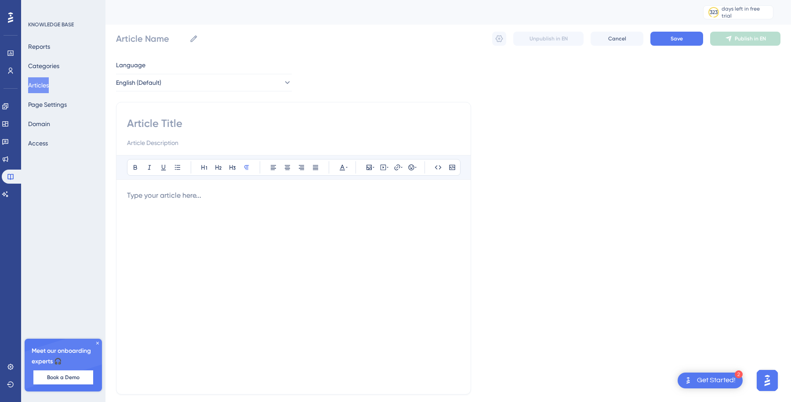
click at [289, 121] on input at bounding box center [293, 123] width 333 height 14
type input "Change payment method"
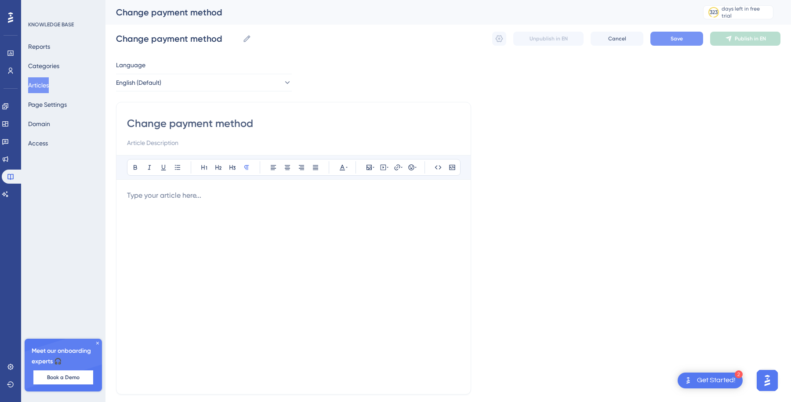
type input "Change payment method"
click at [674, 40] on span "Save" at bounding box center [676, 38] width 12 height 7
click at [757, 39] on span "Publish in EN" at bounding box center [749, 38] width 31 height 7
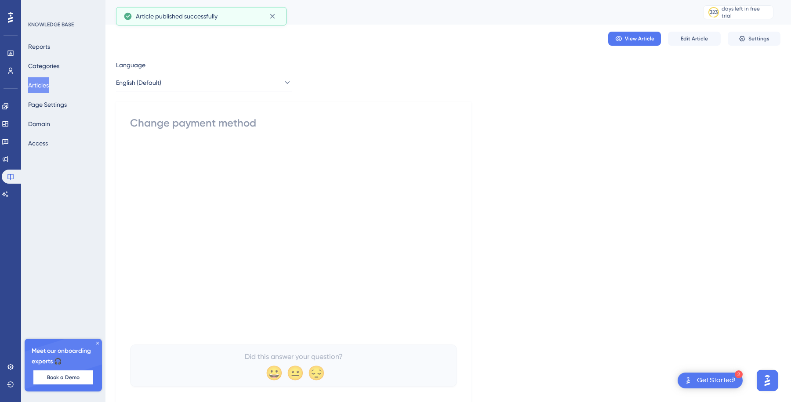
click at [47, 84] on button "Articles" at bounding box center [38, 85] width 21 height 16
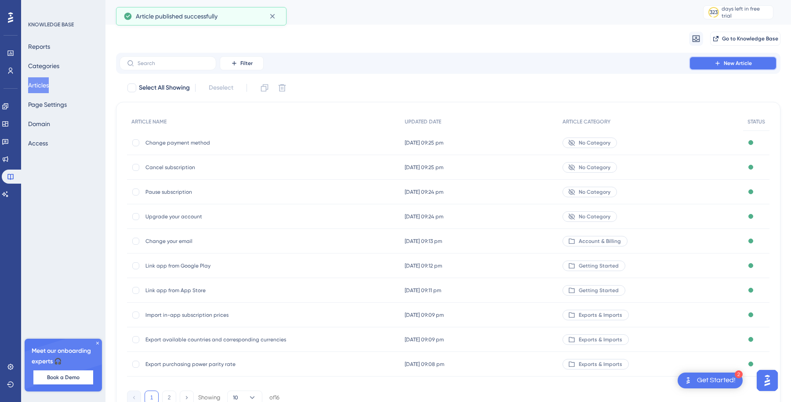
click at [741, 65] on span "New Article" at bounding box center [737, 63] width 28 height 7
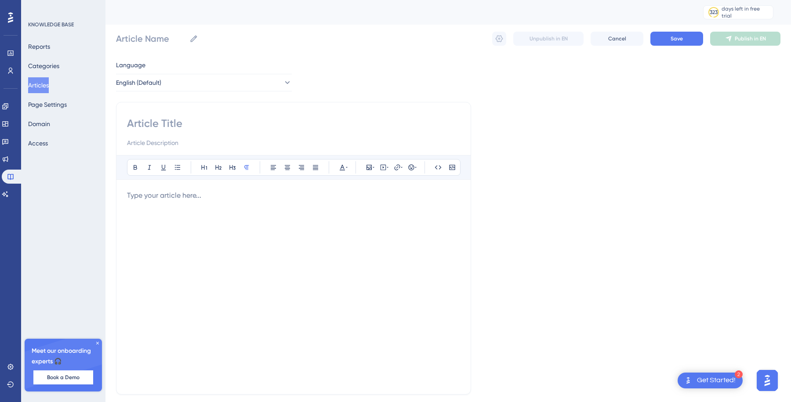
click at [286, 125] on input at bounding box center [293, 123] width 333 height 14
type input "Download invoice"
click at [179, 124] on input "Download invoice" at bounding box center [293, 123] width 333 height 14
type input "Download invoice"
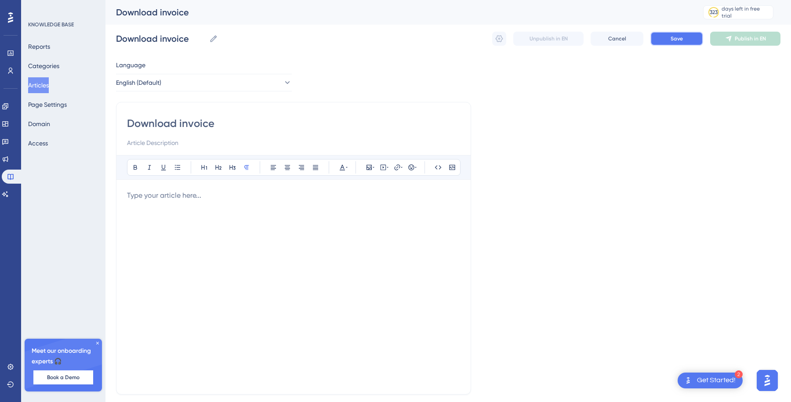
click at [672, 39] on span "Save" at bounding box center [676, 38] width 12 height 7
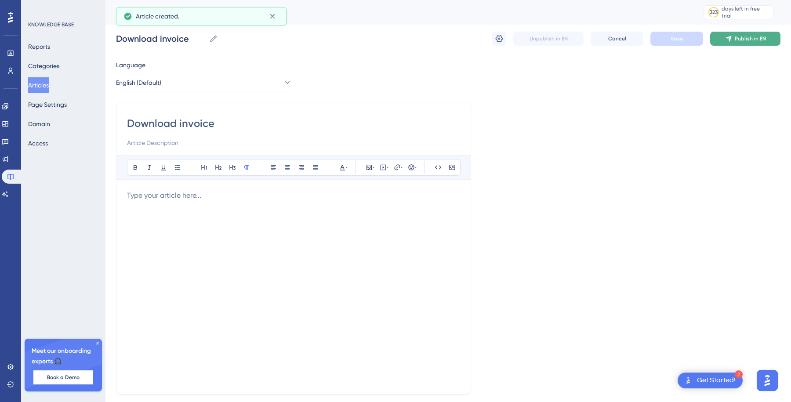
click at [742, 35] on span "Publish in EN" at bounding box center [749, 38] width 31 height 7
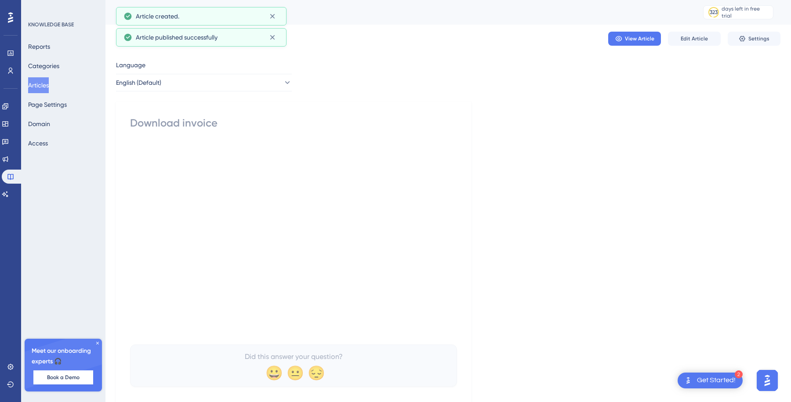
click at [349, 75] on div "Language English (Default) Download invoice Did this answer your question? 😀 😐 😔" at bounding box center [448, 231] width 664 height 343
click at [47, 62] on button "Categories" at bounding box center [43, 66] width 31 height 16
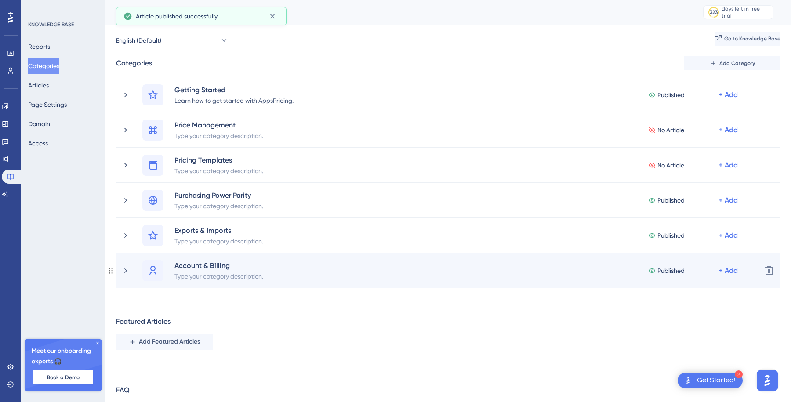
click at [210, 278] on div "Type your category description." at bounding box center [219, 276] width 90 height 11
click at [126, 264] on div "Account & Billing Type your category description. Published + Add" at bounding box center [437, 270] width 633 height 21
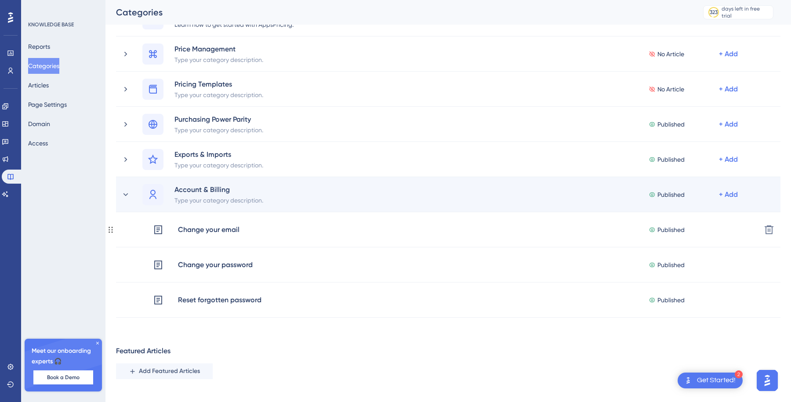
scroll to position [128, 0]
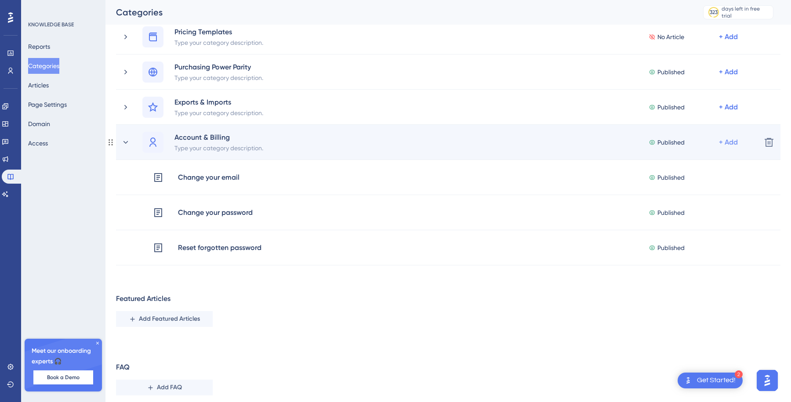
click at [734, 142] on div "+ Add" at bounding box center [728, 142] width 19 height 11
click at [680, 182] on span "Add Articles" at bounding box center [679, 183] width 34 height 11
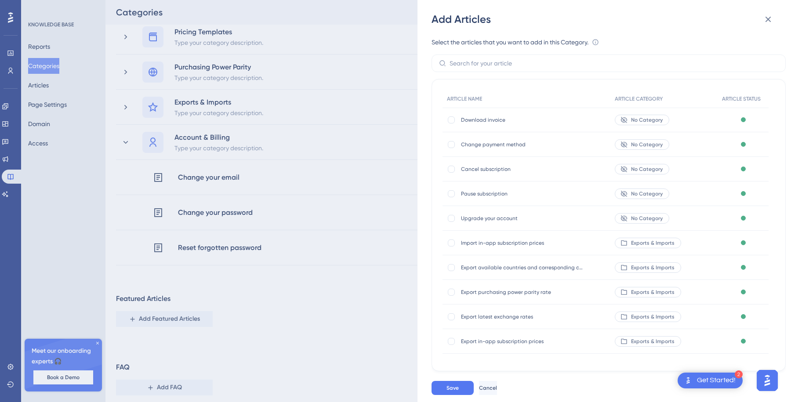
click at [318, 116] on div "Add Articles Select the articles that you want to add in this Category. An arti…" at bounding box center [395, 201] width 791 height 402
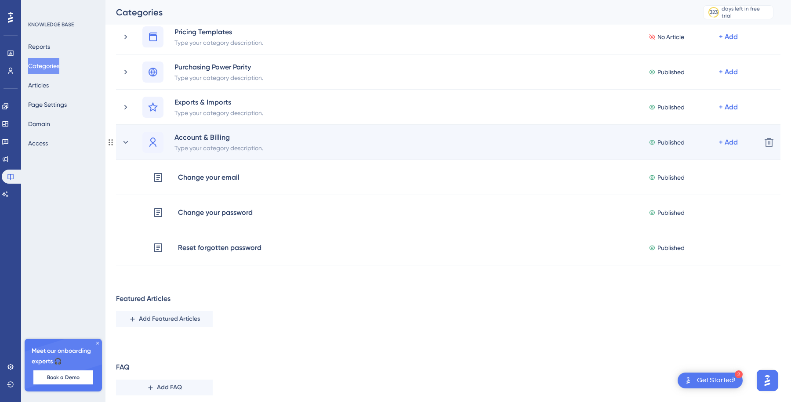
click at [724, 134] on div "Published + Add" at bounding box center [693, 142] width 91 height 21
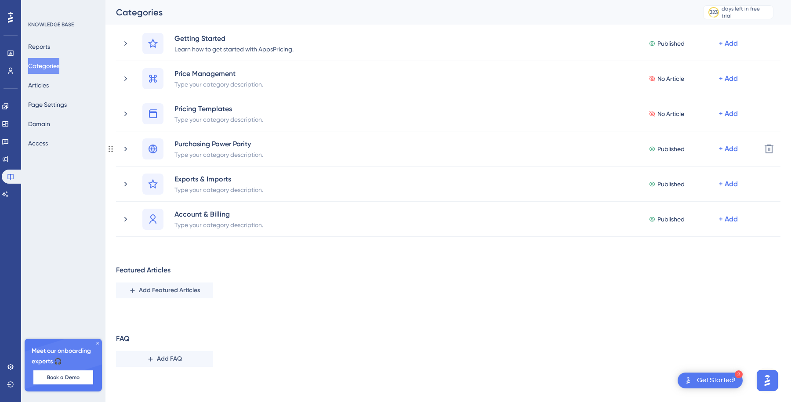
scroll to position [51, 0]
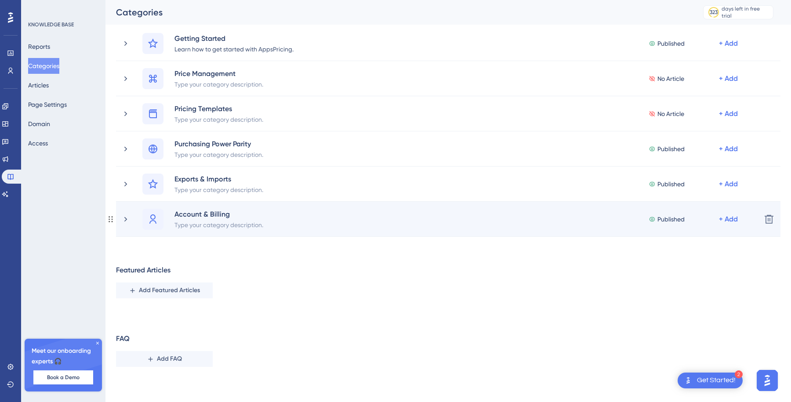
click at [623, 205] on div "Account & Billing Type your category description. Published + Add Delete" at bounding box center [448, 219] width 664 height 35
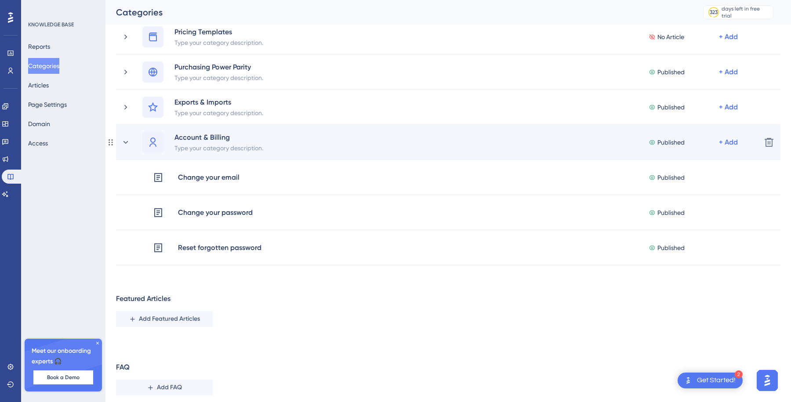
click at [729, 134] on div "Published + Add" at bounding box center [693, 142] width 91 height 21
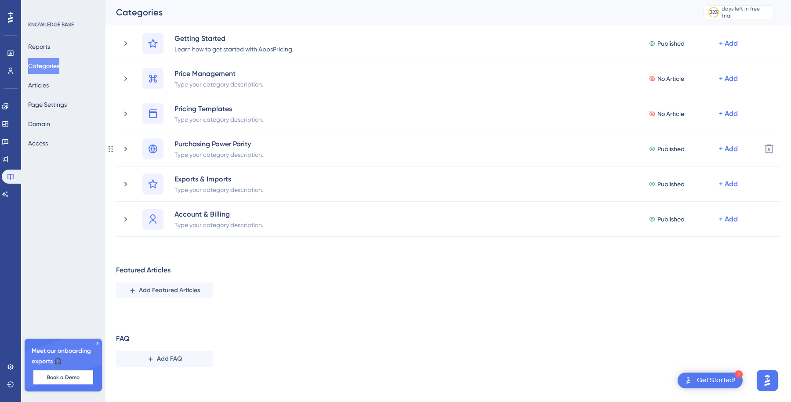
scroll to position [51, 0]
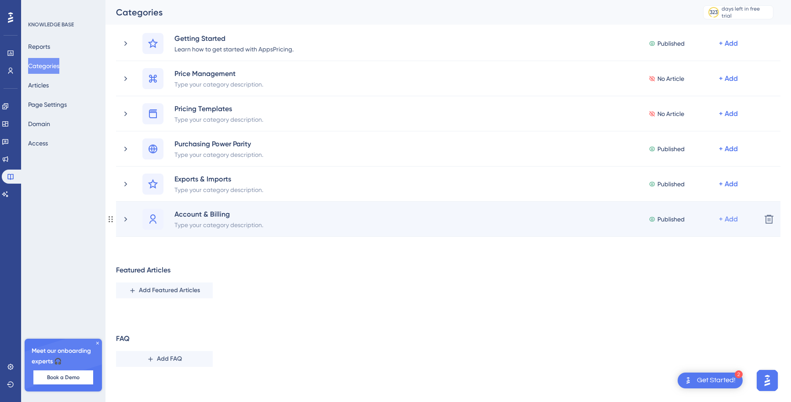
click at [723, 216] on div "+ Add" at bounding box center [728, 219] width 19 height 11
click at [698, 235] on div "Add a Subcategory Add a Subcategory" at bounding box center [693, 243] width 62 height 18
click at [729, 219] on div "+ Add" at bounding box center [728, 219] width 19 height 11
click at [679, 239] on span "Add a Subcategory" at bounding box center [689, 242] width 55 height 11
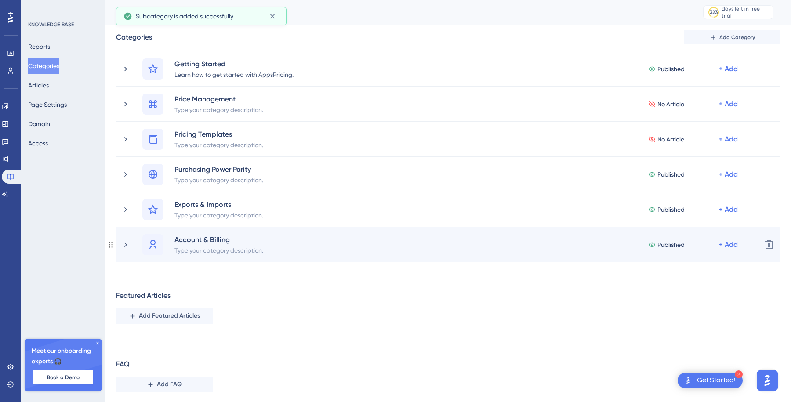
scroll to position [0, 0]
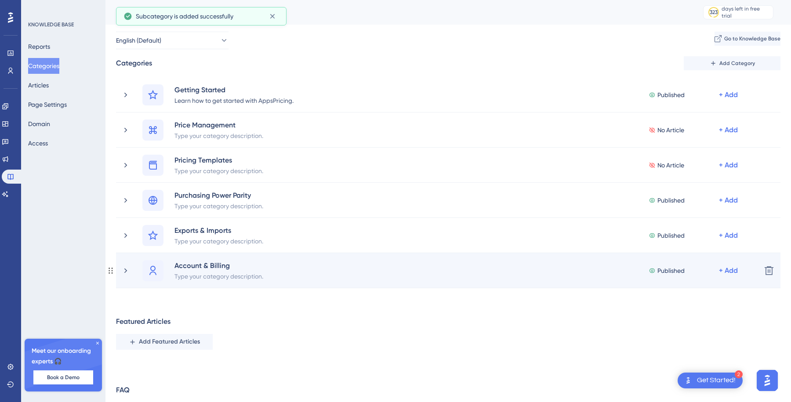
click at [119, 268] on div "Account & Billing Type your category description. Published + Add Delete" at bounding box center [448, 270] width 664 height 35
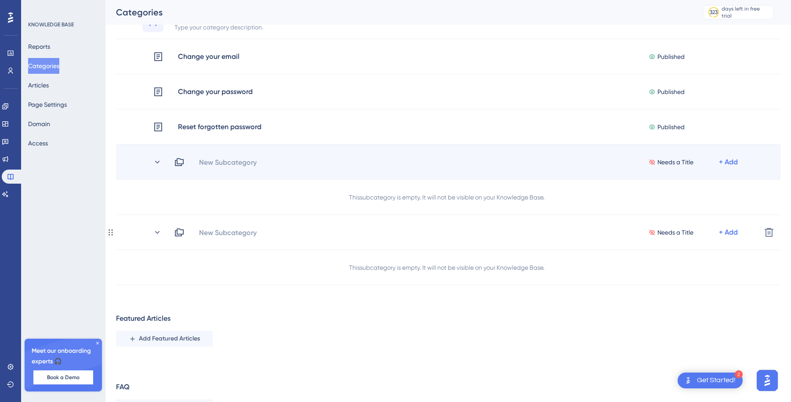
scroll to position [235, 0]
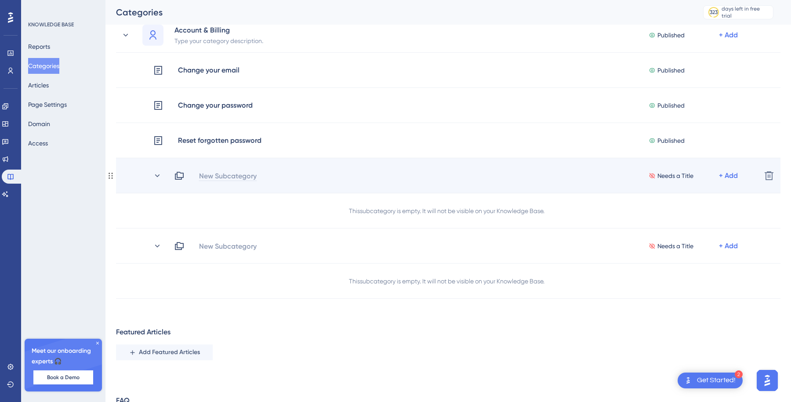
click at [240, 173] on div "New Subcategory" at bounding box center [228, 175] width 58 height 11
click at [233, 180] on div "Needs a Title + Add" at bounding box center [464, 175] width 580 height 11
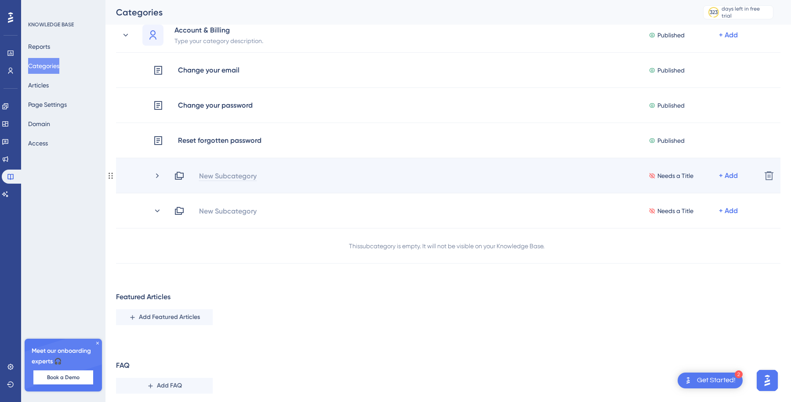
click at [231, 177] on div "New Subcategory" at bounding box center [228, 175] width 58 height 11
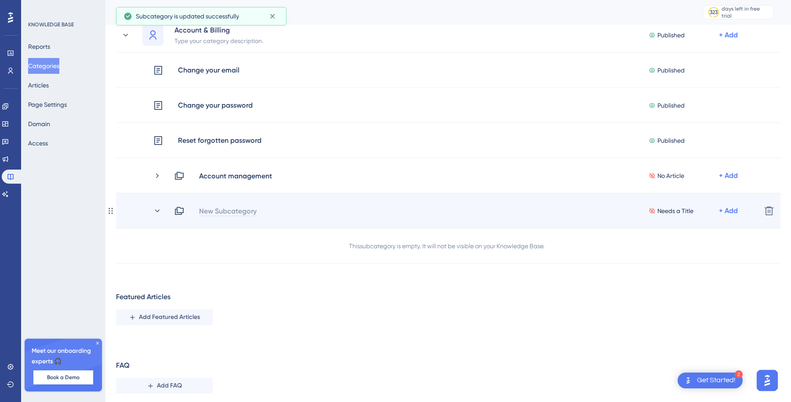
click at [231, 212] on div "New Subcategory" at bounding box center [228, 211] width 58 height 11
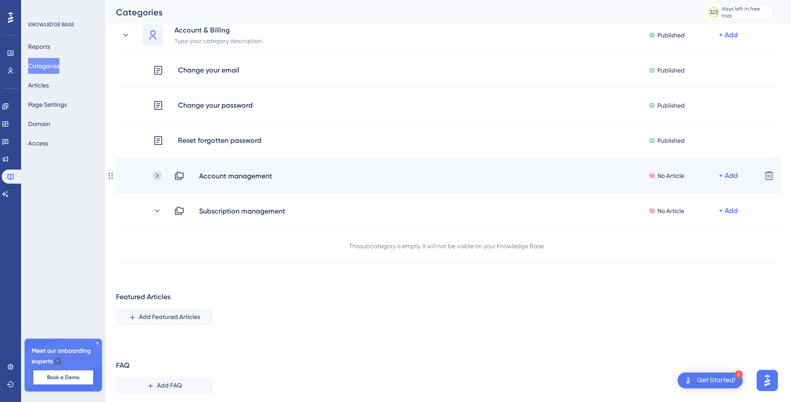
click at [158, 176] on icon at bounding box center [157, 175] width 3 height 5
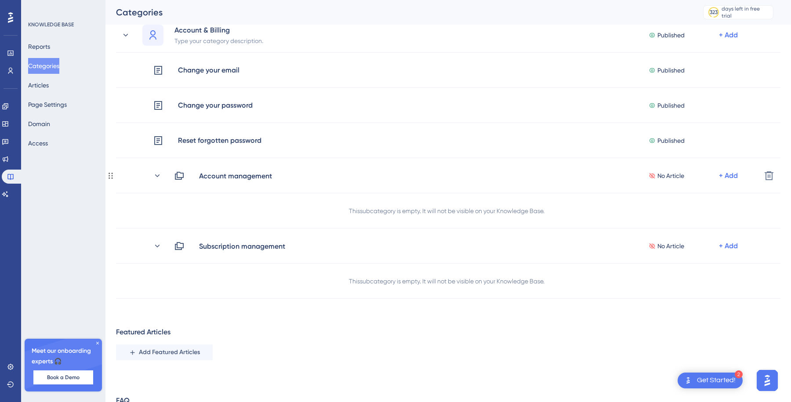
click at [158, 176] on icon at bounding box center [157, 175] width 5 height 3
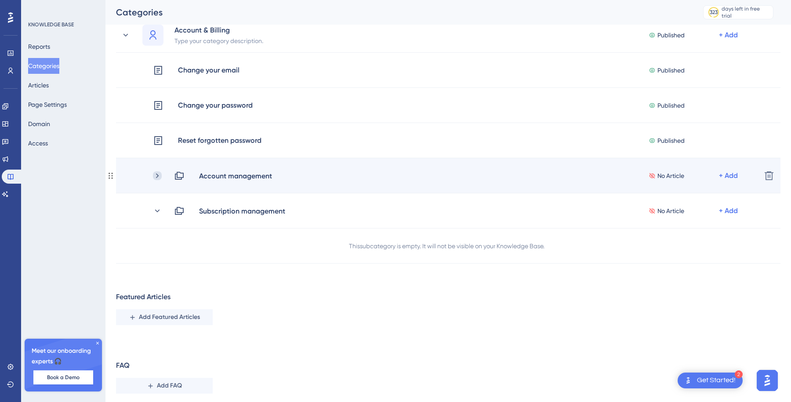
click at [158, 174] on icon at bounding box center [157, 175] width 9 height 9
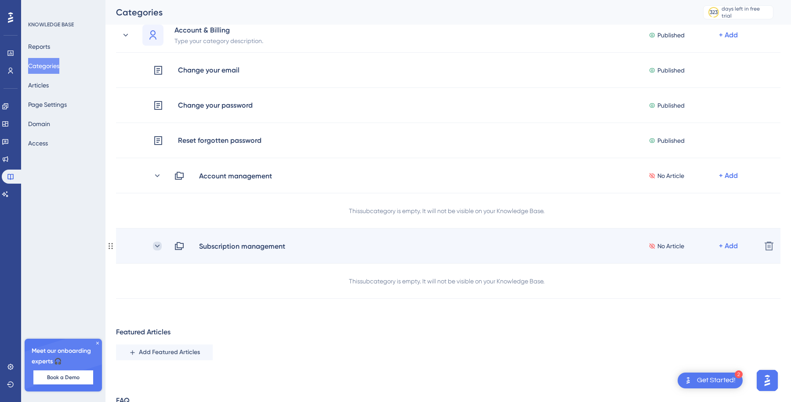
click at [155, 242] on icon at bounding box center [157, 246] width 9 height 9
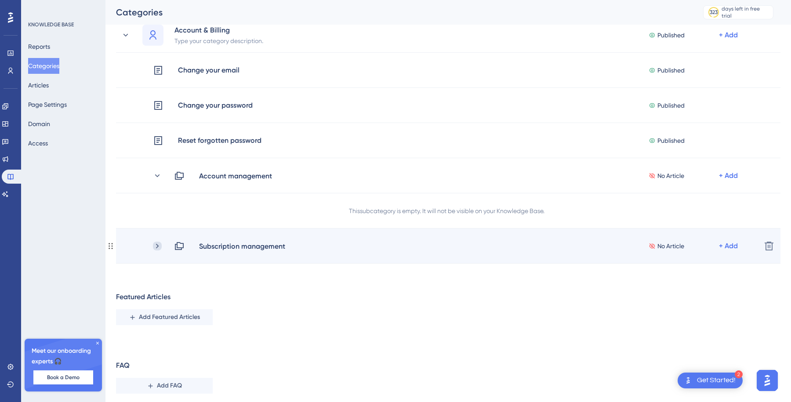
click at [157, 244] on icon at bounding box center [157, 246] width 9 height 9
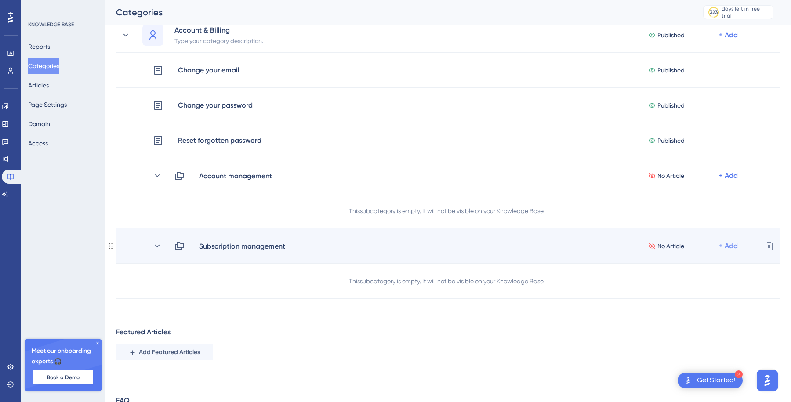
click at [723, 244] on div "+ Add" at bounding box center [728, 246] width 19 height 11
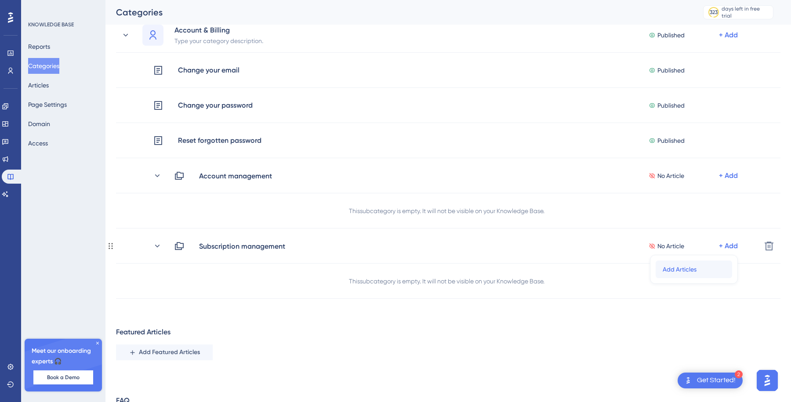
click at [677, 267] on span "Add Articles" at bounding box center [679, 269] width 34 height 11
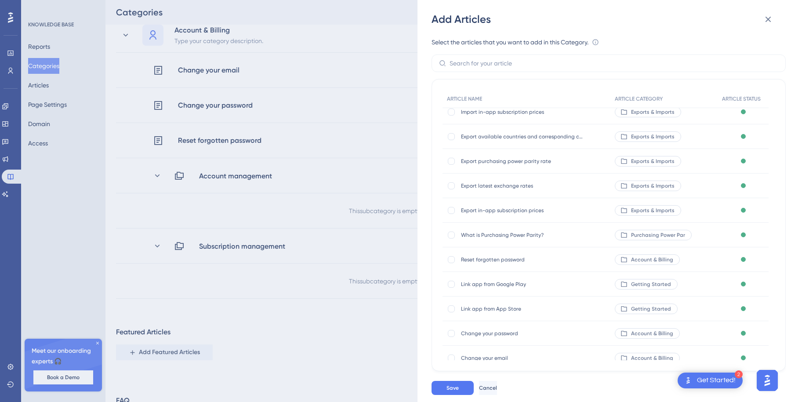
scroll to position [0, 0]
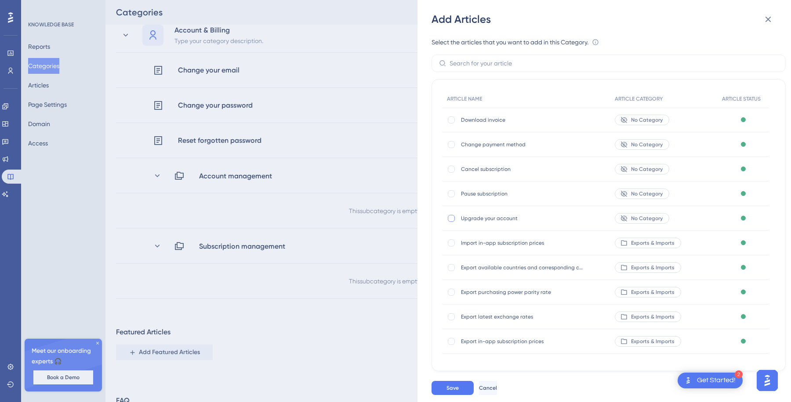
click at [451, 215] on div at bounding box center [451, 218] width 7 height 7
checkbox input "true"
click at [451, 200] on div "Pause subscription Pause subscription" at bounding box center [526, 193] width 168 height 25
click at [451, 193] on div at bounding box center [451, 193] width 7 height 7
checkbox input "true"
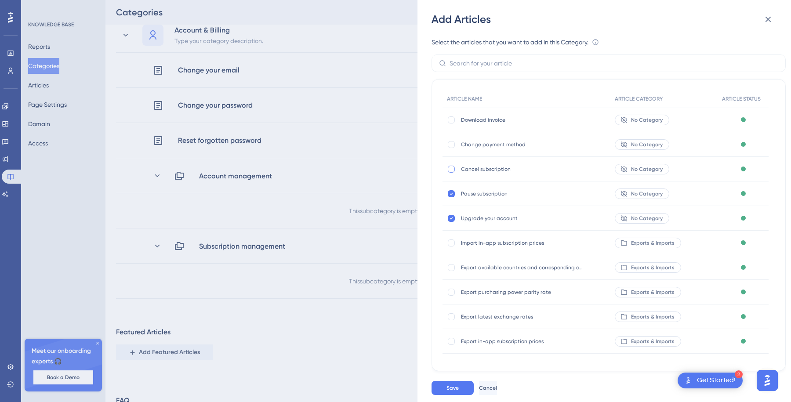
click at [452, 170] on div at bounding box center [451, 169] width 7 height 7
checkbox input "true"
click at [451, 146] on div at bounding box center [451, 144] width 7 height 7
checkbox input "true"
click at [451, 119] on div at bounding box center [451, 119] width 7 height 7
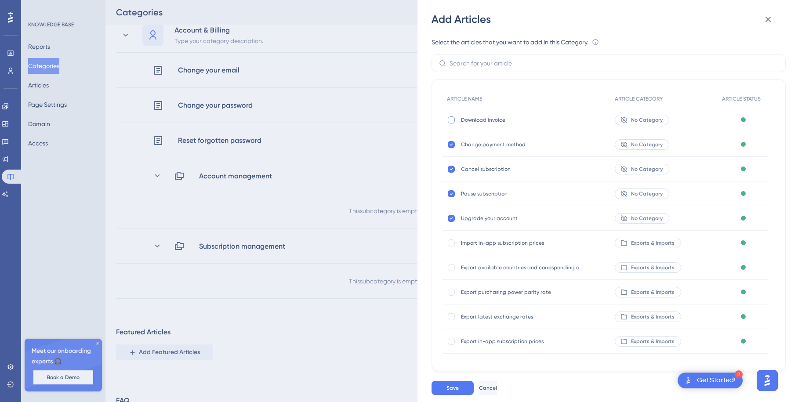
checkbox input "true"
click at [455, 383] on button "Save" at bounding box center [452, 388] width 42 height 14
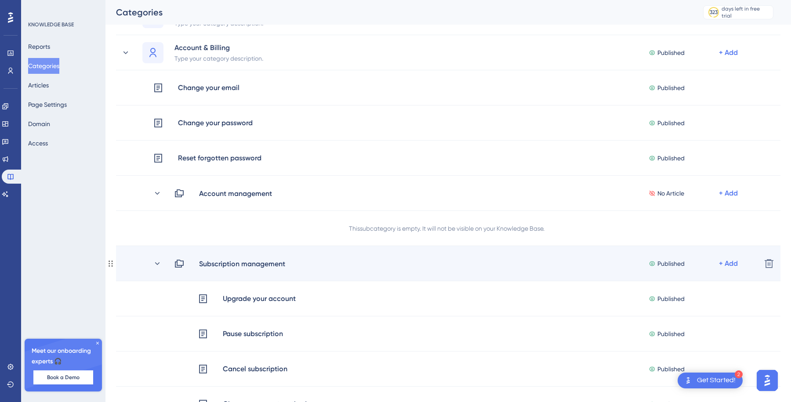
scroll to position [185, 0]
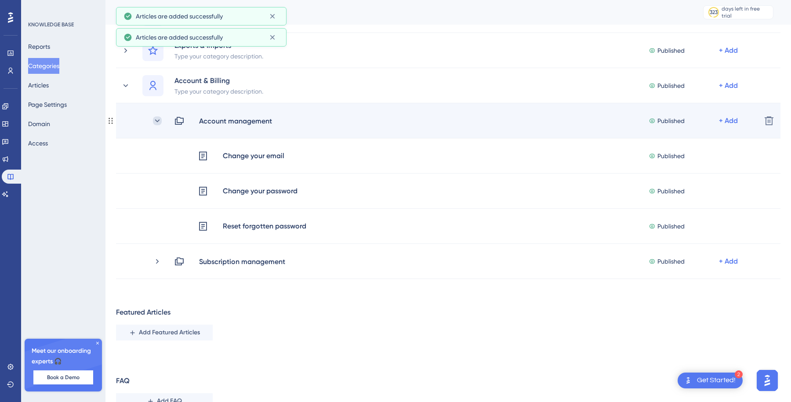
click at [157, 120] on icon at bounding box center [157, 120] width 9 height 9
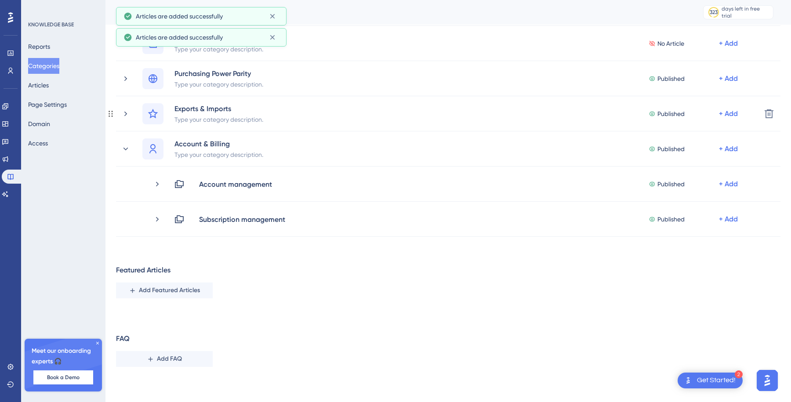
scroll to position [122, 0]
click at [157, 120] on div at bounding box center [152, 113] width 21 height 21
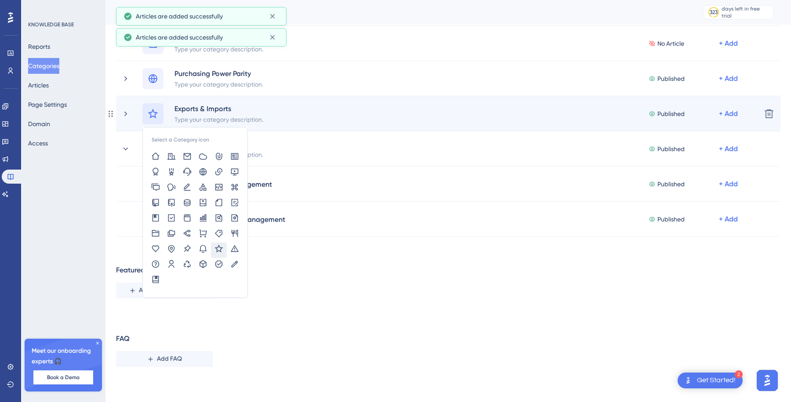
click at [156, 119] on div "Select a Category icon" at bounding box center [152, 113] width 21 height 21
click at [277, 105] on div "Select a Category icon Exports & Imports Type your category description. Publis…" at bounding box center [447, 113] width 611 height 21
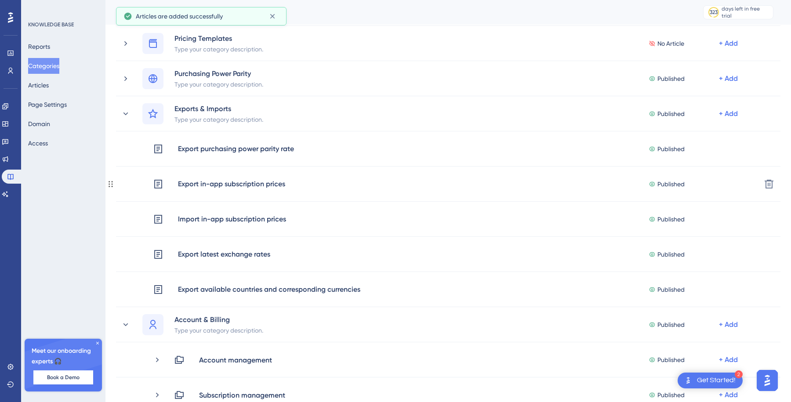
scroll to position [185, 0]
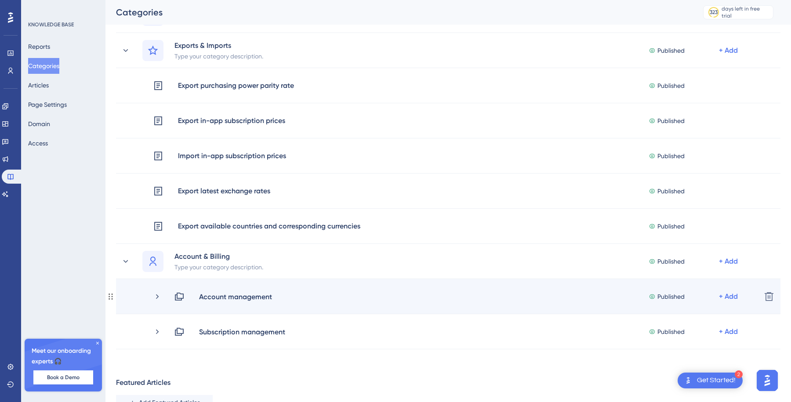
click at [183, 302] on div "Account management Published + Add Delete" at bounding box center [448, 296] width 664 height 35
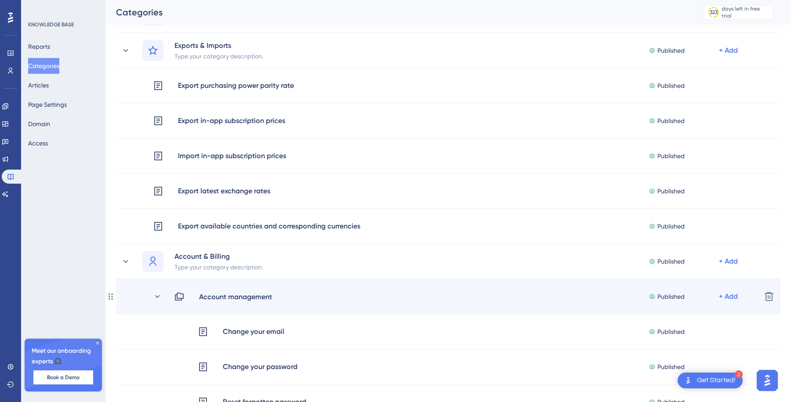
click at [179, 298] on icon at bounding box center [179, 297] width 9 height 8
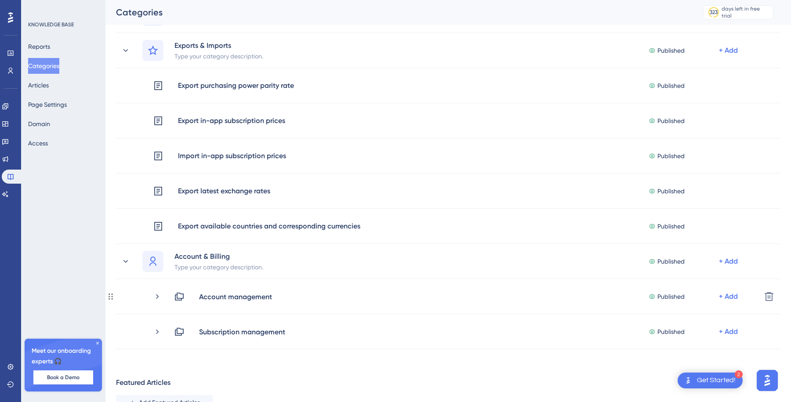
click at [179, 298] on icon at bounding box center [179, 297] width 9 height 8
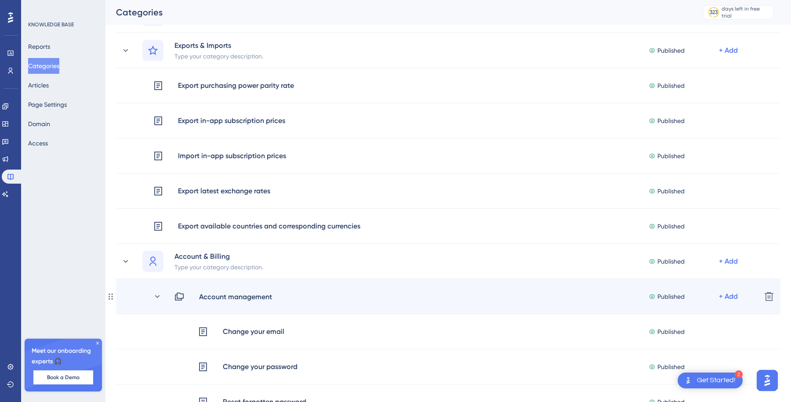
click at [175, 299] on icon at bounding box center [179, 297] width 9 height 8
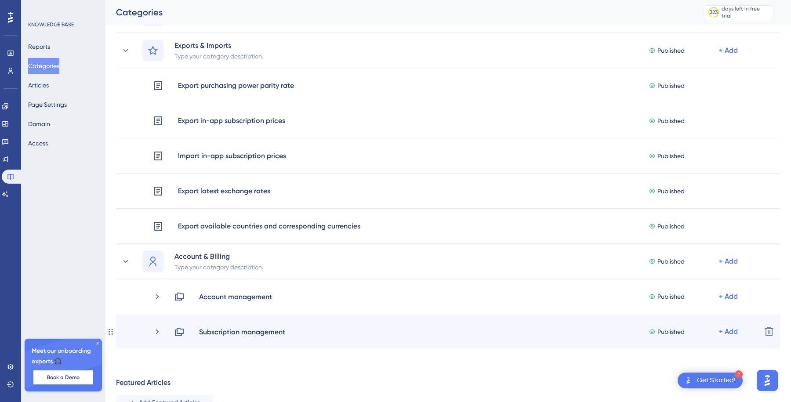
click at [169, 340] on div "Subscription management Published + Add Delete" at bounding box center [448, 331] width 664 height 35
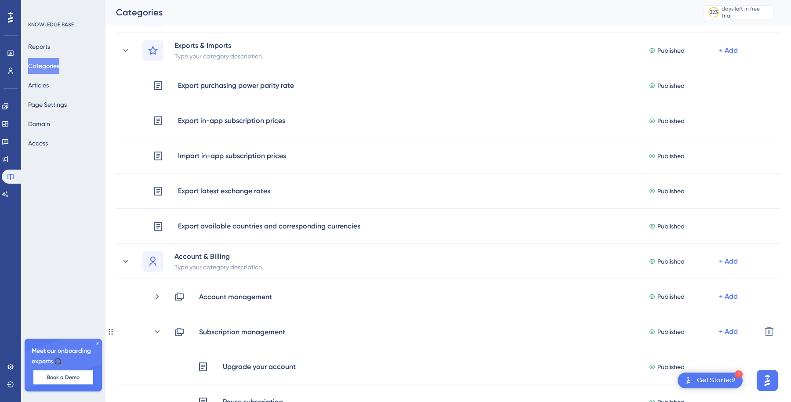
click at [169, 340] on div "Subscription management Published + Add Delete" at bounding box center [448, 331] width 664 height 35
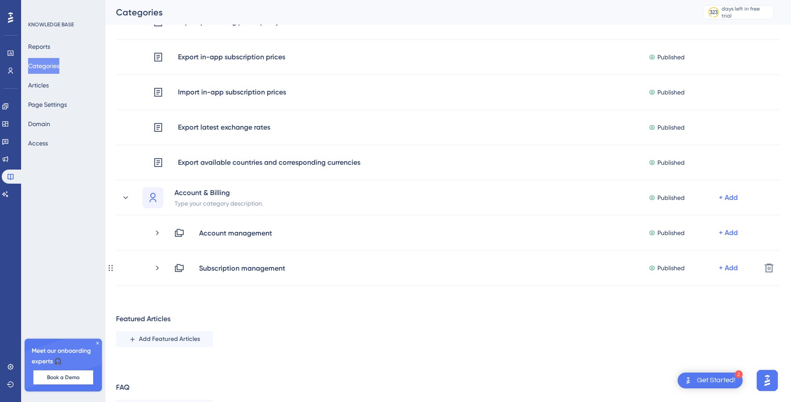
scroll to position [296, 0]
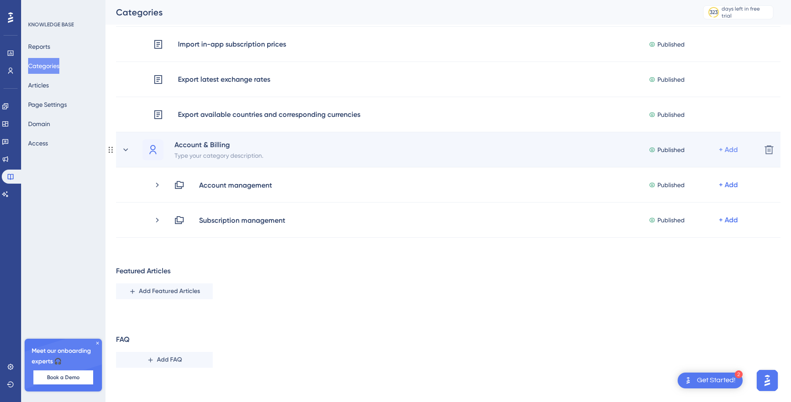
click at [729, 148] on div "+ Add" at bounding box center [728, 150] width 19 height 11
click at [690, 173] on span "Add a Subcategory" at bounding box center [689, 173] width 55 height 11
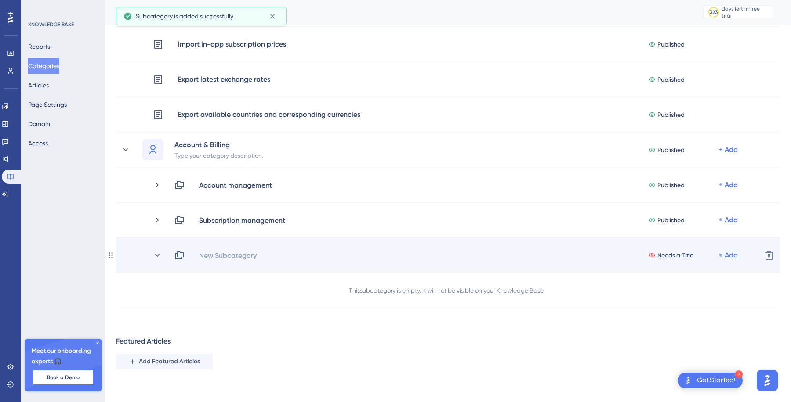
click at [176, 259] on icon at bounding box center [179, 255] width 11 height 11
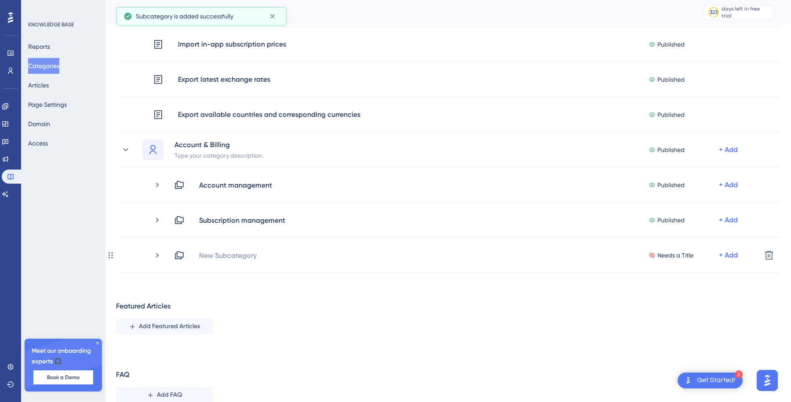
click at [176, 259] on icon at bounding box center [179, 255] width 11 height 11
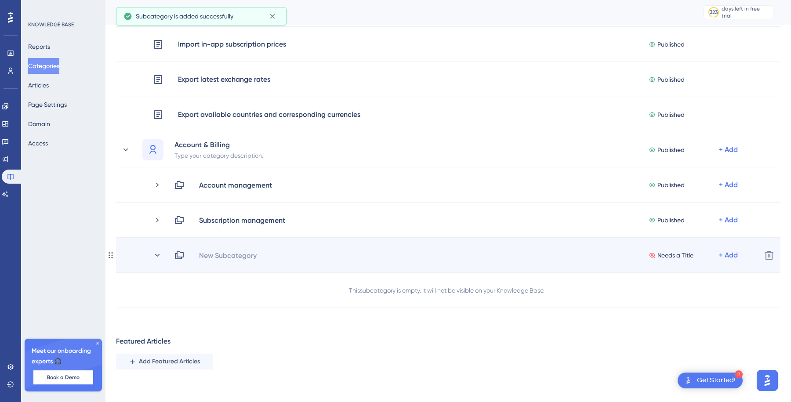
click at [177, 259] on icon at bounding box center [179, 255] width 11 height 11
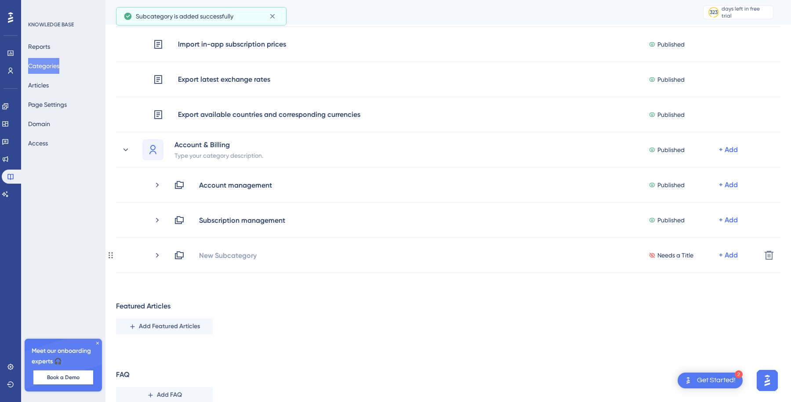
click at [177, 259] on icon at bounding box center [179, 255] width 11 height 11
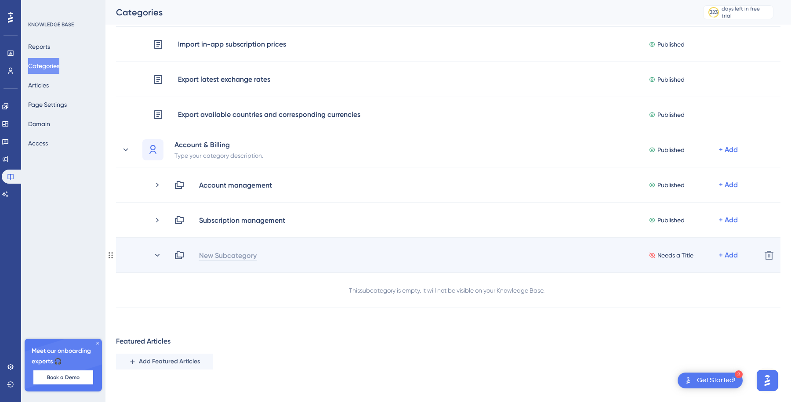
click at [204, 258] on div "New Subcategory" at bounding box center [228, 255] width 58 height 11
click at [204, 258] on div at bounding box center [203, 255] width 8 height 11
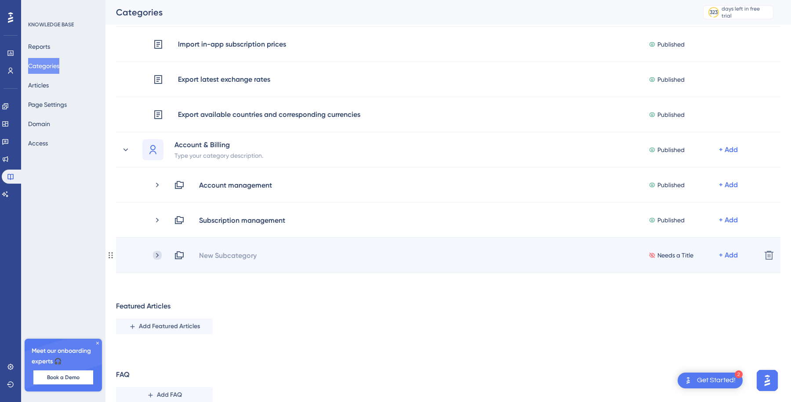
click at [155, 256] on icon at bounding box center [157, 255] width 9 height 9
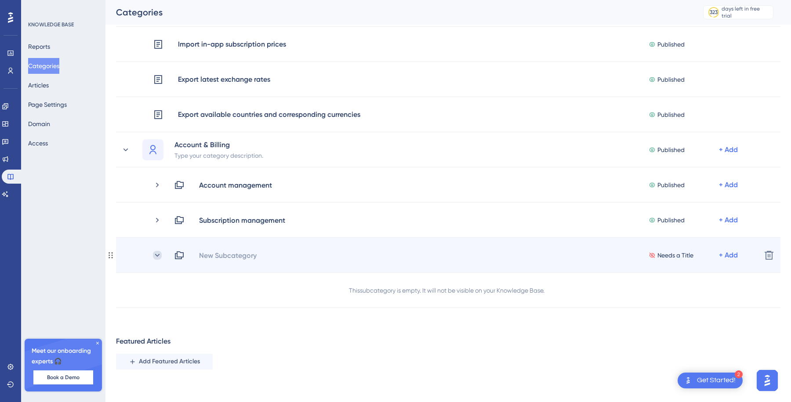
click at [158, 256] on icon at bounding box center [157, 255] width 9 height 9
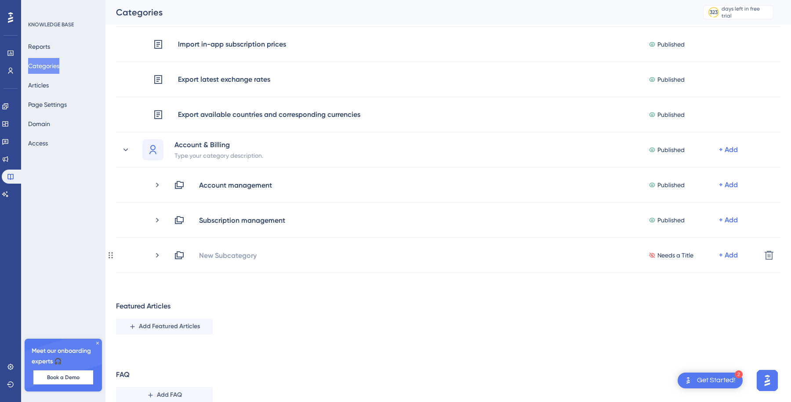
click at [158, 256] on icon at bounding box center [157, 255] width 9 height 9
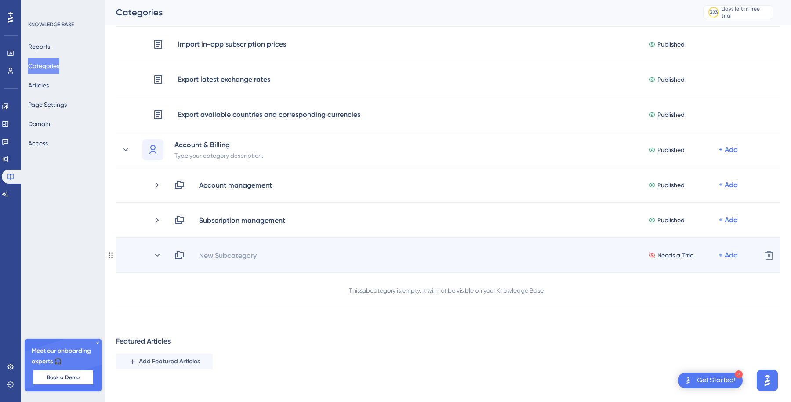
click at [180, 256] on icon at bounding box center [179, 255] width 11 height 11
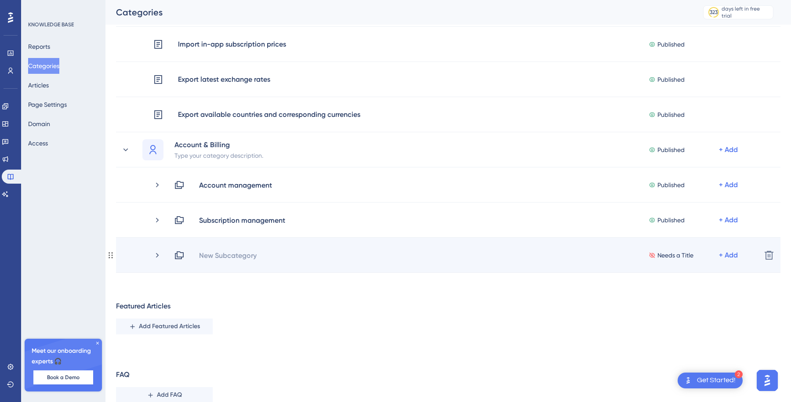
click at [184, 256] on icon at bounding box center [179, 255] width 11 height 11
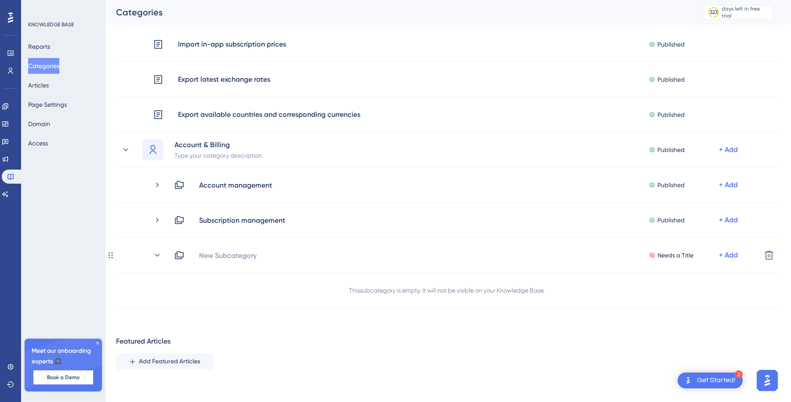
click at [184, 256] on icon at bounding box center [179, 255] width 11 height 11
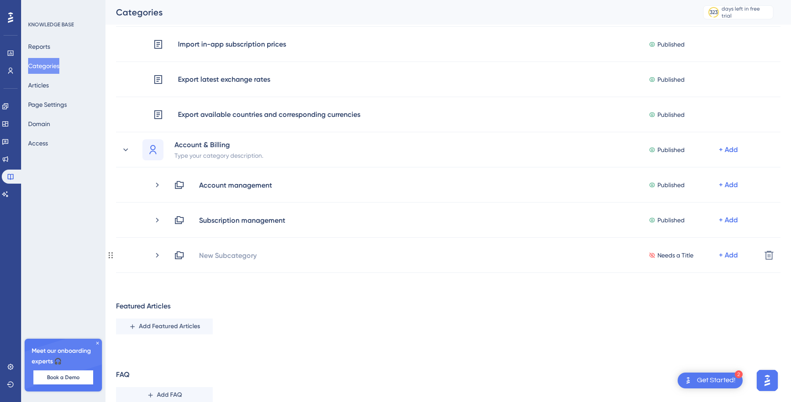
click at [184, 256] on icon at bounding box center [179, 255] width 11 height 11
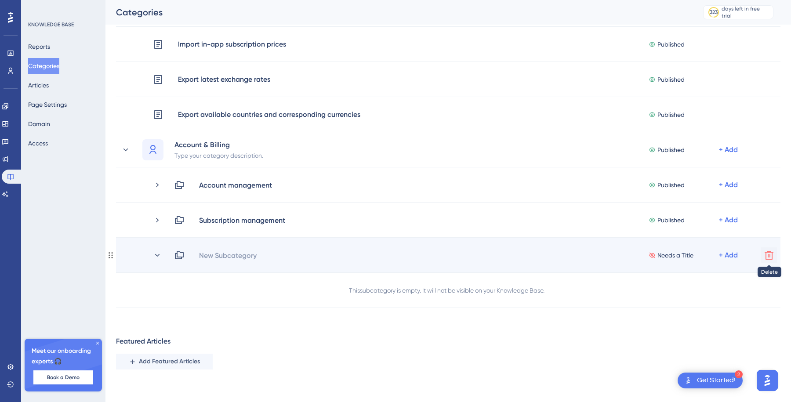
click at [769, 255] on icon at bounding box center [768, 255] width 9 height 9
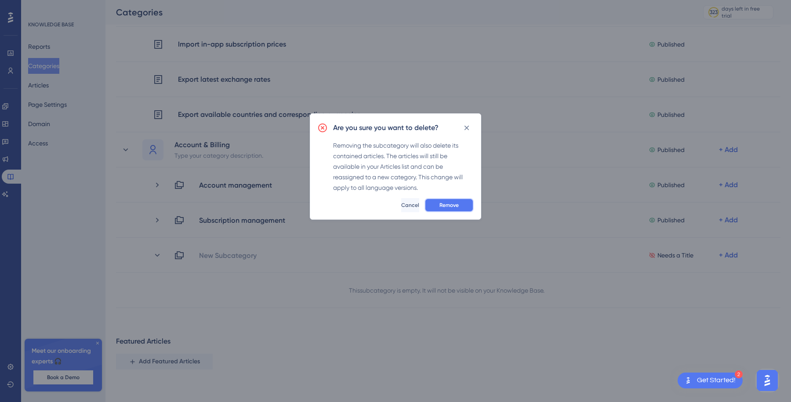
click at [443, 202] on span "Remove" at bounding box center [448, 205] width 19 height 7
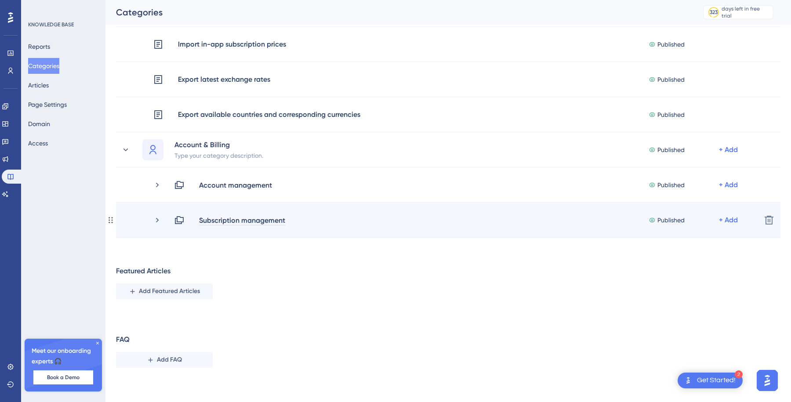
click at [227, 215] on div "Subscription management" at bounding box center [242, 220] width 87 height 11
click at [156, 219] on icon at bounding box center [157, 220] width 9 height 9
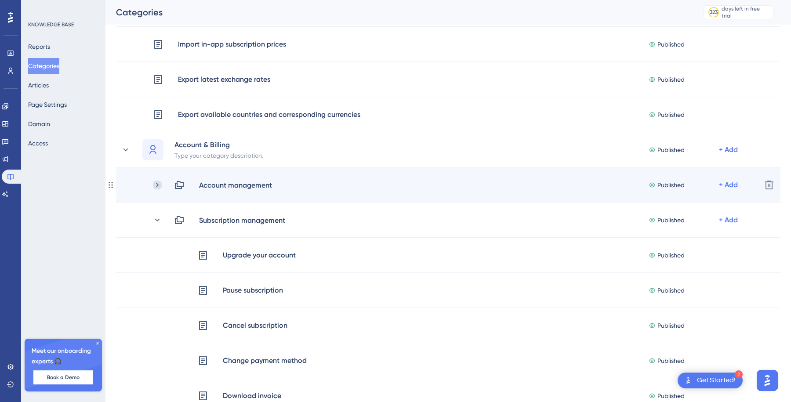
click at [155, 188] on icon at bounding box center [157, 185] width 9 height 9
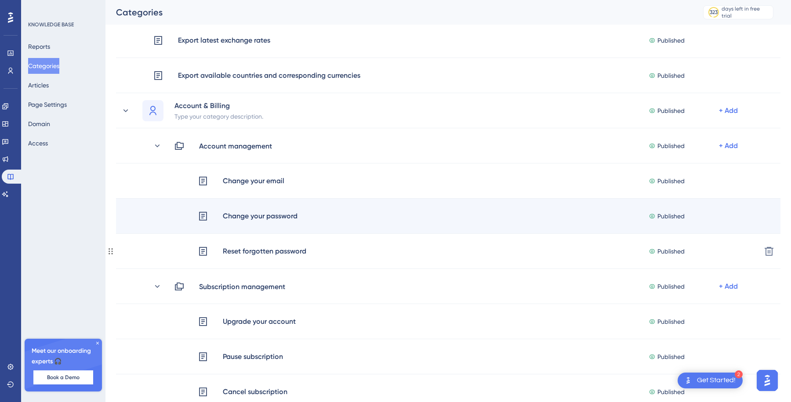
scroll to position [347, 0]
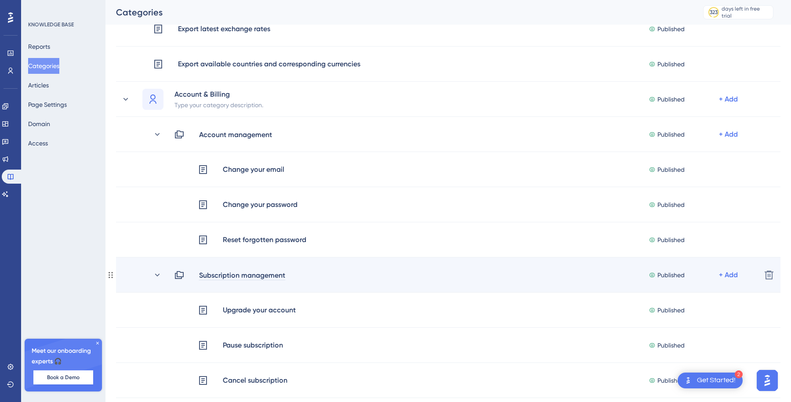
click at [226, 272] on div "Subscription management" at bounding box center [242, 275] width 87 height 11
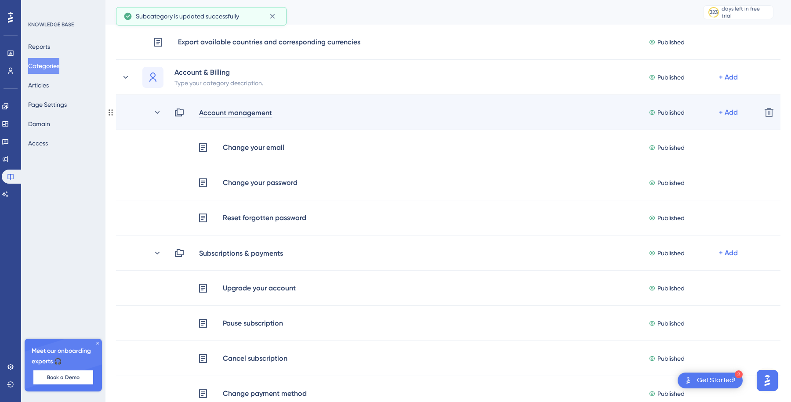
scroll to position [378, 0]
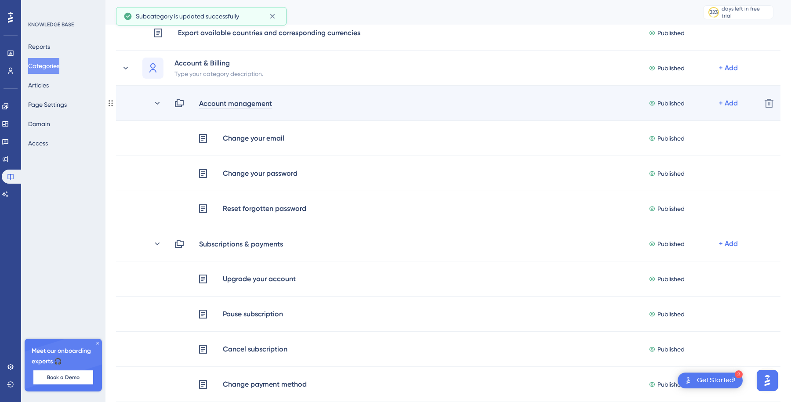
click at [242, 107] on div "Account management" at bounding box center [236, 103] width 74 height 11
click at [228, 105] on div "Account management" at bounding box center [236, 103] width 74 height 11
click at [241, 103] on div "Account management" at bounding box center [236, 103] width 74 height 11
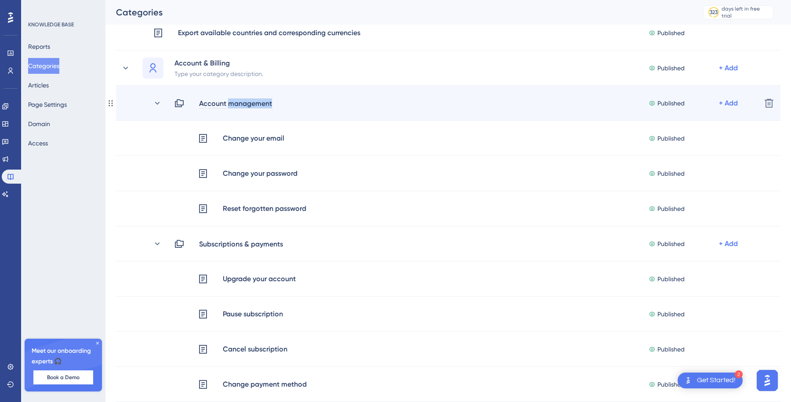
click at [241, 103] on div "Account management" at bounding box center [236, 103] width 74 height 11
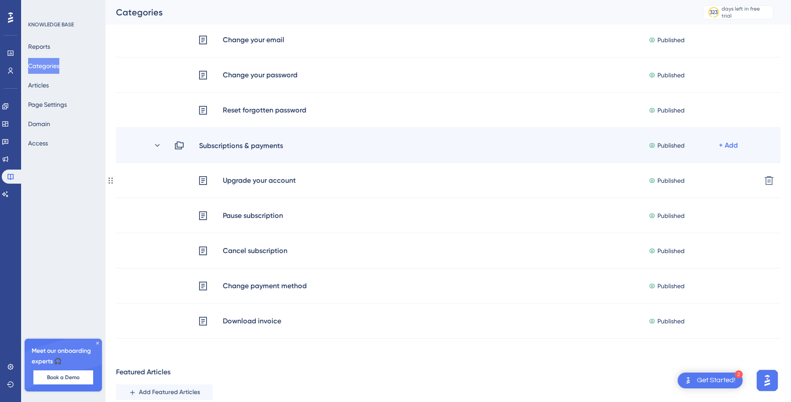
scroll to position [479, 0]
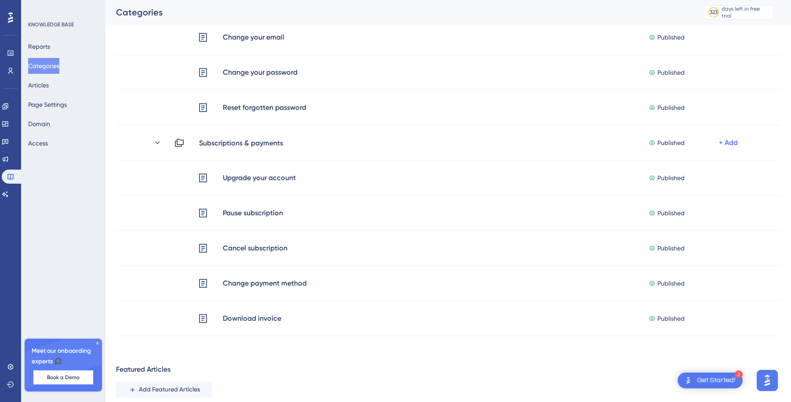
drag, startPoint x: 111, startPoint y: 209, endPoint x: 247, endPoint y: 8, distance: 242.6
click at [49, 87] on button "Articles" at bounding box center [38, 85] width 21 height 16
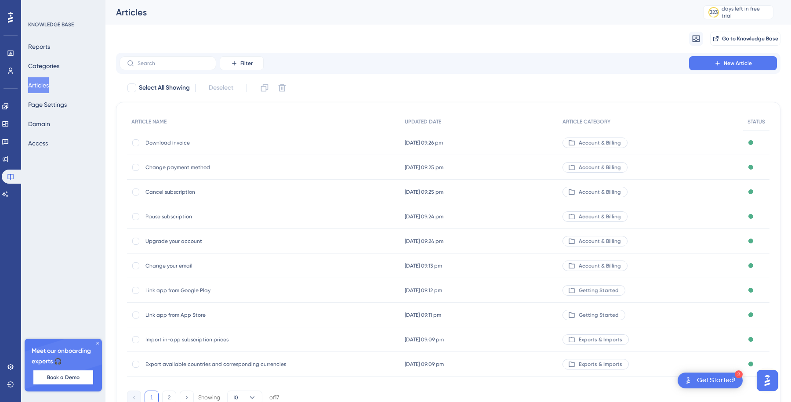
scroll to position [45, 0]
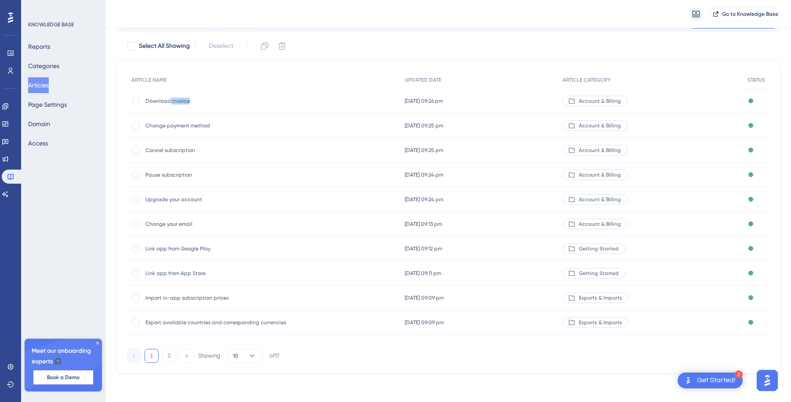
click at [170, 104] on div "Download invoice Download invoice" at bounding box center [215, 101] width 141 height 25
click at [208, 99] on span "Download invoice" at bounding box center [215, 101] width 141 height 7
click at [520, 101] on div "[DATE] 09:26 pm [DATE] 09:26 pm" at bounding box center [479, 101] width 158 height 25
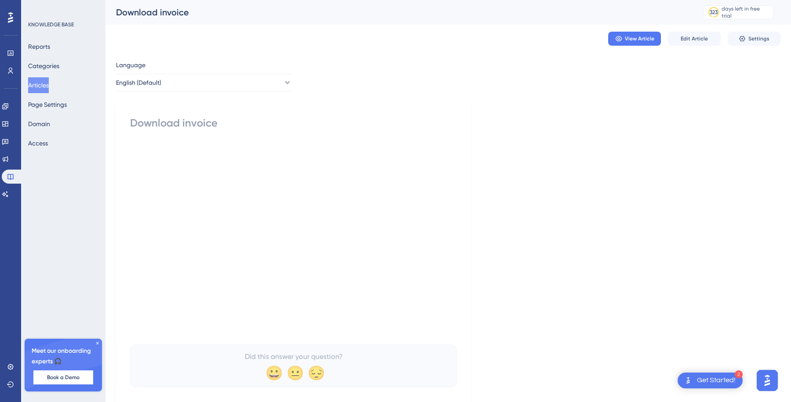
click at [187, 130] on div "Download invoice" at bounding box center [293, 123] width 327 height 14
click at [188, 126] on div "Download invoice" at bounding box center [293, 123] width 327 height 14
click at [701, 40] on span "Edit Article" at bounding box center [693, 38] width 27 height 7
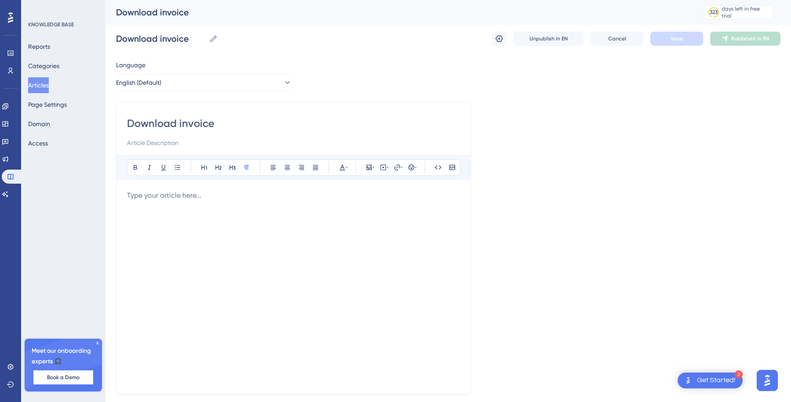
click at [194, 118] on input "Download invoice" at bounding box center [293, 123] width 333 height 14
type input "Invoices"
click at [681, 40] on span "Save" at bounding box center [676, 38] width 12 height 7
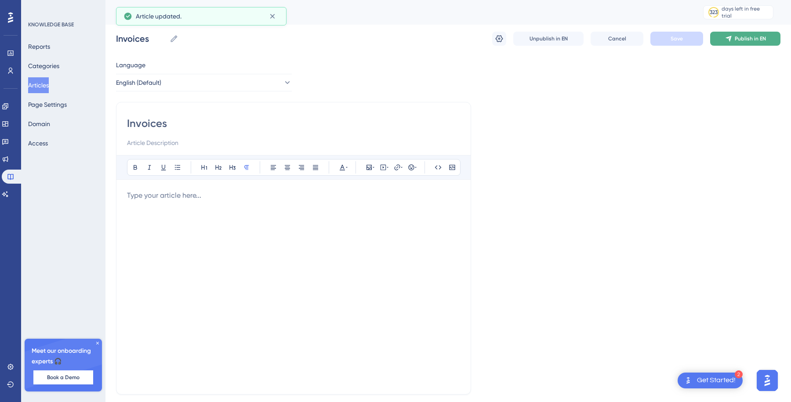
click at [739, 40] on span "Publish in EN" at bounding box center [749, 38] width 31 height 7
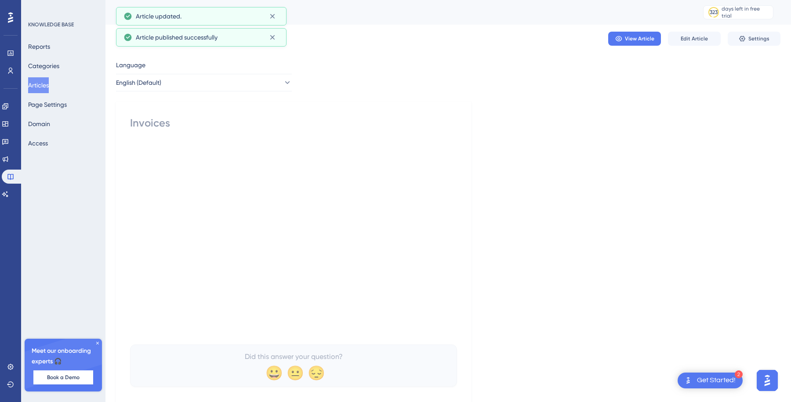
click at [39, 84] on button "Articles" at bounding box center [38, 85] width 21 height 16
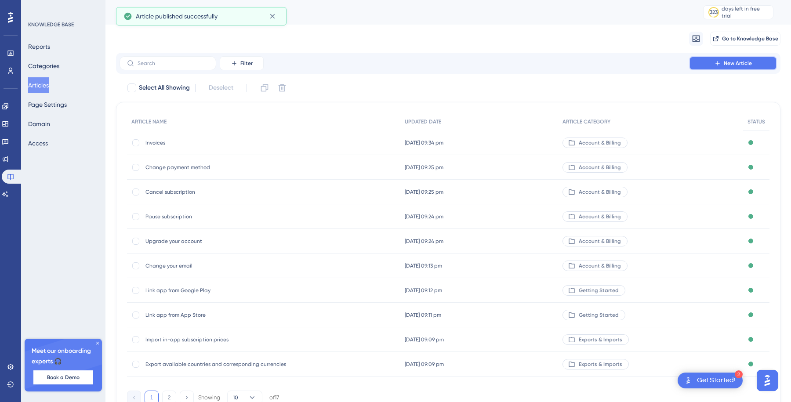
click at [719, 60] on icon at bounding box center [717, 63] width 7 height 7
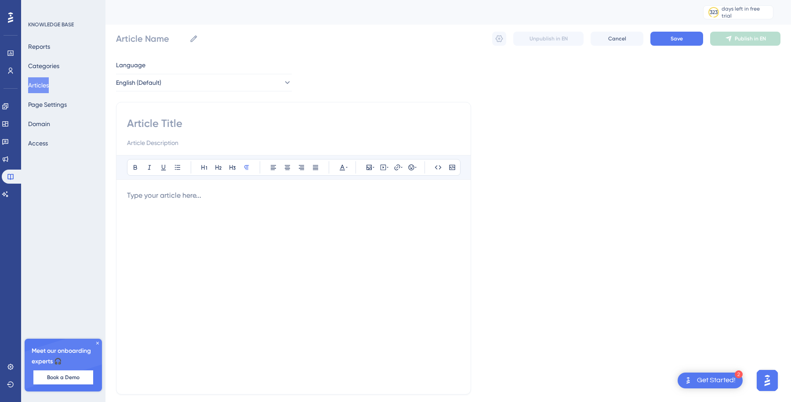
click at [218, 126] on input at bounding box center [293, 123] width 333 height 14
type input "Refunds"
click at [675, 37] on span "Save" at bounding box center [676, 38] width 12 height 7
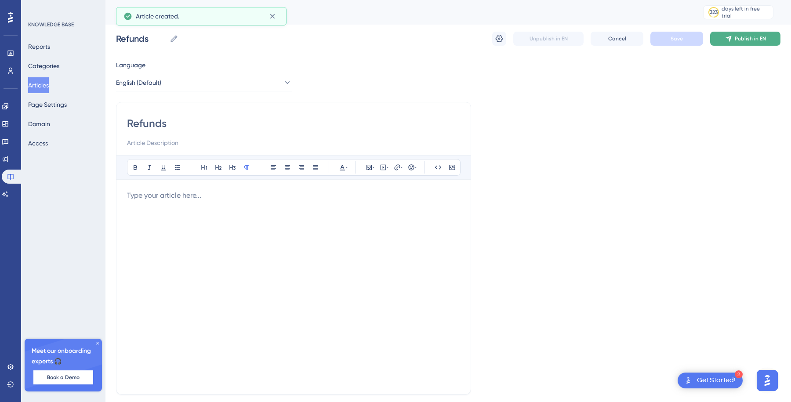
click at [755, 41] on span "Publish in EN" at bounding box center [749, 38] width 31 height 7
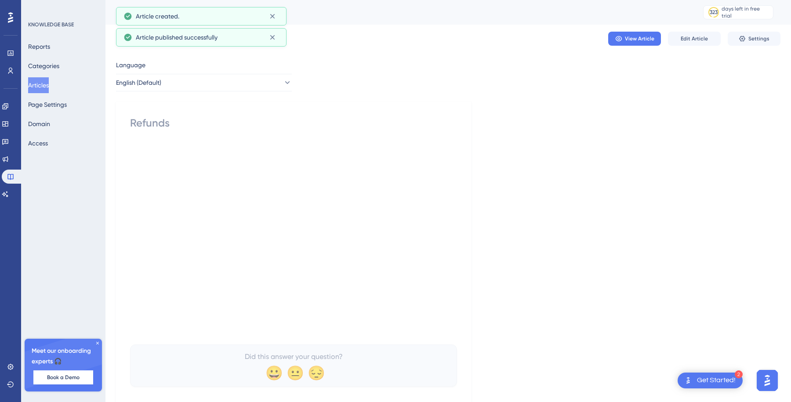
click at [36, 88] on button "Articles" at bounding box center [38, 85] width 21 height 16
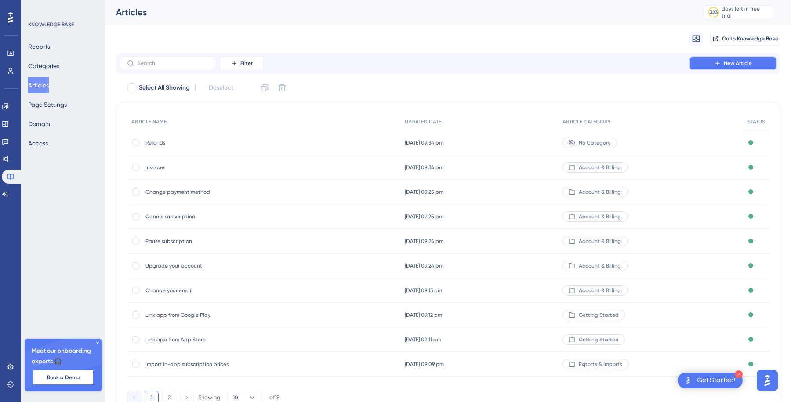
click at [726, 62] on span "New Article" at bounding box center [737, 63] width 28 height 7
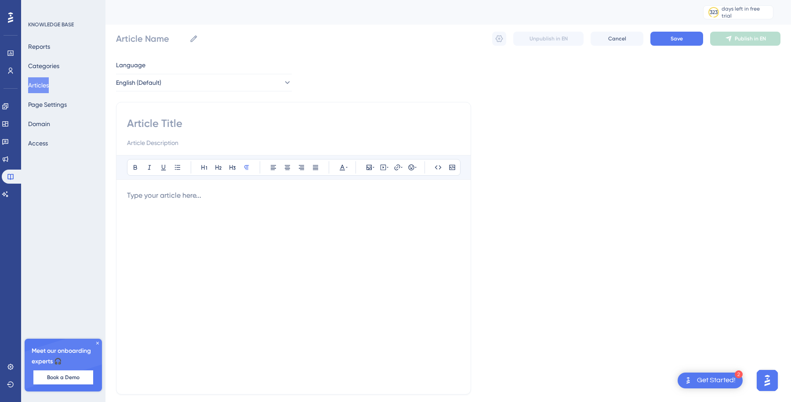
click at [330, 82] on div "Language English (Default) Bold Italic Underline Bullet Point Heading 1 Heading…" at bounding box center [448, 253] width 664 height 387
click at [290, 116] on div "Bold Italic Underline Bullet Point Heading 1 Heading 2 Heading 3 Normal Align L…" at bounding box center [293, 248] width 355 height 293
click at [263, 128] on input at bounding box center [293, 123] width 333 height 14
type input "Subscription t"
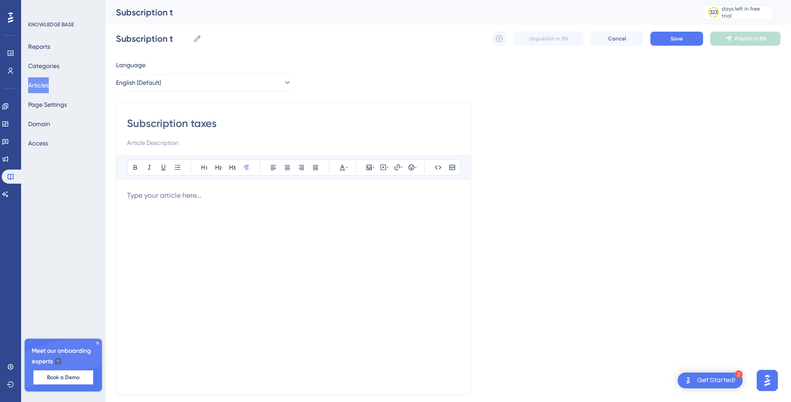
type input "Subscription taxes"
type input "Subscription taxes & V"
type input "Subscription taxes &"
type input "Subscription taxes & VAA"
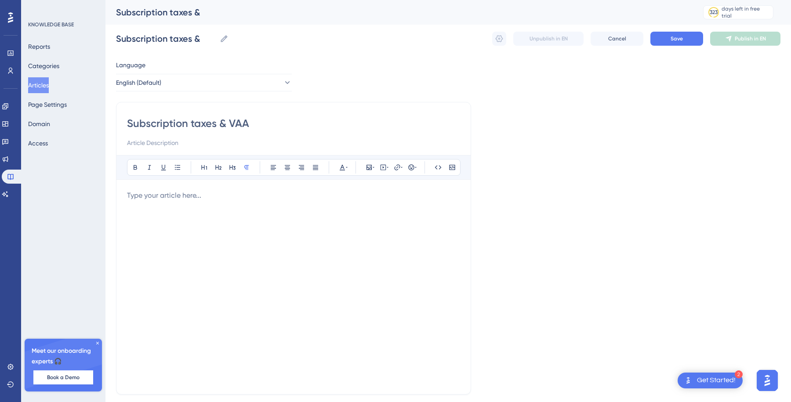
type input "Subscription taxes & VAA"
type input "Subscription taxes & VAT"
type input "Subscription taxes & VAT number"
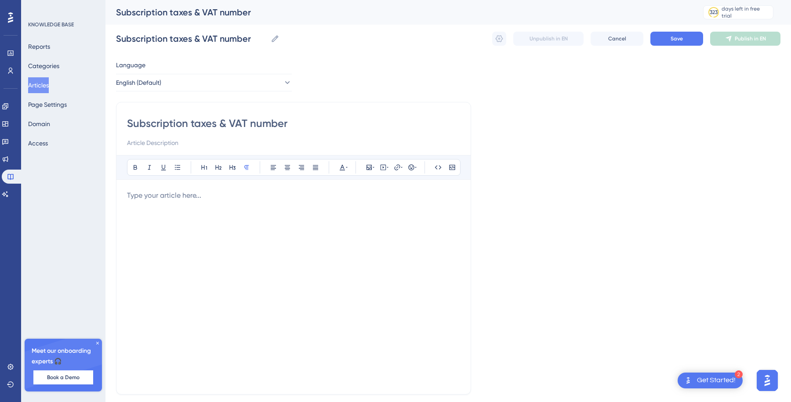
click at [278, 125] on input "Subscription taxes & VAT number" at bounding box center [293, 123] width 333 height 14
type input "Subscription taxes & VAT"
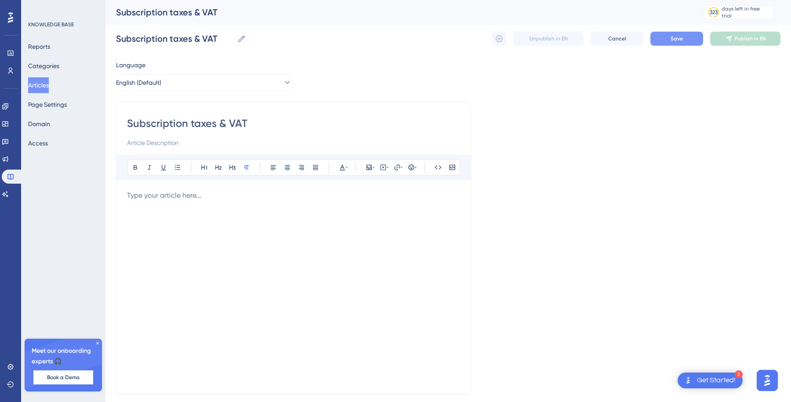
click at [679, 39] on span "Save" at bounding box center [676, 38] width 12 height 7
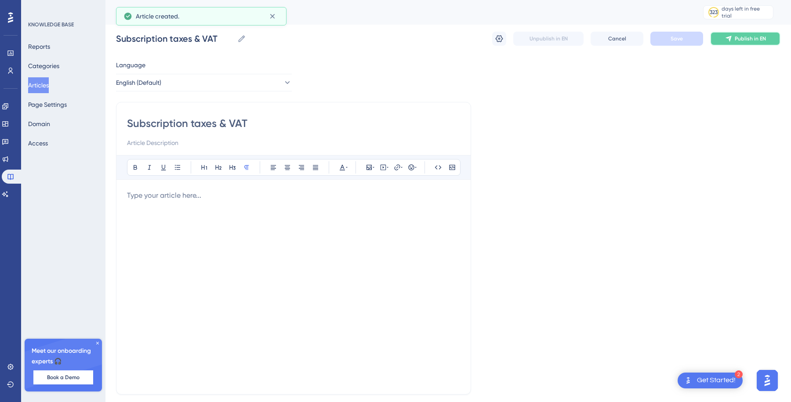
click at [741, 43] on button "Publish in EN" at bounding box center [745, 39] width 70 height 14
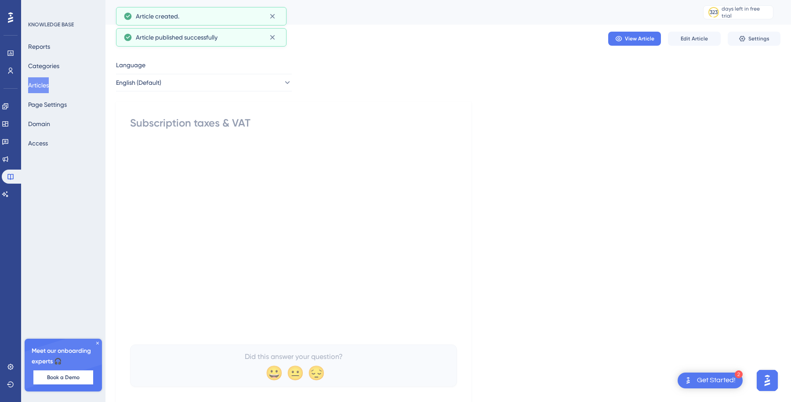
click at [26, 87] on div "KNOWLEDGE BASE Reports Categories Articles Page Settings Domain Access Meet our…" at bounding box center [63, 201] width 84 height 402
click at [44, 93] on div "Reports Categories Articles Page Settings Domain Access" at bounding box center [63, 95] width 71 height 112
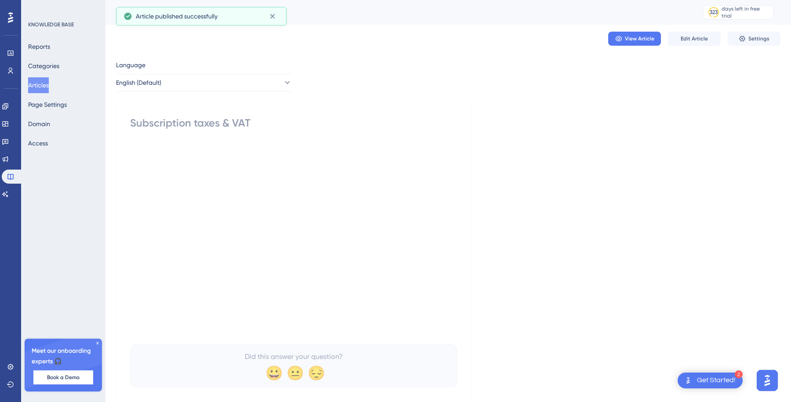
click at [43, 82] on button "Articles" at bounding box center [38, 85] width 21 height 16
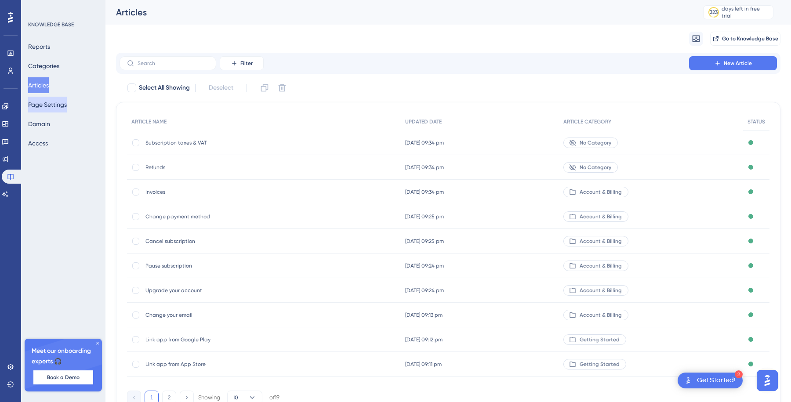
click at [53, 107] on button "Page Settings" at bounding box center [47, 105] width 39 height 16
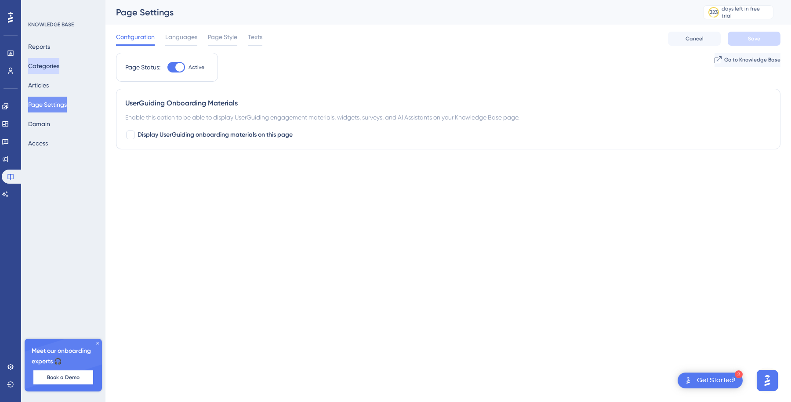
click at [56, 67] on button "Categories" at bounding box center [43, 66] width 31 height 16
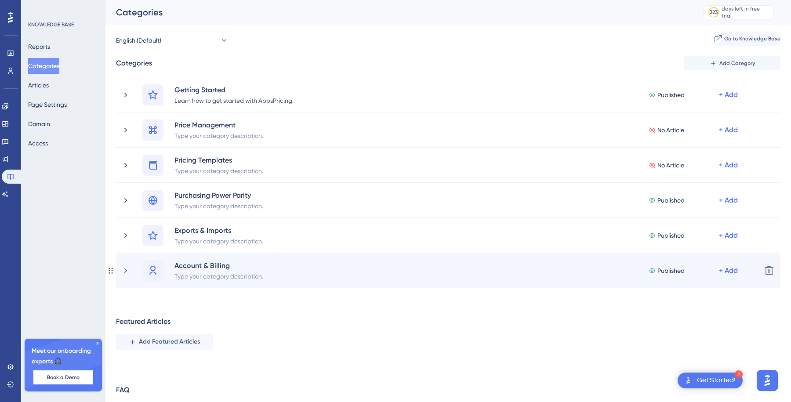
click at [424, 257] on div "Account & Billing Type your category description. Published + Add Delete" at bounding box center [448, 270] width 664 height 35
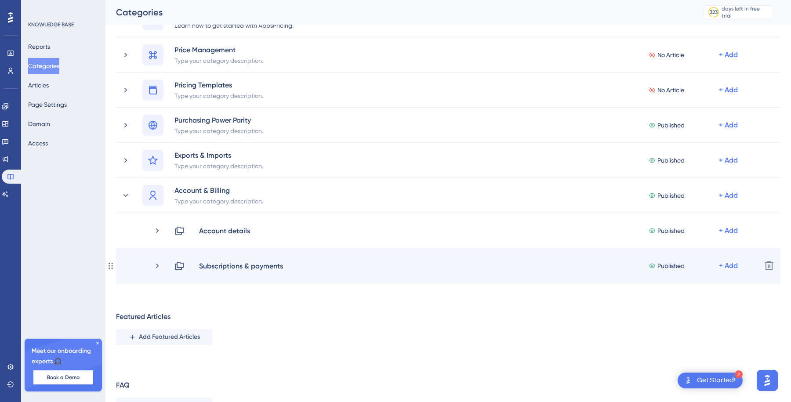
click at [315, 269] on div "Subscriptions & payments Published + Add" at bounding box center [464, 265] width 580 height 11
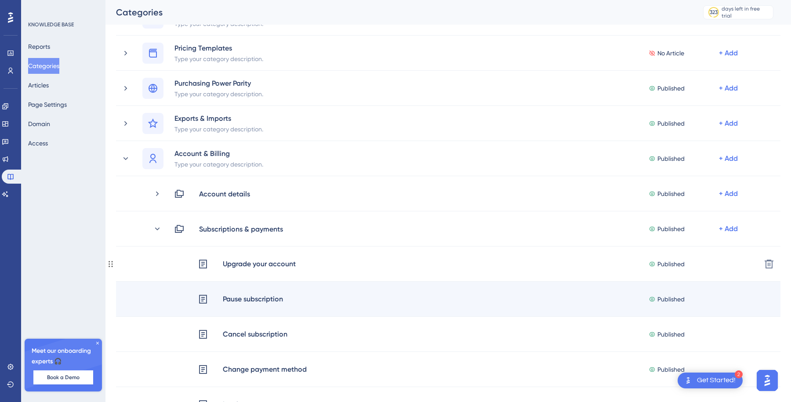
scroll to position [127, 0]
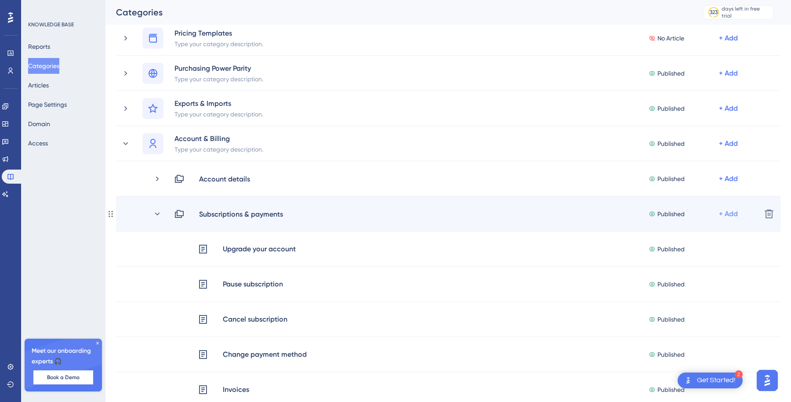
click at [729, 216] on div "+ Add" at bounding box center [728, 214] width 19 height 11
click at [705, 229] on div "Add Articles Add Articles" at bounding box center [693, 237] width 62 height 18
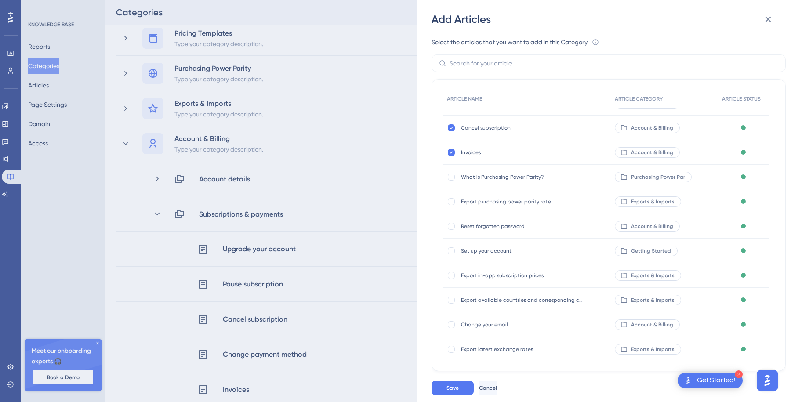
scroll to position [0, 0]
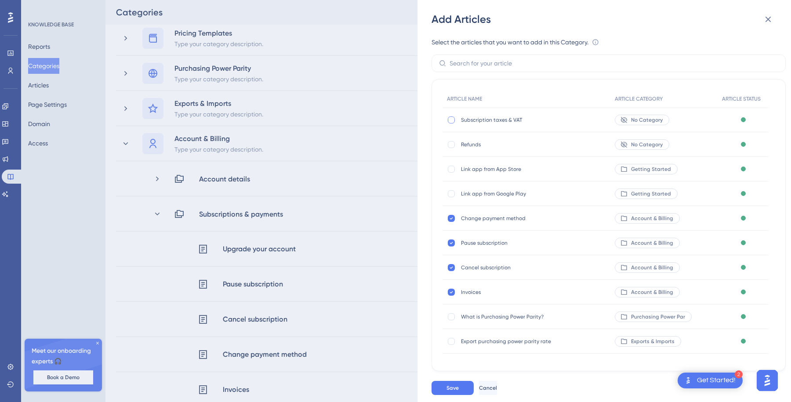
click at [450, 119] on div at bounding box center [451, 119] width 7 height 7
checkbox input "true"
click at [448, 144] on div at bounding box center [451, 144] width 7 height 7
checkbox input "true"
click at [454, 382] on button "Save" at bounding box center [452, 388] width 42 height 14
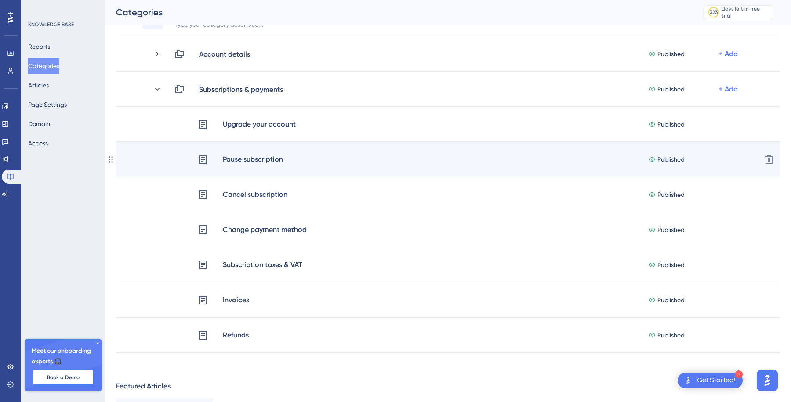
scroll to position [250, 0]
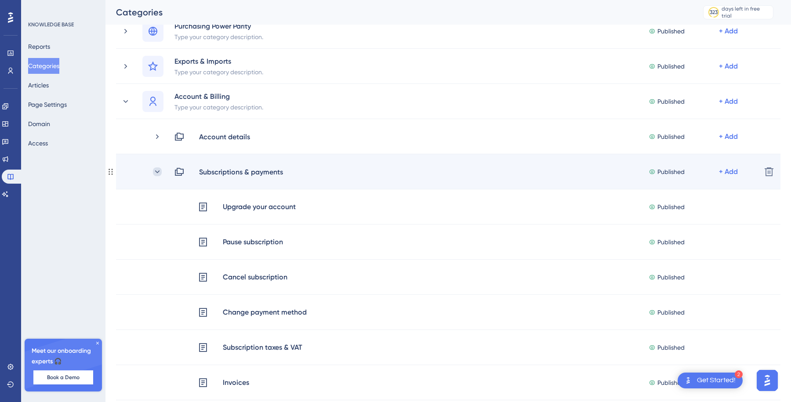
click at [156, 170] on icon at bounding box center [157, 171] width 9 height 9
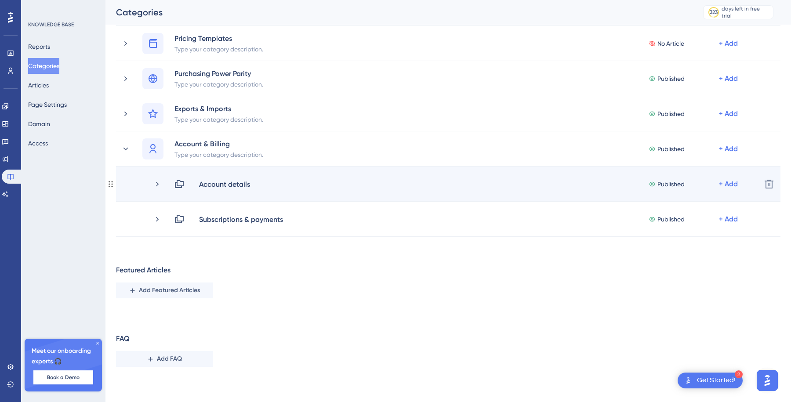
click at [160, 192] on div "Account details Published + Add Delete" at bounding box center [448, 183] width 664 height 35
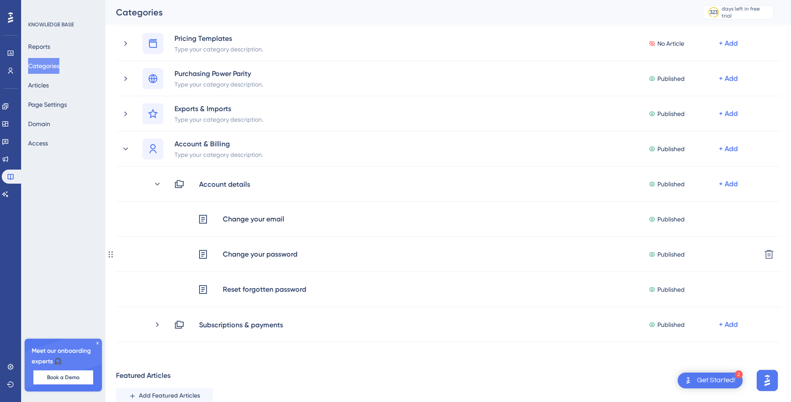
scroll to position [169, 0]
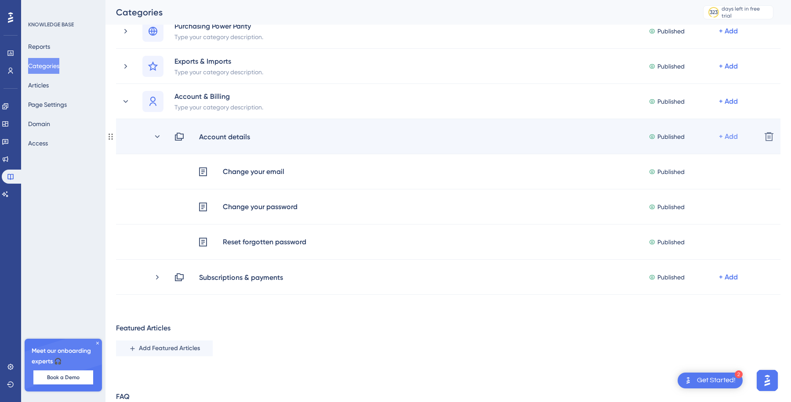
click at [731, 138] on div "+ Add" at bounding box center [728, 136] width 19 height 11
click at [564, 145] on div "Account details Published + Add Add Articles Add Articles Delete" at bounding box center [448, 136] width 664 height 35
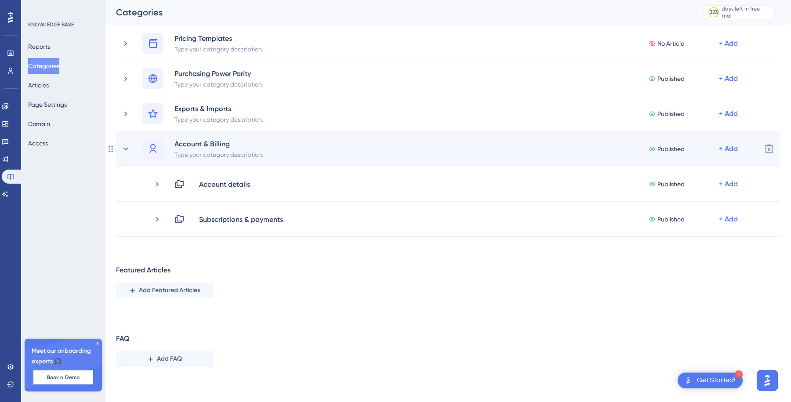
click at [536, 155] on div "Account & Billing Type your category description. Published + Add" at bounding box center [447, 148] width 611 height 21
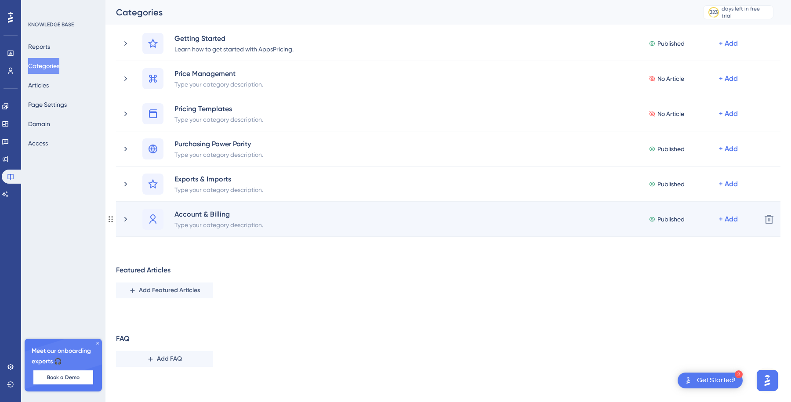
click at [126, 213] on div "Account & Billing Type your category description. Published + Add" at bounding box center [437, 219] width 633 height 21
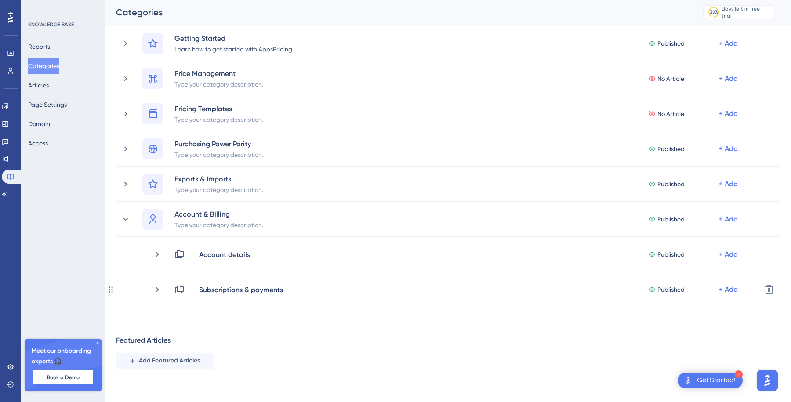
scroll to position [122, 0]
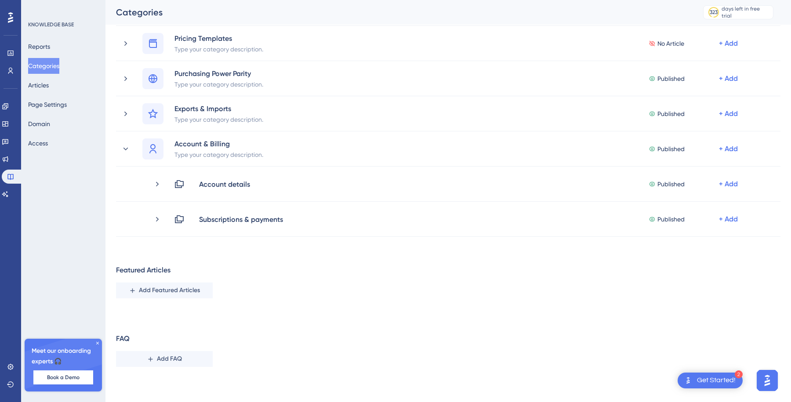
click at [51, 59] on button "Categories" at bounding box center [43, 66] width 31 height 16
click at [49, 80] on button "Articles" at bounding box center [38, 85] width 21 height 16
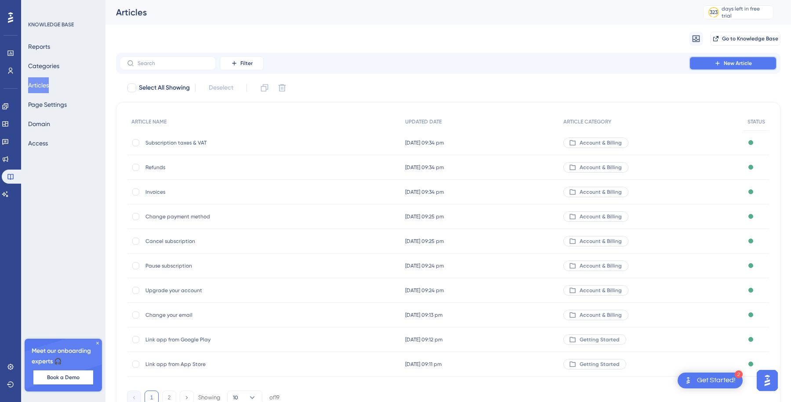
click at [741, 61] on span "New Article" at bounding box center [737, 63] width 28 height 7
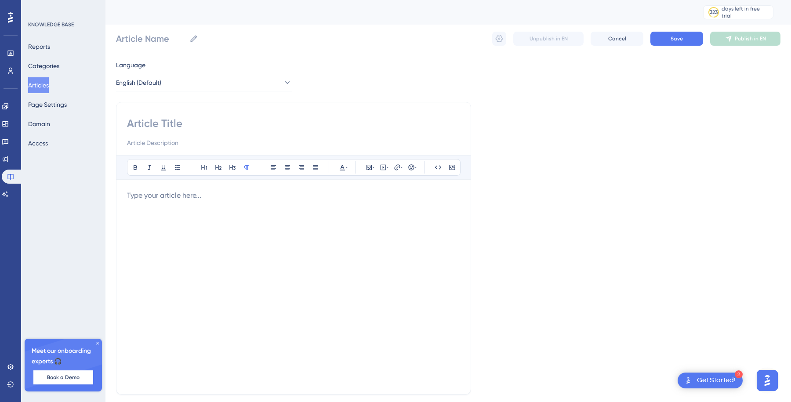
click at [269, 120] on input at bounding box center [293, 123] width 333 height 14
type input "Base country and"
type input "Base country and base currency"
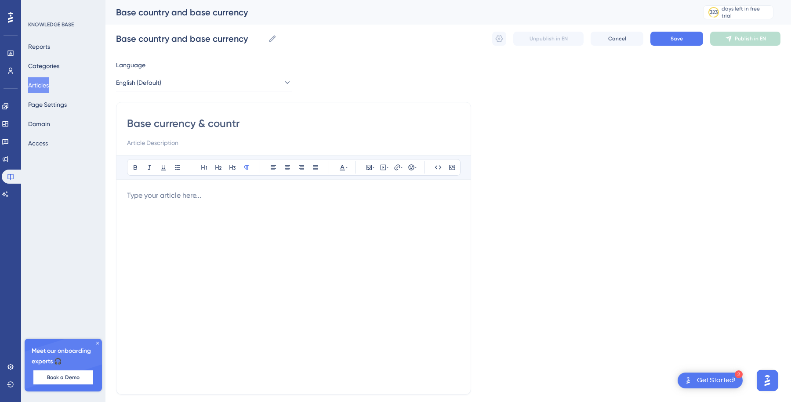
type input "Base currency & country"
click at [154, 121] on input "Base currency & country" at bounding box center [293, 123] width 333 height 14
type input "Base cuntry"
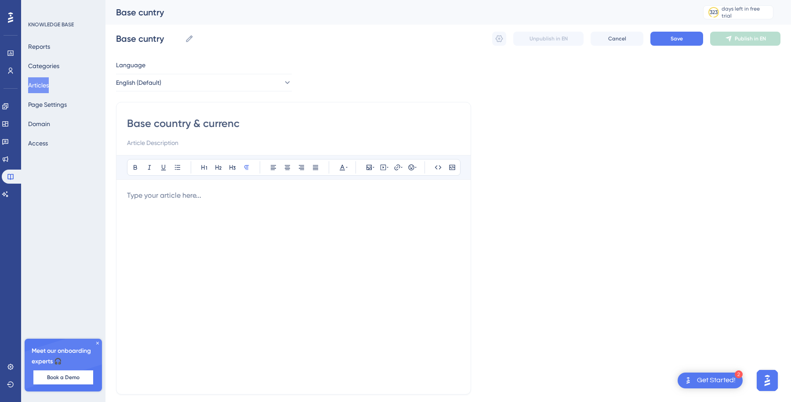
type input "Base country & currency"
click at [678, 37] on span "Save" at bounding box center [676, 38] width 12 height 7
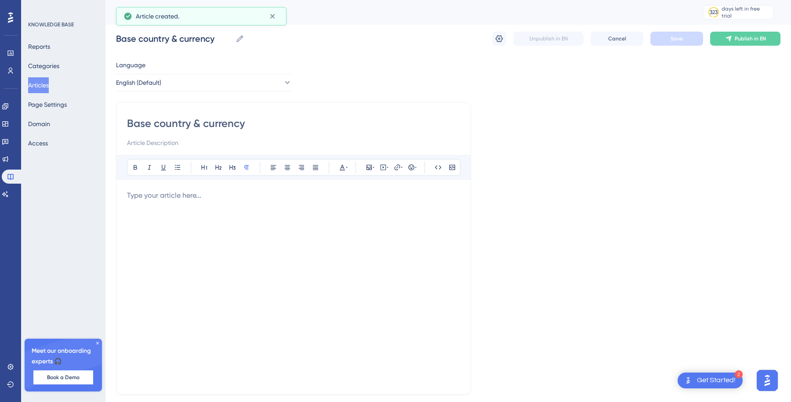
click at [45, 84] on button "Articles" at bounding box center [38, 85] width 21 height 16
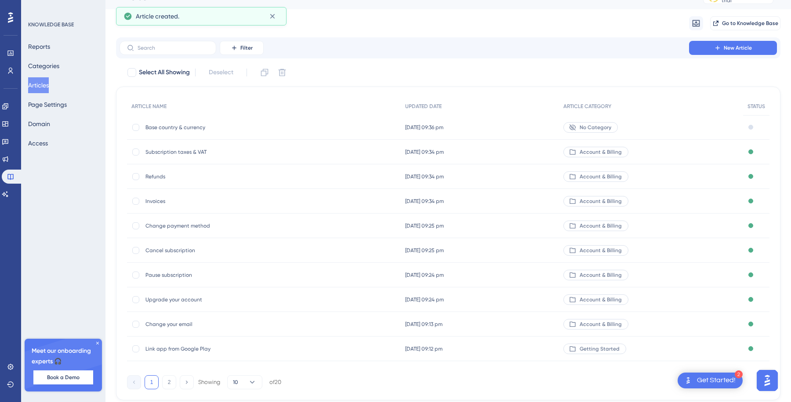
scroll to position [25, 0]
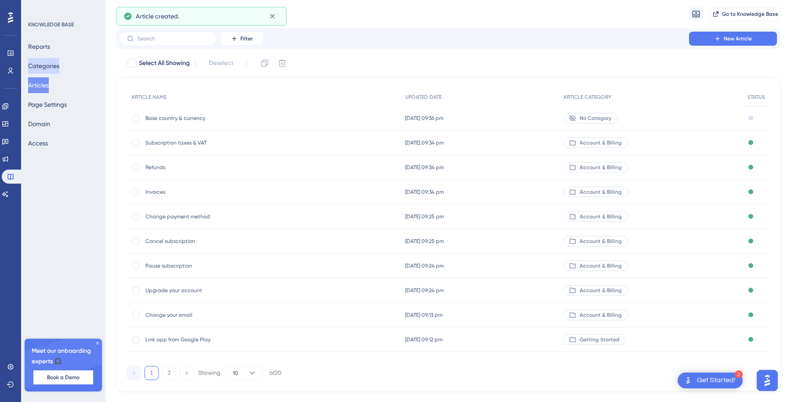
click at [52, 66] on button "Categories" at bounding box center [43, 66] width 31 height 16
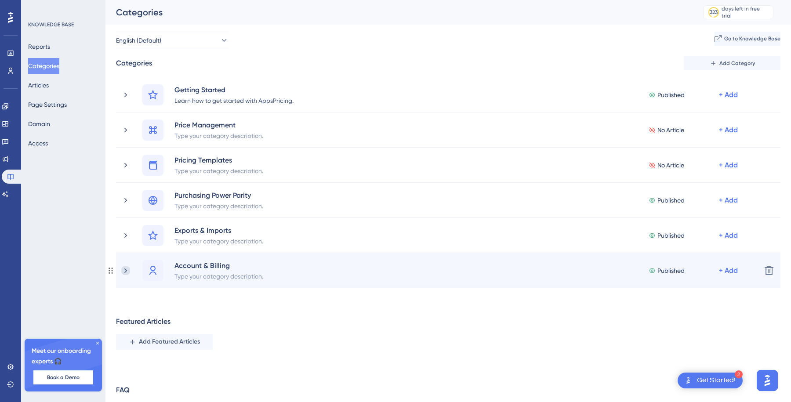
click at [126, 266] on icon at bounding box center [125, 270] width 9 height 9
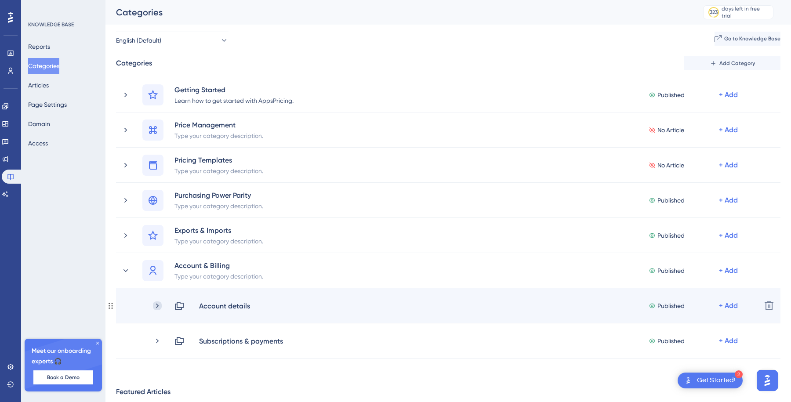
click at [154, 301] on icon at bounding box center [157, 305] width 9 height 9
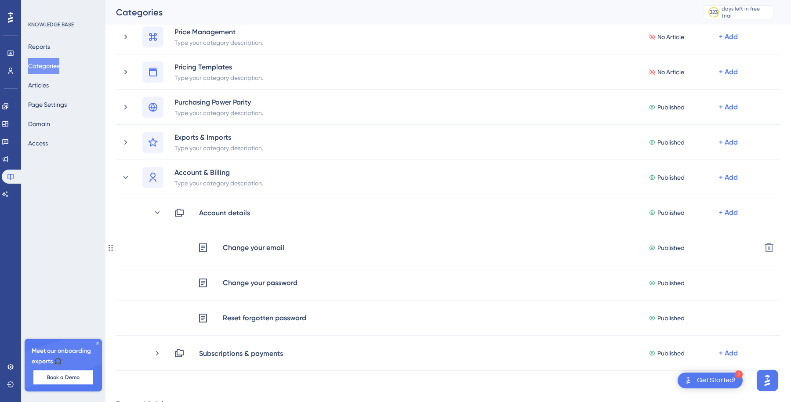
scroll to position [158, 0]
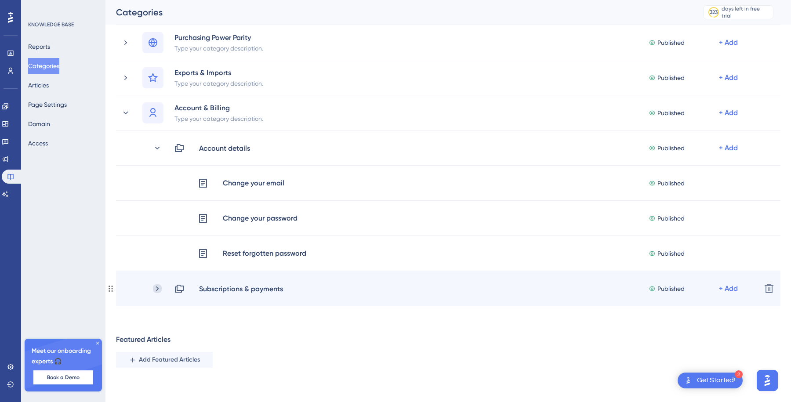
click at [157, 289] on icon at bounding box center [157, 288] width 3 height 5
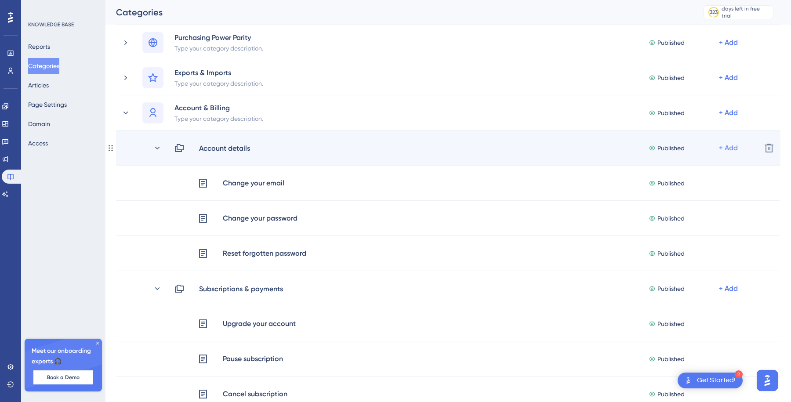
click at [727, 146] on div "+ Add" at bounding box center [728, 148] width 19 height 11
click at [699, 172] on div "Add Articles Add Articles" at bounding box center [693, 172] width 62 height 18
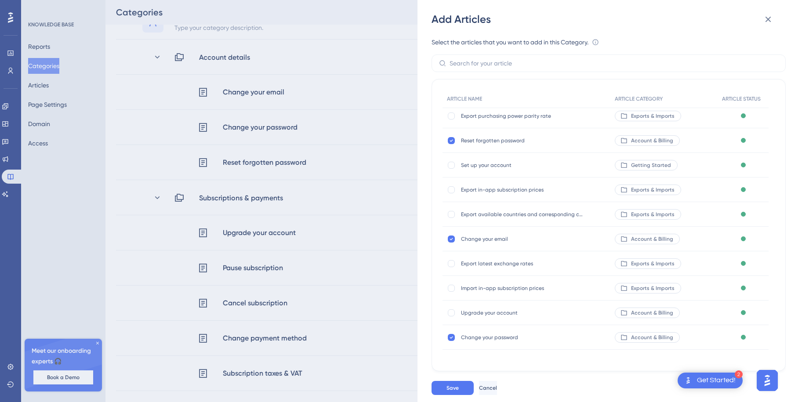
scroll to position [255, 0]
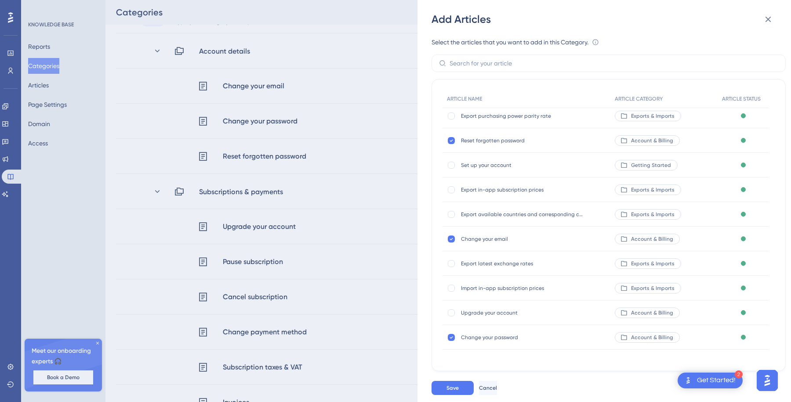
click at [40, 120] on div "Add Articles Select the articles that you want to add in this Category. An arti…" at bounding box center [395, 201] width 791 height 402
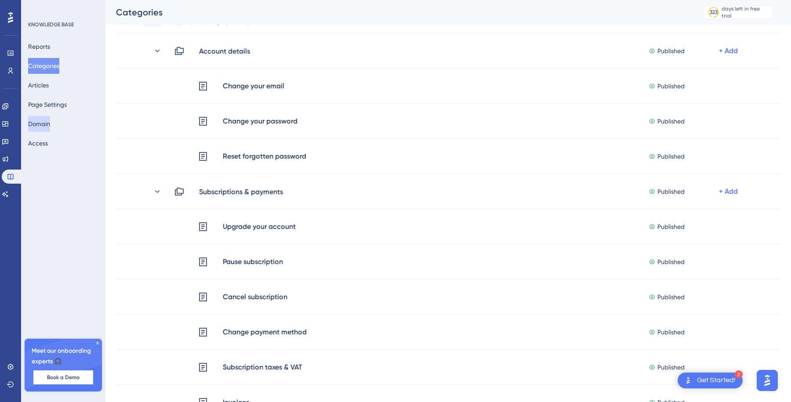
click at [50, 121] on button "Domain" at bounding box center [39, 124] width 22 height 16
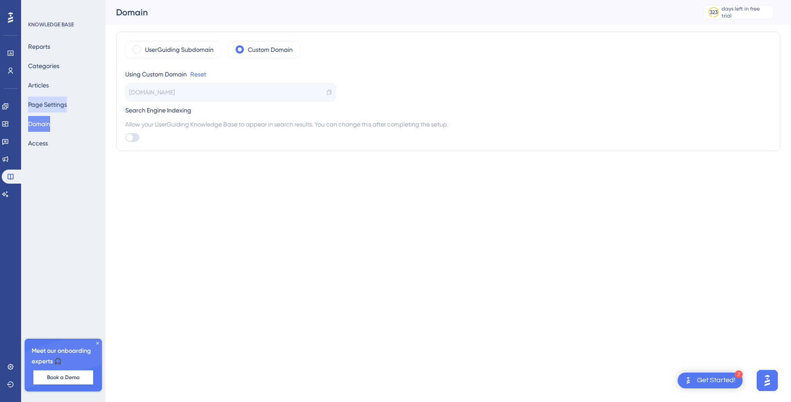
click at [58, 101] on button "Page Settings" at bounding box center [47, 105] width 39 height 16
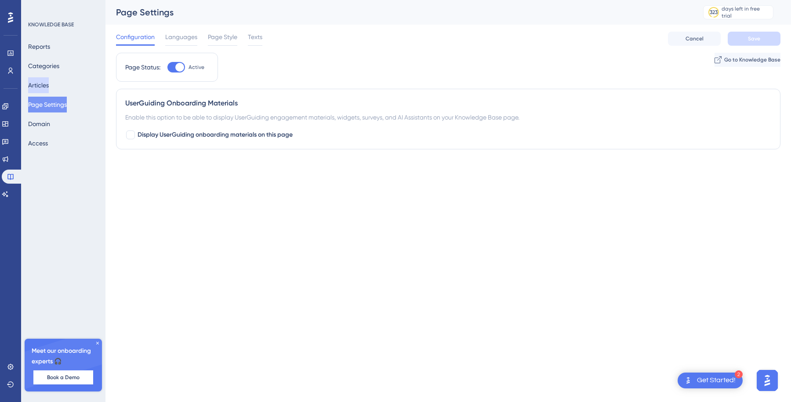
click at [47, 85] on button "Articles" at bounding box center [38, 85] width 21 height 16
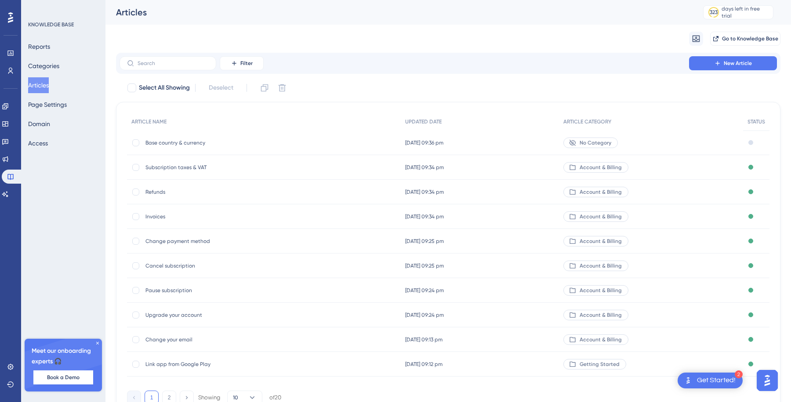
click at [242, 143] on span "Base country & currency" at bounding box center [215, 142] width 141 height 7
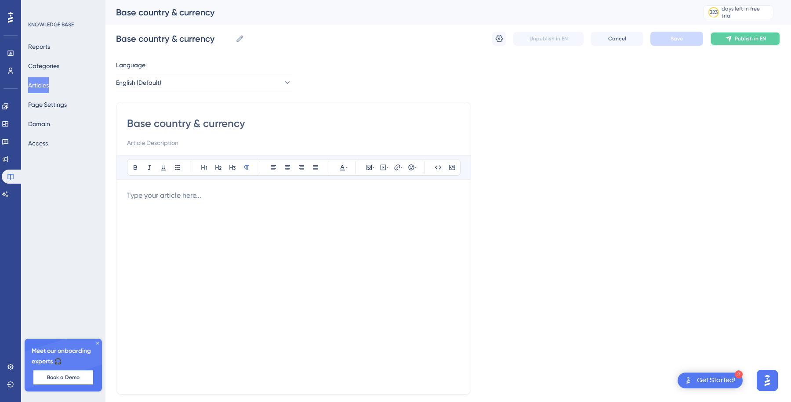
click at [731, 35] on icon at bounding box center [728, 38] width 7 height 7
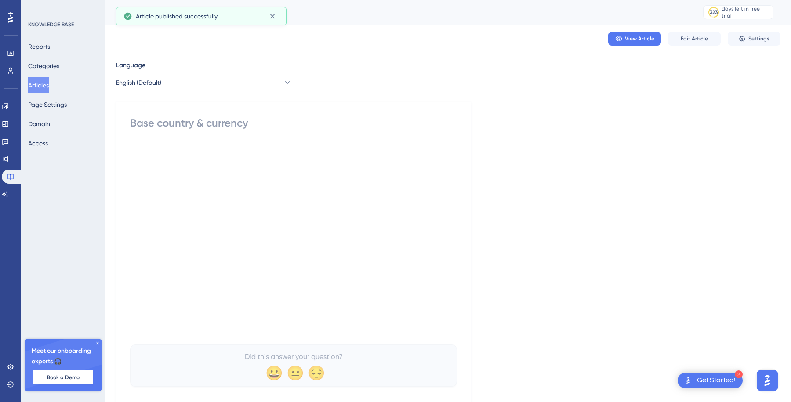
click at [47, 82] on button "Articles" at bounding box center [38, 85] width 21 height 16
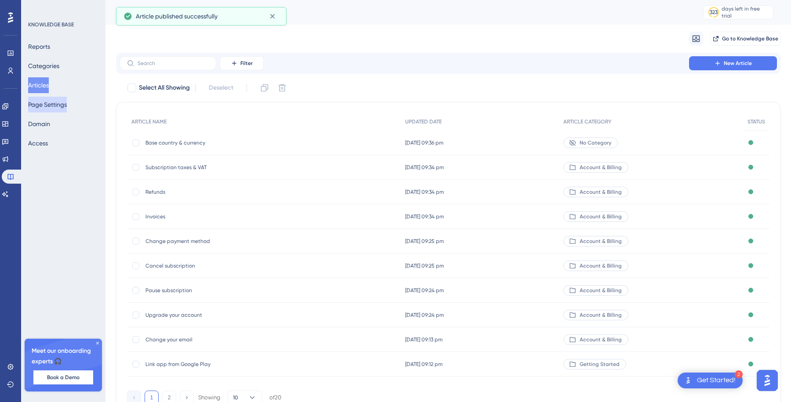
click at [63, 105] on button "Page Settings" at bounding box center [47, 105] width 39 height 16
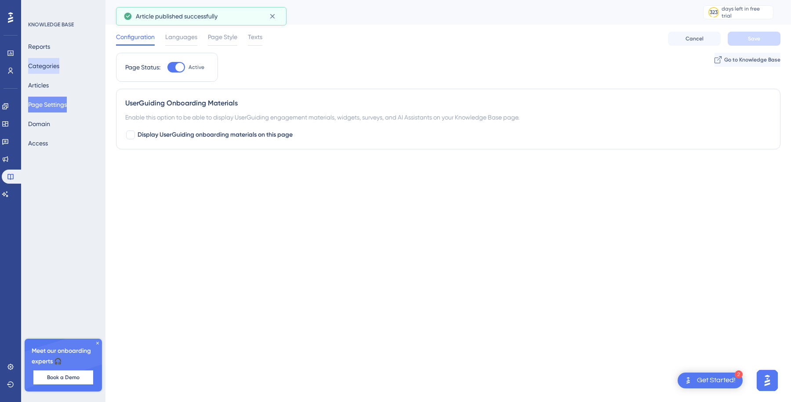
click at [48, 65] on button "Categories" at bounding box center [43, 66] width 31 height 16
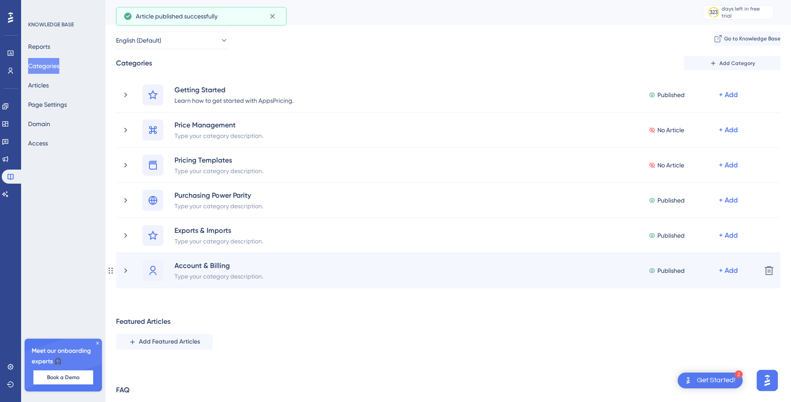
click at [120, 276] on div "Account & Billing Type your category description. Published + Add Delete" at bounding box center [448, 270] width 664 height 35
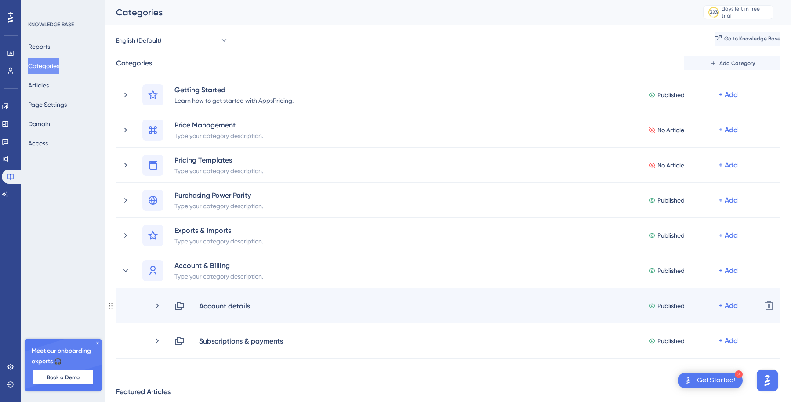
click at [715, 303] on div "Published" at bounding box center [683, 305] width 70 height 11
click at [732, 305] on div "+ Add" at bounding box center [728, 305] width 19 height 11
click at [681, 333] on span "Add Articles" at bounding box center [679, 329] width 34 height 11
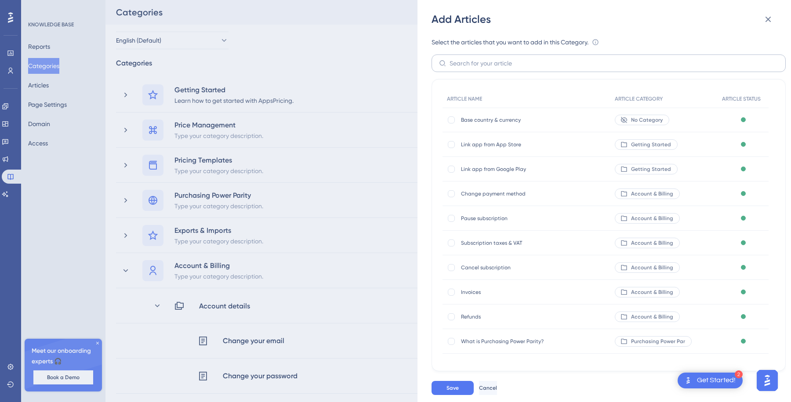
click at [484, 70] on label at bounding box center [608, 63] width 354 height 18
click at [484, 68] on input "text" at bounding box center [613, 63] width 329 height 10
click at [452, 121] on div at bounding box center [451, 119] width 7 height 7
checkbox input "true"
click at [462, 386] on button "Save" at bounding box center [452, 388] width 42 height 14
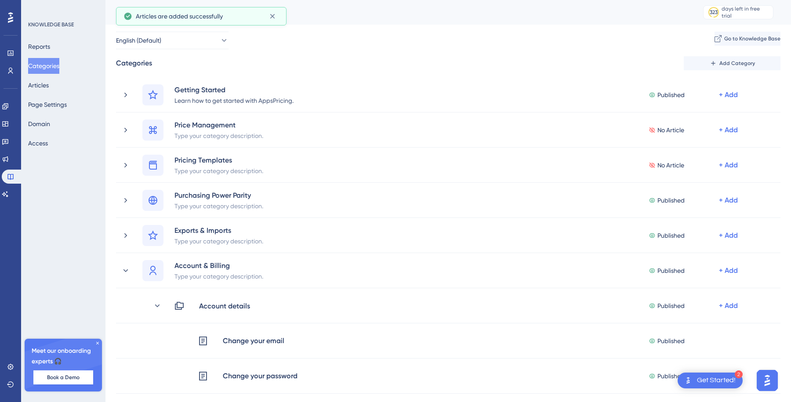
click at [350, 32] on div "English (Default) Go to Knowledge Base" at bounding box center [448, 41] width 664 height 18
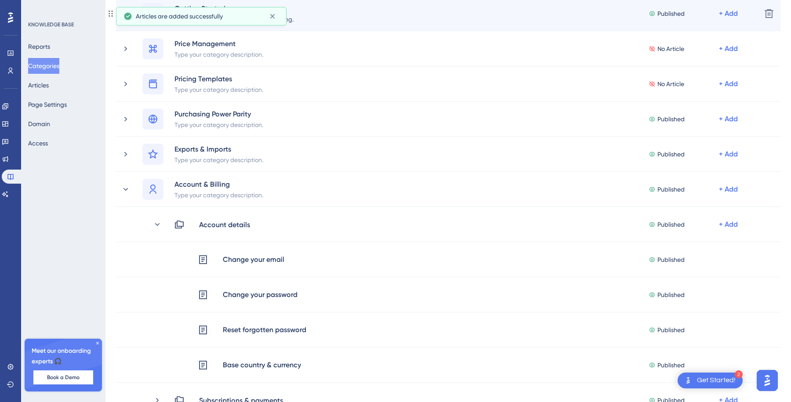
scroll to position [140, 0]
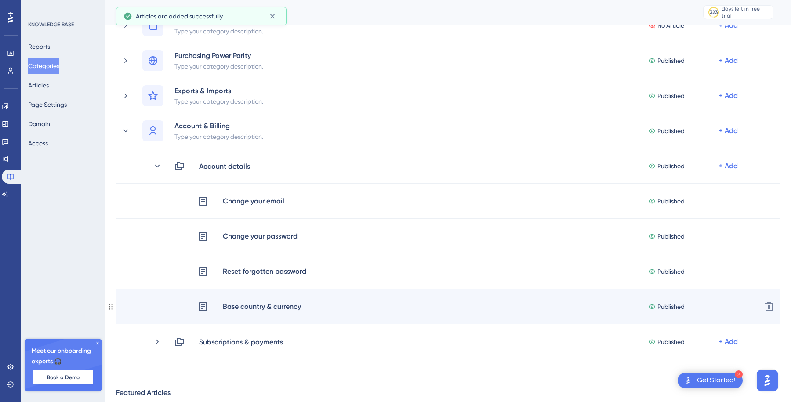
click at [113, 308] on icon at bounding box center [110, 306] width 7 height 7
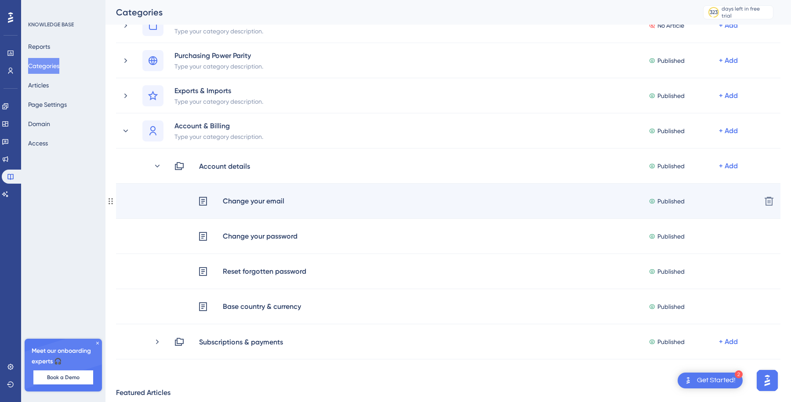
drag, startPoint x: 113, startPoint y: 308, endPoint x: 120, endPoint y: 195, distance: 113.1
click at [120, 195] on div "Getting Started Learn how to get started with AppsPricing. Published + Add Dele…" at bounding box center [443, 149] width 673 height 422
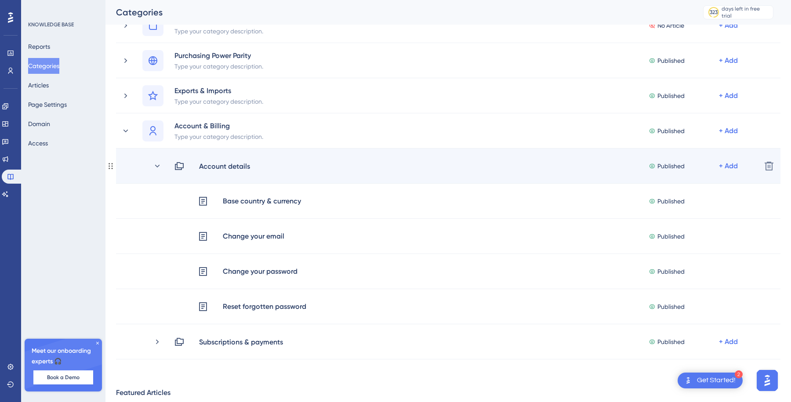
click at [153, 161] on div "Account details Published + Add" at bounding box center [453, 166] width 601 height 11
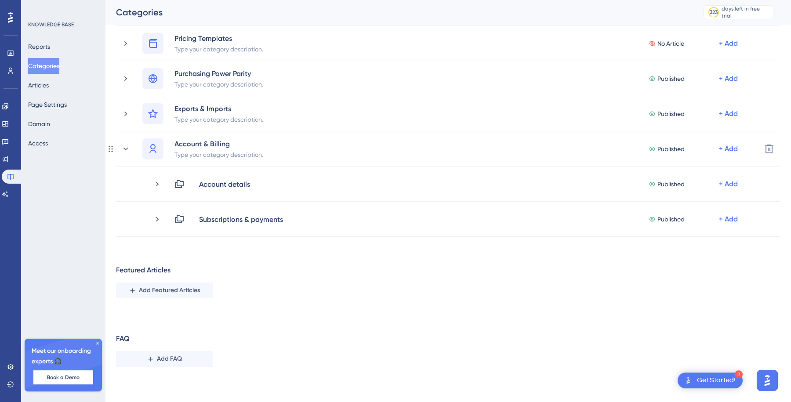
scroll to position [122, 0]
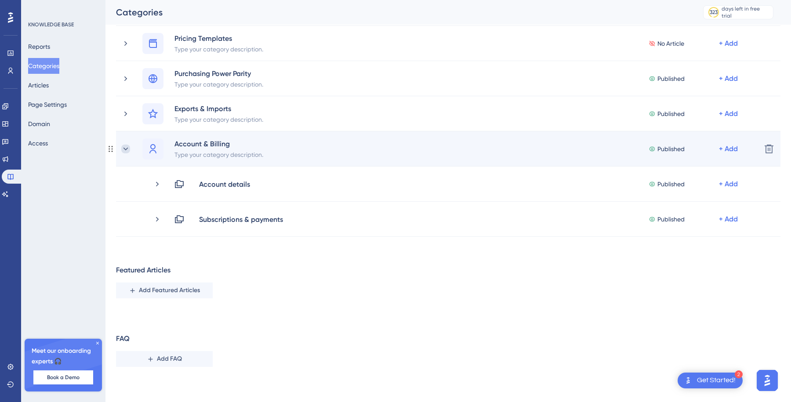
click at [127, 147] on icon at bounding box center [125, 149] width 9 height 9
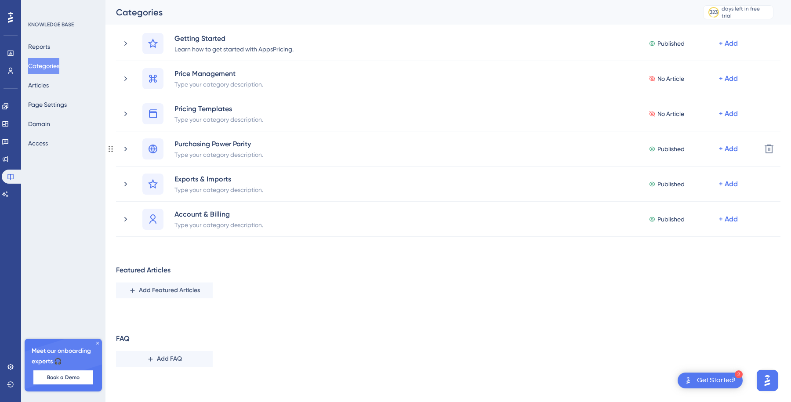
scroll to position [51, 0]
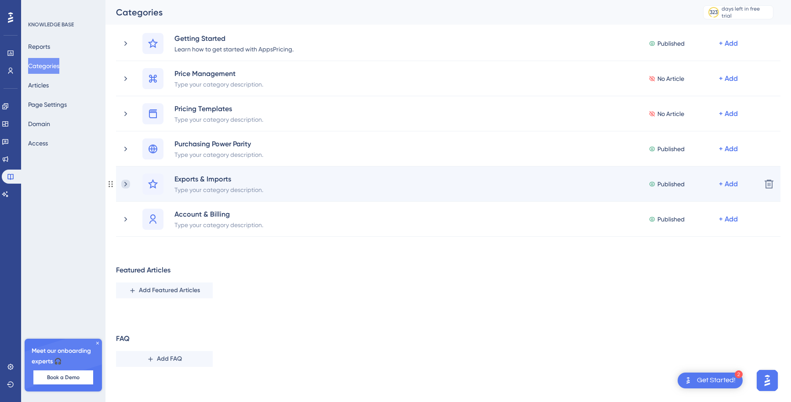
click at [127, 186] on icon at bounding box center [125, 184] width 9 height 9
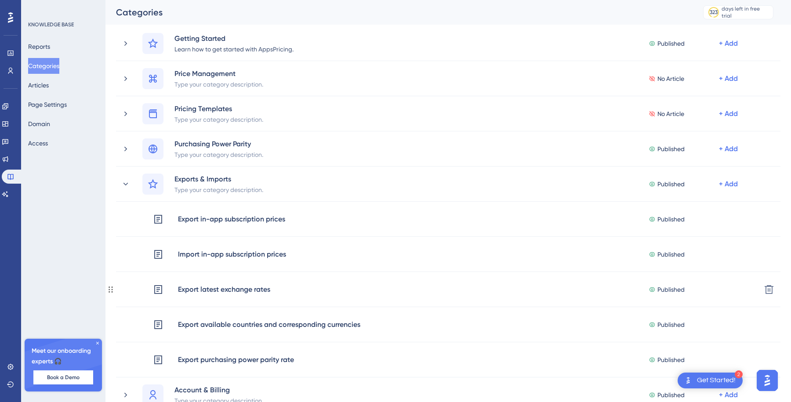
scroll to position [140, 0]
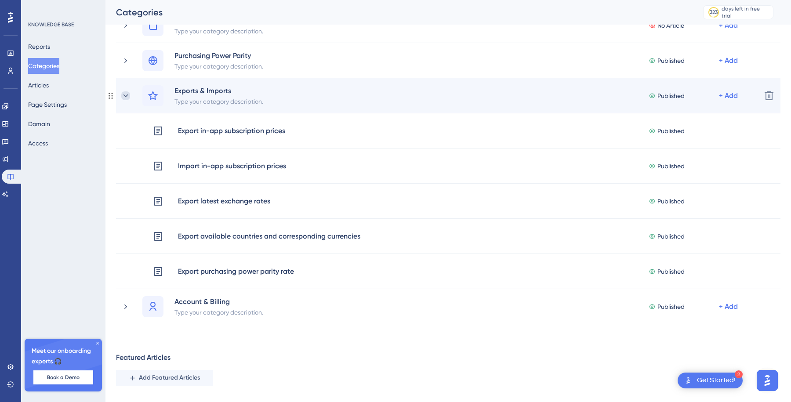
click at [123, 93] on icon at bounding box center [125, 95] width 9 height 9
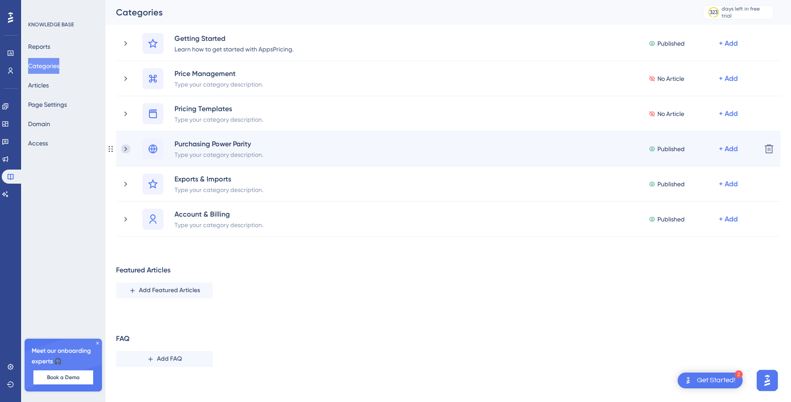
click at [128, 148] on icon at bounding box center [125, 149] width 9 height 9
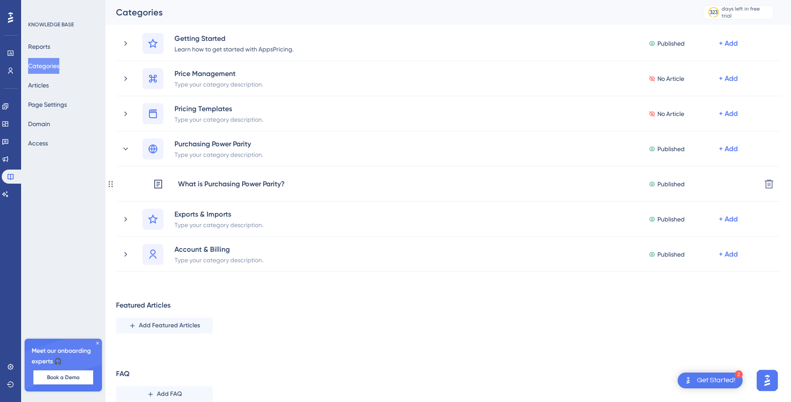
scroll to position [87, 0]
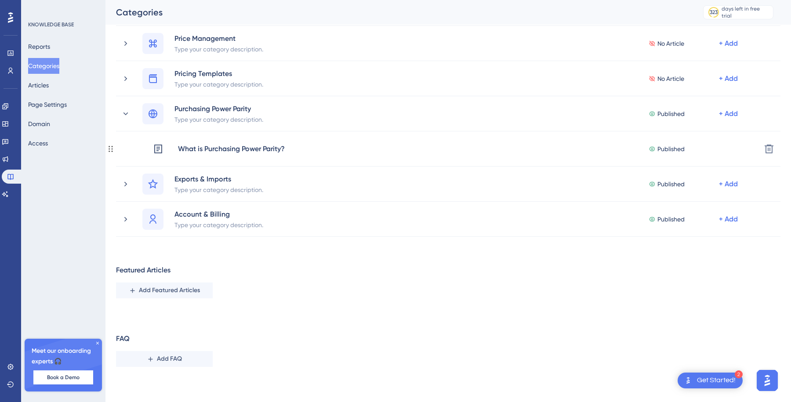
click at [128, 148] on div "What is Purchasing Power Parity? Published + Add" at bounding box center [437, 148] width 633 height 11
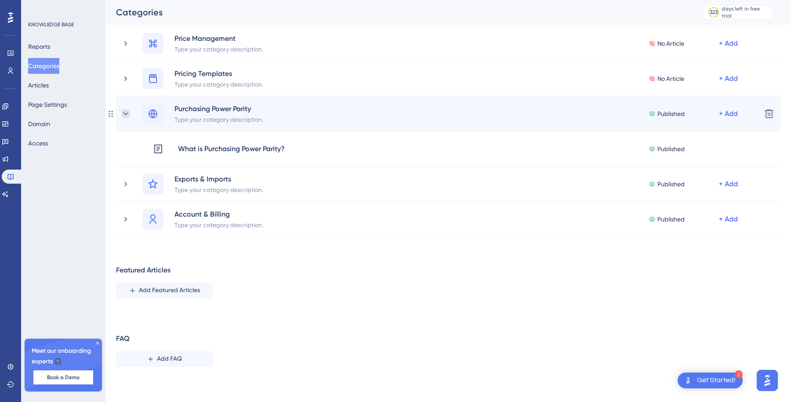
click at [129, 113] on icon at bounding box center [125, 113] width 9 height 9
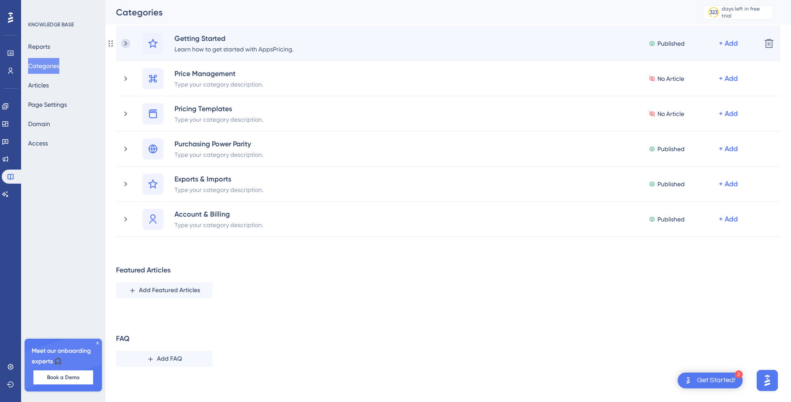
click at [128, 45] on icon at bounding box center [125, 43] width 9 height 9
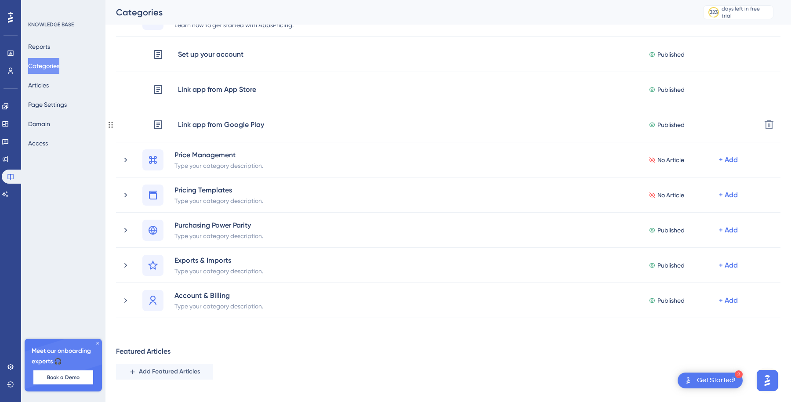
scroll to position [74, 0]
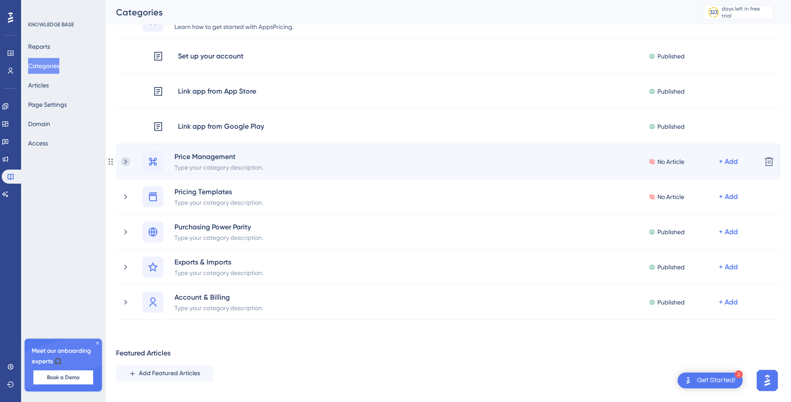
click at [129, 159] on icon at bounding box center [125, 161] width 9 height 9
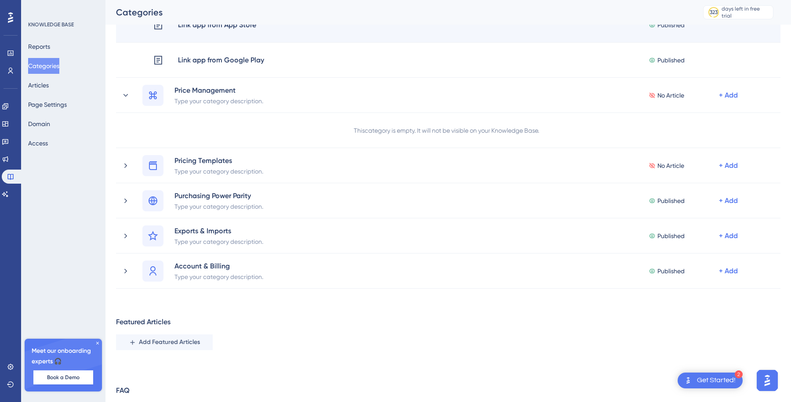
scroll to position [166, 0]
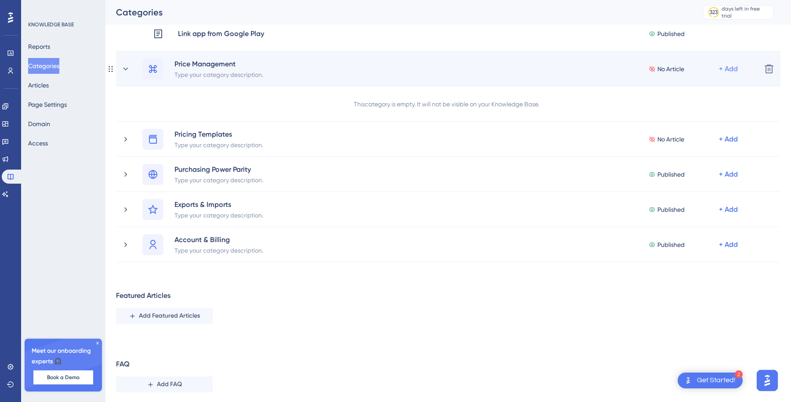
click at [731, 67] on div "+ Add" at bounding box center [728, 69] width 19 height 11
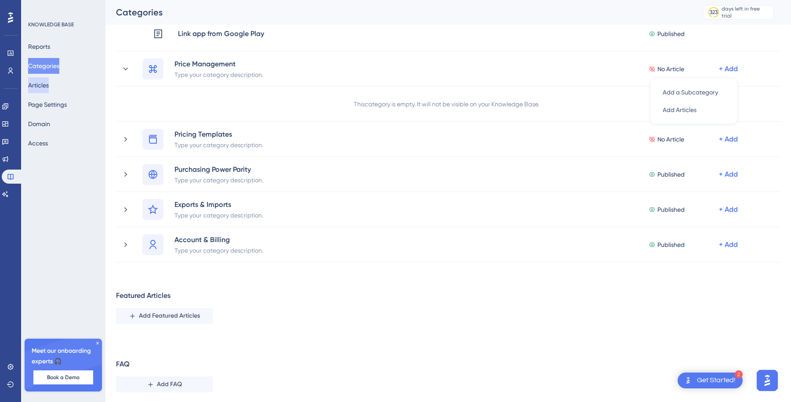
click at [42, 86] on button "Articles" at bounding box center [38, 85] width 21 height 16
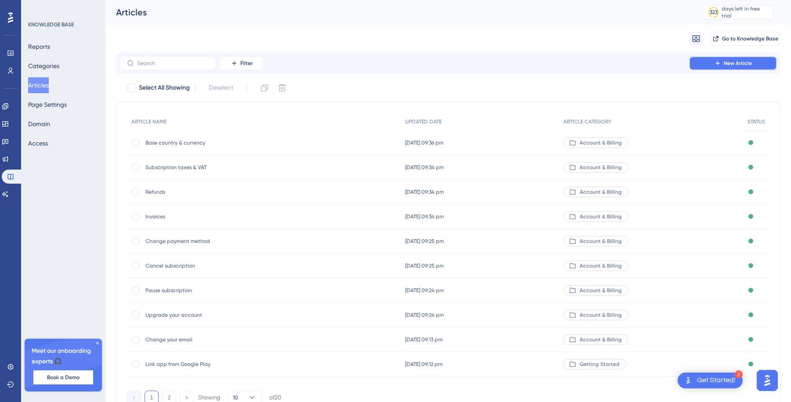
click at [724, 56] on button "New Article" at bounding box center [733, 63] width 88 height 14
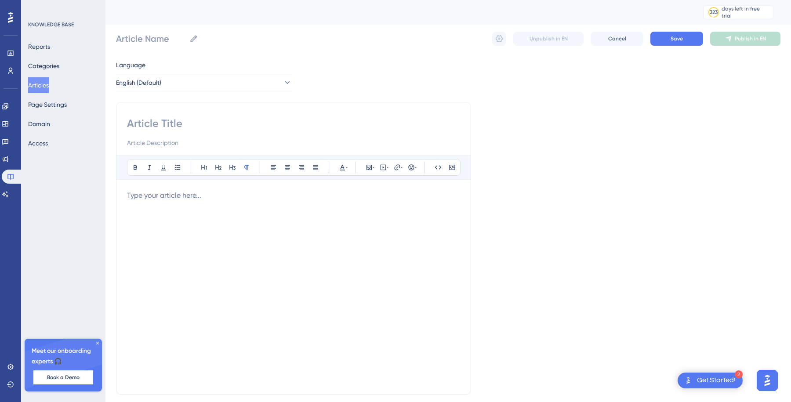
click at [183, 125] on input at bounding box center [293, 123] width 333 height 14
paste input "Manage country availability"
type input "Manage country availability"
click at [171, 123] on input "Manage country availability" at bounding box center [293, 123] width 333 height 14
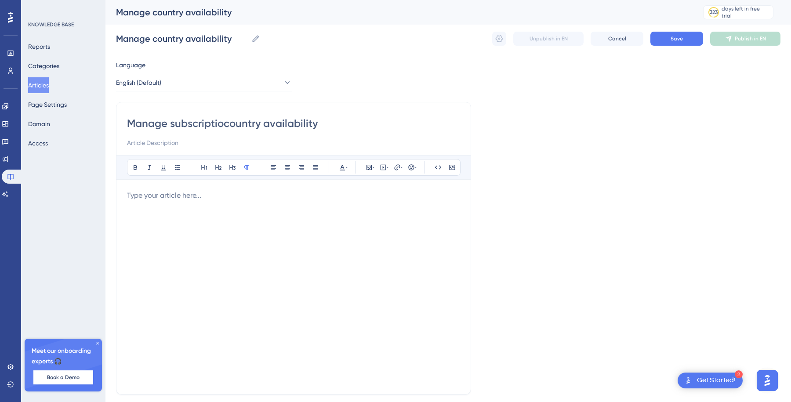
type input "Manage subscriptioncountry availability"
click at [268, 120] on input "Manage subscriptioncountry availability" at bounding box center [293, 123] width 333 height 14
type input "Manage subscriptionavailability"
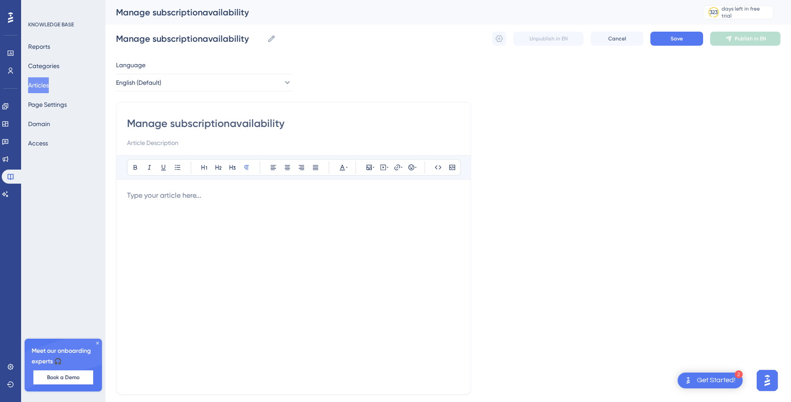
type input "Manage subscription availability"
type input "Manage subscription availability in given countries"
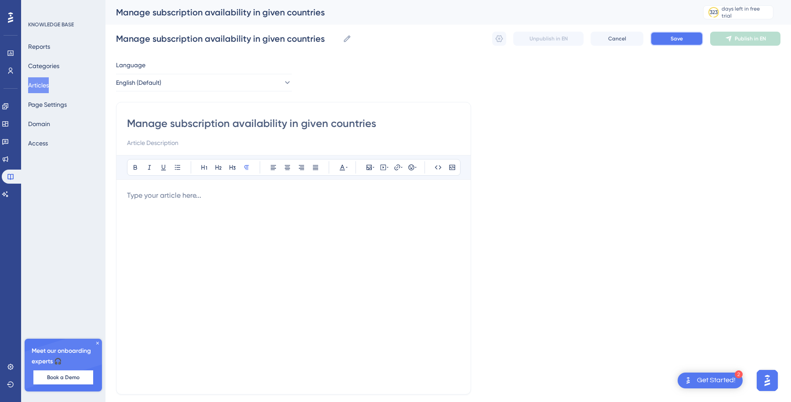
click at [687, 38] on button "Save" at bounding box center [676, 39] width 53 height 14
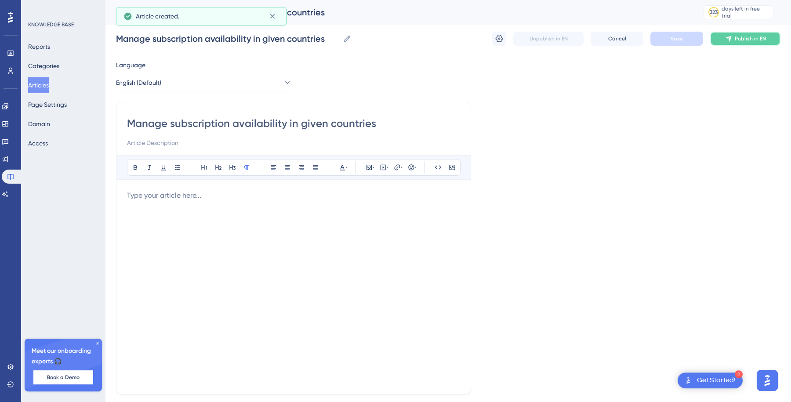
click at [755, 38] on span "Publish in EN" at bounding box center [749, 38] width 31 height 7
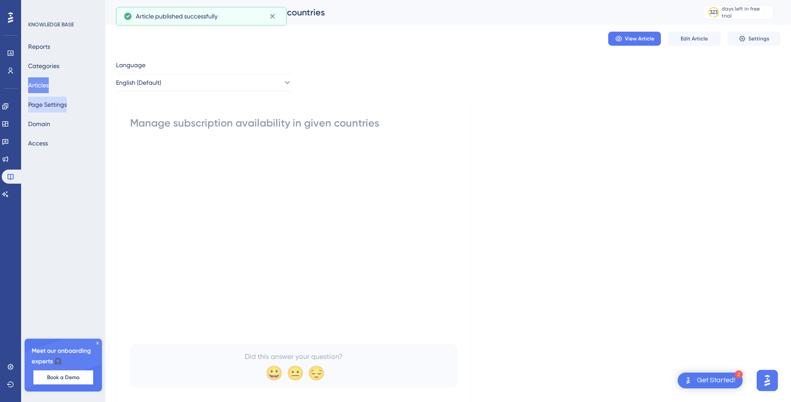
click at [45, 99] on button "Page Settings" at bounding box center [47, 105] width 39 height 16
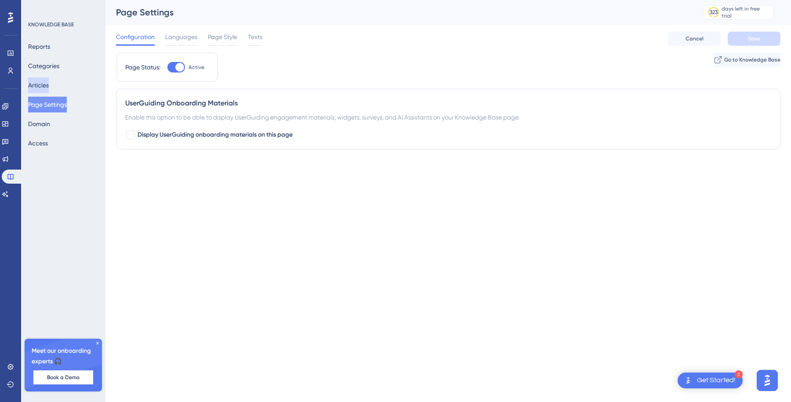
click at [44, 89] on button "Articles" at bounding box center [38, 85] width 21 height 16
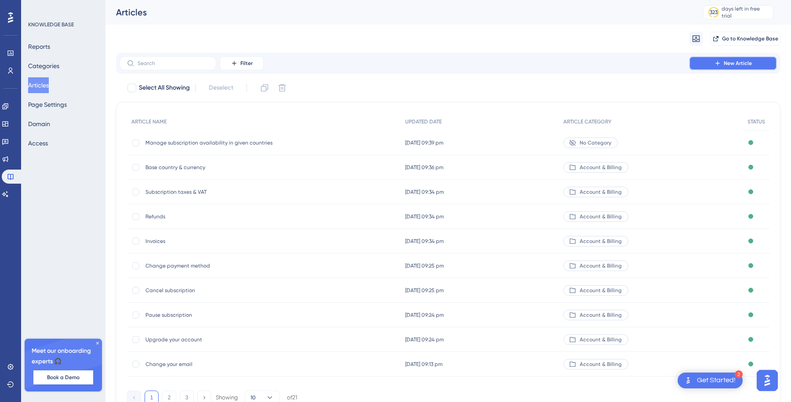
click at [727, 63] on span "New Article" at bounding box center [737, 63] width 28 height 7
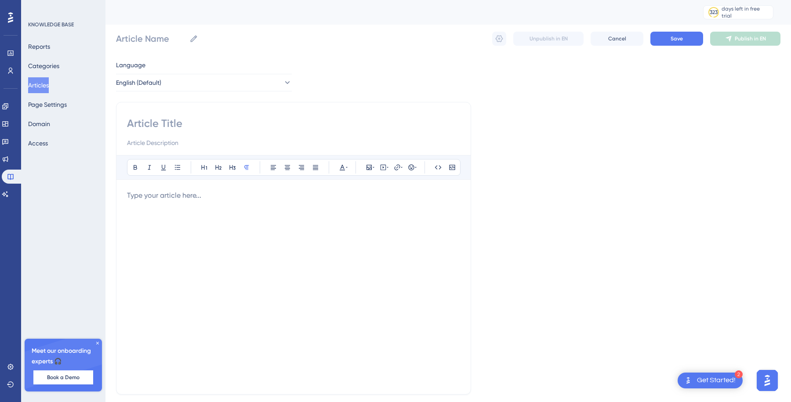
click at [330, 112] on div "Bold Italic Underline Bullet Point Heading 1 Heading 2 Heading 3 Normal Align L…" at bounding box center [293, 248] width 355 height 293
click at [316, 128] on input at bounding box center [293, 123] width 333 height 14
type input "Calculate prices"
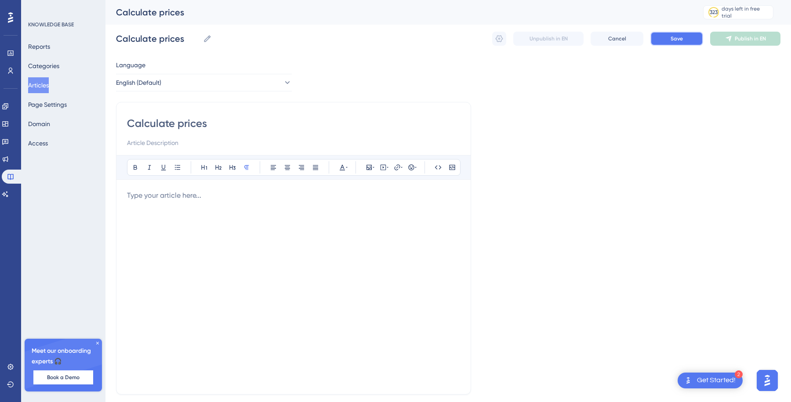
click at [666, 39] on button "Save" at bounding box center [676, 39] width 53 height 14
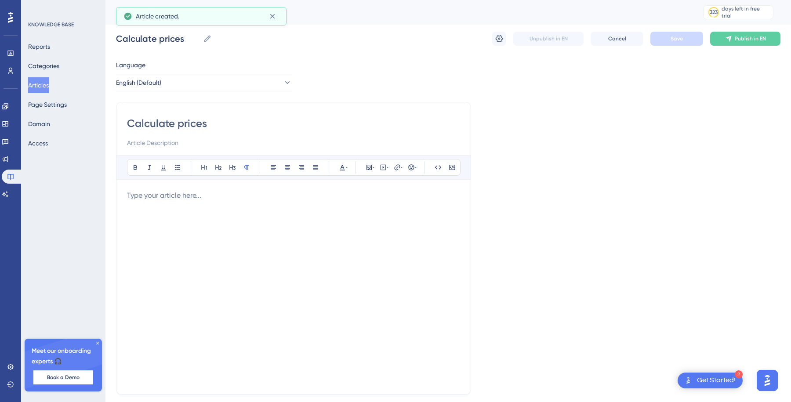
click at [41, 84] on button "Articles" at bounding box center [38, 85] width 21 height 16
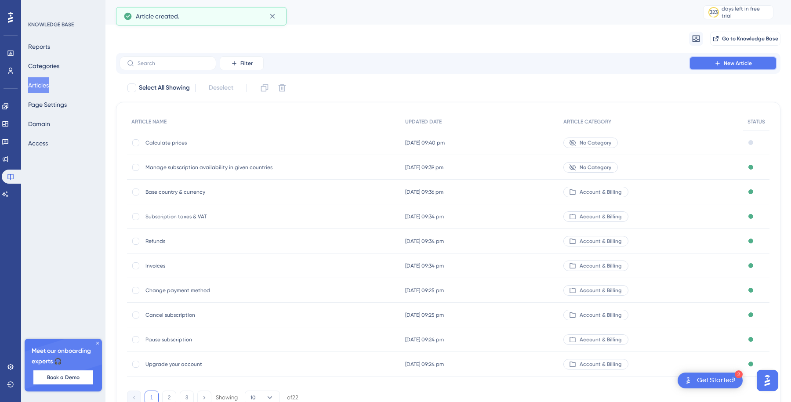
click at [734, 65] on span "New Article" at bounding box center [737, 63] width 28 height 7
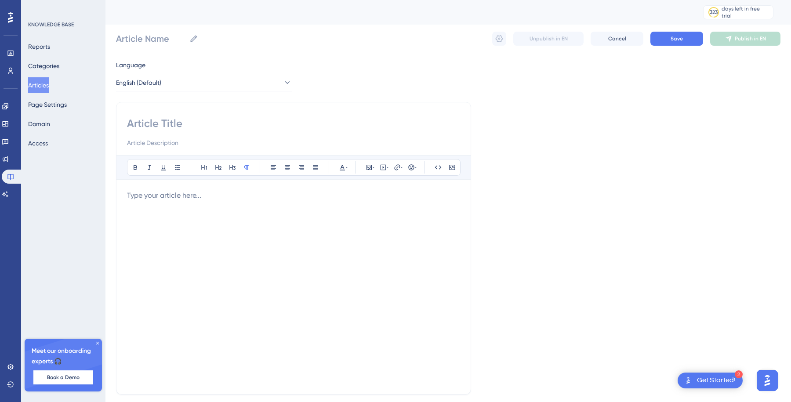
click at [302, 123] on input at bounding box center [293, 123] width 333 height 14
type input "Increase prices"
click at [669, 41] on button "Save" at bounding box center [676, 39] width 53 height 14
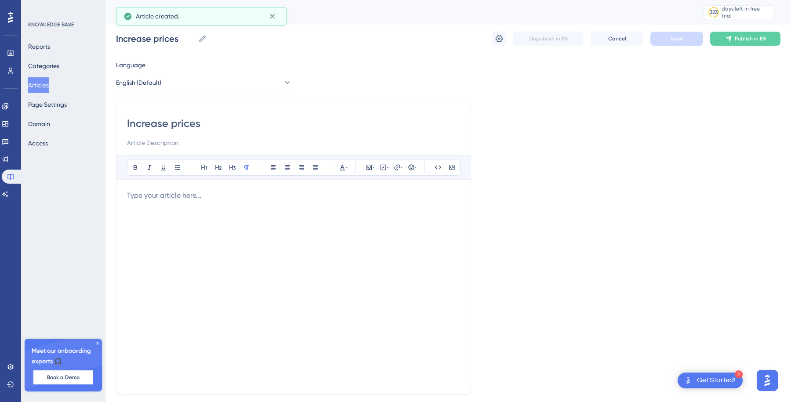
click at [30, 85] on button "Articles" at bounding box center [38, 85] width 21 height 16
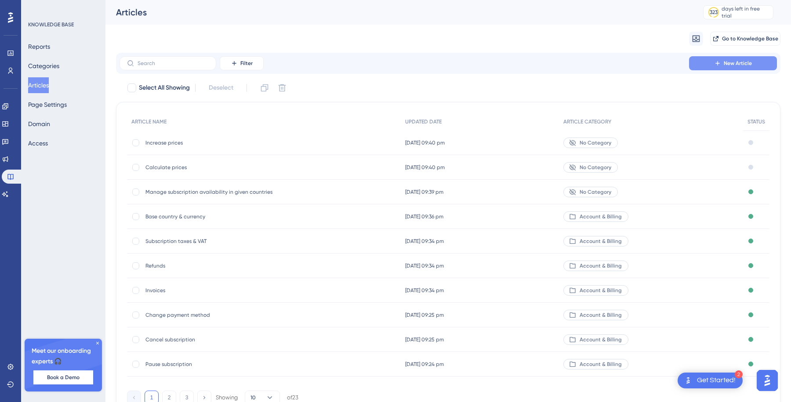
click at [730, 63] on span "New Article" at bounding box center [737, 63] width 28 height 7
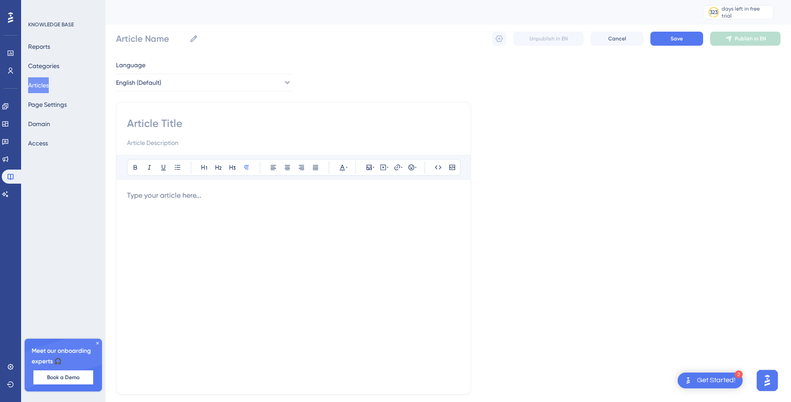
click at [148, 119] on input at bounding box center [293, 123] width 333 height 14
type input "Change pric"
type input "Change"
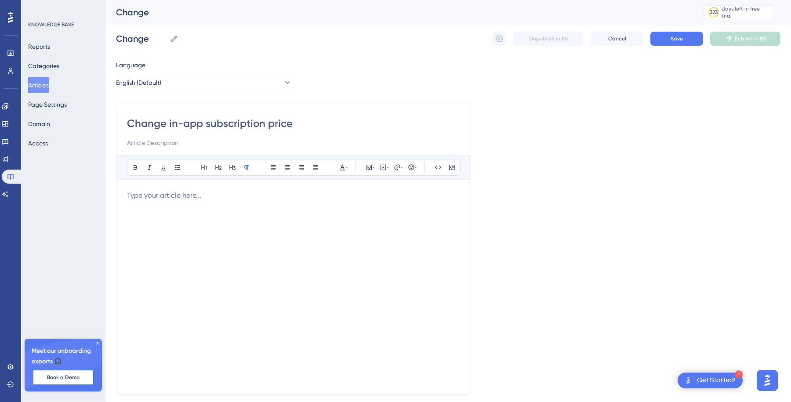
type input "Change in-app subscription prices"
click at [671, 39] on span "Save" at bounding box center [676, 38] width 12 height 7
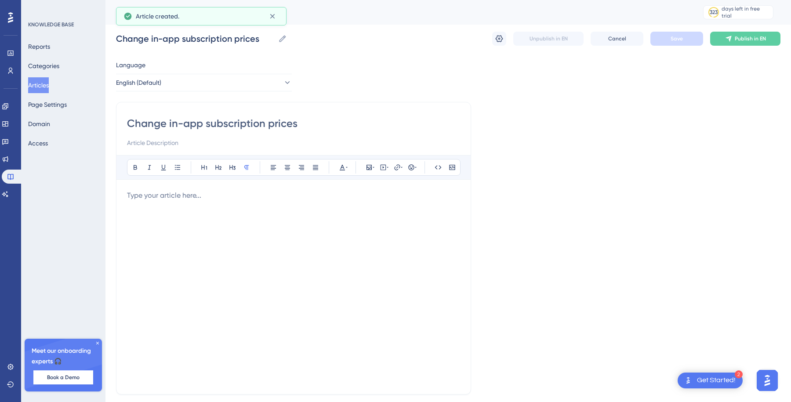
click at [47, 87] on button "Articles" at bounding box center [38, 85] width 21 height 16
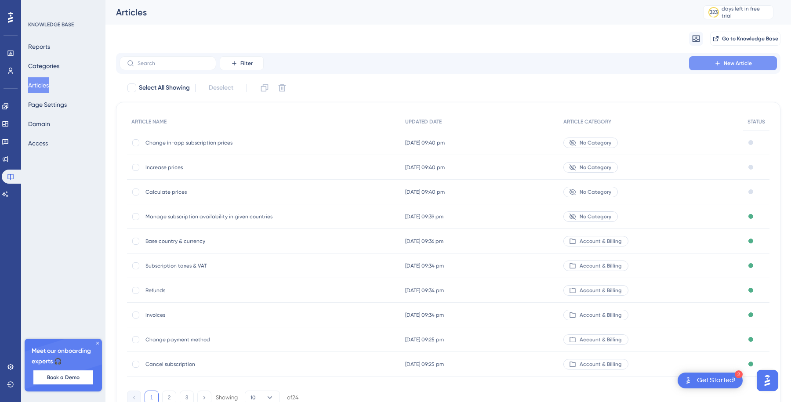
click at [727, 64] on span "New Article" at bounding box center [737, 63] width 28 height 7
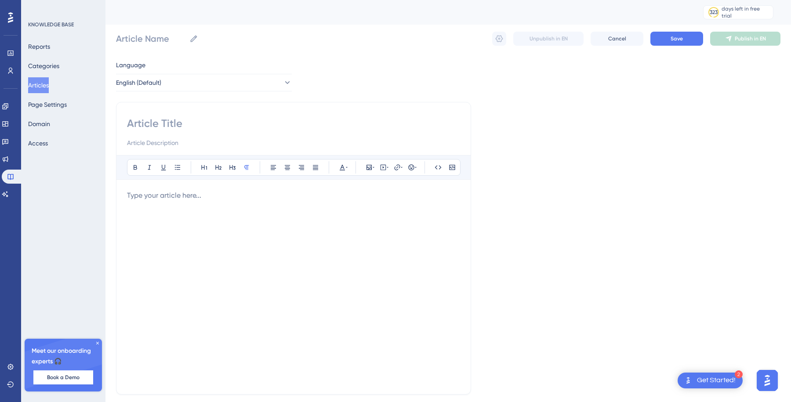
click at [195, 127] on input at bounding box center [293, 123] width 333 height 14
type input "Apple"
type input "Ap"
type input "A"
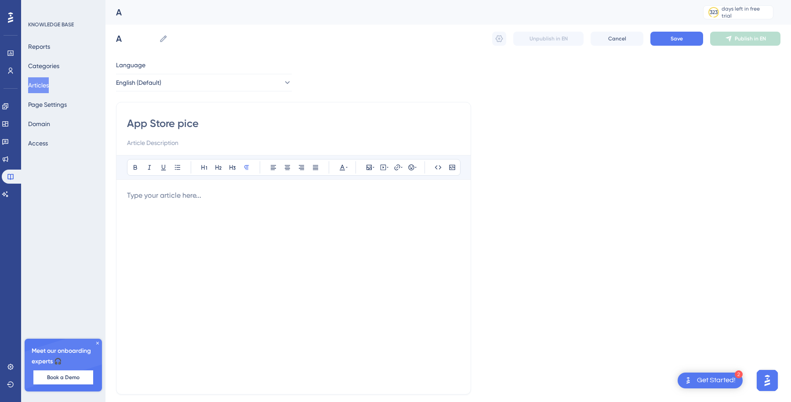
type input "App Store pice p"
type input "App Store price points"
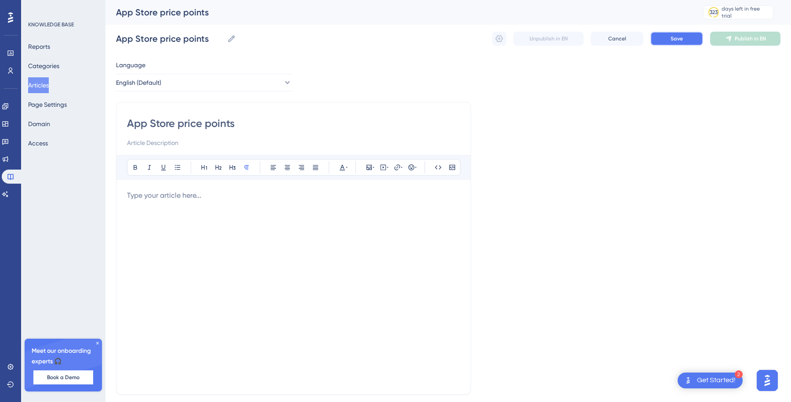
click at [665, 38] on button "Save" at bounding box center [676, 39] width 53 height 14
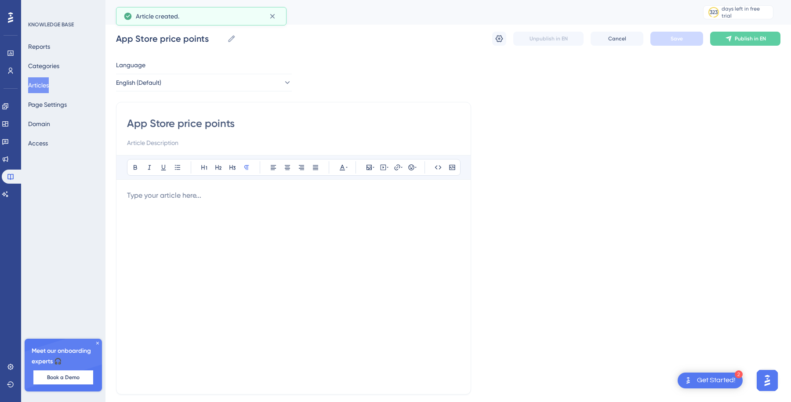
click at [41, 82] on button "Articles" at bounding box center [38, 85] width 21 height 16
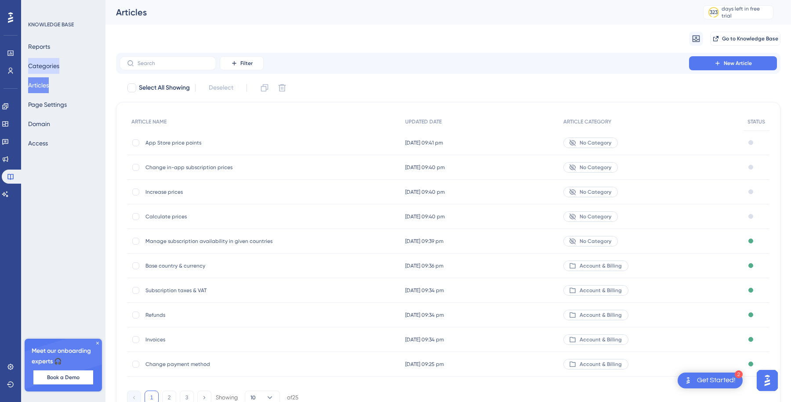
click at [56, 65] on button "Categories" at bounding box center [43, 66] width 31 height 16
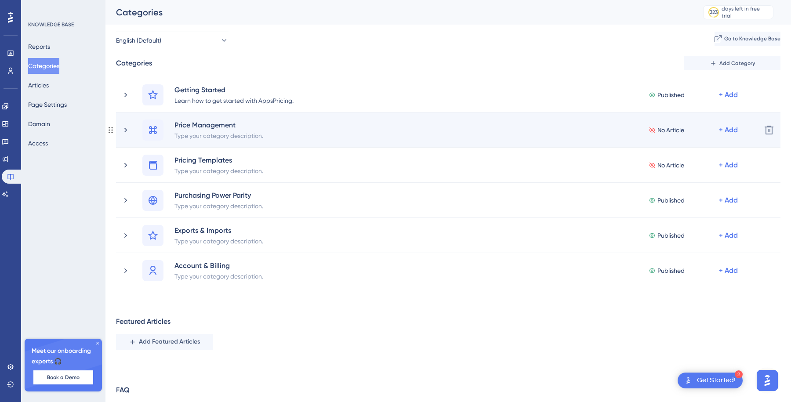
click at [132, 130] on div "Price Management Type your category description. No Article + Add" at bounding box center [437, 129] width 633 height 21
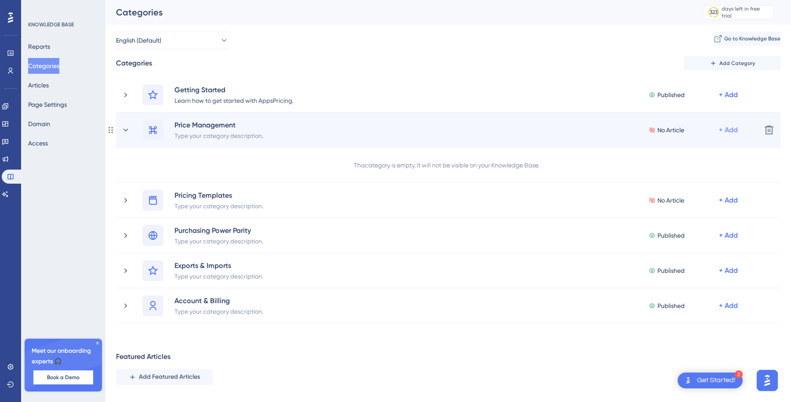
click at [737, 132] on div "+ Add" at bounding box center [729, 130] width 21 height 11
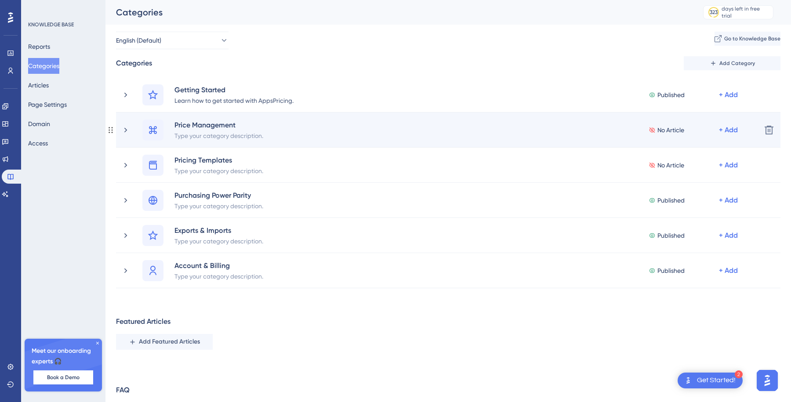
click at [559, 139] on div "Price Management Type your category description. No Article + Add" at bounding box center [447, 129] width 611 height 21
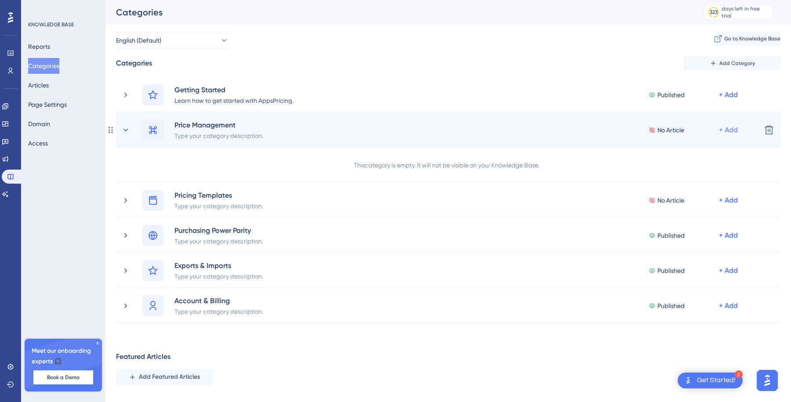
click at [723, 128] on div "+ Add" at bounding box center [728, 130] width 19 height 11
click at [676, 170] on span "Add Articles" at bounding box center [679, 171] width 34 height 11
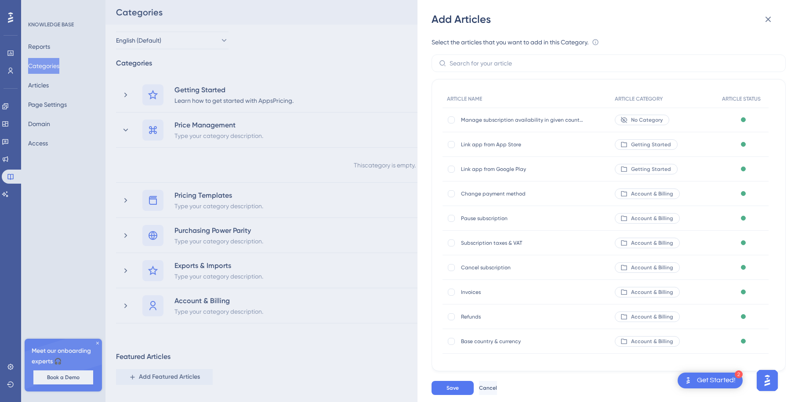
click at [11, 98] on div "Add Articles Select the articles that you want to add in this Category. An arti…" at bounding box center [395, 201] width 791 height 402
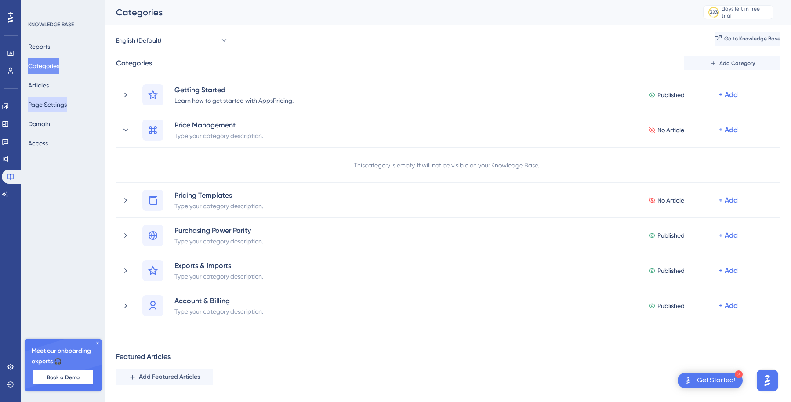
click at [52, 98] on button "Page Settings" at bounding box center [47, 105] width 39 height 16
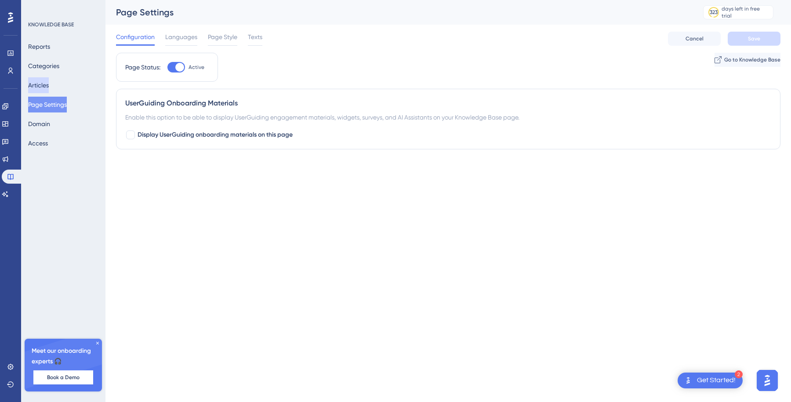
click at [49, 89] on button "Articles" at bounding box center [38, 85] width 21 height 16
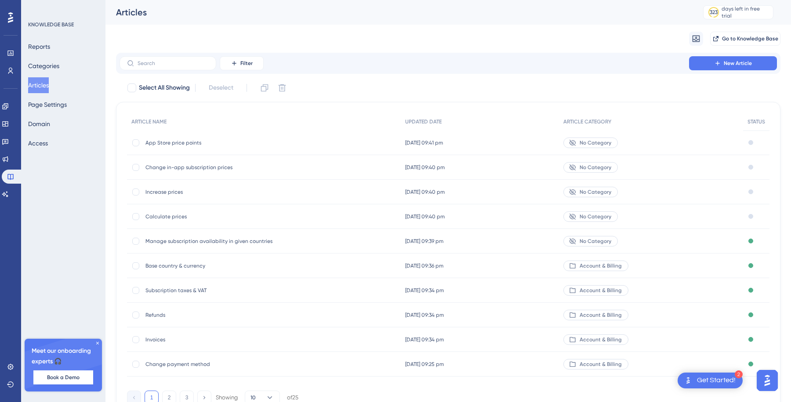
click at [637, 222] on div "No Category" at bounding box center [651, 216] width 184 height 25
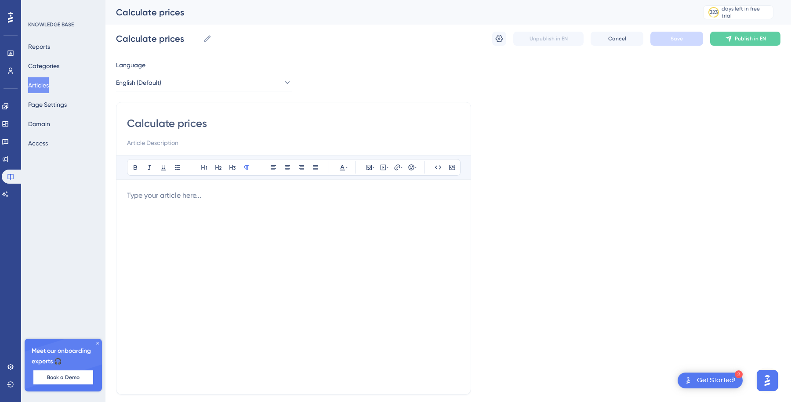
click at [752, 47] on div "Calculate prices Calculate prices Unpublish in EN Cancel Save Publish in EN" at bounding box center [448, 39] width 664 height 28
click at [755, 43] on button "Publish in EN" at bounding box center [745, 39] width 70 height 14
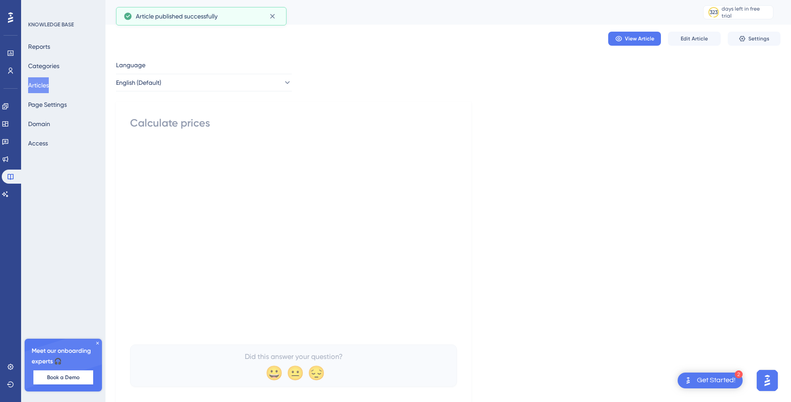
click at [35, 88] on button "Articles" at bounding box center [38, 85] width 21 height 16
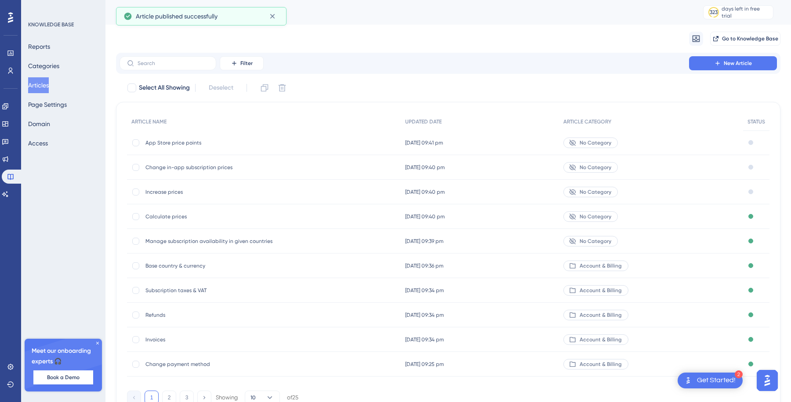
click at [317, 190] on div "Increase prices Increase prices" at bounding box center [264, 192] width 274 height 25
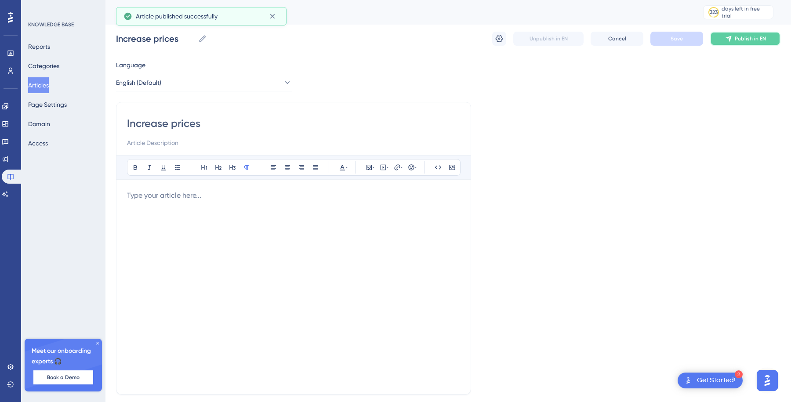
click at [741, 39] on span "Publish in EN" at bounding box center [749, 38] width 31 height 7
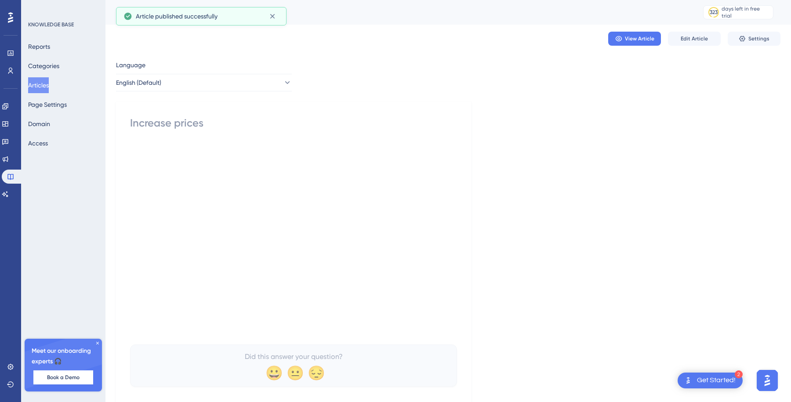
drag, startPoint x: 38, startPoint y: 85, endPoint x: 66, endPoint y: 85, distance: 28.1
click at [37, 85] on button "Articles" at bounding box center [38, 85] width 21 height 16
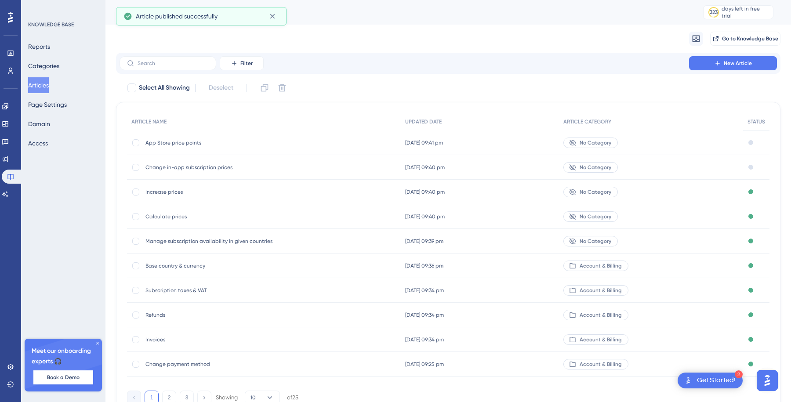
click at [222, 170] on div "Change in-app subscription prices Change in-app subscription prices" at bounding box center [215, 167] width 141 height 25
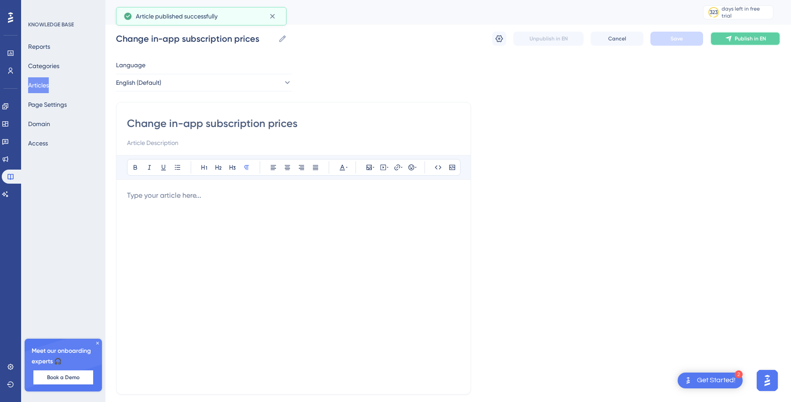
click at [744, 40] on span "Publish in EN" at bounding box center [749, 38] width 31 height 7
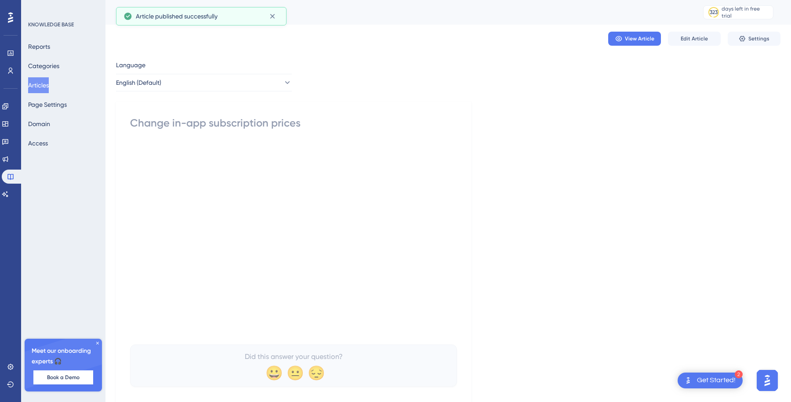
click at [49, 80] on button "Articles" at bounding box center [38, 85] width 21 height 16
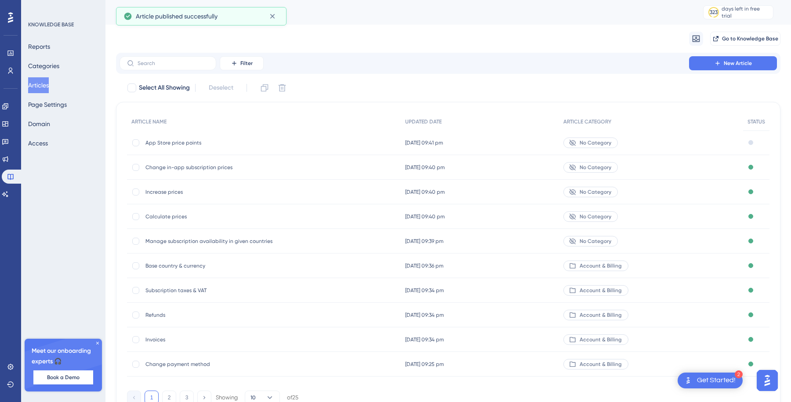
click at [245, 140] on span "App Store price points" at bounding box center [215, 142] width 141 height 7
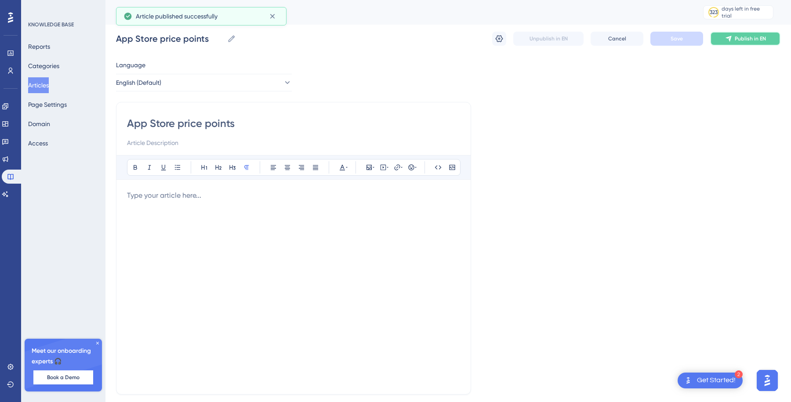
click at [736, 40] on span "Publish in EN" at bounding box center [749, 38] width 31 height 7
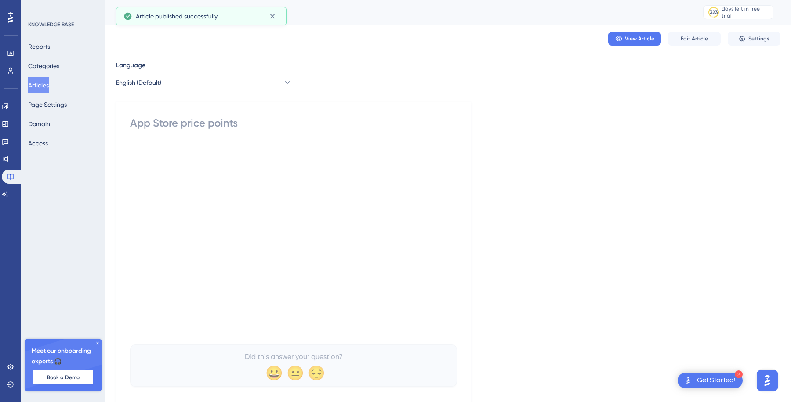
click at [37, 84] on button "Articles" at bounding box center [38, 85] width 21 height 16
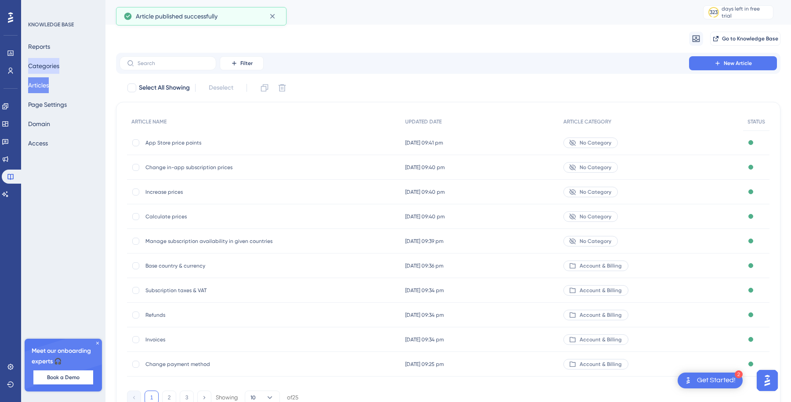
click at [49, 71] on button "Categories" at bounding box center [43, 66] width 31 height 16
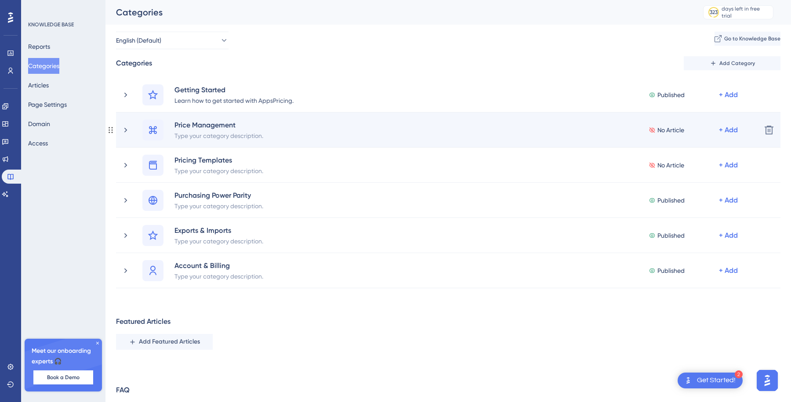
click at [395, 123] on div "Price Management Type your category description. No Article + Add" at bounding box center [447, 129] width 611 height 21
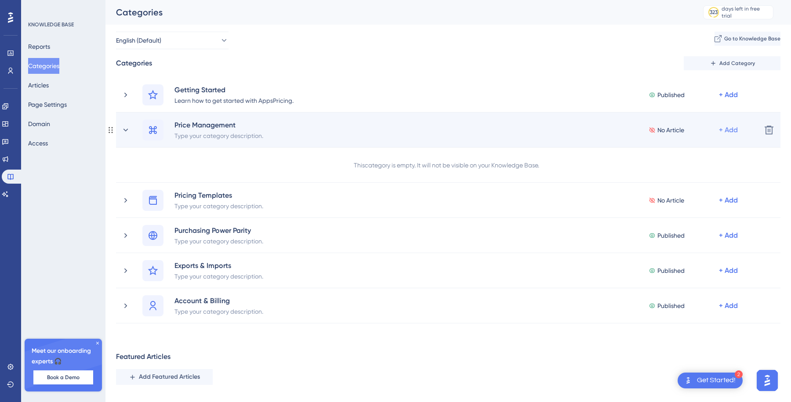
click at [723, 134] on div "+ Add" at bounding box center [728, 130] width 19 height 11
click at [704, 166] on div "Add Articles Add Articles" at bounding box center [693, 171] width 62 height 18
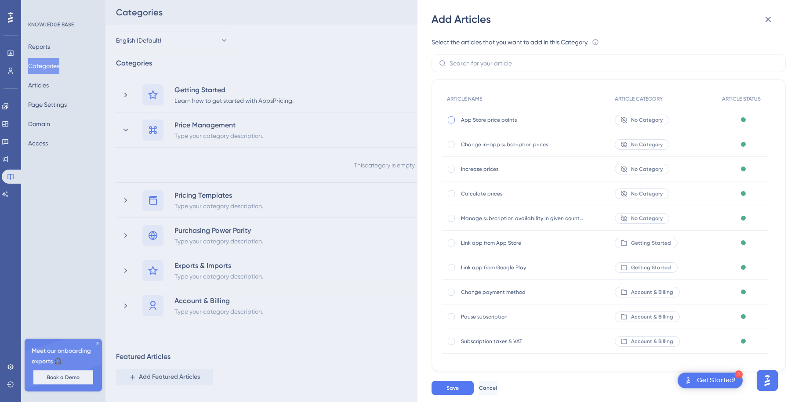
click at [448, 119] on div at bounding box center [451, 119] width 7 height 7
checkbox input "true"
click at [448, 141] on div at bounding box center [451, 144] width 9 height 9
checkbox input "true"
click at [447, 163] on div "Increase prices Increase prices" at bounding box center [526, 169] width 168 height 25
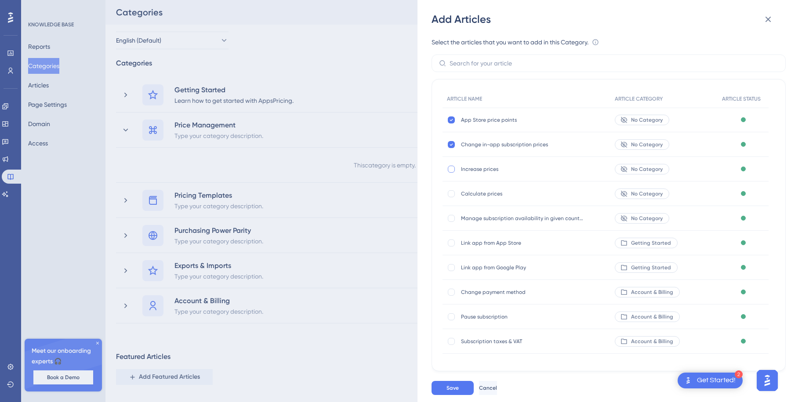
click at [447, 170] on div at bounding box center [451, 169] width 9 height 9
checkbox input "true"
click at [449, 194] on div at bounding box center [451, 193] width 7 height 7
checkbox input "true"
click at [450, 217] on div at bounding box center [451, 218] width 7 height 7
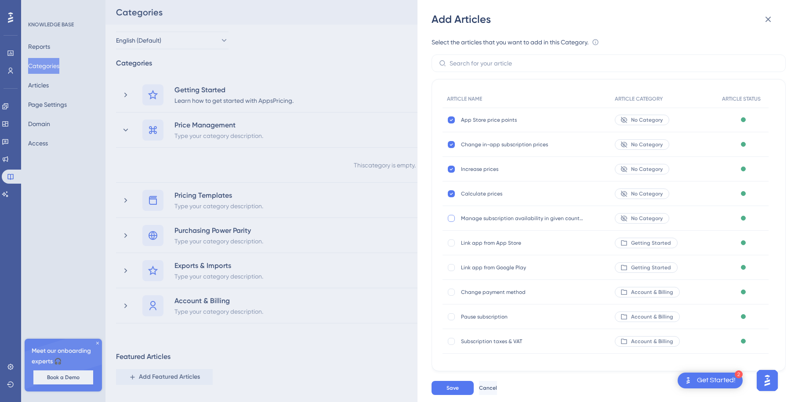
checkbox input "true"
click at [454, 386] on span "Save" at bounding box center [452, 387] width 12 height 7
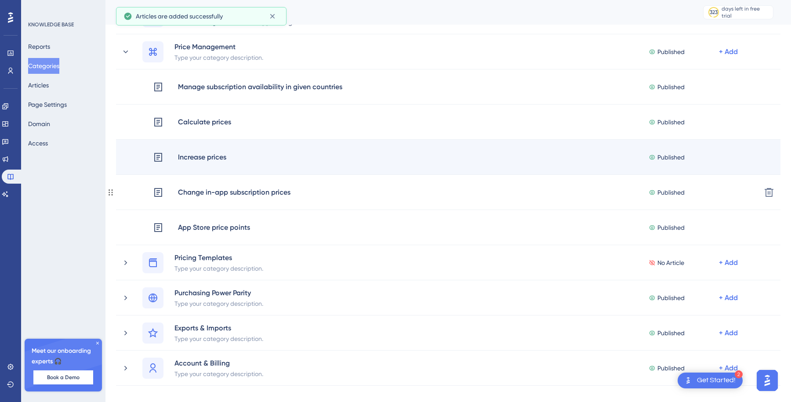
scroll to position [75, 0]
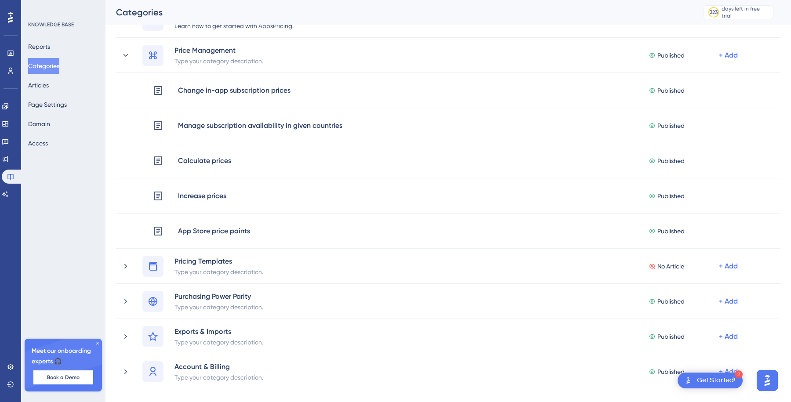
drag, startPoint x: 111, startPoint y: 195, endPoint x: 433, endPoint y: 9, distance: 372.3
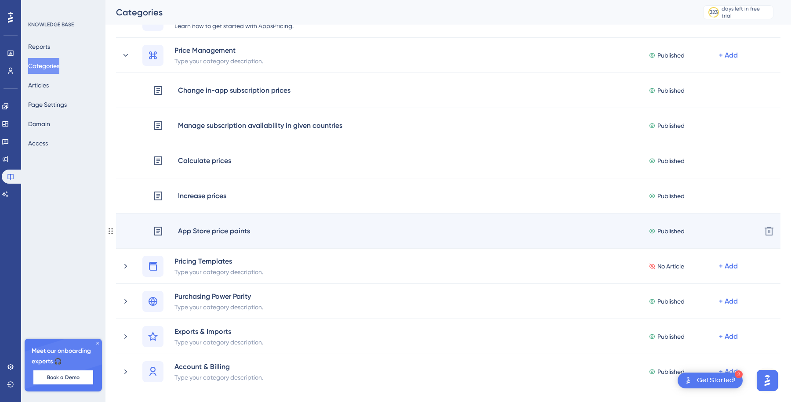
click at [199, 229] on div "App Store price points" at bounding box center [213, 230] width 73 height 11
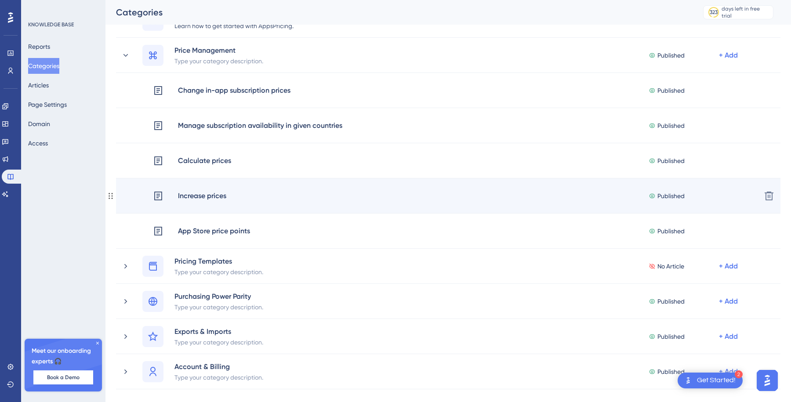
click at [202, 195] on div "Increase prices" at bounding box center [201, 195] width 49 height 11
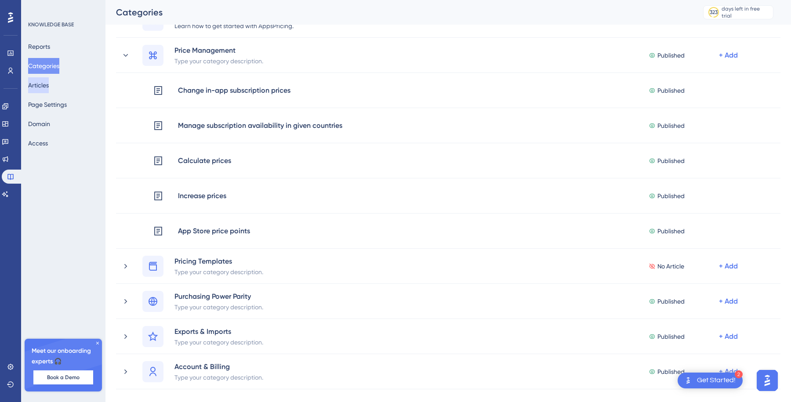
click at [43, 81] on button "Articles" at bounding box center [38, 85] width 21 height 16
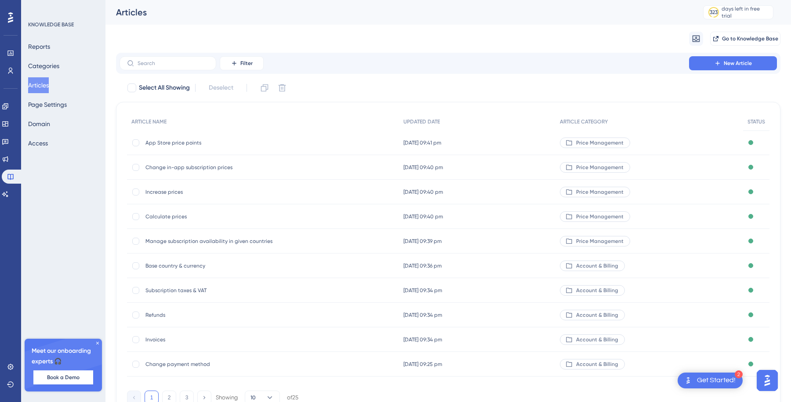
click at [170, 189] on span "Increase prices" at bounding box center [215, 191] width 141 height 7
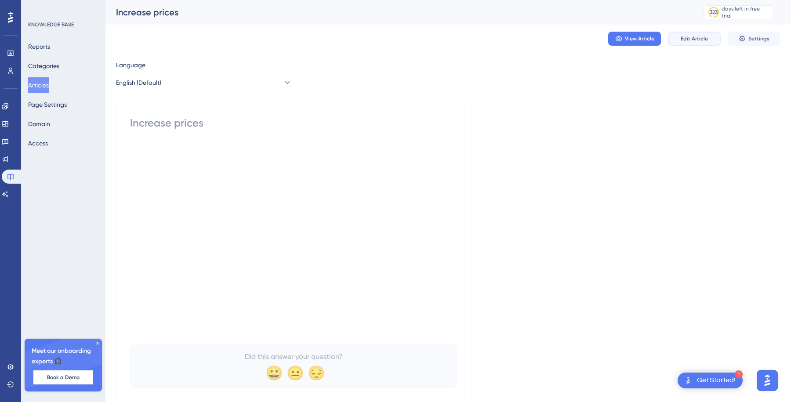
click at [707, 39] on button "Edit Article" at bounding box center [694, 39] width 53 height 14
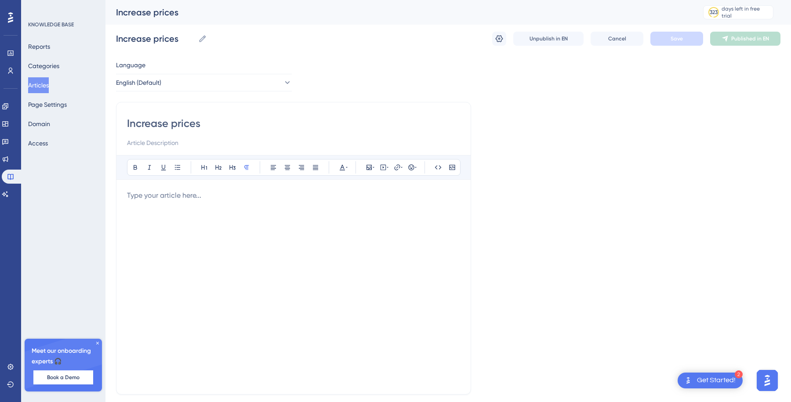
click at [231, 128] on input "Increase prices" at bounding box center [293, 123] width 333 height 14
paste input "Raise your"
type input "Raise your prices"
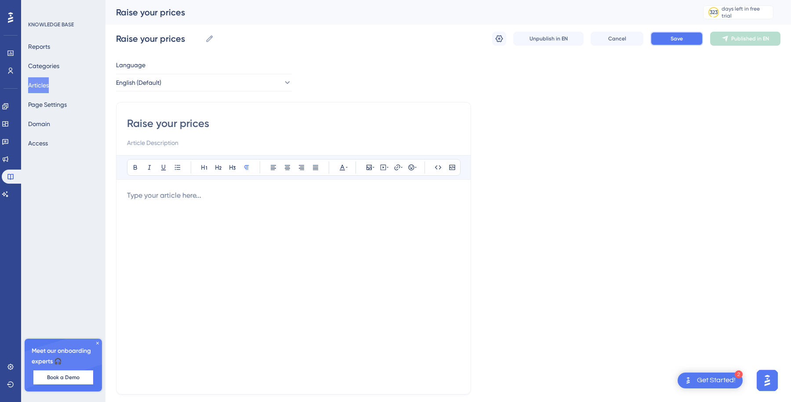
click at [679, 35] on span "Save" at bounding box center [676, 38] width 12 height 7
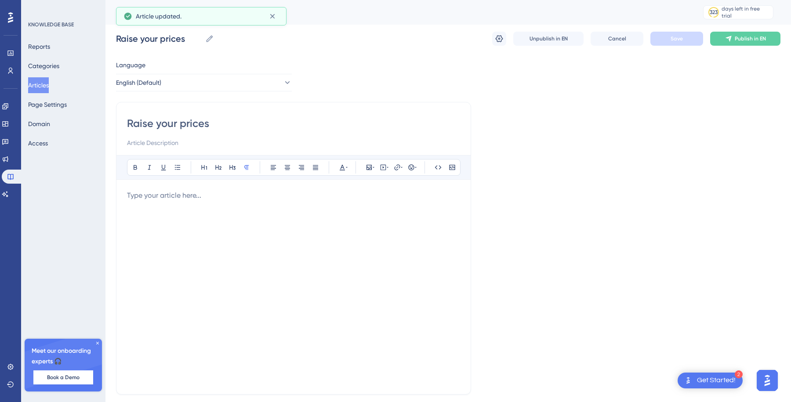
click at [43, 87] on button "Articles" at bounding box center [38, 85] width 21 height 16
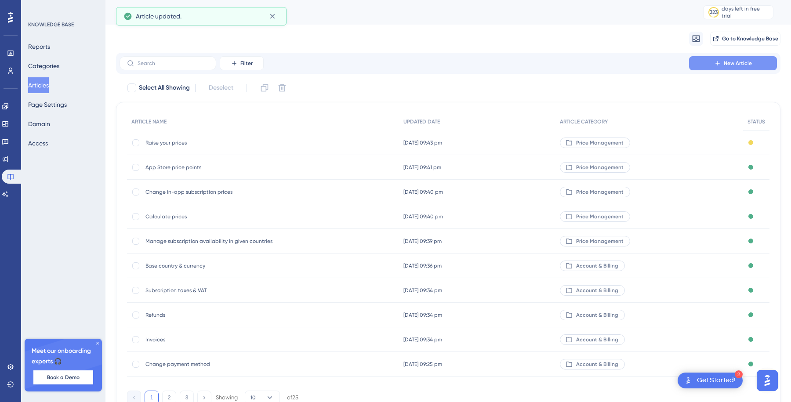
click at [721, 62] on button "New Article" at bounding box center [733, 63] width 88 height 14
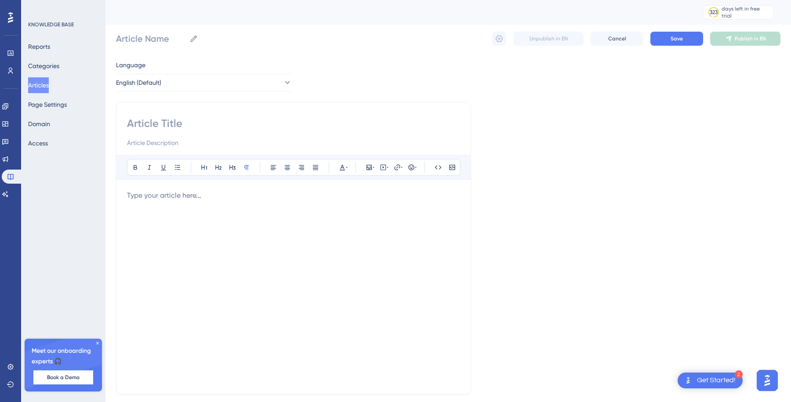
click at [200, 127] on input at bounding box center [293, 123] width 333 height 14
type input "Lower your pir"
type input "Lower your prices"
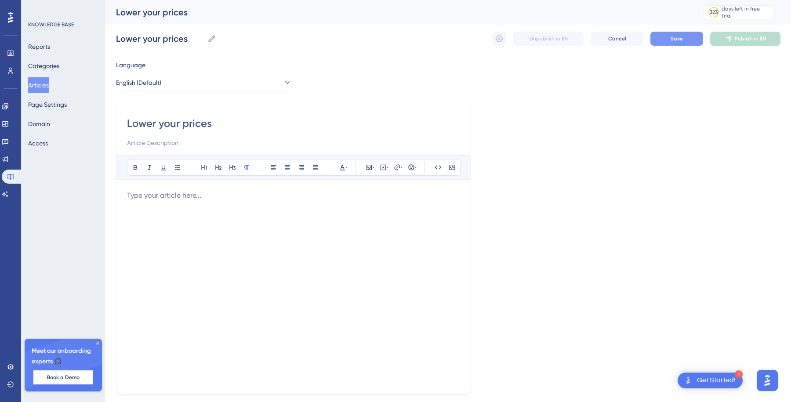
type input "Lower your prices"
click at [674, 41] on span "Save" at bounding box center [676, 38] width 12 height 7
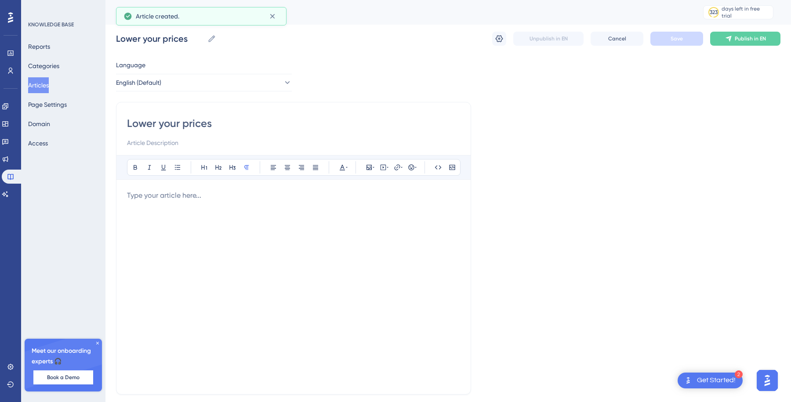
click at [36, 79] on button "Articles" at bounding box center [38, 85] width 21 height 16
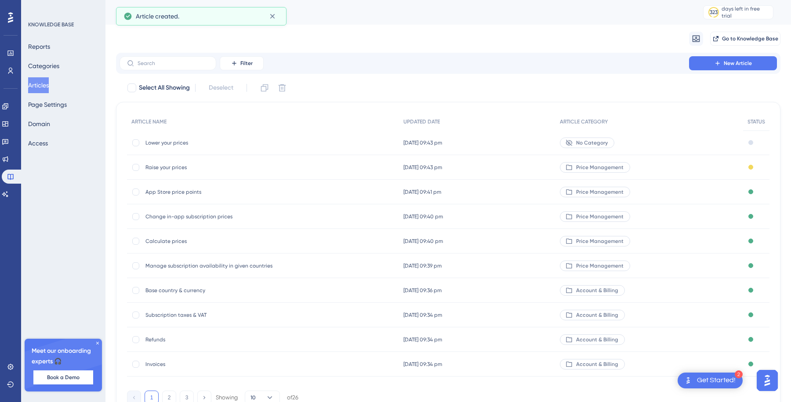
click at [41, 95] on div "Reports Categories Articles Page Settings Domain Access" at bounding box center [63, 95] width 71 height 112
click at [51, 106] on button "Page Settings" at bounding box center [47, 105] width 39 height 16
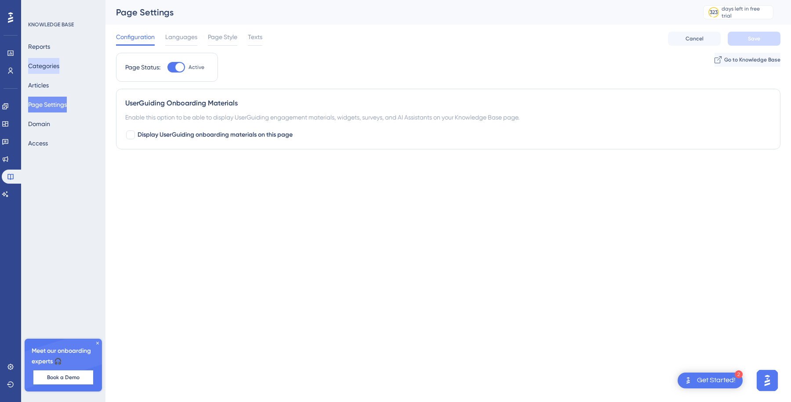
click at [51, 63] on button "Categories" at bounding box center [43, 66] width 31 height 16
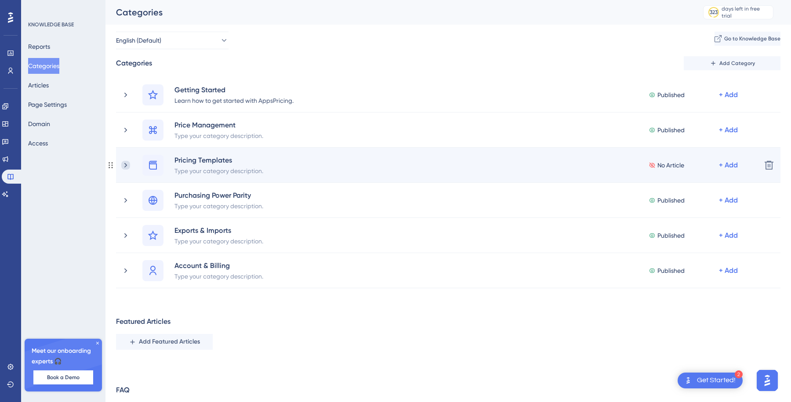
click at [125, 166] on icon at bounding box center [125, 165] width 3 height 5
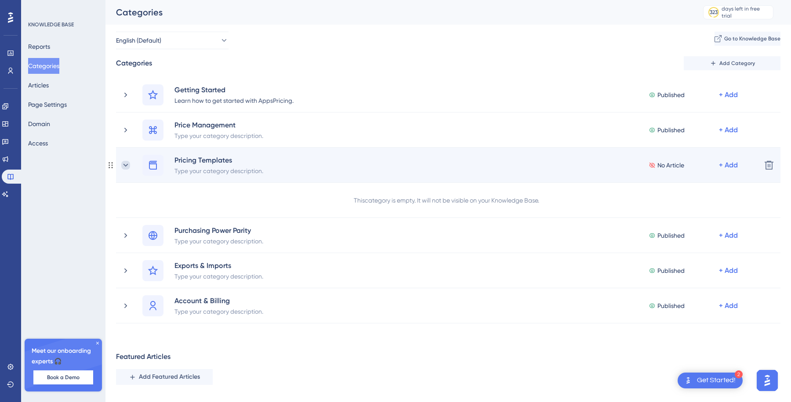
click at [121, 164] on icon at bounding box center [125, 165] width 9 height 9
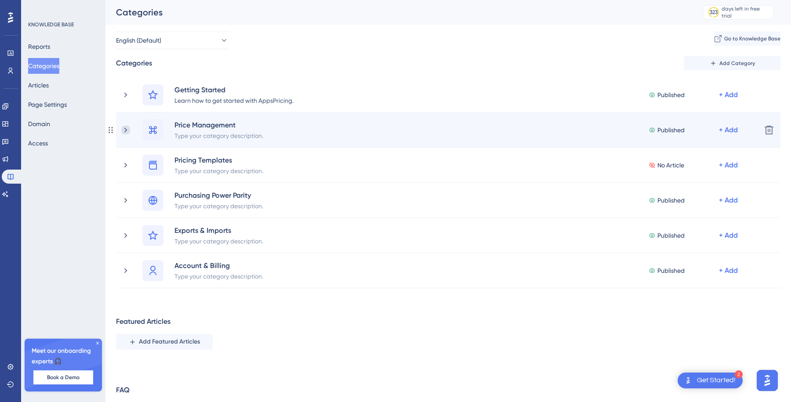
click at [121, 131] on icon at bounding box center [125, 130] width 9 height 9
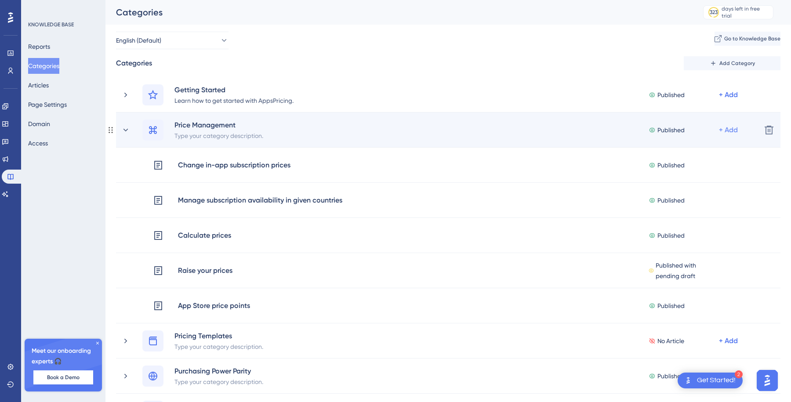
click at [731, 133] on div "+ Add" at bounding box center [728, 130] width 19 height 11
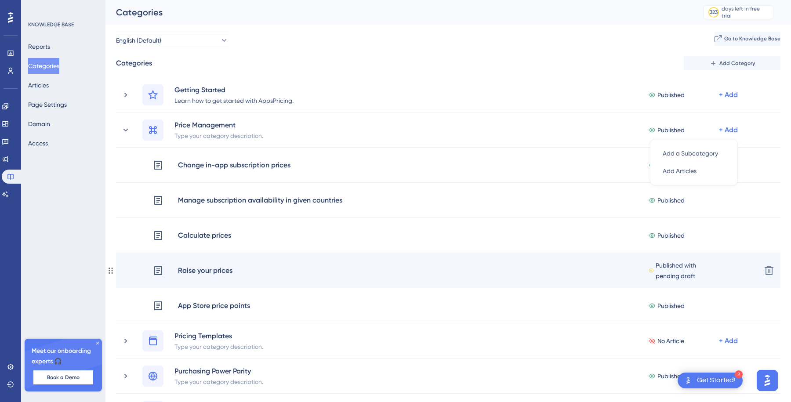
click at [676, 278] on span "Published with pending draft" at bounding box center [686, 270] width 63 height 21
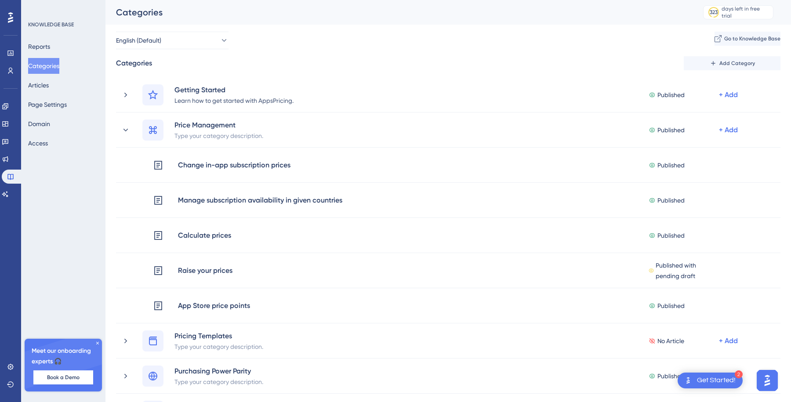
click at [48, 94] on div "Reports Categories Articles Page Settings Domain Access" at bounding box center [63, 95] width 71 height 112
click at [48, 101] on button "Page Settings" at bounding box center [47, 105] width 39 height 16
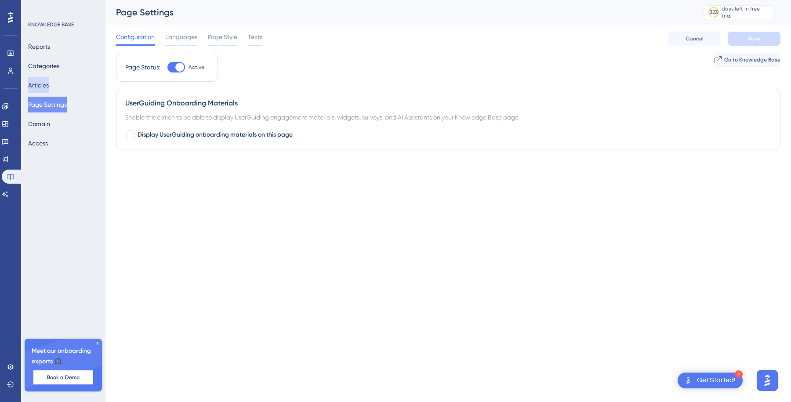
click at [47, 81] on button "Articles" at bounding box center [38, 85] width 21 height 16
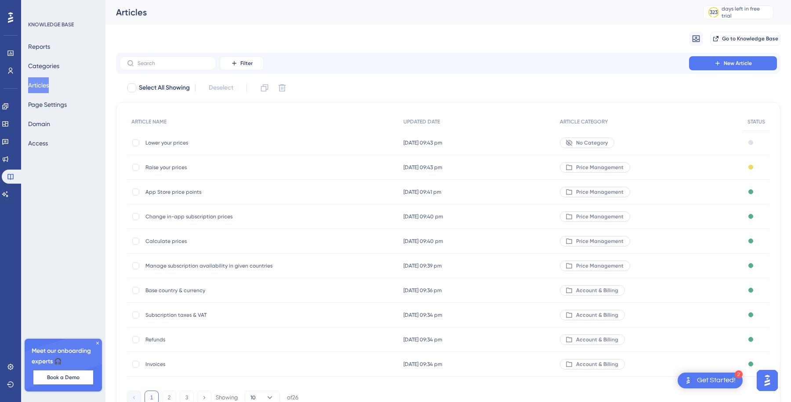
click at [241, 136] on div "Lower your prices Lower your prices" at bounding box center [215, 142] width 141 height 25
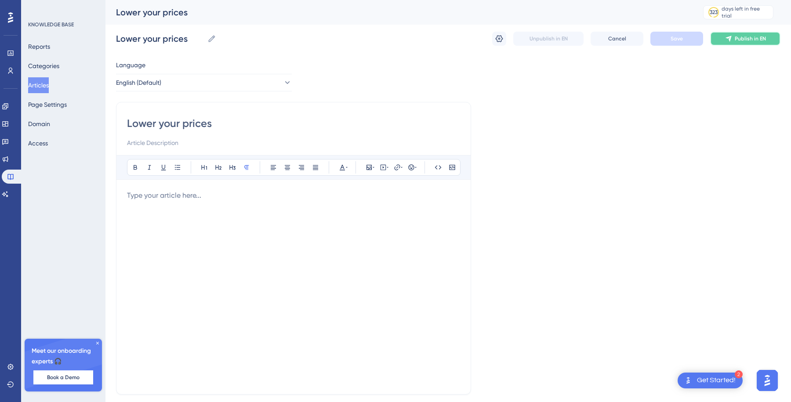
click at [736, 40] on span "Publish in EN" at bounding box center [749, 38] width 31 height 7
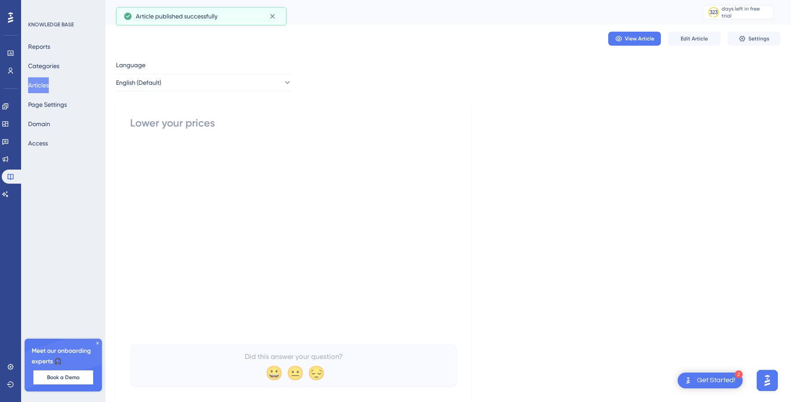
click at [31, 82] on button "Articles" at bounding box center [38, 85] width 21 height 16
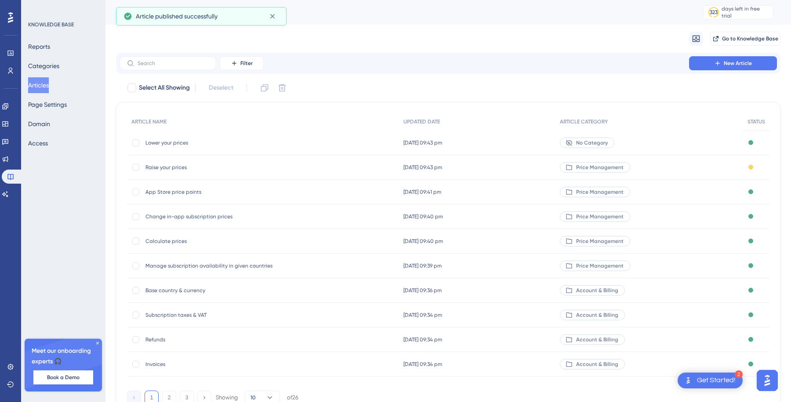
click at [188, 167] on span "Raise your prices" at bounding box center [215, 167] width 141 height 7
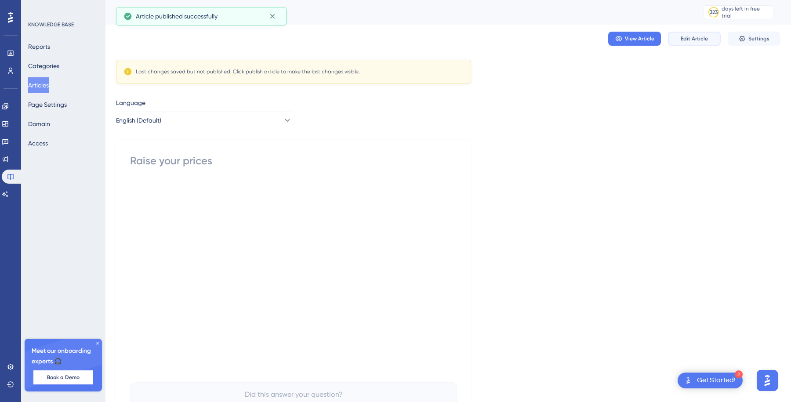
click at [694, 43] on button "Edit Article" at bounding box center [694, 39] width 53 height 14
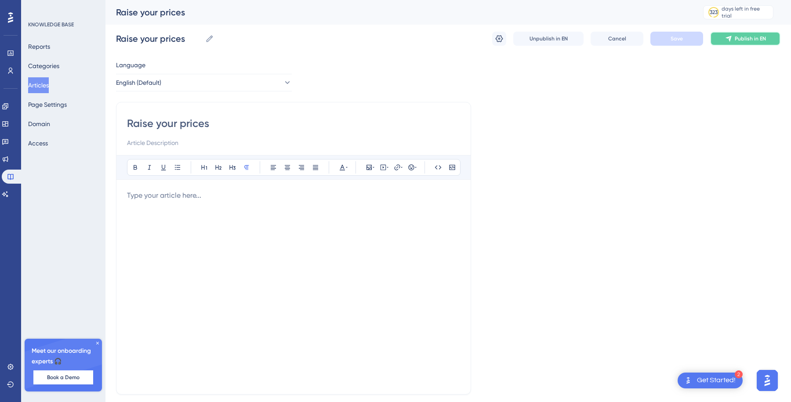
click at [764, 45] on button "Publish in EN" at bounding box center [745, 39] width 70 height 14
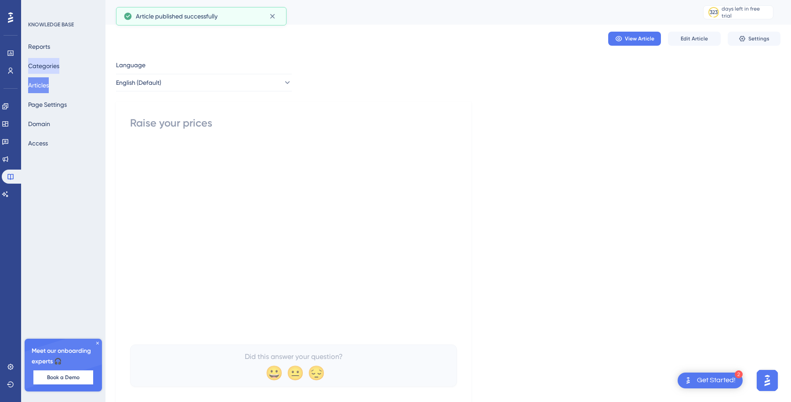
click at [44, 59] on button "Categories" at bounding box center [43, 66] width 31 height 16
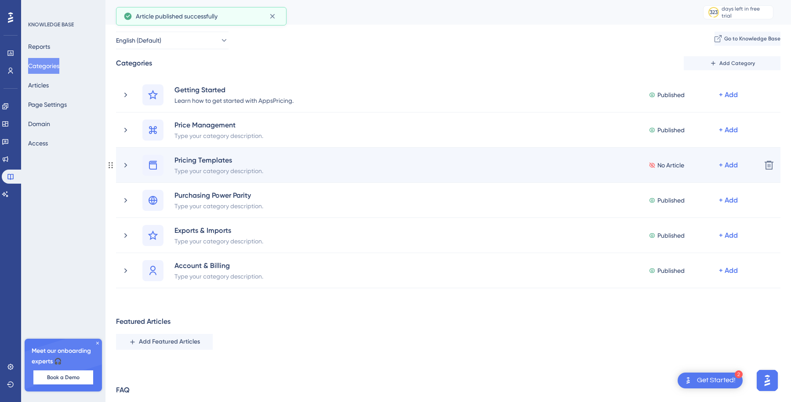
click at [321, 173] on div "Pricing Templates Type your category description. No Article + Add" at bounding box center [447, 165] width 611 height 21
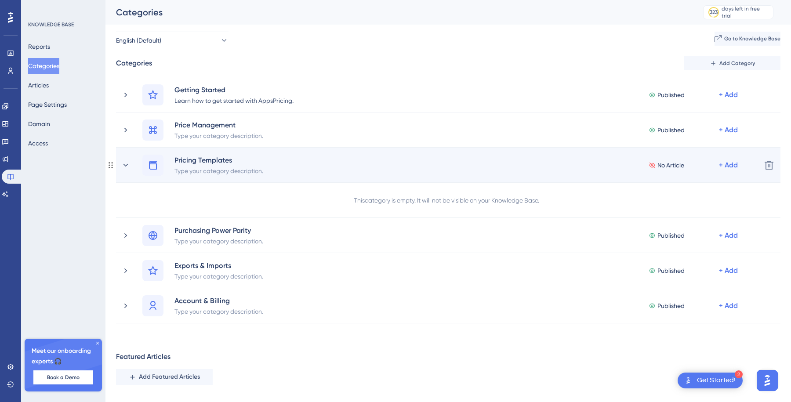
click at [324, 161] on div "Pricing Templates Type your category description. No Article + Add" at bounding box center [447, 165] width 611 height 21
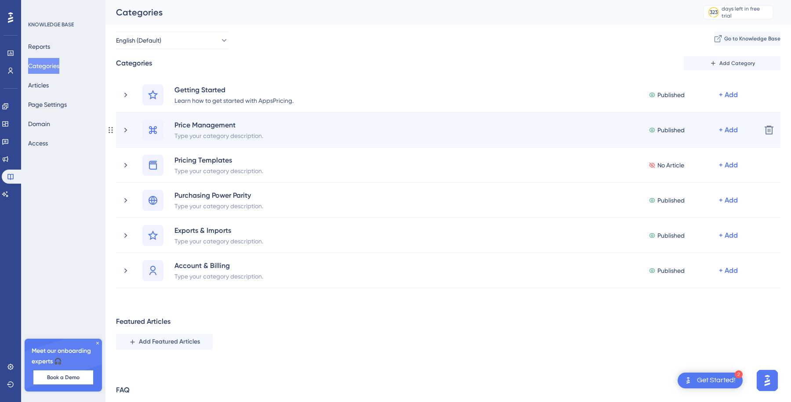
click at [342, 130] on div "Price Management Type your category description. Published + Add" at bounding box center [447, 129] width 611 height 21
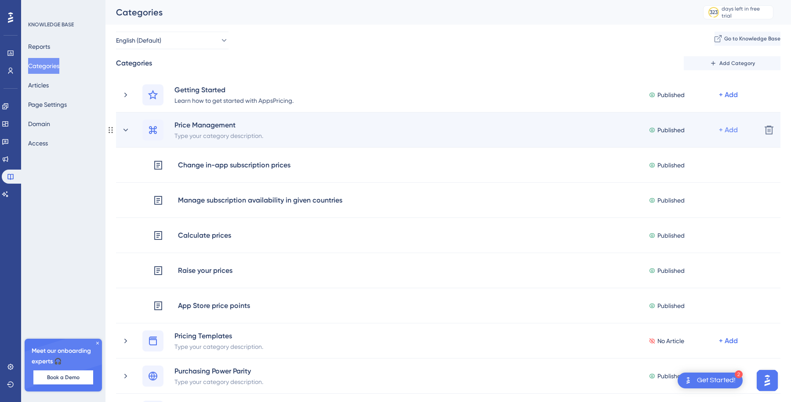
click at [723, 133] on div "+ Add" at bounding box center [728, 130] width 19 height 11
click at [692, 168] on span "Add Articles" at bounding box center [679, 171] width 34 height 11
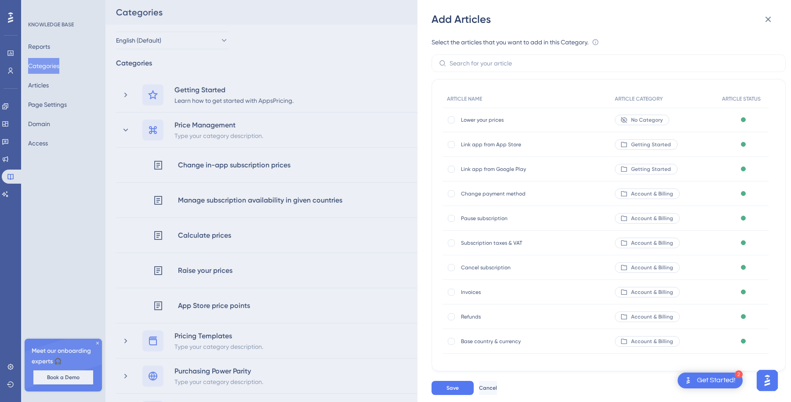
click at [499, 112] on div "Lower your prices Lower your prices" at bounding box center [522, 120] width 123 height 25
click at [496, 118] on span "Lower your prices" at bounding box center [522, 119] width 123 height 7
click at [448, 119] on div at bounding box center [451, 119] width 7 height 7
checkbox input "true"
click at [445, 386] on button "Save" at bounding box center [452, 388] width 42 height 14
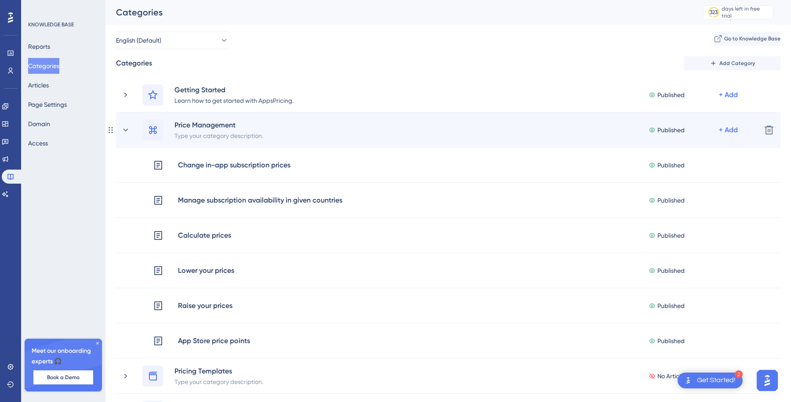
click at [132, 127] on div "Price Management Type your category description. Published + Add" at bounding box center [437, 129] width 633 height 21
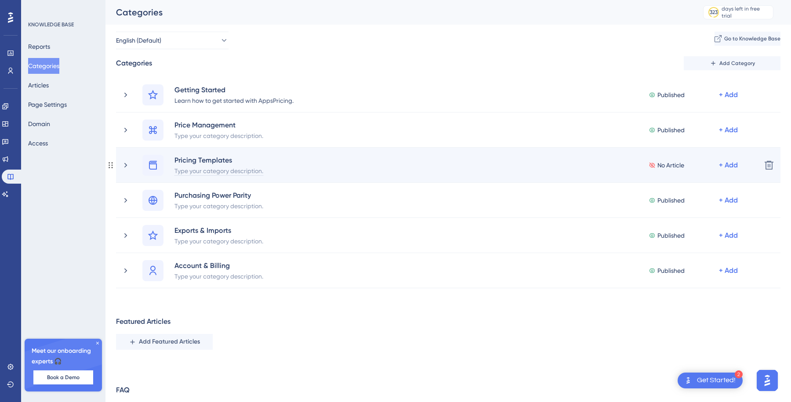
scroll to position [51, 0]
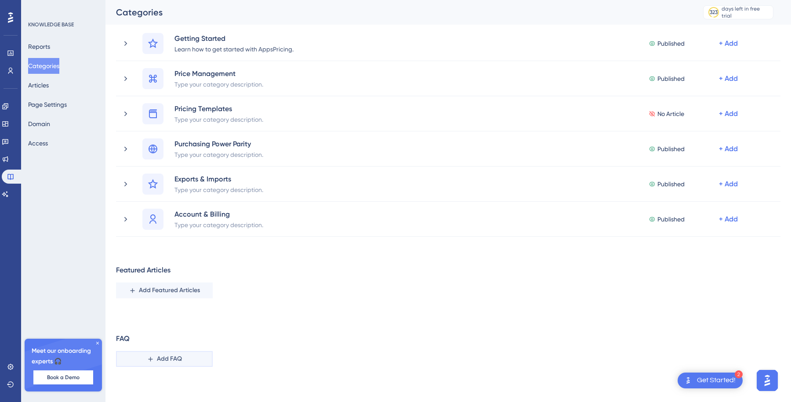
click at [166, 361] on span "Add FAQ" at bounding box center [169, 359] width 25 height 11
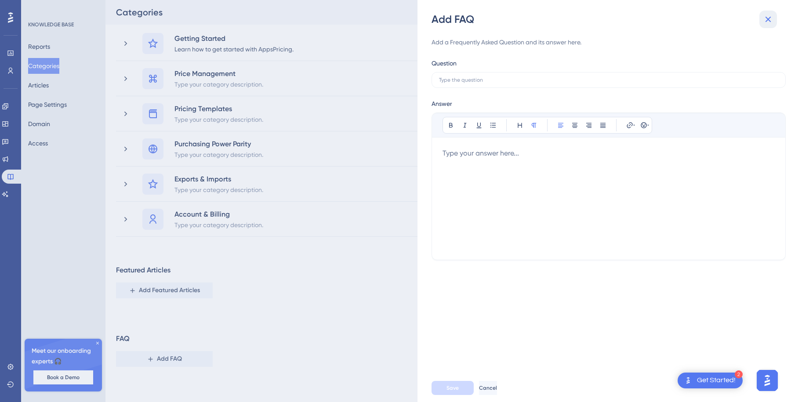
click at [764, 19] on icon at bounding box center [768, 19] width 11 height 11
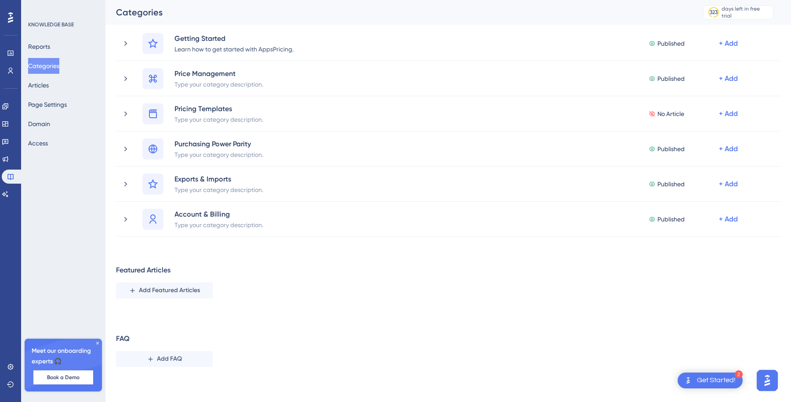
click at [175, 281] on div "Featured Articles Add Featured Articles" at bounding box center [448, 281] width 664 height 33
click at [174, 287] on span "Add Featured Articles" at bounding box center [169, 290] width 61 height 11
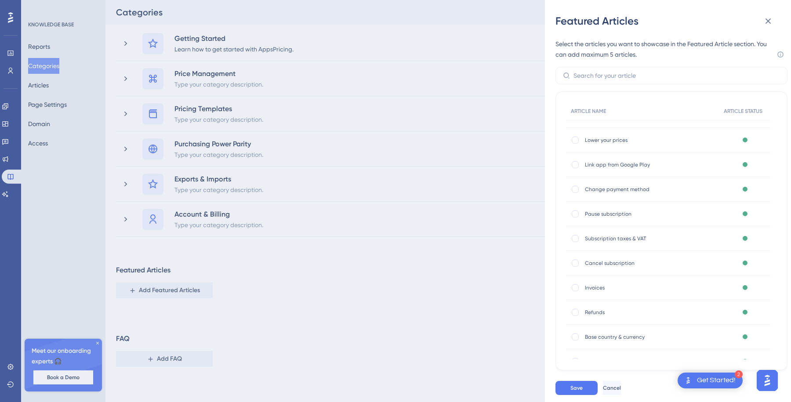
scroll to position [0, 0]
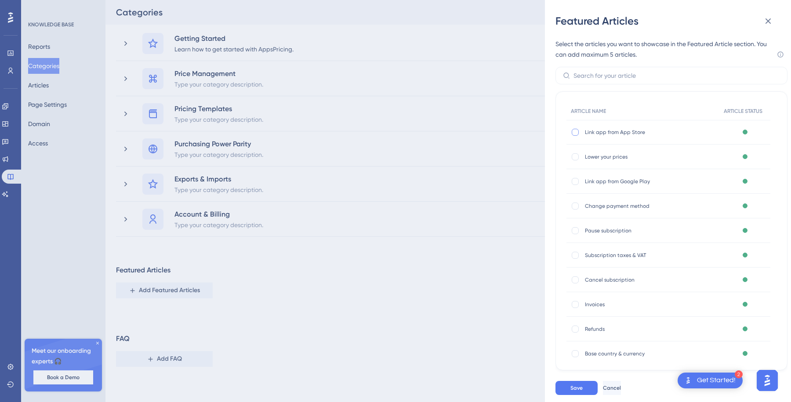
click at [577, 132] on div at bounding box center [574, 132] width 7 height 7
checkbox input "true"
click at [576, 182] on div at bounding box center [574, 181] width 7 height 7
checkbox input "true"
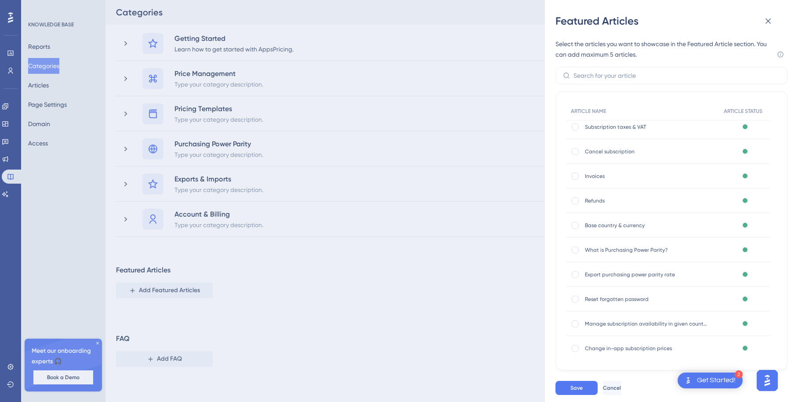
scroll to position [129, 0]
click at [575, 248] on div at bounding box center [574, 249] width 7 height 7
checkbox input "true"
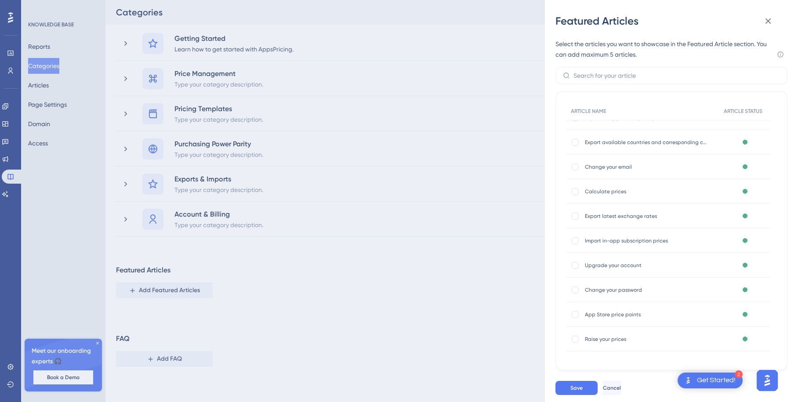
scroll to position [411, 0]
click at [576, 387] on span "Save" at bounding box center [576, 387] width 12 height 7
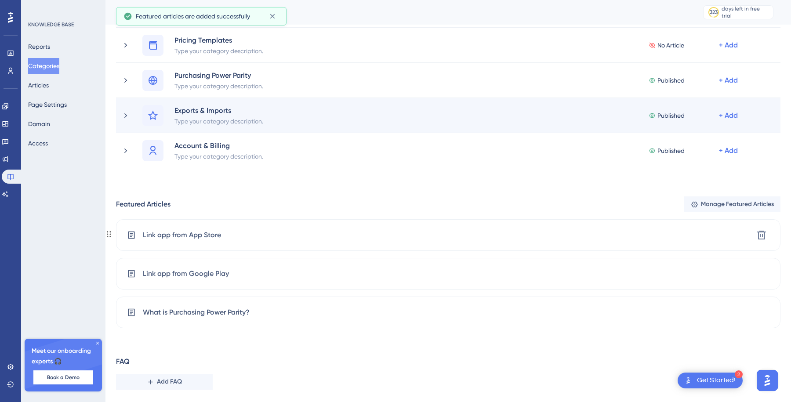
scroll to position [143, 0]
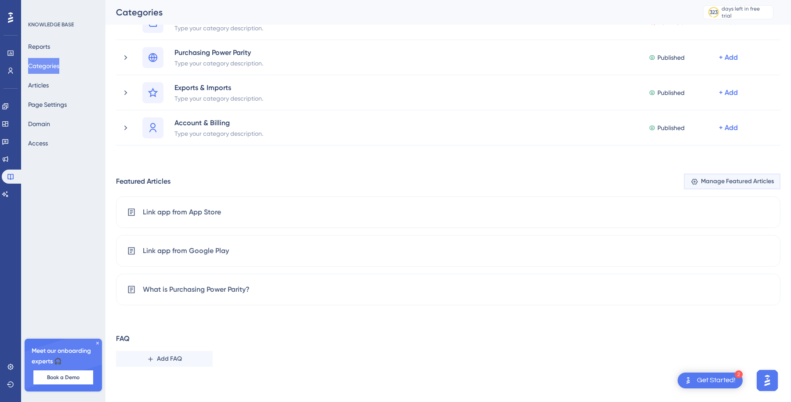
click at [724, 177] on span "Manage Featured Articles" at bounding box center [737, 181] width 73 height 11
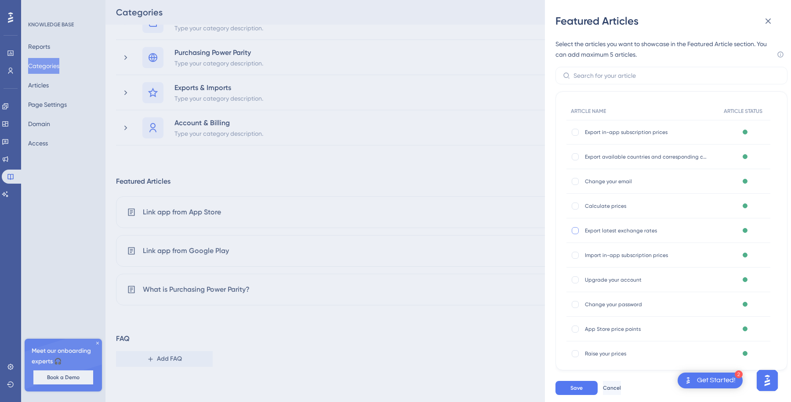
scroll to position [387, 0]
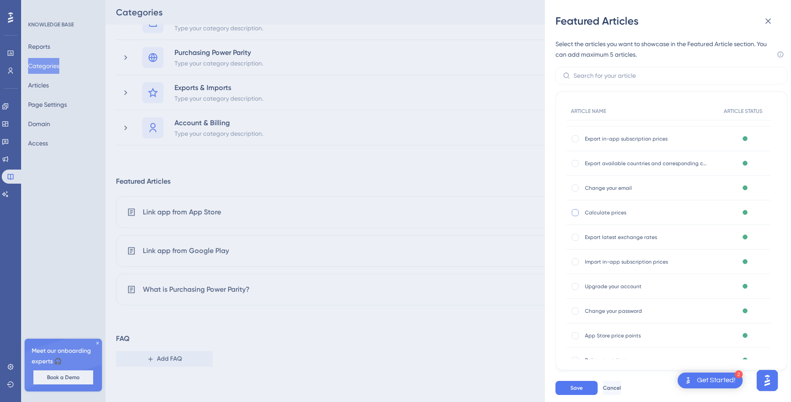
click at [575, 213] on div at bounding box center [574, 212] width 7 height 7
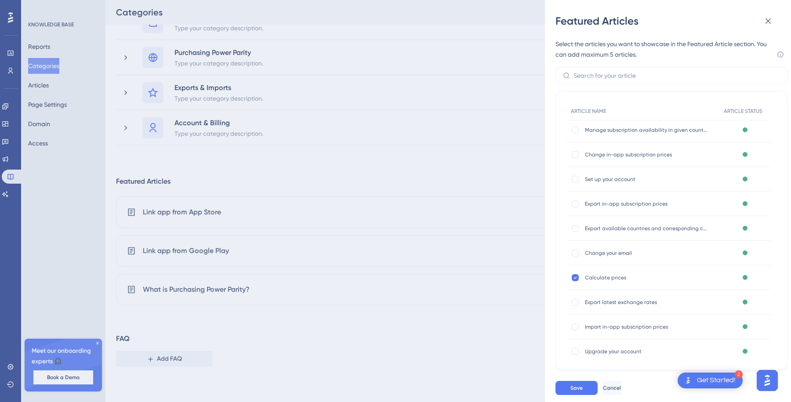
scroll to position [355, 0]
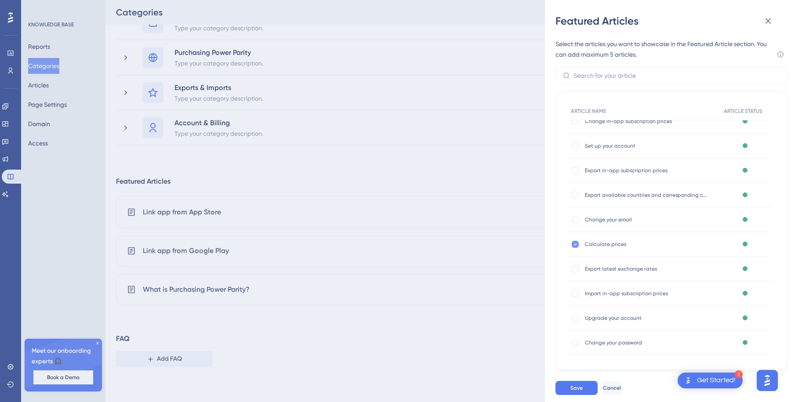
click at [576, 245] on icon at bounding box center [575, 244] width 4 height 7
checkbox input "false"
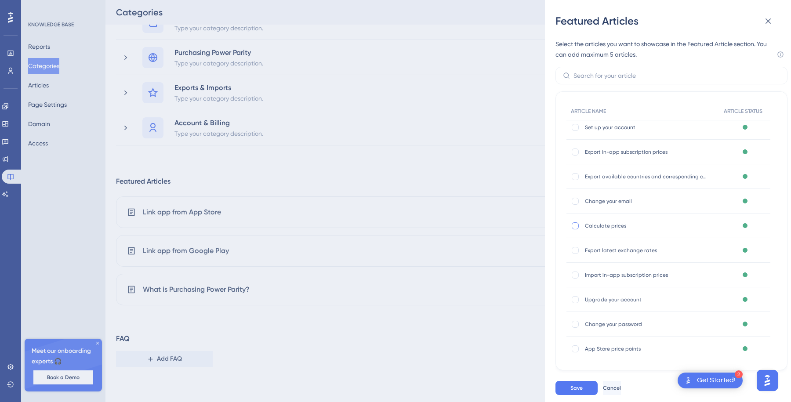
scroll to position [411, 0]
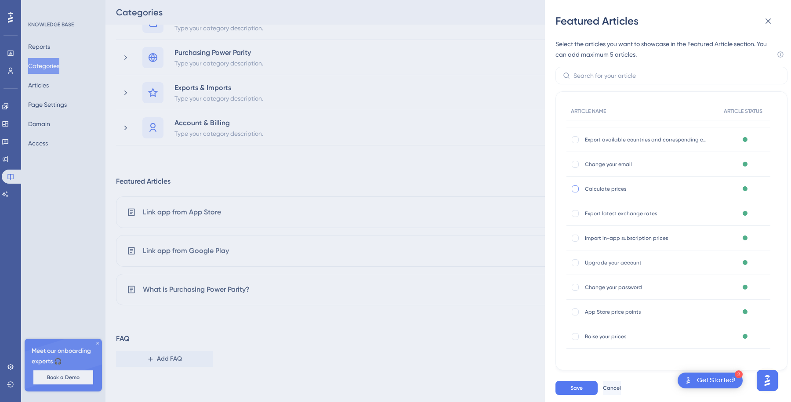
click at [459, 163] on div "Featured Articles Select the articles you want to showcase in the Featured Arti…" at bounding box center [395, 201] width 791 height 402
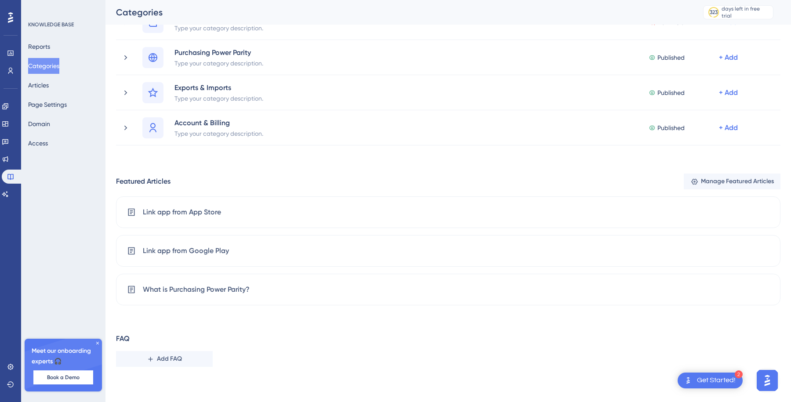
click at [344, 176] on div "Featured Articles Manage Featured Articles" at bounding box center [448, 181] width 664 height 16
click at [714, 180] on span "Manage Featured Articles" at bounding box center [737, 181] width 73 height 11
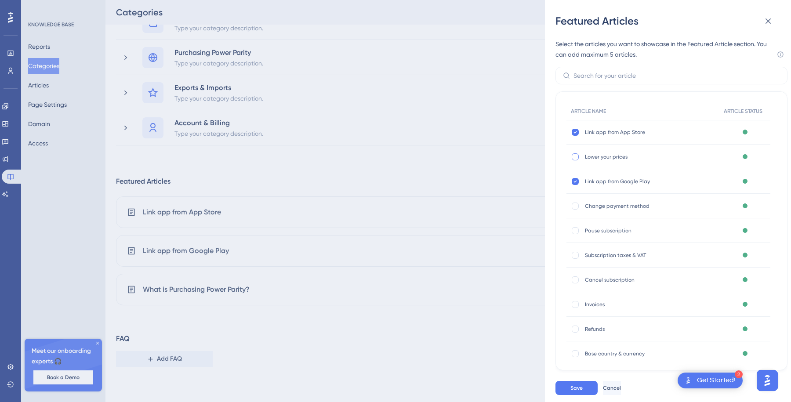
click at [575, 154] on div at bounding box center [574, 156] width 7 height 7
checkbox input "true"
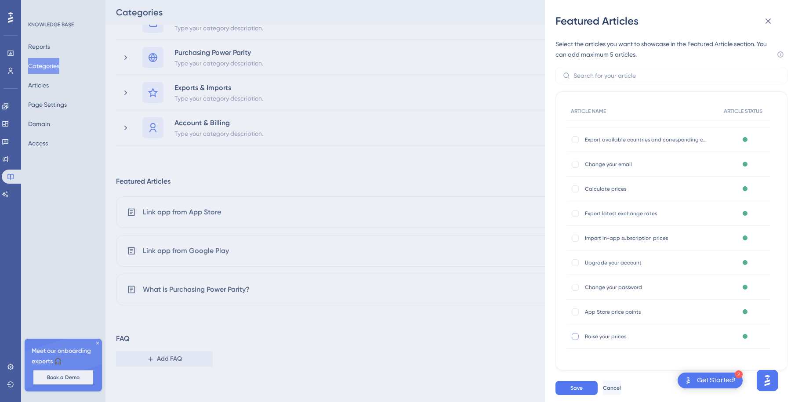
click at [575, 336] on div at bounding box center [574, 336] width 7 height 7
checkbox input "true"
click at [573, 189] on div at bounding box center [574, 188] width 7 height 7
click at [578, 187] on div at bounding box center [574, 188] width 7 height 7
click at [574, 189] on div at bounding box center [574, 188] width 7 height 7
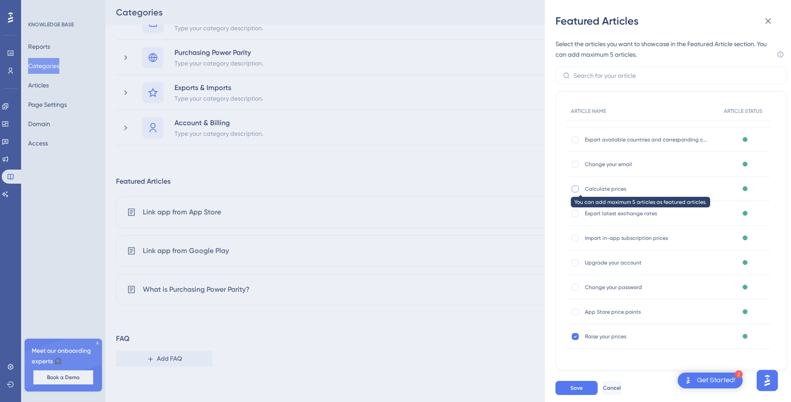
click at [574, 188] on div at bounding box center [574, 188] width 7 height 7
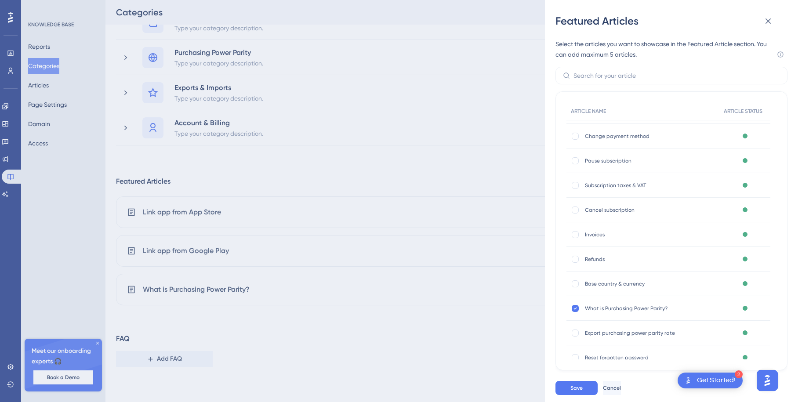
scroll to position [0, 0]
click at [577, 156] on div at bounding box center [574, 156] width 7 height 7
checkbox input "false"
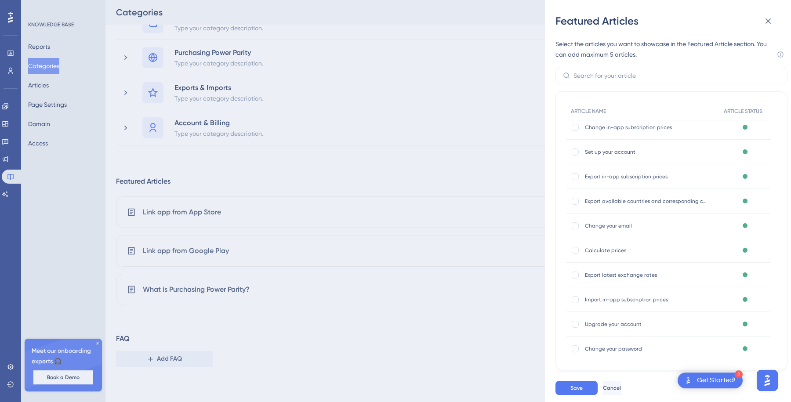
scroll to position [411, 0]
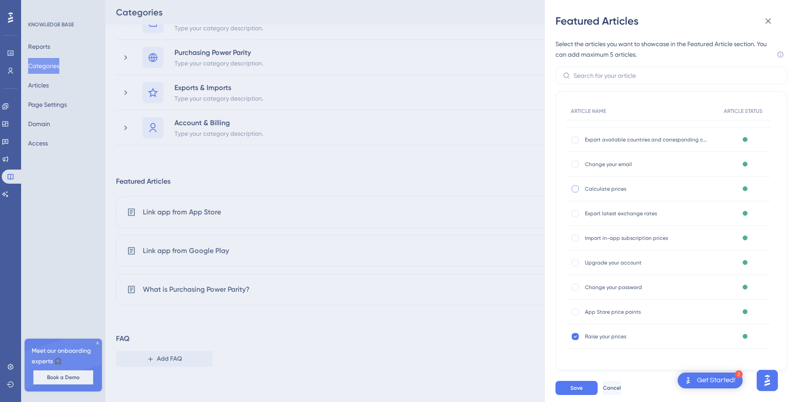
click at [574, 188] on div at bounding box center [574, 188] width 7 height 7
checkbox input "true"
click at [578, 384] on span "Save" at bounding box center [576, 387] width 12 height 7
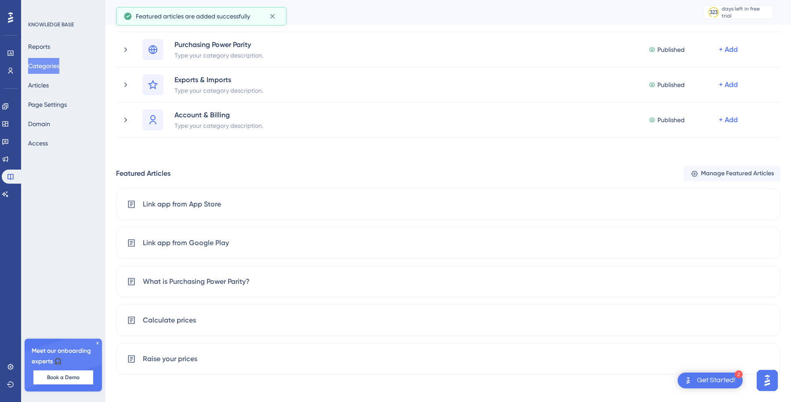
scroll to position [0, 0]
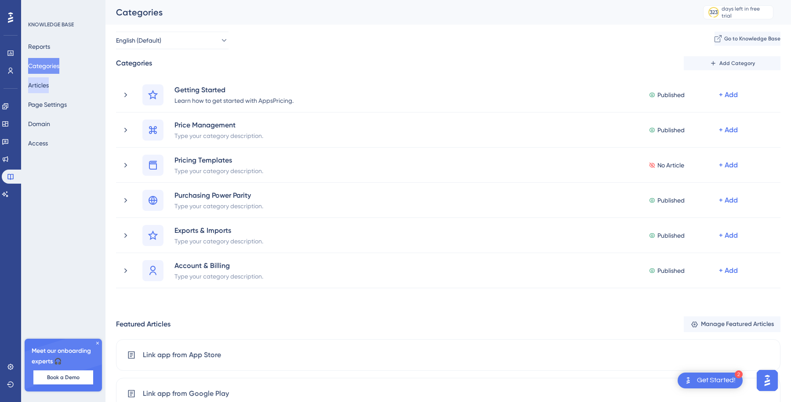
click at [49, 86] on button "Articles" at bounding box center [38, 85] width 21 height 16
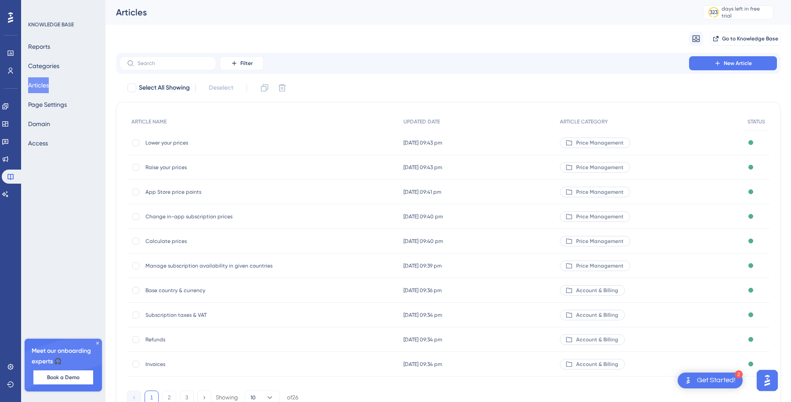
click at [167, 239] on span "Calculate prices" at bounding box center [215, 241] width 141 height 7
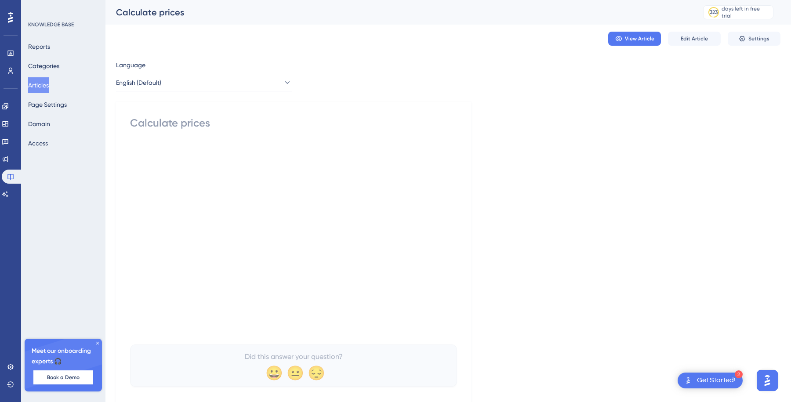
click at [698, 31] on div "View Article Edit Article Settings" at bounding box center [448, 39] width 664 height 28
click at [697, 36] on span "Edit Article" at bounding box center [693, 38] width 27 height 7
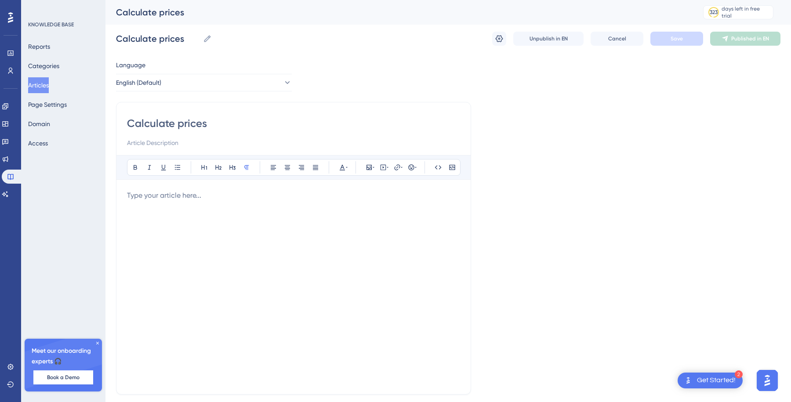
click at [178, 124] on input "Calculate prices" at bounding box center [293, 123] width 333 height 14
type input "Calculate in-app-prices"
type input "Calculate in-app subscriptionprices"
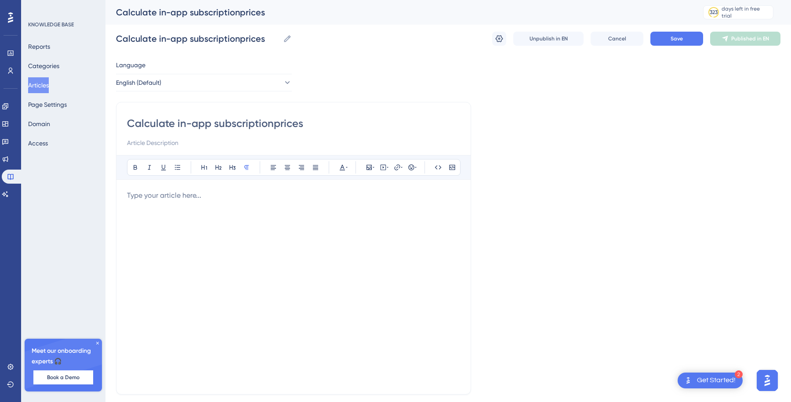
type input "Calculate in-app subscription prices"
type input "Calculate in-app subscription's prices"
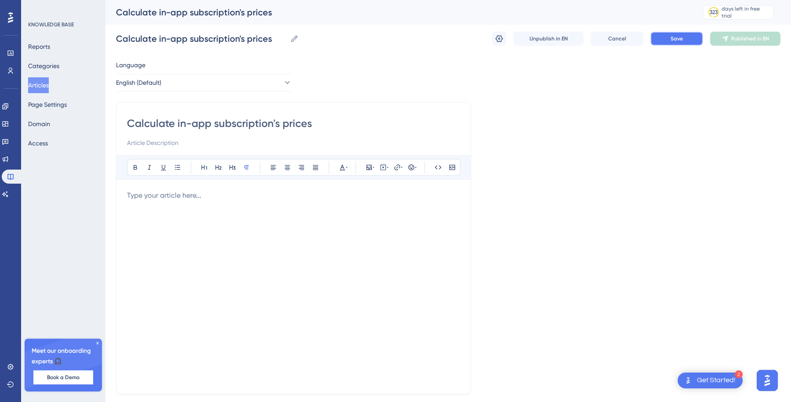
click at [676, 38] on span "Save" at bounding box center [676, 38] width 12 height 7
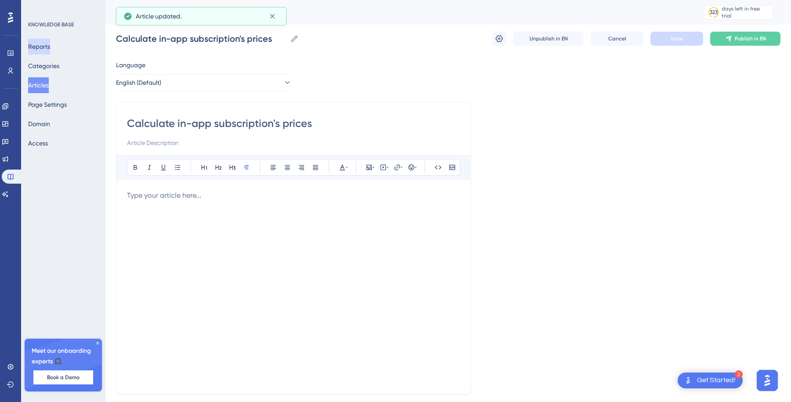
click at [50, 46] on button "Reports" at bounding box center [39, 47] width 22 height 16
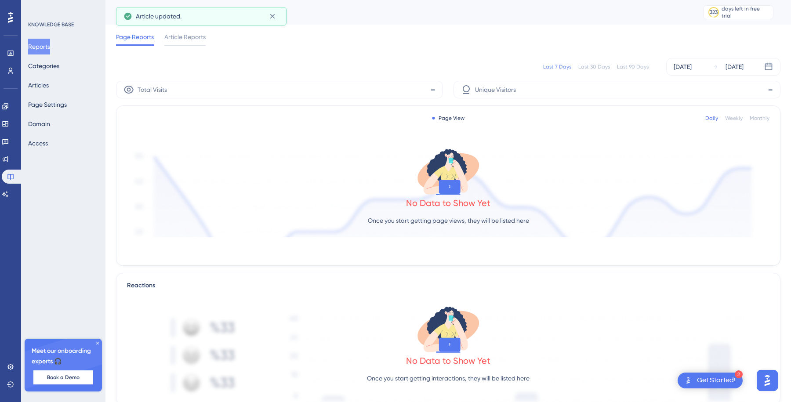
click at [55, 95] on div "Reports Categories Articles Page Settings Domain Access" at bounding box center [63, 95] width 71 height 112
click at [49, 87] on button "Articles" at bounding box center [38, 85] width 21 height 16
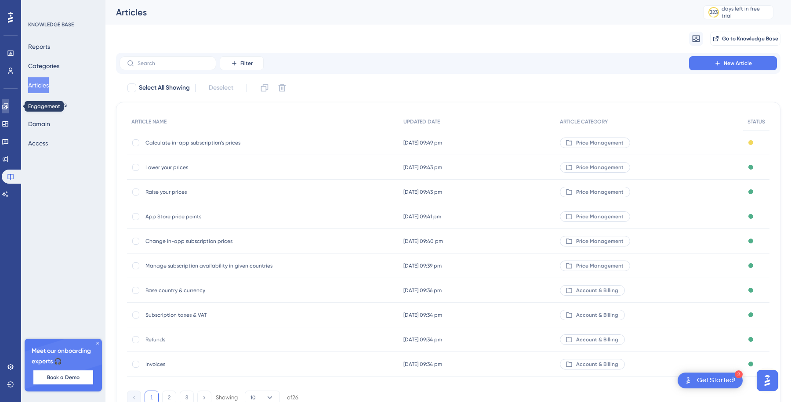
click at [9, 111] on link at bounding box center [5, 106] width 7 height 14
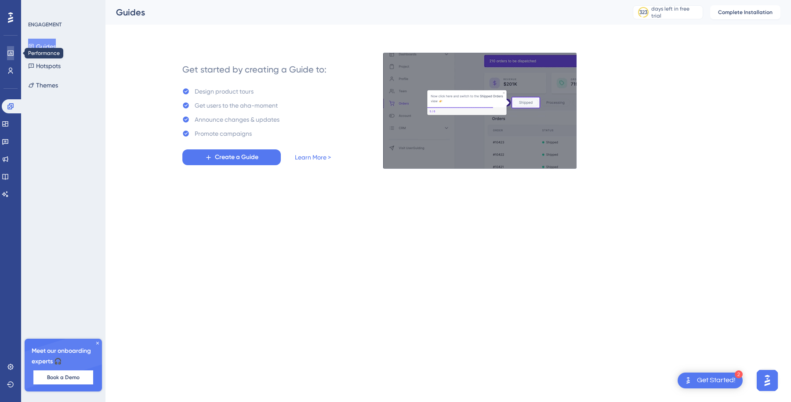
click at [11, 49] on link at bounding box center [10, 53] width 7 height 14
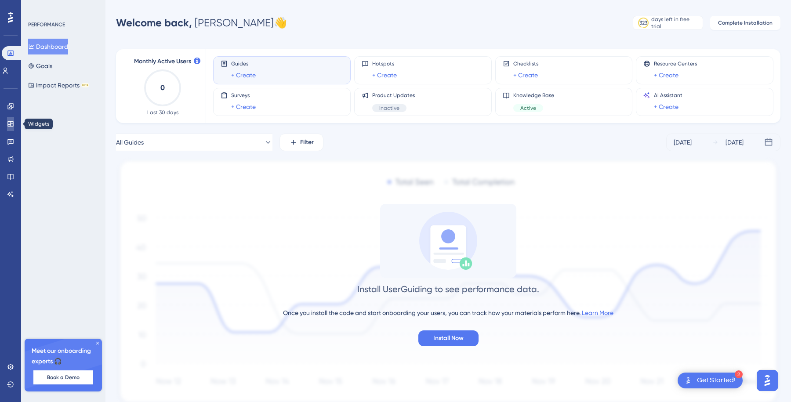
click at [9, 125] on icon at bounding box center [10, 123] width 7 height 7
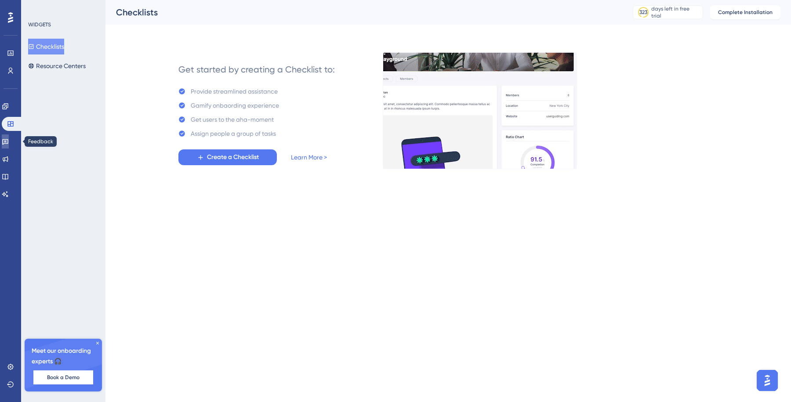
click at [8, 140] on icon at bounding box center [5, 142] width 6 height 6
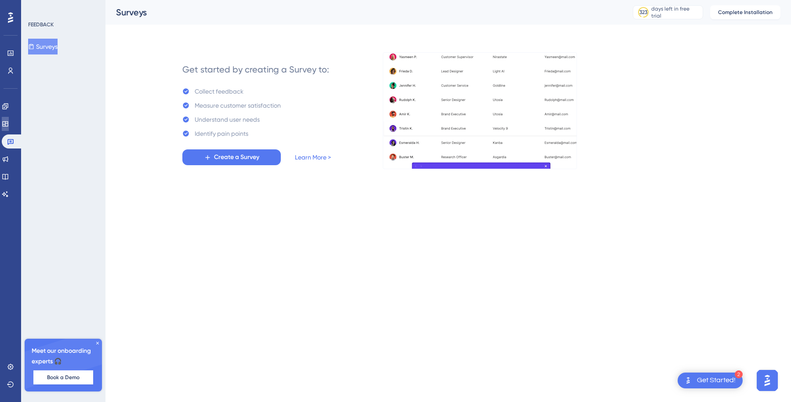
click at [9, 120] on icon at bounding box center [5, 123] width 7 height 7
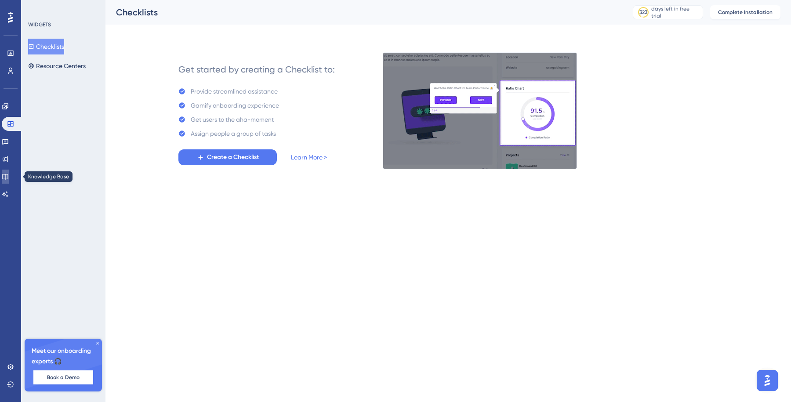
click at [9, 174] on icon at bounding box center [5, 176] width 7 height 7
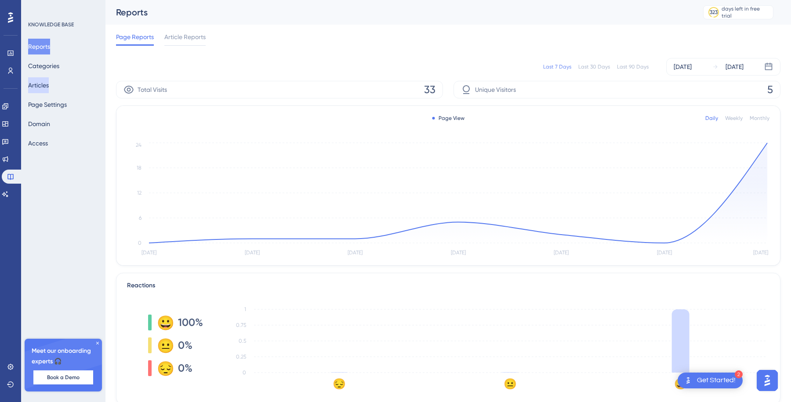
click at [46, 84] on button "Articles" at bounding box center [38, 85] width 21 height 16
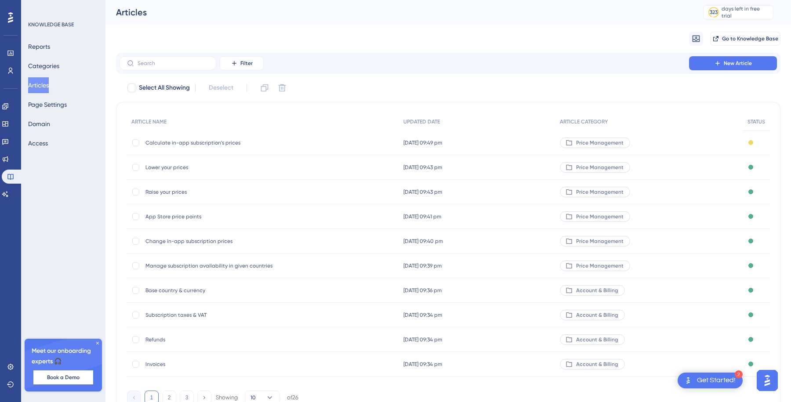
scroll to position [45, 0]
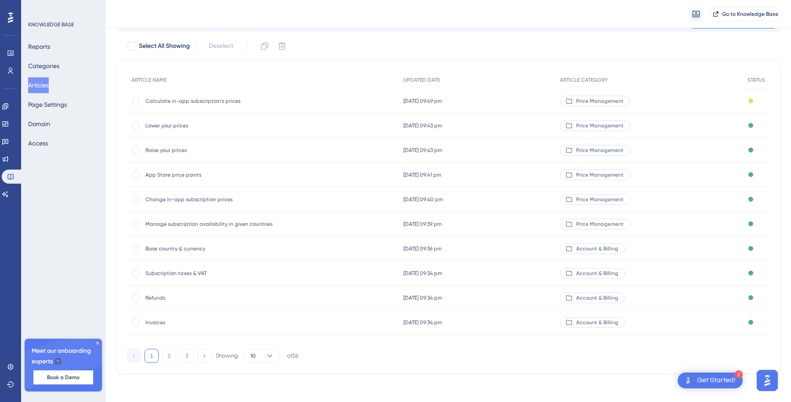
click at [672, 103] on div "Price Management" at bounding box center [649, 101] width 188 height 25
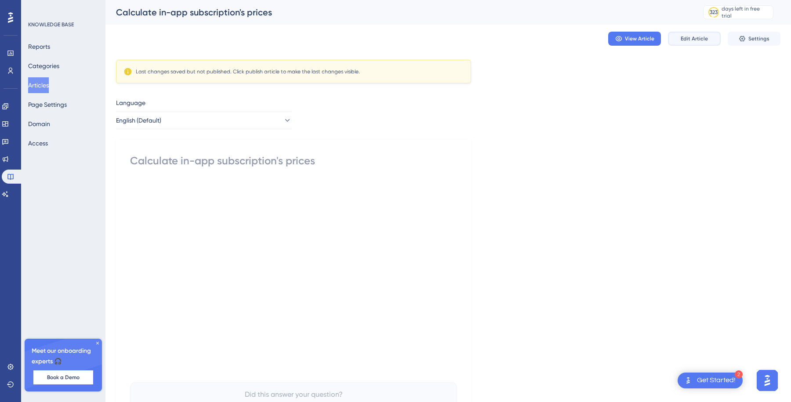
click at [700, 36] on span "Edit Article" at bounding box center [693, 38] width 27 height 7
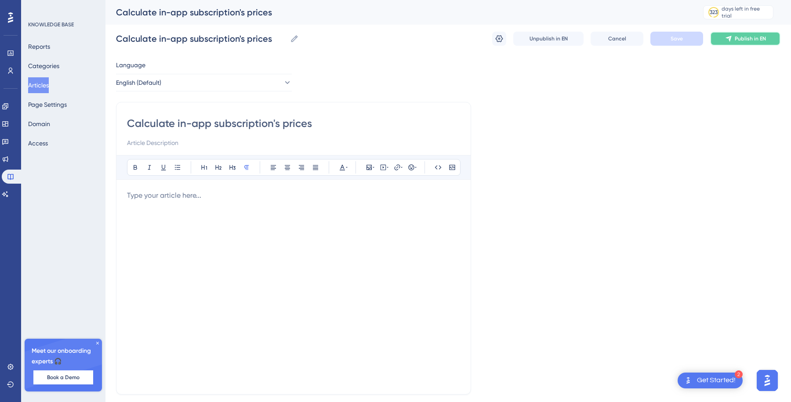
click at [738, 37] on span "Publish in EN" at bounding box center [749, 38] width 31 height 7
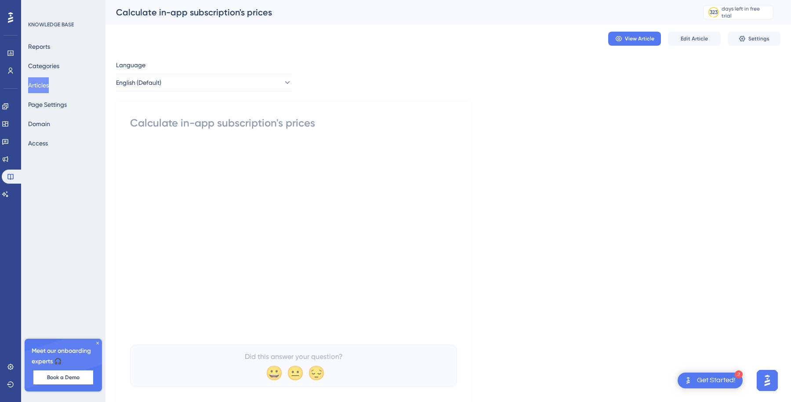
click at [49, 83] on button "Articles" at bounding box center [38, 85] width 21 height 16
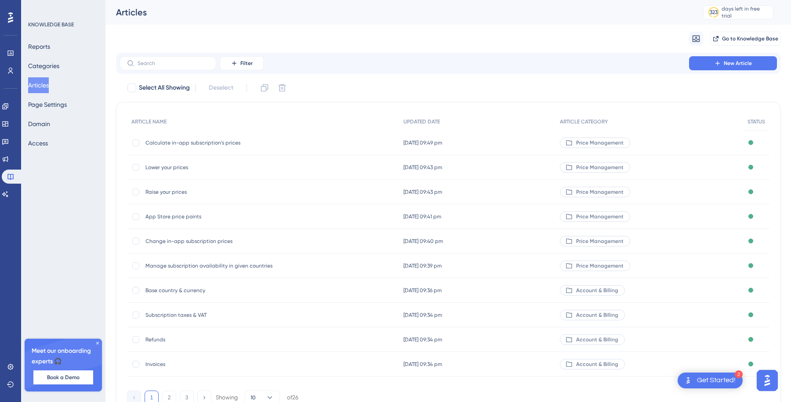
click at [49, 85] on button "Articles" at bounding box center [38, 85] width 21 height 16
click at [172, 168] on span "Lower your prices" at bounding box center [215, 167] width 141 height 7
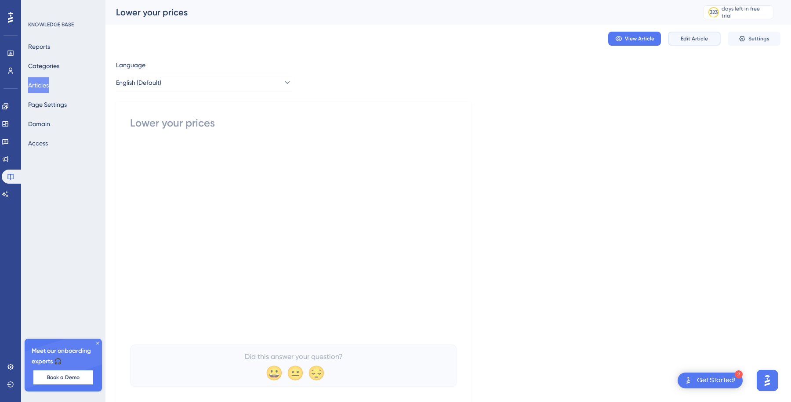
click at [687, 41] on span "Edit Article" at bounding box center [693, 38] width 27 height 7
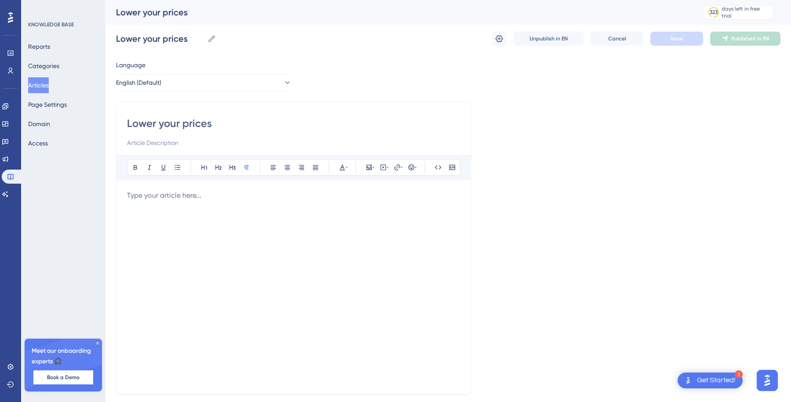
click at [181, 124] on input "Lower your prices" at bounding box center [293, 123] width 333 height 14
type input "Lower your app prices"
type input "Lower your app\s prices"
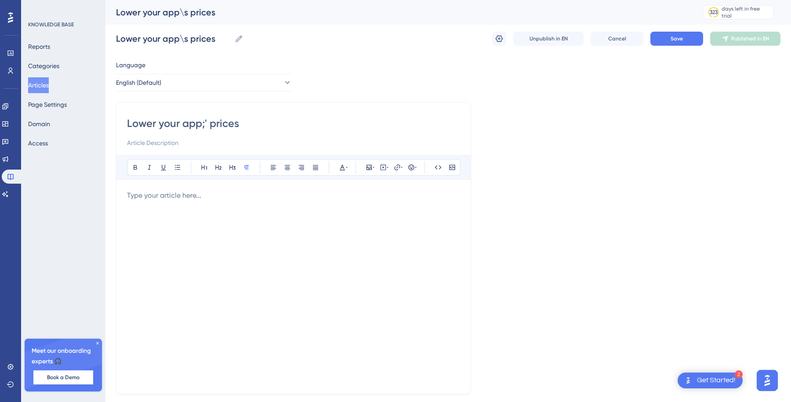
type input "Lower your app;'s prices"
type input "Lower your app prices"
type input "Lower your app's prices"
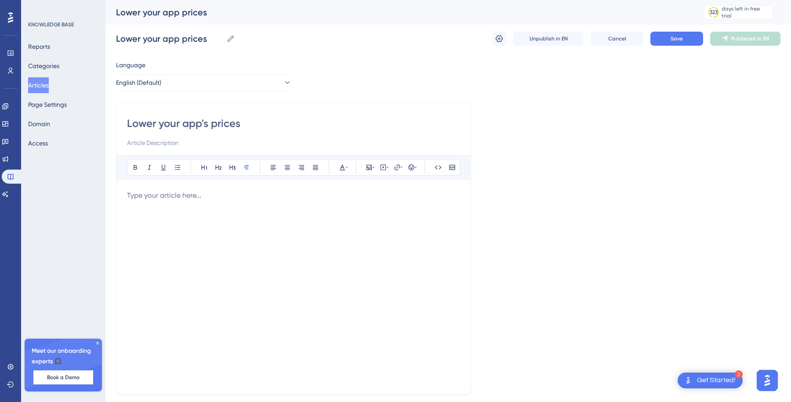
type input "Lower your app's prices"
click at [666, 36] on button "Save" at bounding box center [676, 39] width 53 height 14
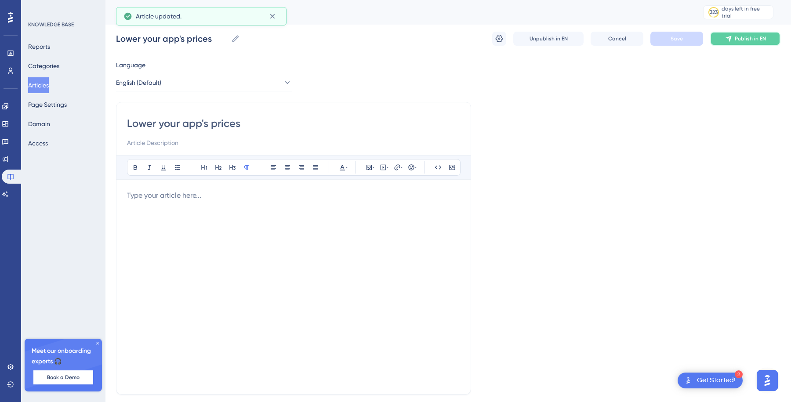
click at [743, 43] on button "Publish in EN" at bounding box center [745, 39] width 70 height 14
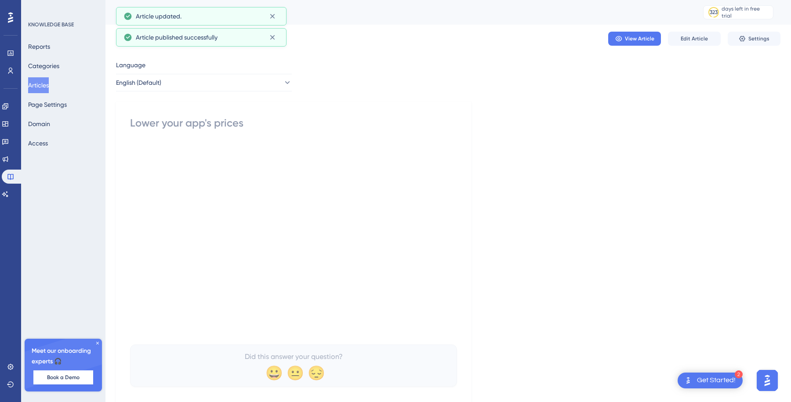
click at [47, 82] on button "Articles" at bounding box center [38, 85] width 21 height 16
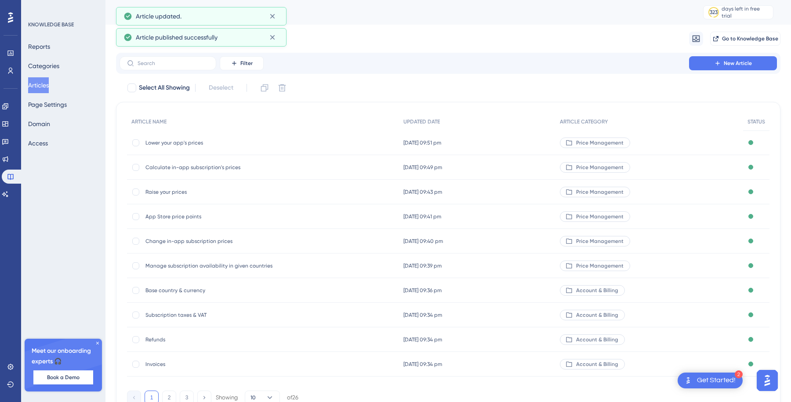
click at [213, 195] on div "Raise your prices Raise your prices" at bounding box center [215, 192] width 141 height 25
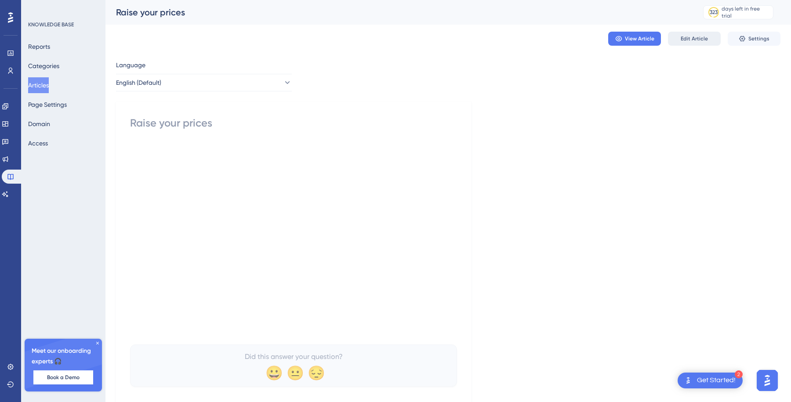
click at [703, 38] on span "Edit Article" at bounding box center [693, 38] width 27 height 7
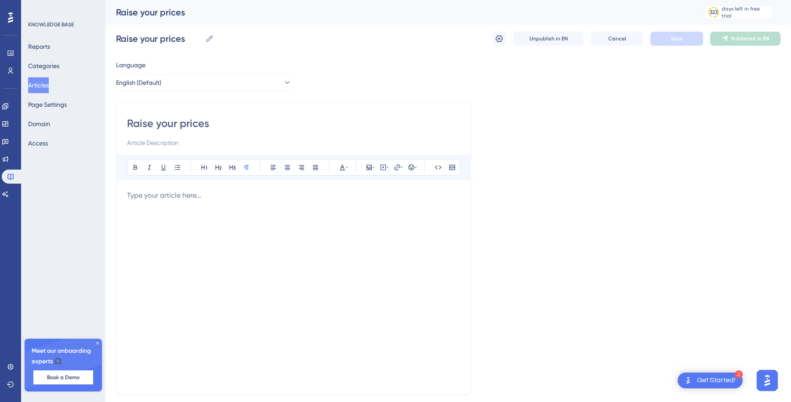
click at [178, 125] on input "Raise your prices" at bounding box center [293, 123] width 333 height 14
type input "Raise your app's prices"
click at [663, 35] on button "Save" at bounding box center [676, 39] width 53 height 14
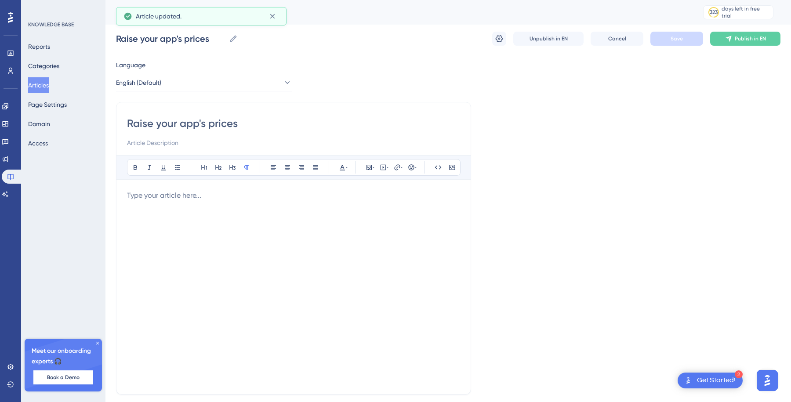
click at [44, 83] on button "Articles" at bounding box center [38, 85] width 21 height 16
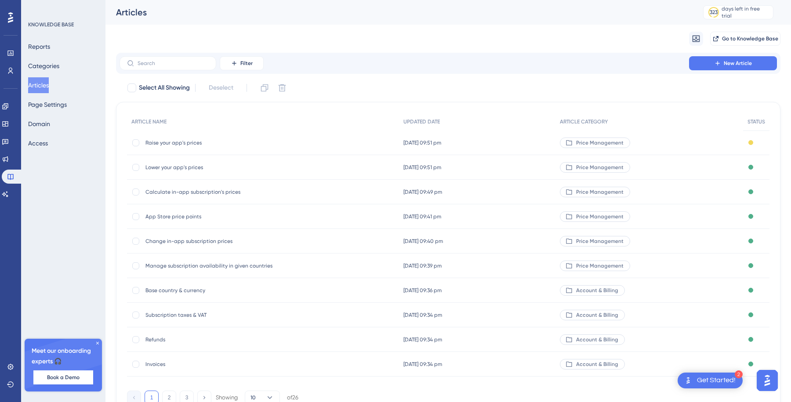
click at [285, 133] on div "Raise your app's prices Raise your app's prices" at bounding box center [215, 142] width 141 height 25
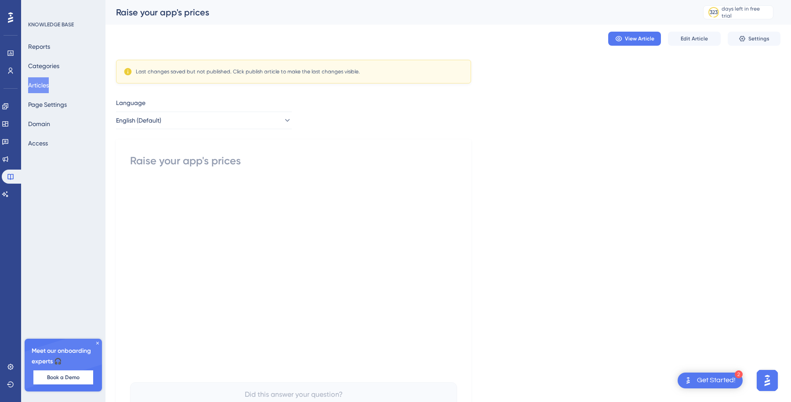
click at [721, 36] on div "View Article Edit Article Settings" at bounding box center [694, 39] width 172 height 14
click at [701, 40] on span "Edit Article" at bounding box center [693, 38] width 27 height 7
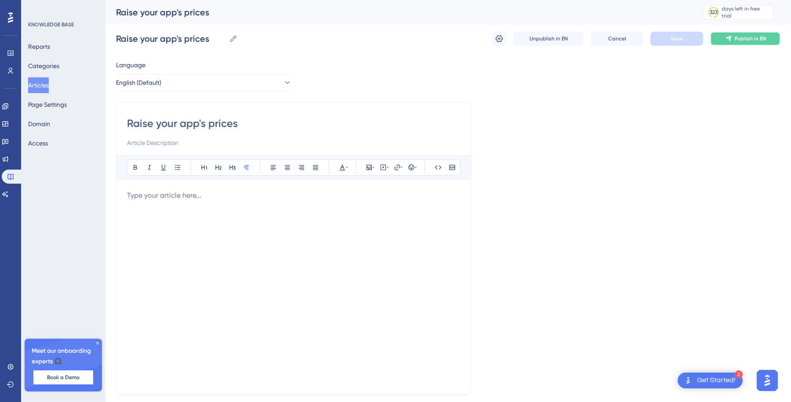
click at [760, 40] on span "Publish in EN" at bounding box center [749, 38] width 31 height 7
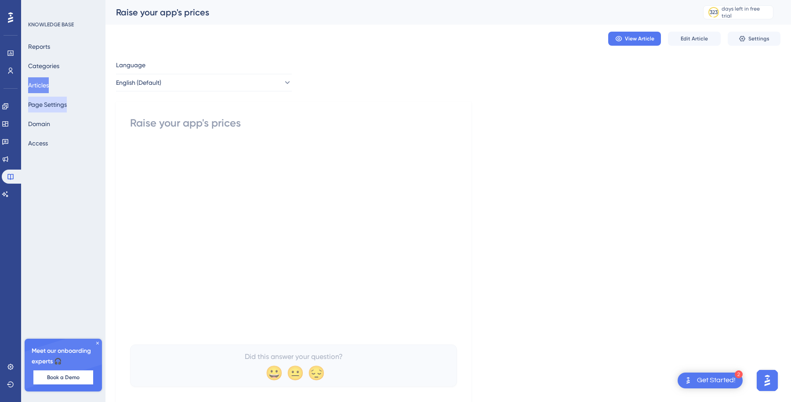
click at [48, 100] on button "Page Settings" at bounding box center [47, 105] width 39 height 16
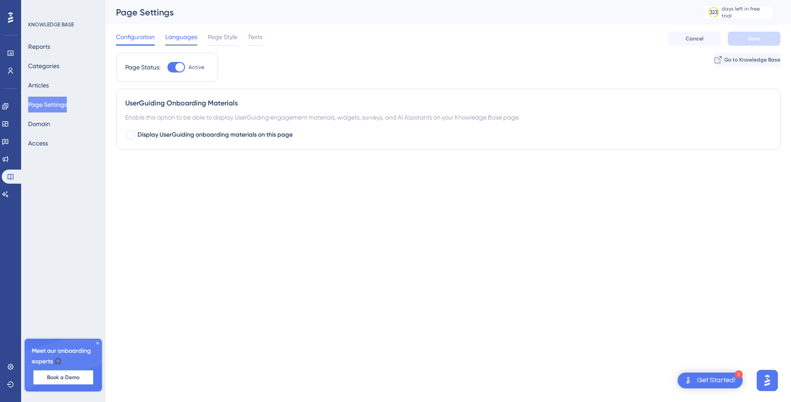
click at [183, 40] on span "Languages" at bounding box center [181, 37] width 32 height 11
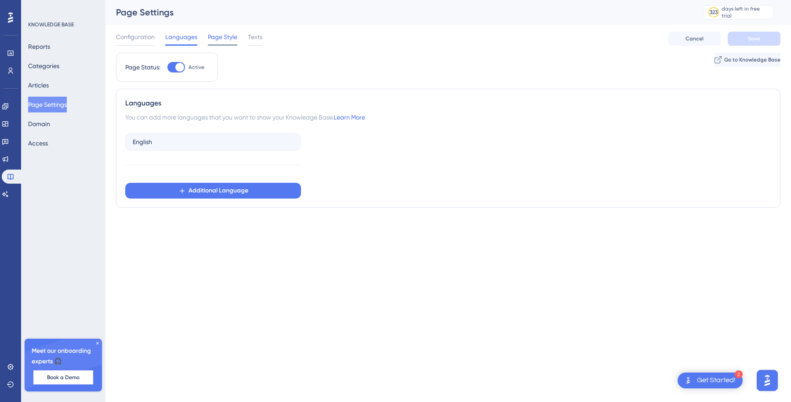
click at [223, 43] on div "Page Style" at bounding box center [222, 39] width 29 height 14
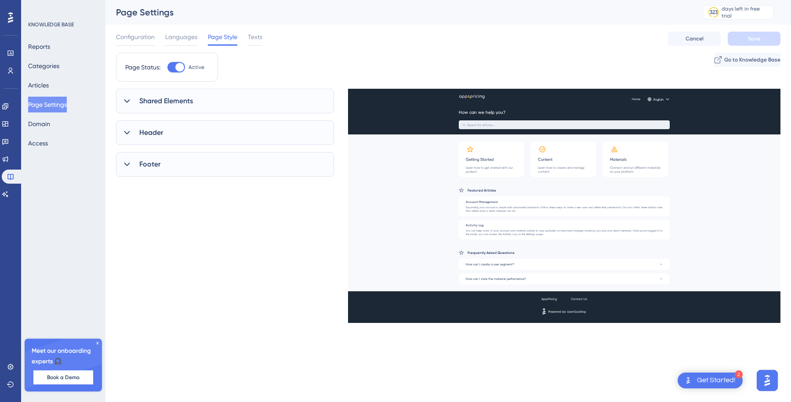
click at [157, 98] on span "Shared Elements" at bounding box center [166, 101] width 54 height 11
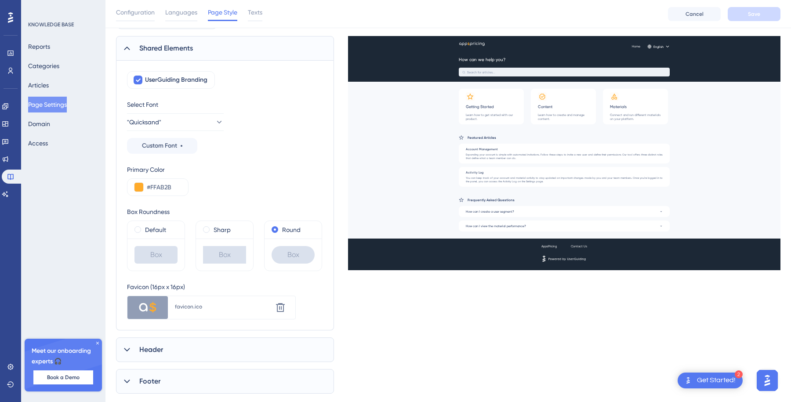
scroll to position [76, 0]
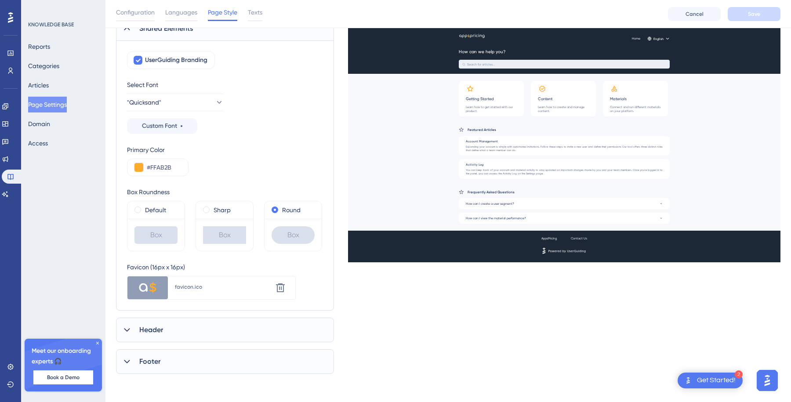
click at [166, 325] on div "Header" at bounding box center [225, 330] width 218 height 25
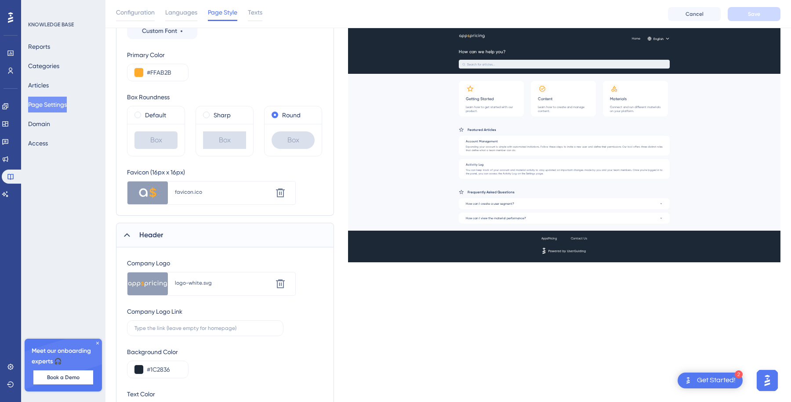
scroll to position [260, 0]
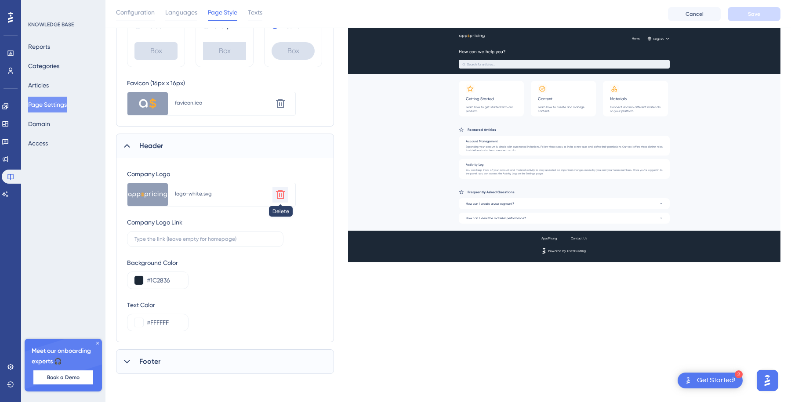
click at [280, 194] on icon at bounding box center [280, 194] width 11 height 11
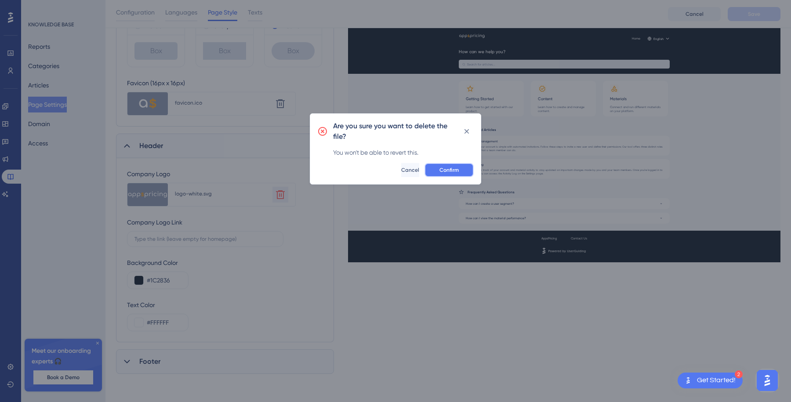
click at [447, 170] on span "Confirm" at bounding box center [448, 169] width 19 height 7
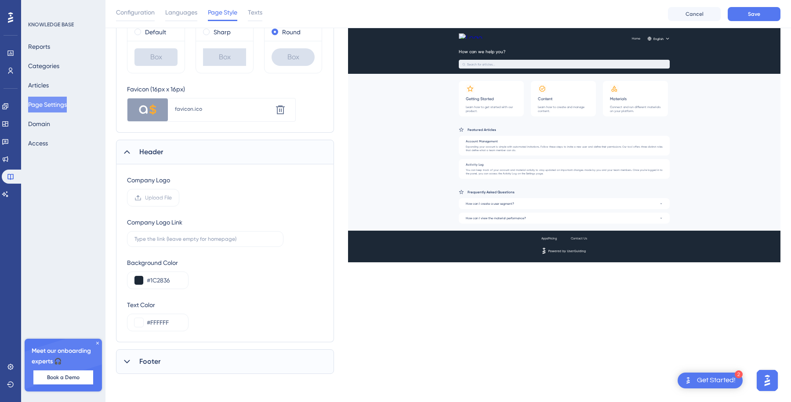
click at [191, 194] on div "Company Logo Upload File" at bounding box center [225, 191] width 196 height 32
click at [148, 197] on span "Upload File" at bounding box center [158, 197] width 27 height 7
click at [172, 198] on input "Upload File" at bounding box center [172, 198] width 0 height 0
click at [169, 197] on span "Upload File" at bounding box center [158, 197] width 27 height 7
click at [172, 198] on input "Upload File" at bounding box center [172, 198] width 0 height 0
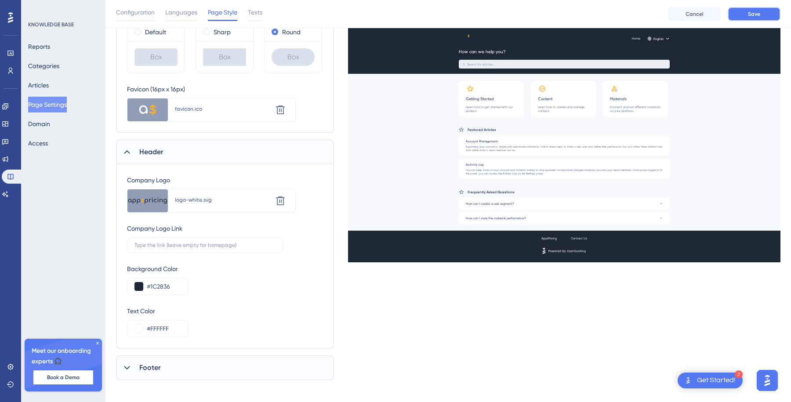
click at [760, 15] on button "Save" at bounding box center [753, 14] width 53 height 14
click at [278, 198] on icon at bounding box center [280, 200] width 11 height 11
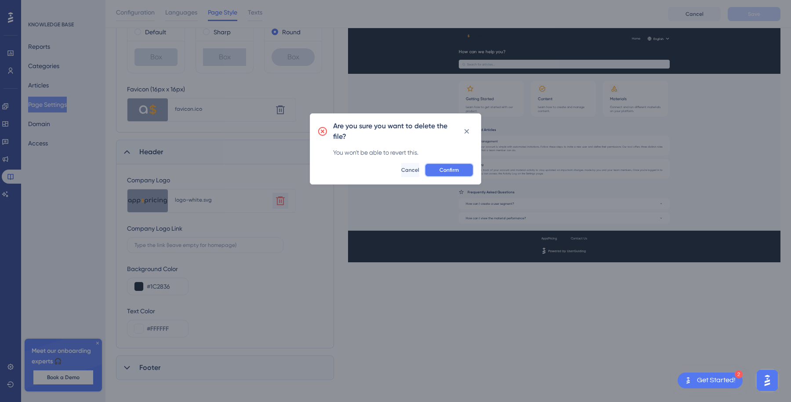
click at [435, 167] on button "Confirm" at bounding box center [448, 170] width 49 height 14
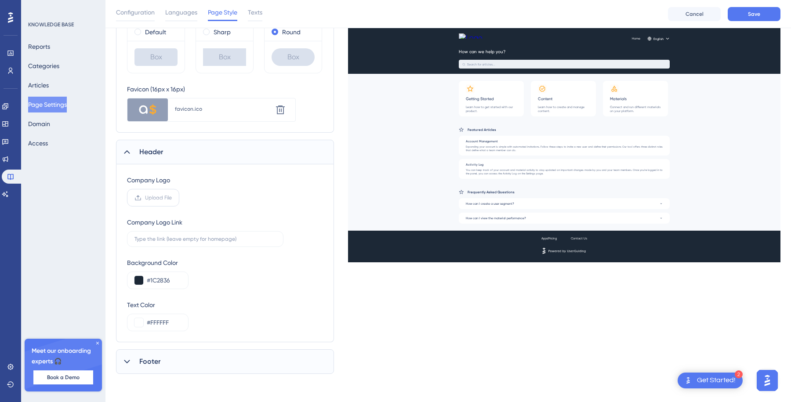
click at [159, 195] on span "Upload File" at bounding box center [158, 197] width 27 height 7
click at [172, 198] on input "Upload File" at bounding box center [172, 198] width 0 height 0
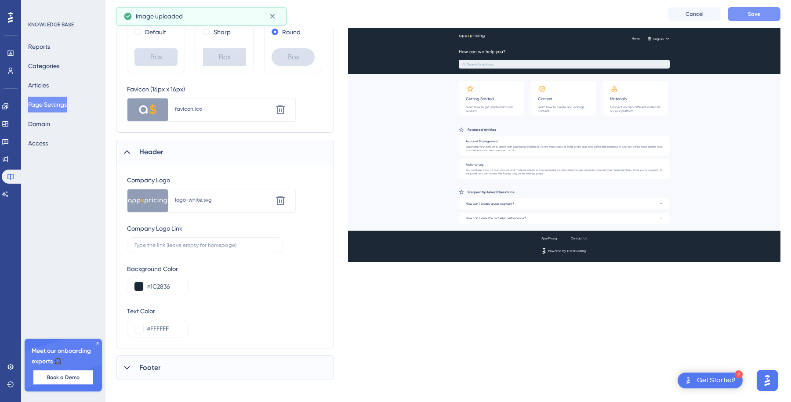
click at [755, 11] on span "Save" at bounding box center [754, 14] width 12 height 7
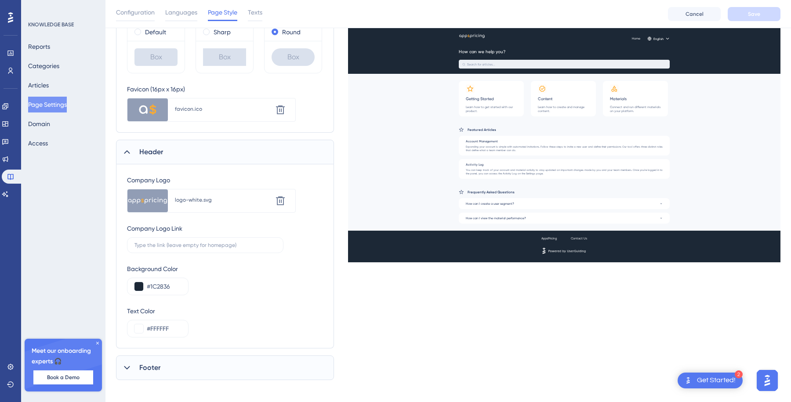
scroll to position [260, 0]
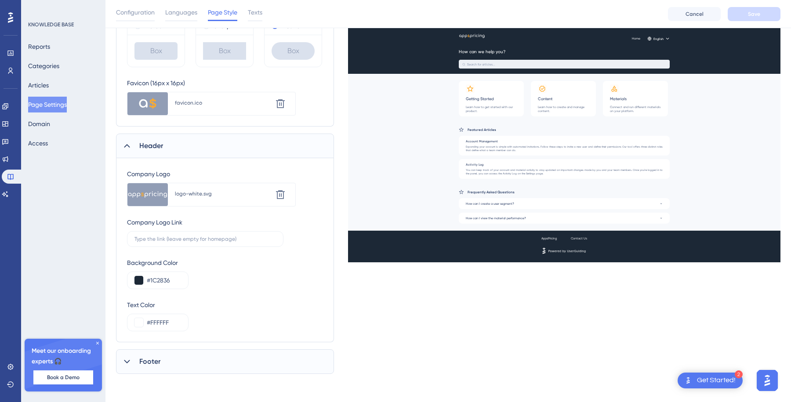
click at [197, 367] on div "Footer" at bounding box center [225, 361] width 218 height 25
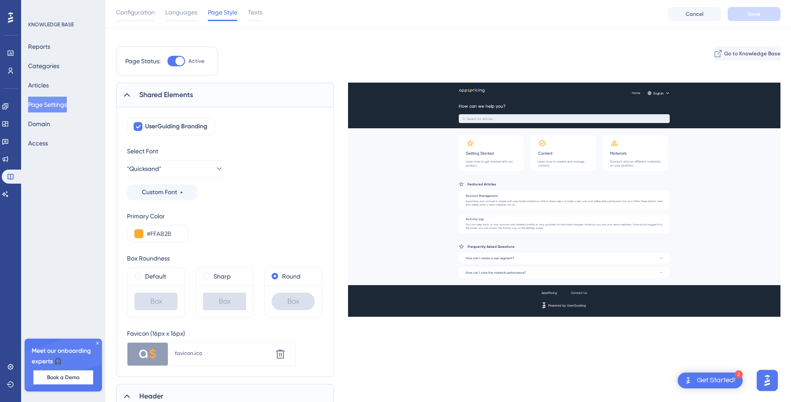
scroll to position [0, 0]
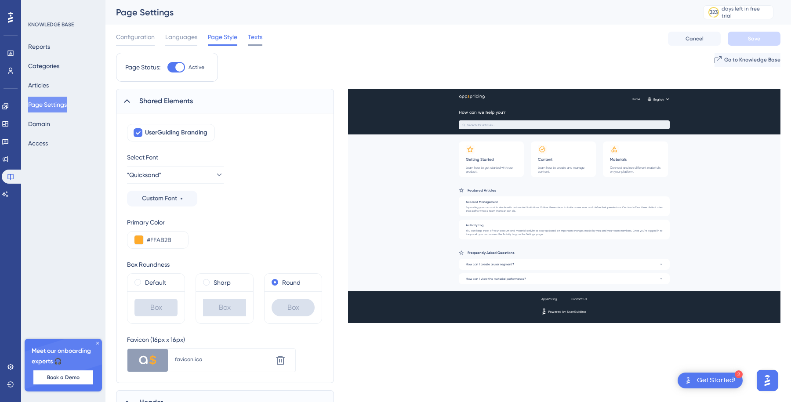
click at [259, 38] on span "Texts" at bounding box center [255, 37] width 14 height 11
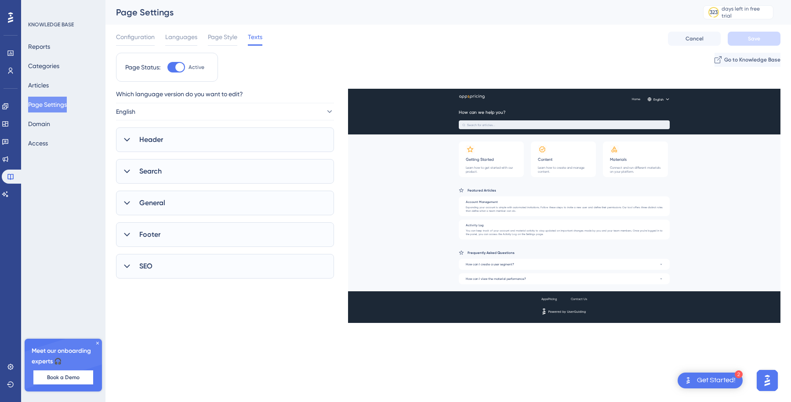
click at [222, 270] on div "SEO" at bounding box center [225, 266] width 218 height 25
click at [224, 231] on div "Footer" at bounding box center [225, 234] width 218 height 25
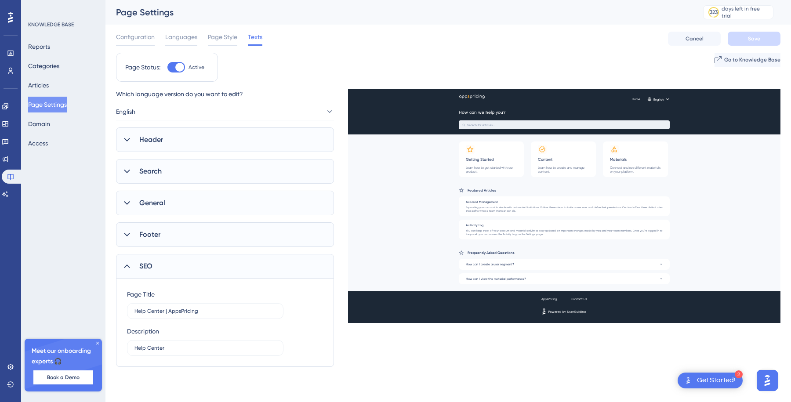
click at [224, 231] on div "Footer" at bounding box center [225, 234] width 218 height 25
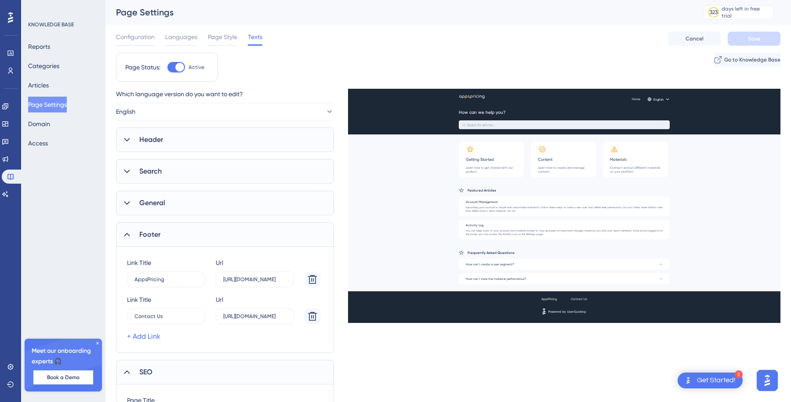
click at [229, 191] on div "General" at bounding box center [225, 203] width 218 height 25
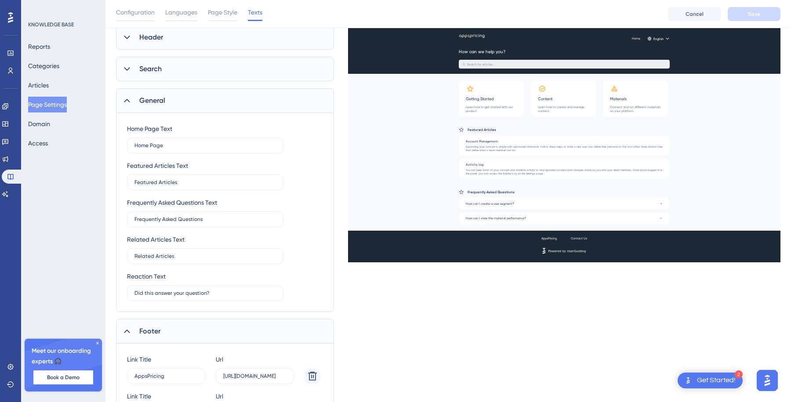
scroll to position [107, 0]
click at [231, 329] on div "Footer" at bounding box center [225, 330] width 218 height 25
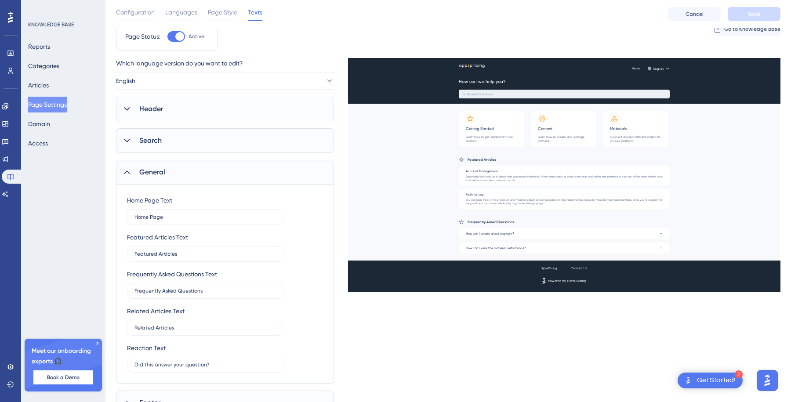
scroll to position [32, 0]
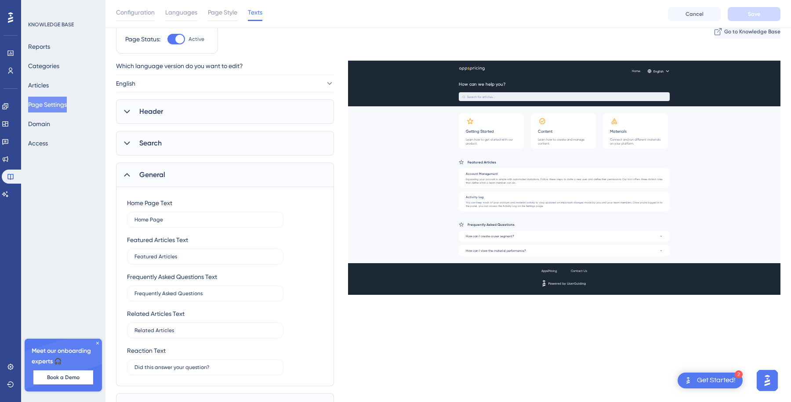
click at [192, 105] on div "Header" at bounding box center [225, 111] width 218 height 25
